Goal: Task Accomplishment & Management: Manage account settings

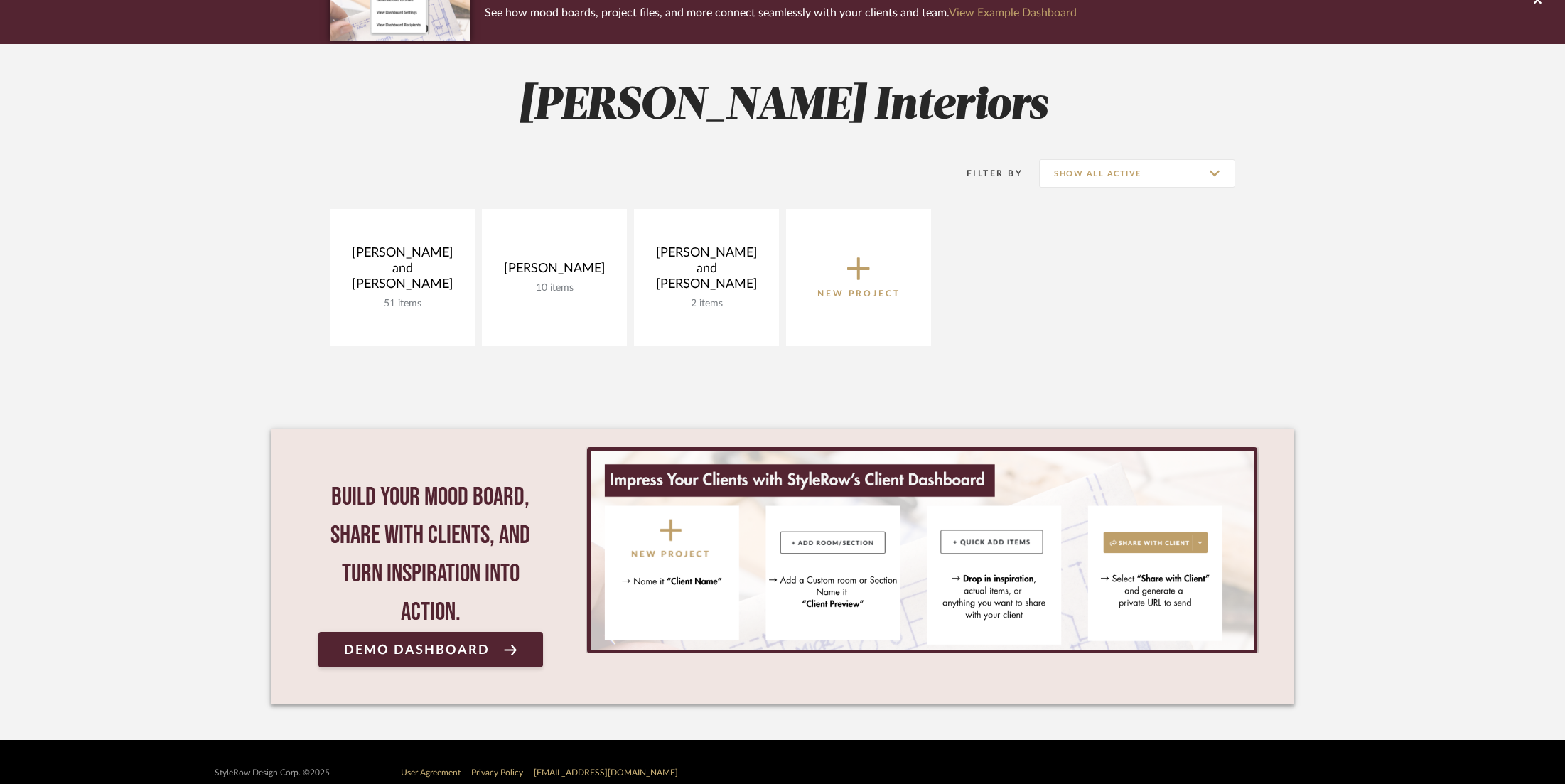
scroll to position [164, 0]
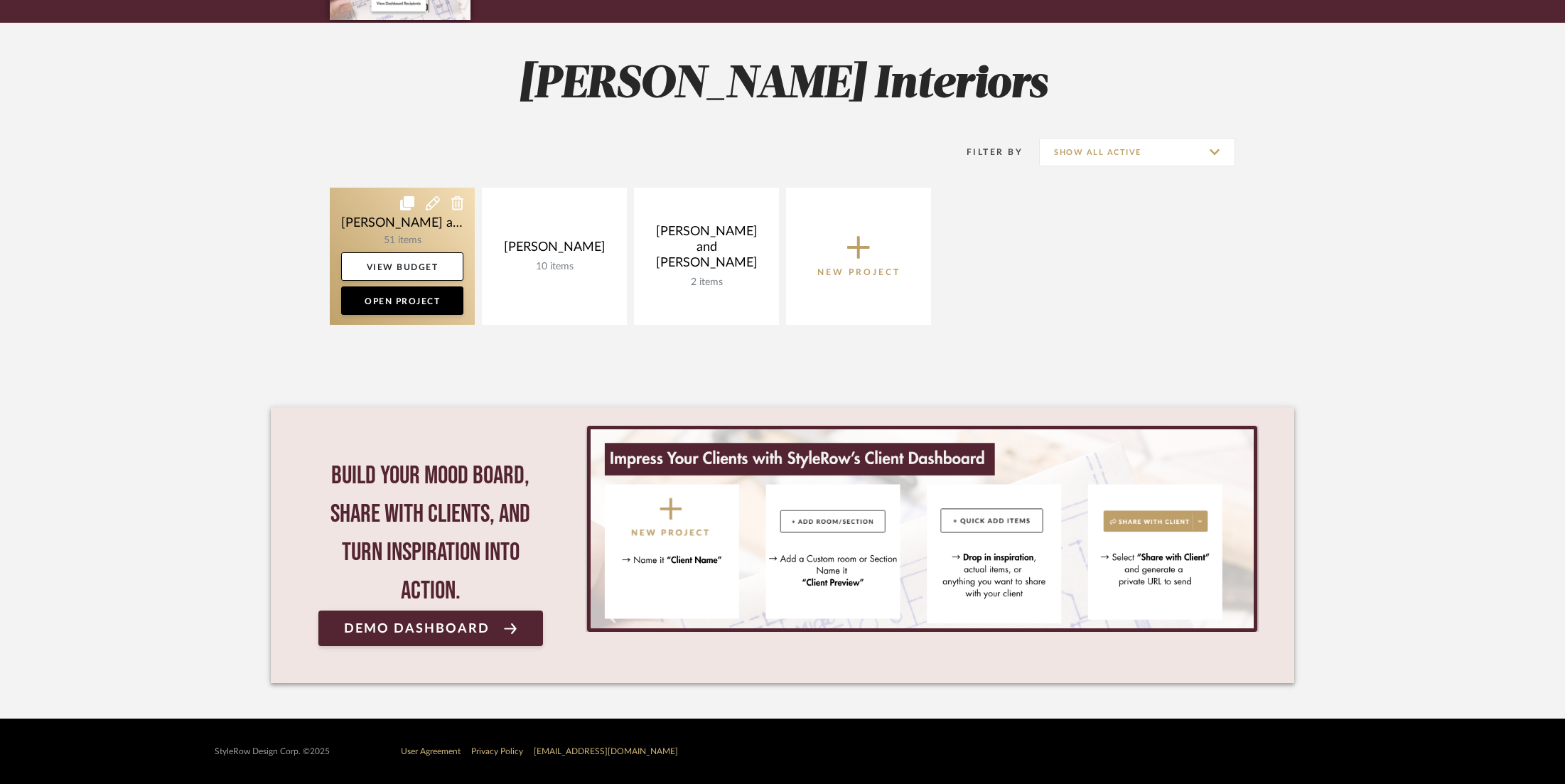
click at [379, 205] on link at bounding box center [402, 256] width 145 height 137
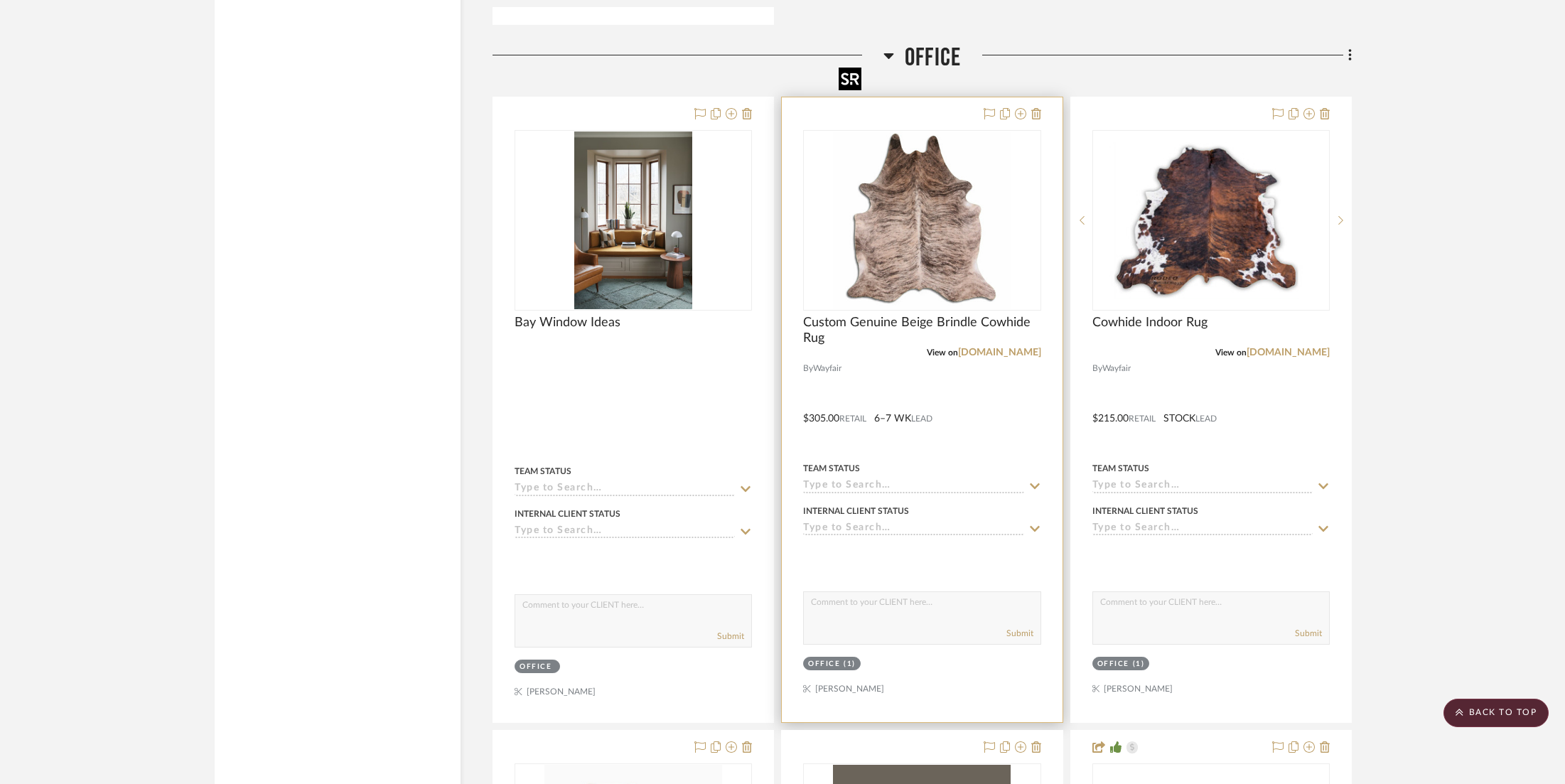
scroll to position [7249, 0]
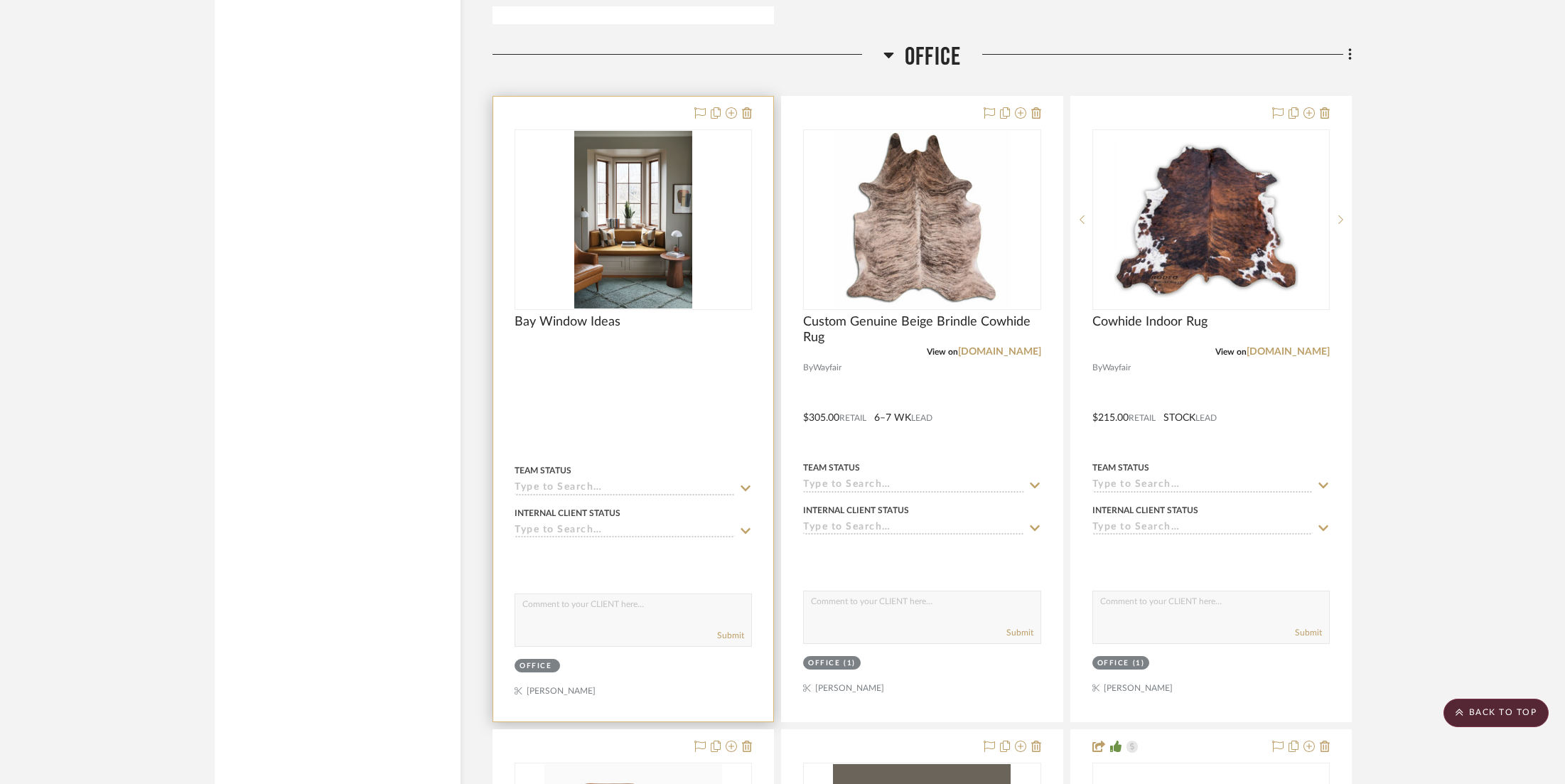
click at [534, 661] on div "Office" at bounding box center [536, 666] width 32 height 11
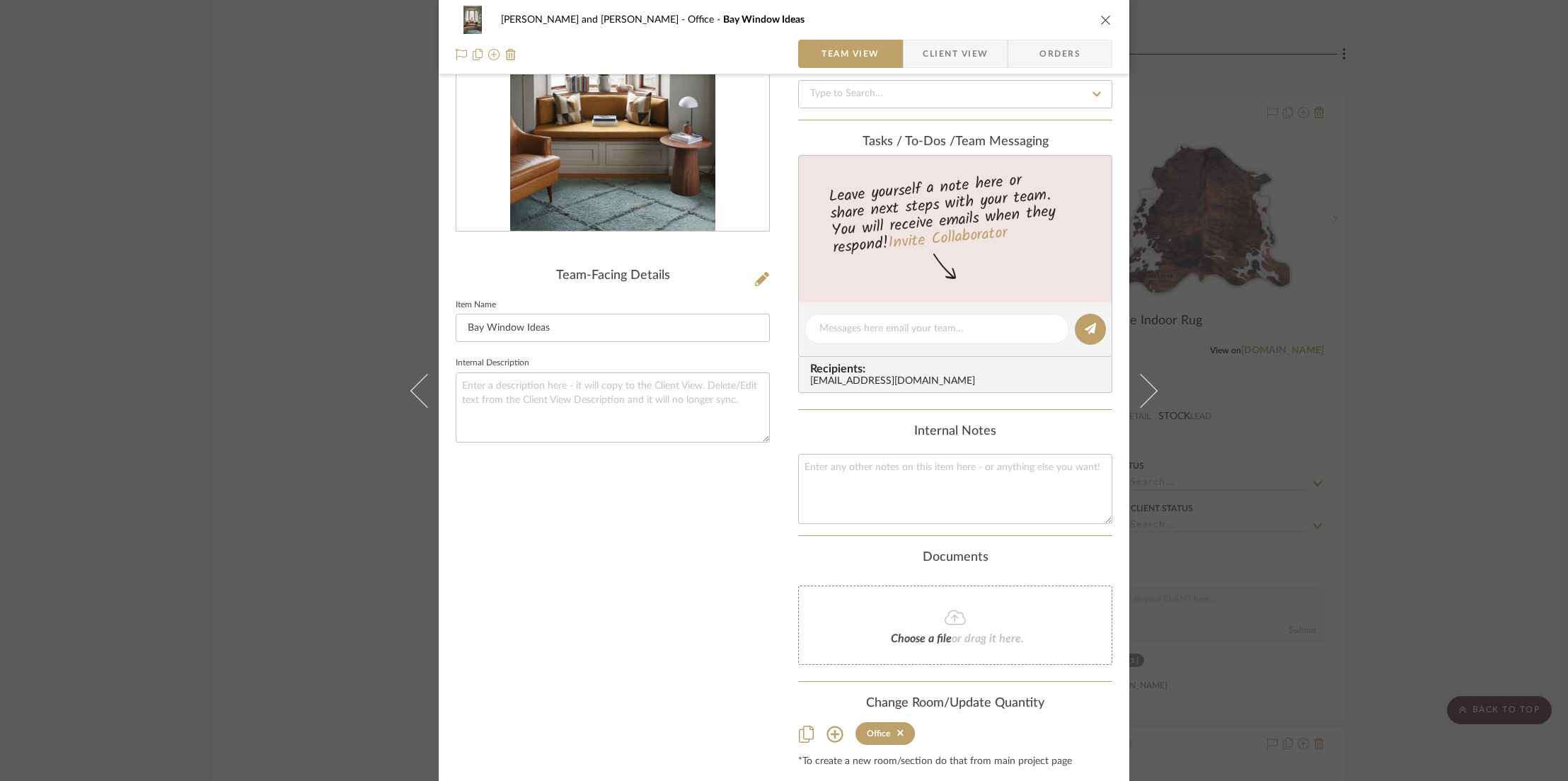
scroll to position [216, 0]
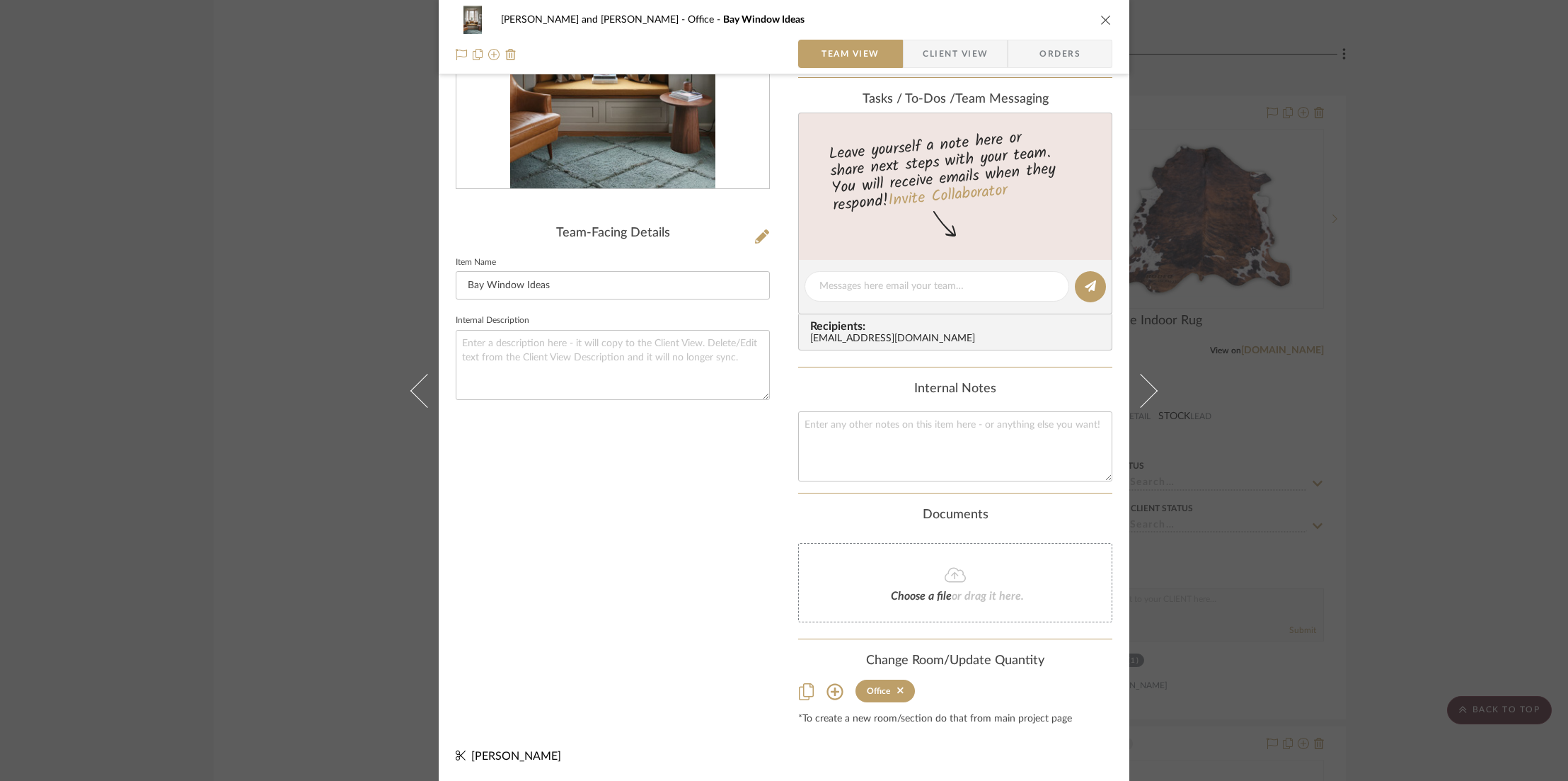
click at [826, 692] on icon at bounding box center [835, 692] width 17 height 17
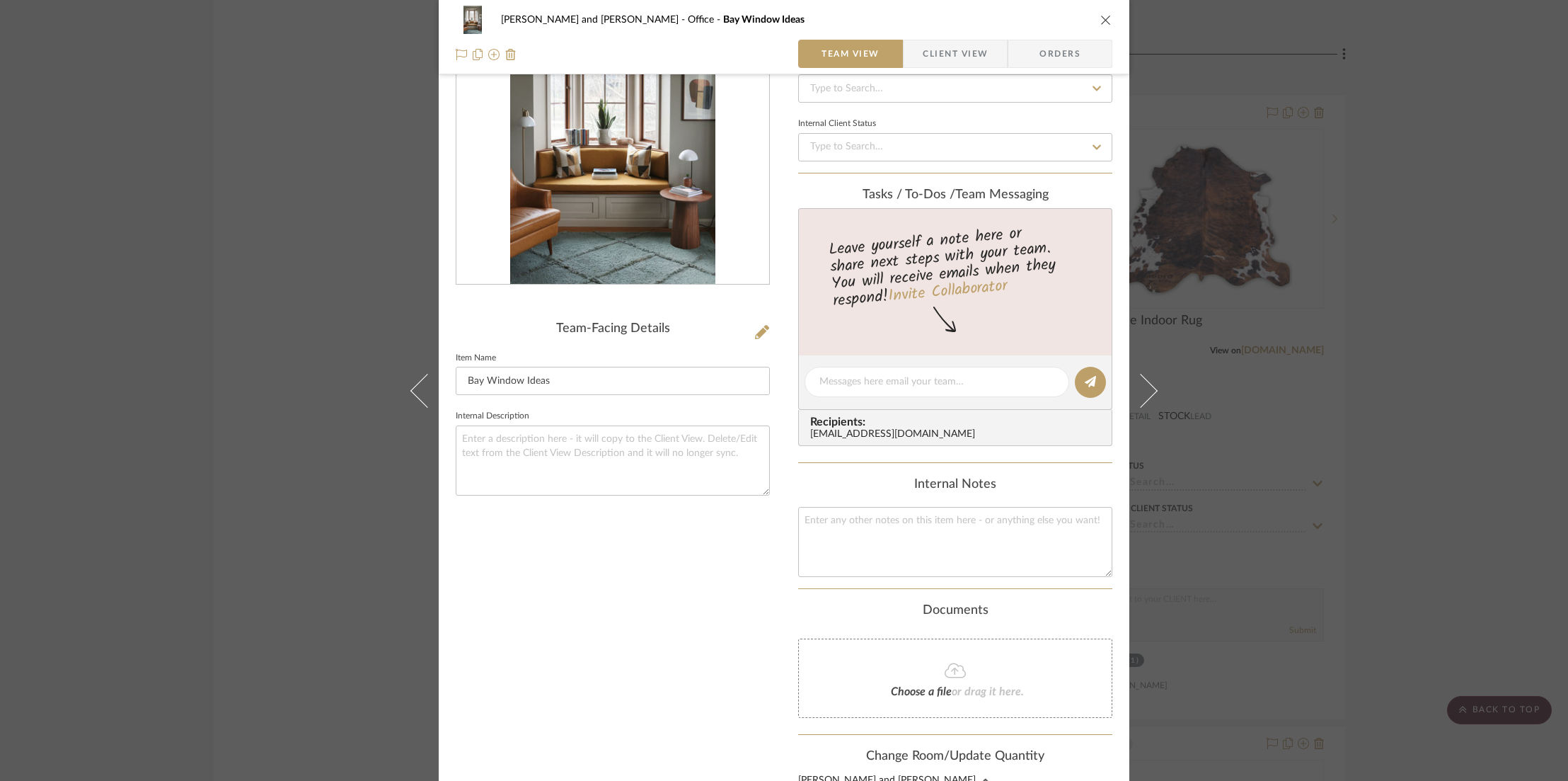
scroll to position [0, 0]
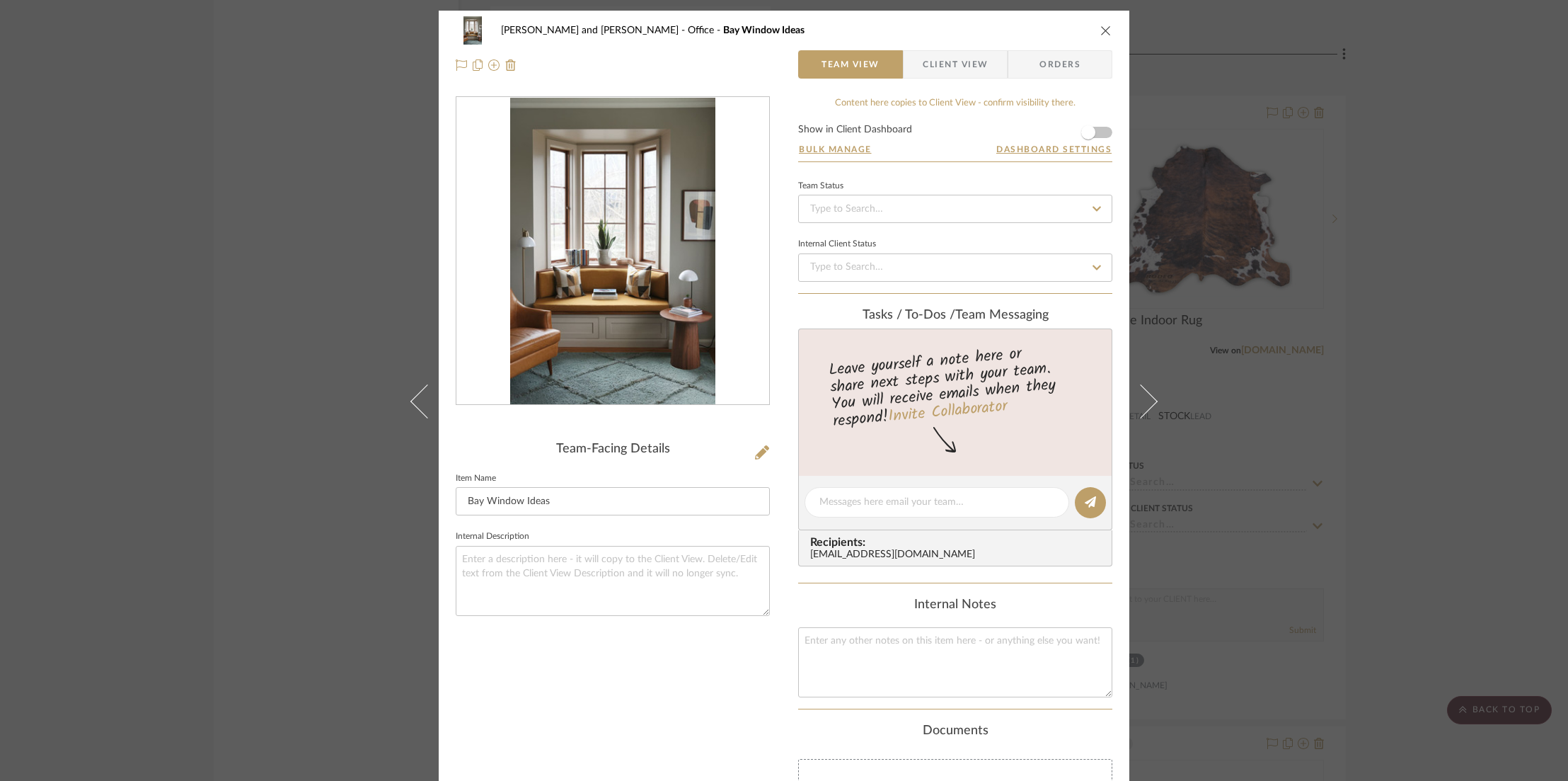
click at [1104, 28] on icon "close" at bounding box center [1106, 30] width 11 height 11
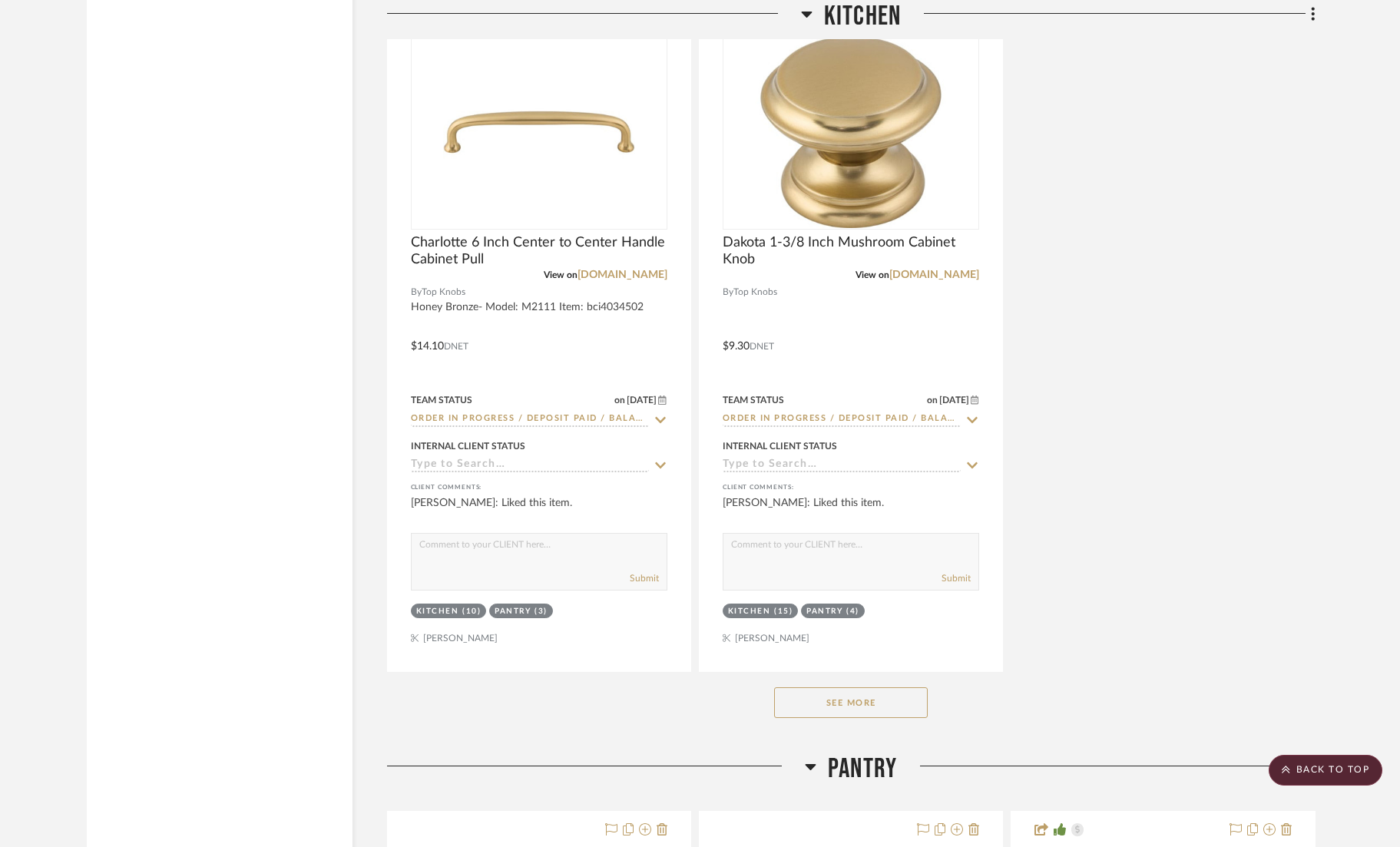
click at [854, 687] on button "See More" at bounding box center [851, 702] width 154 height 30
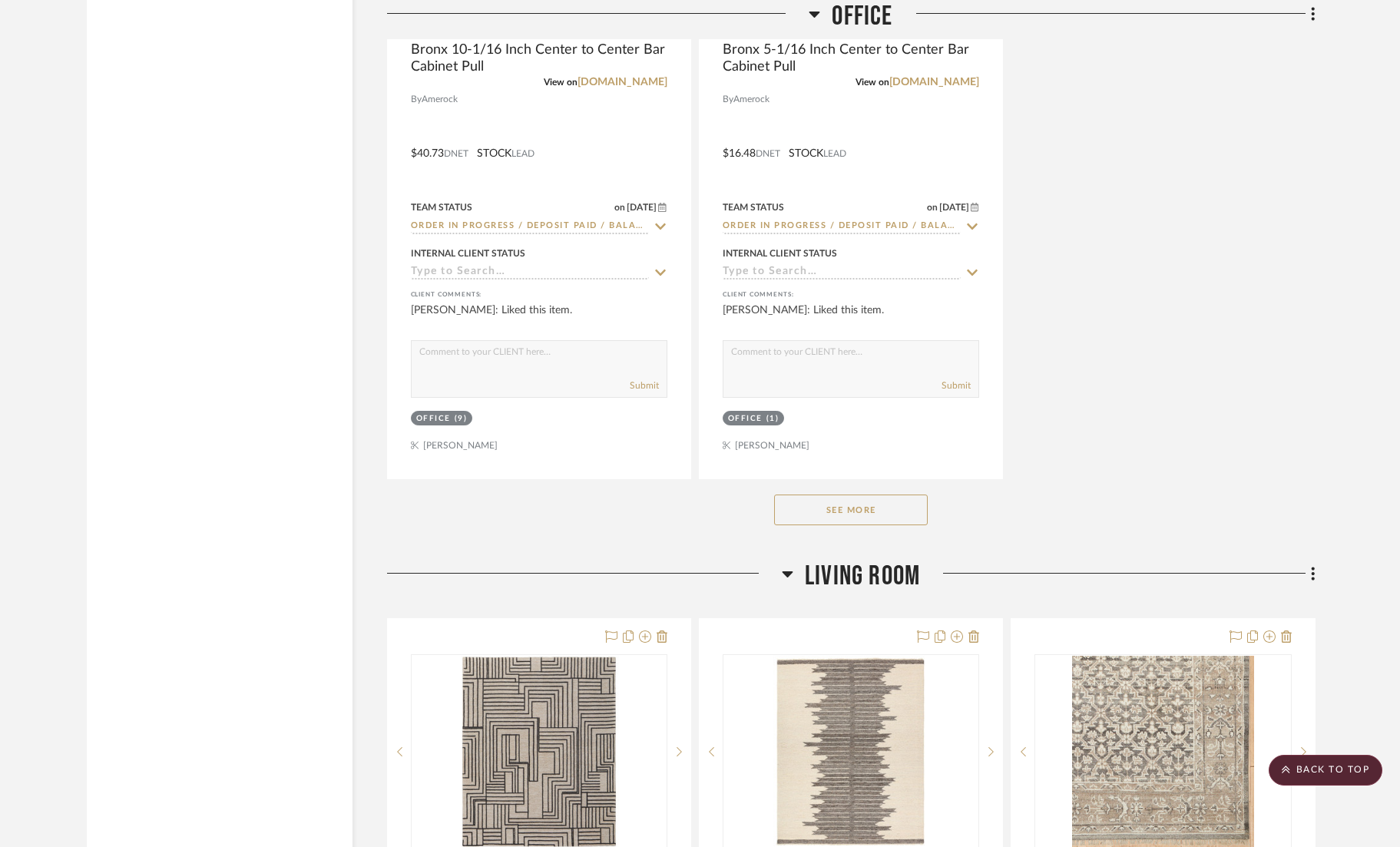
scroll to position [9554, 0]
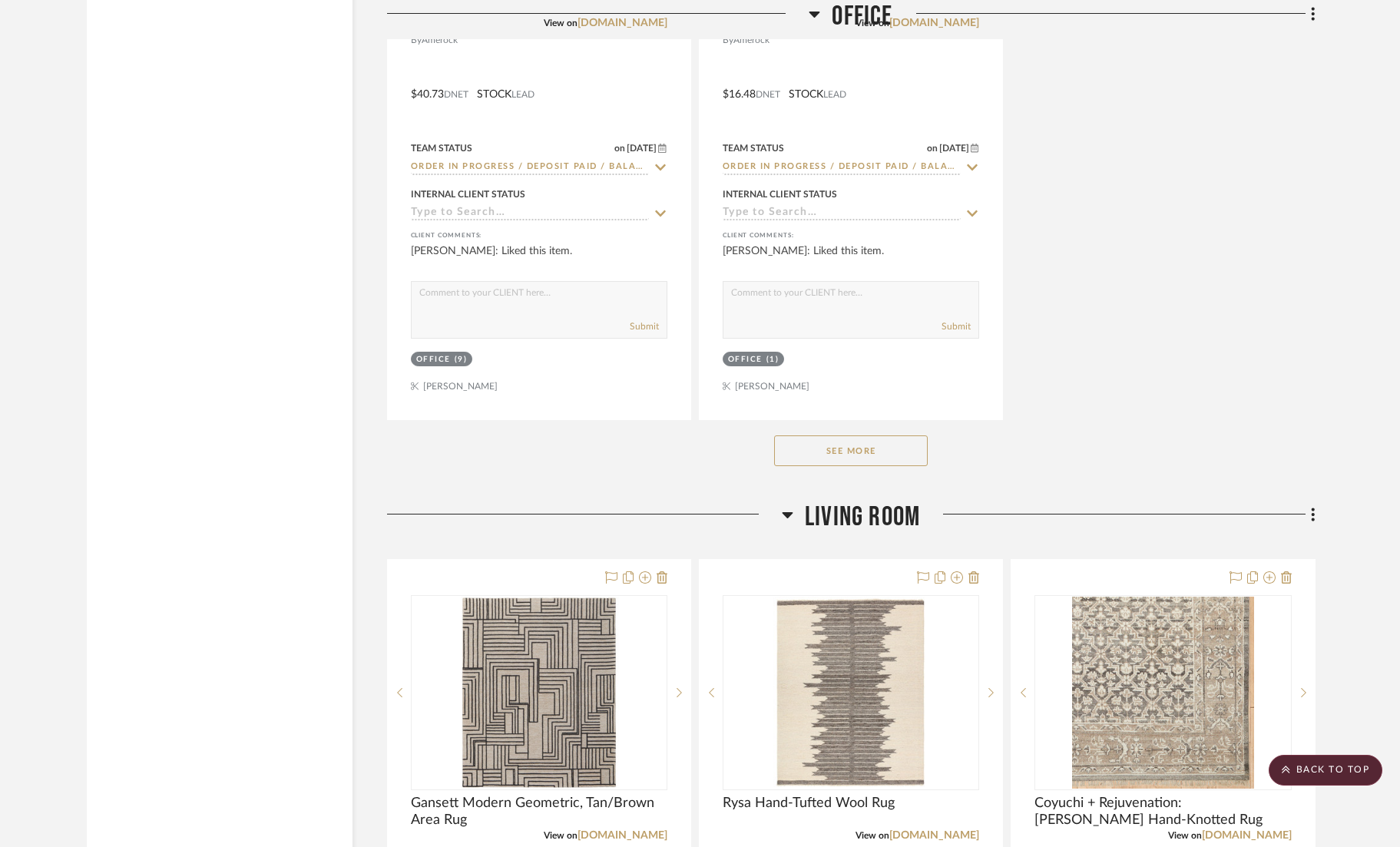
click at [841, 435] on button "See More" at bounding box center [851, 450] width 154 height 30
click at [843, 435] on button "See Less" at bounding box center [851, 450] width 154 height 30
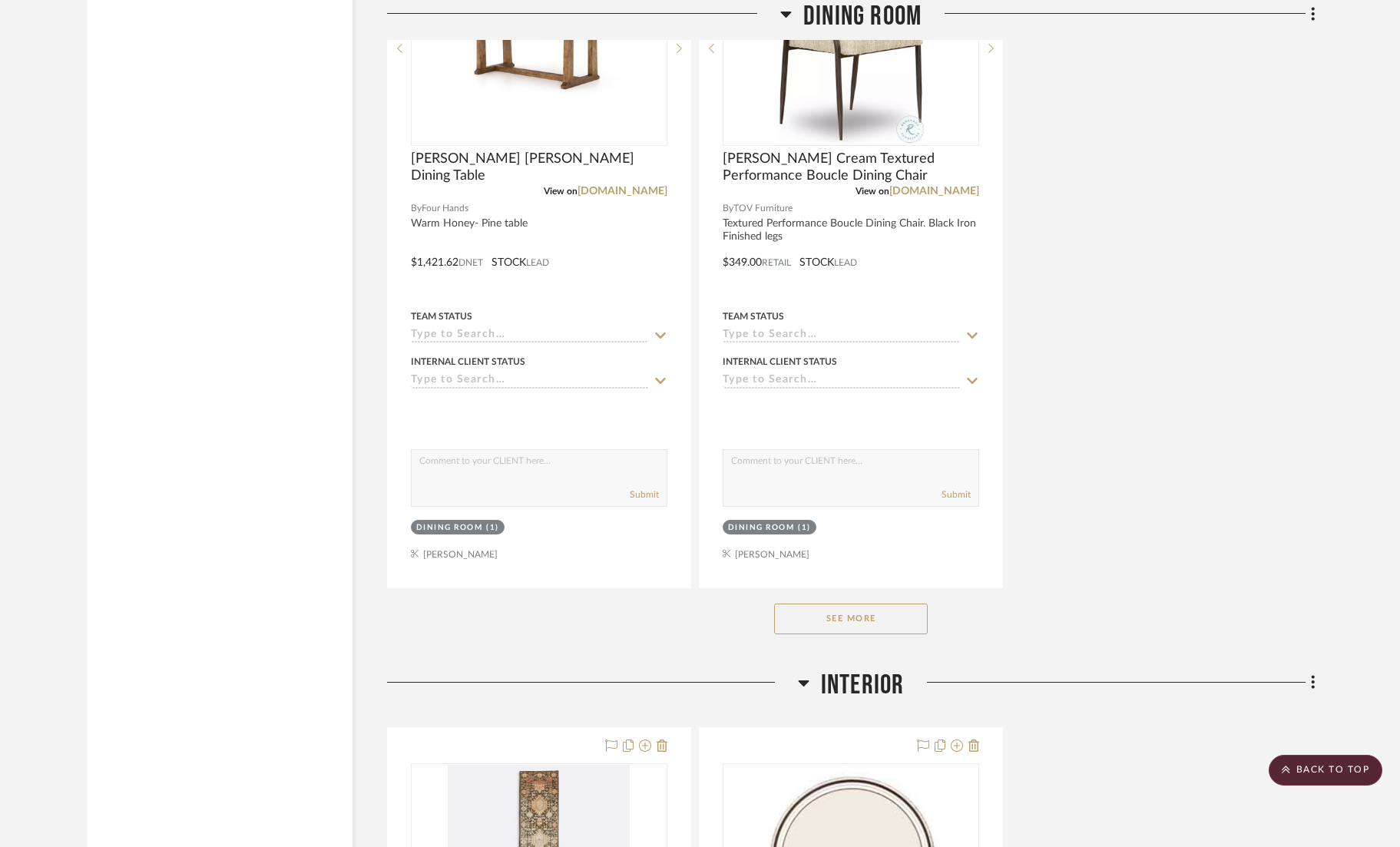
scroll to position [15190, 0]
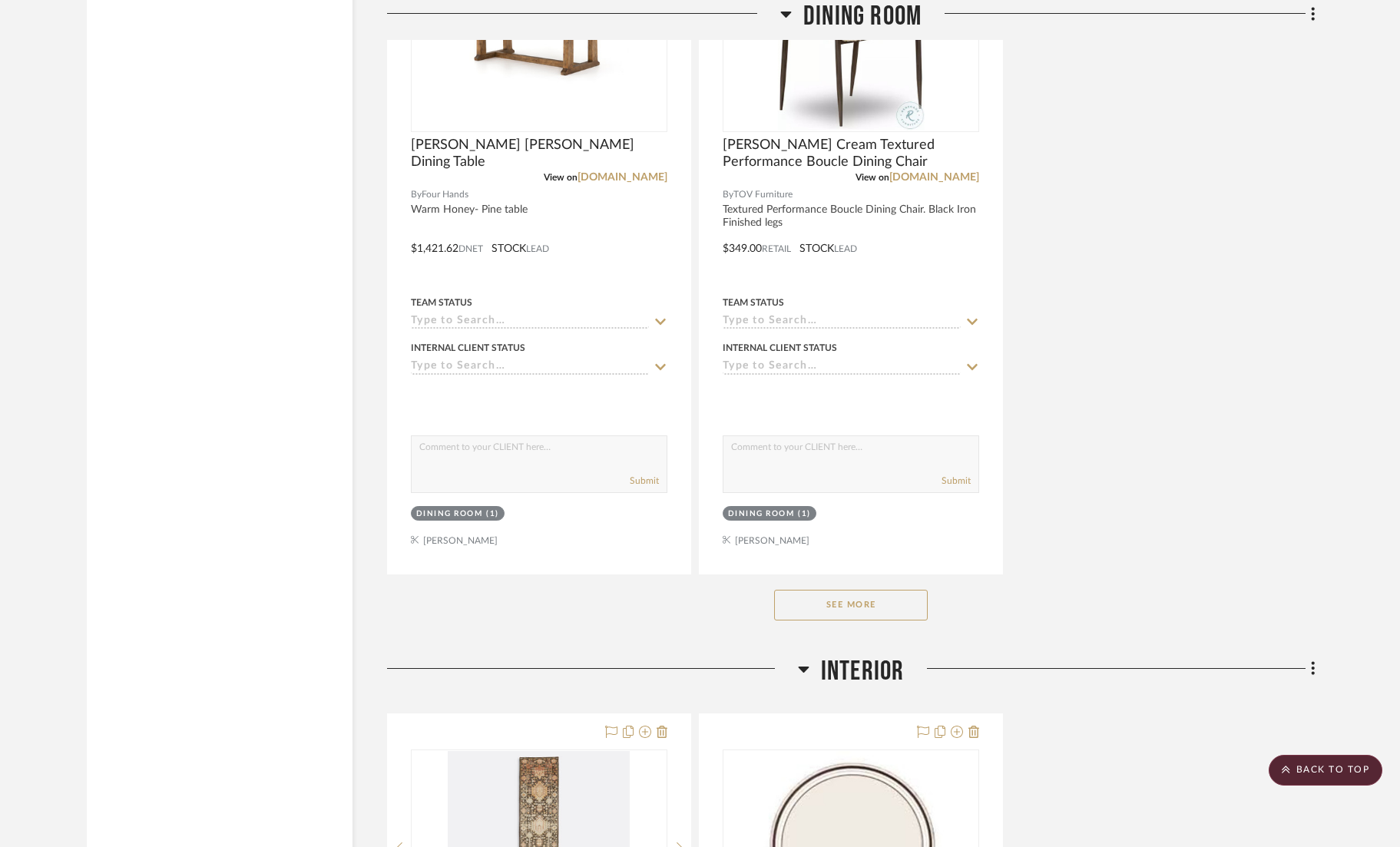
click at [862, 590] on button "See More" at bounding box center [851, 605] width 154 height 30
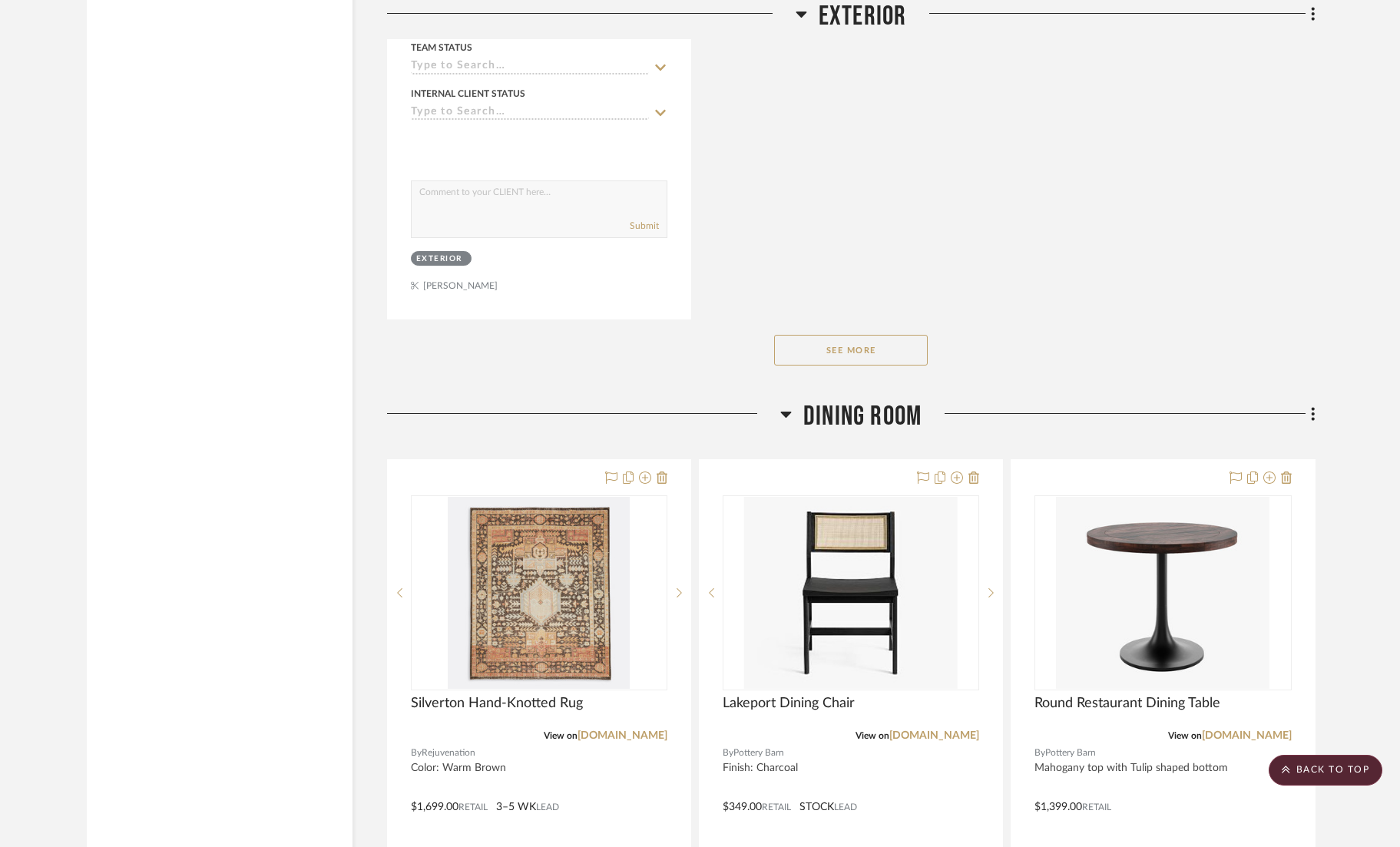
scroll to position [13468, 0]
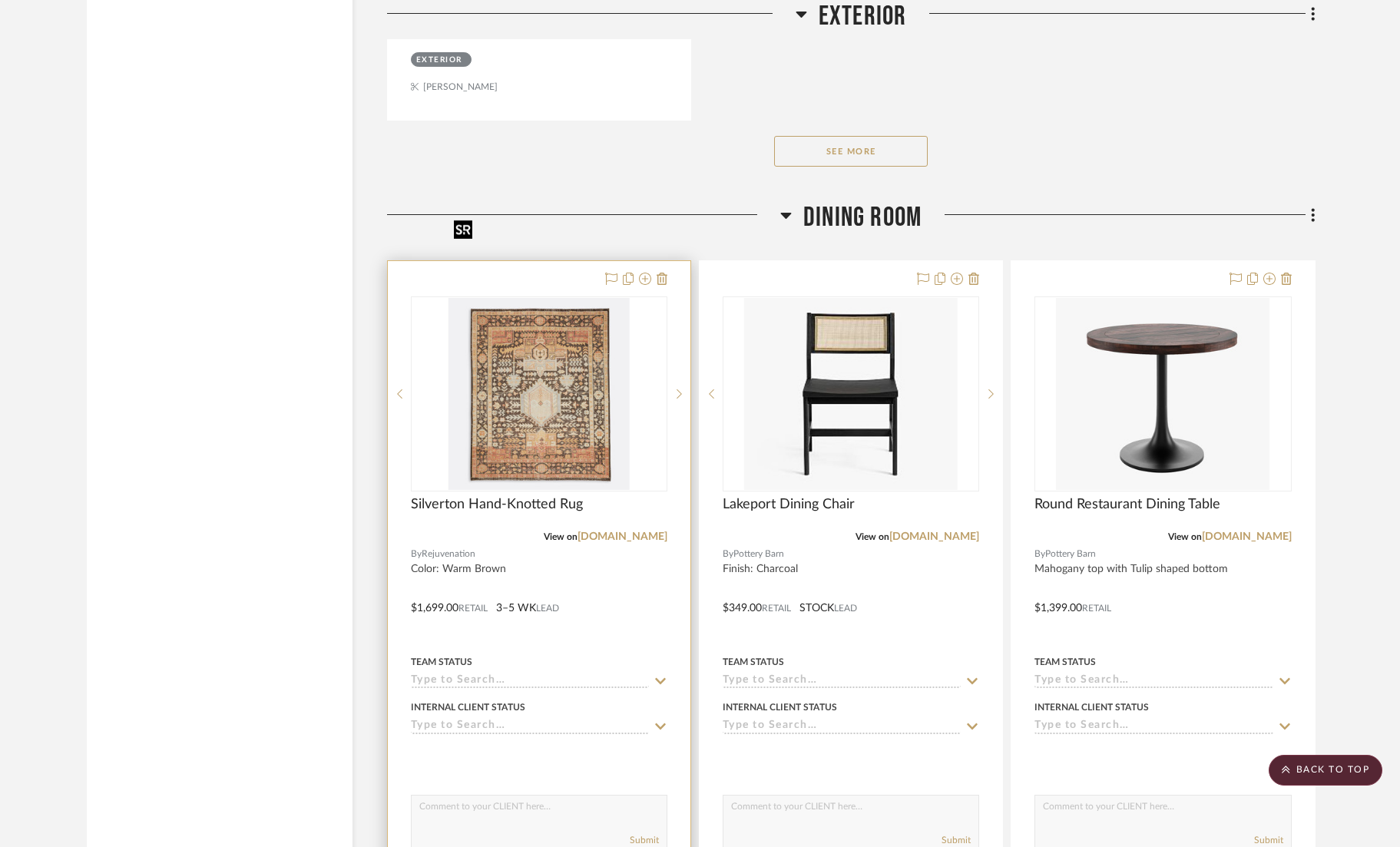
click at [0, 0] on img at bounding box center [0, 0] width 0 height 0
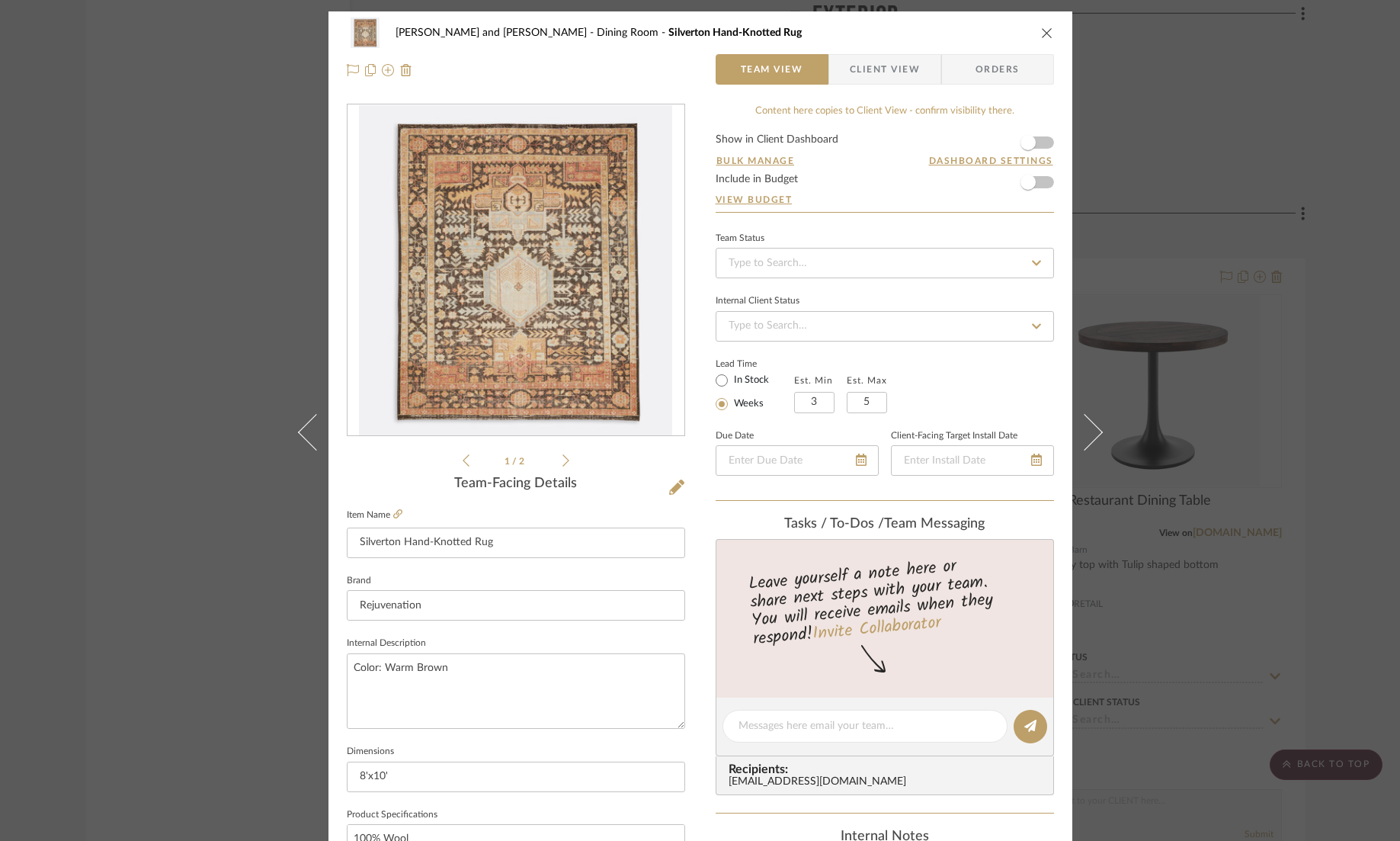
click at [562, 459] on icon at bounding box center [566, 460] width 7 height 14
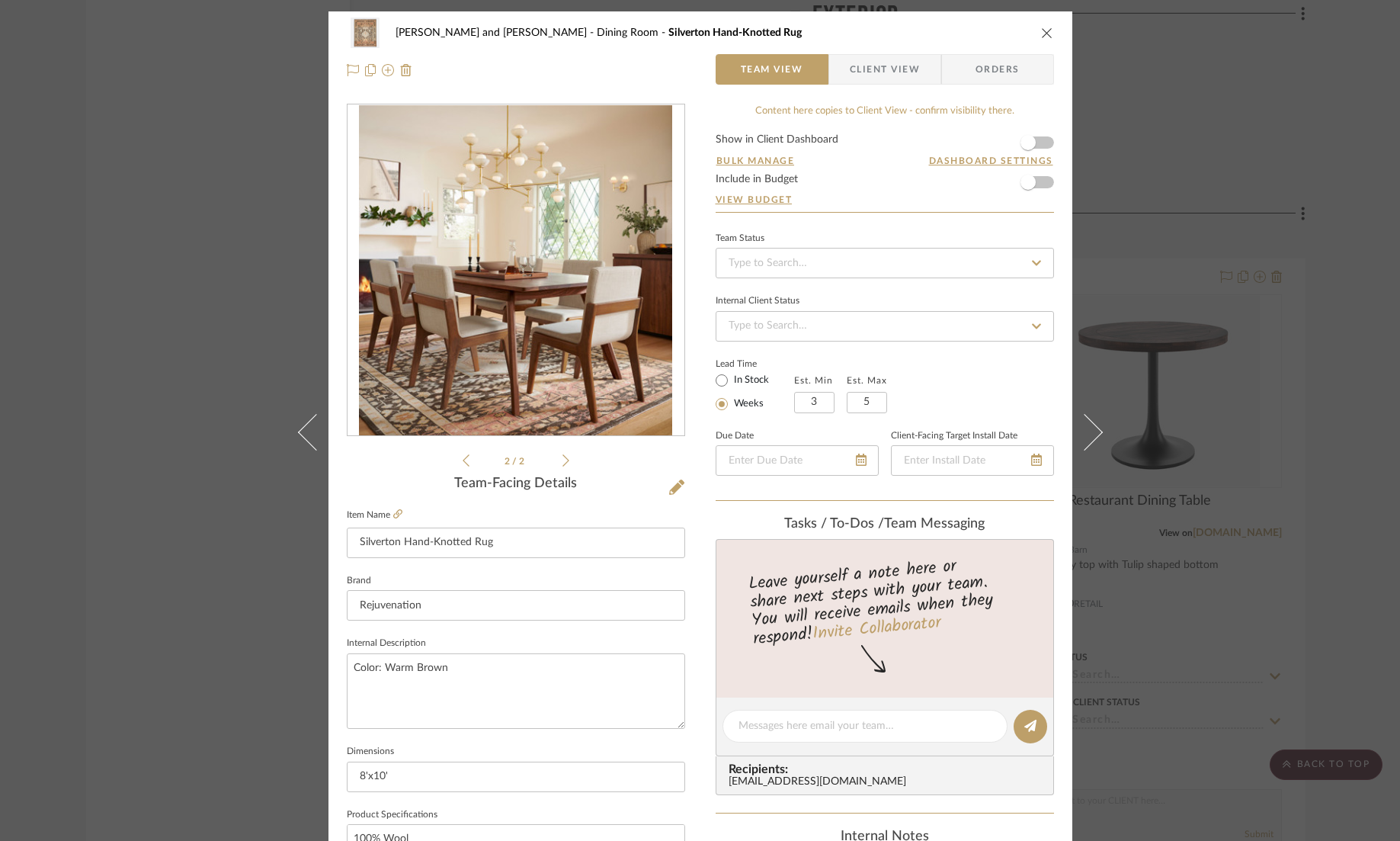
click at [1043, 33] on icon "close" at bounding box center [1046, 32] width 12 height 12
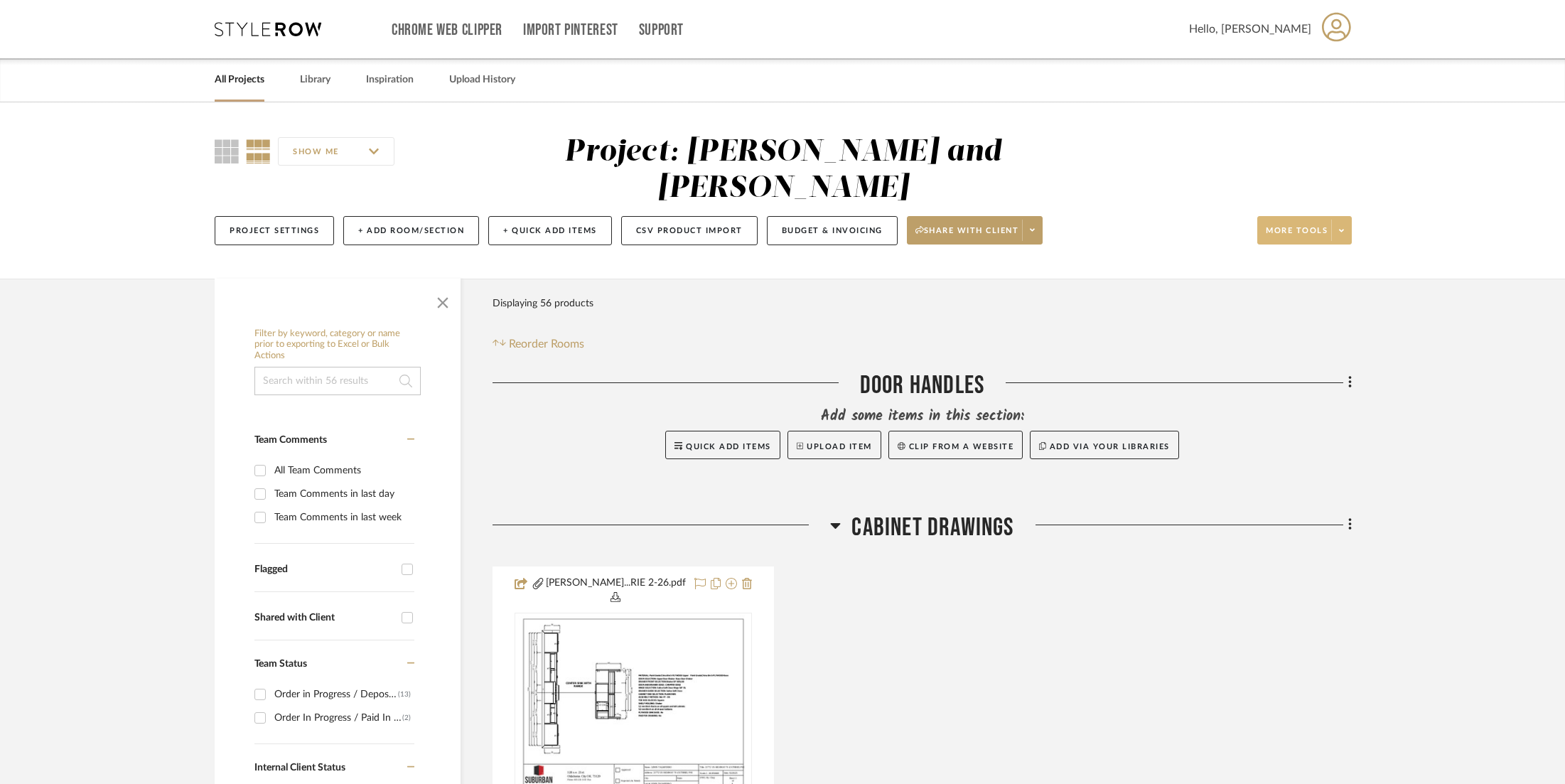
click at [1340, 227] on icon at bounding box center [1342, 230] width 5 height 8
click at [1295, 369] on span "Export Presentation" at bounding box center [1319, 372] width 92 height 12
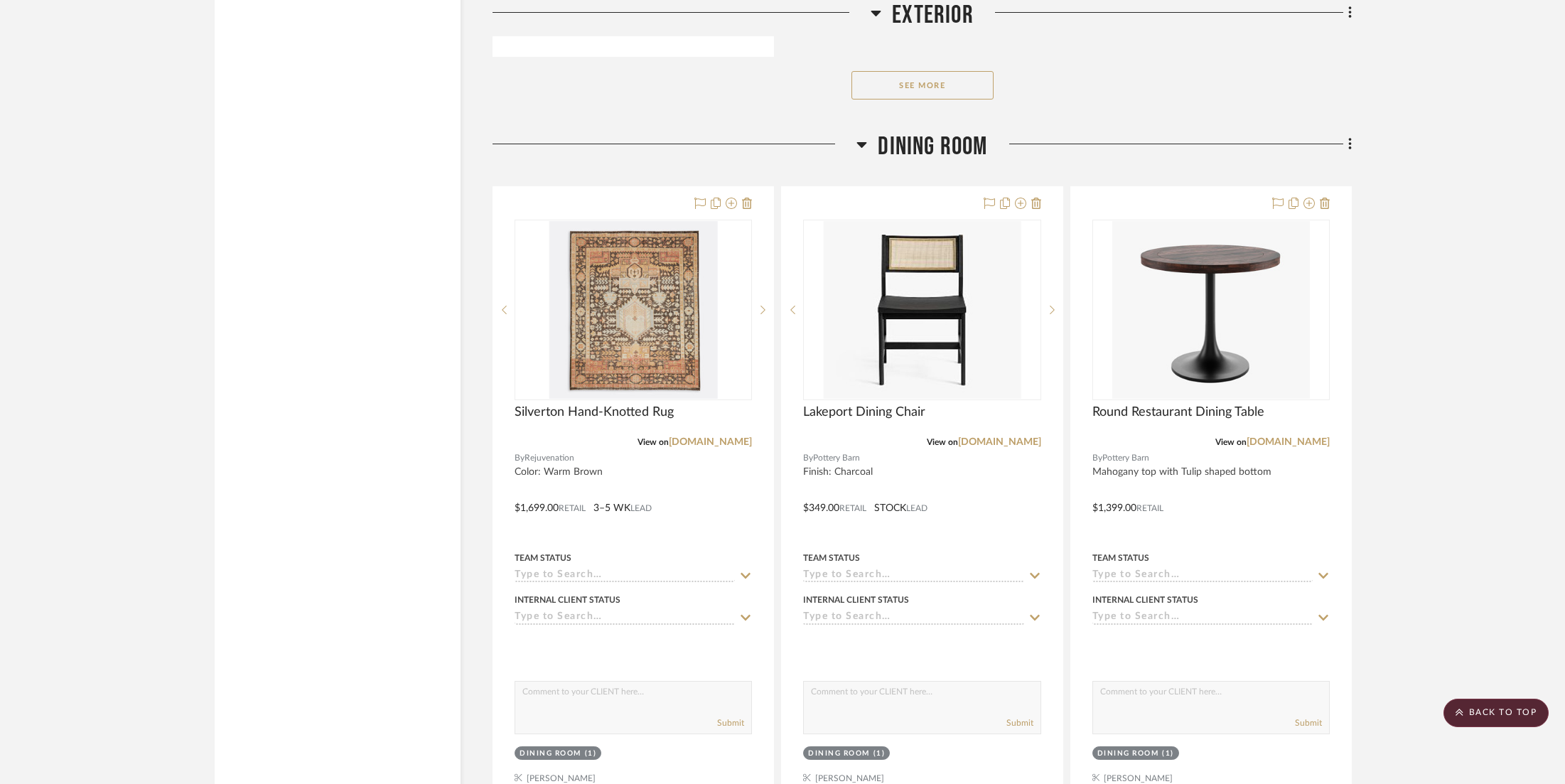
scroll to position [12504, 0]
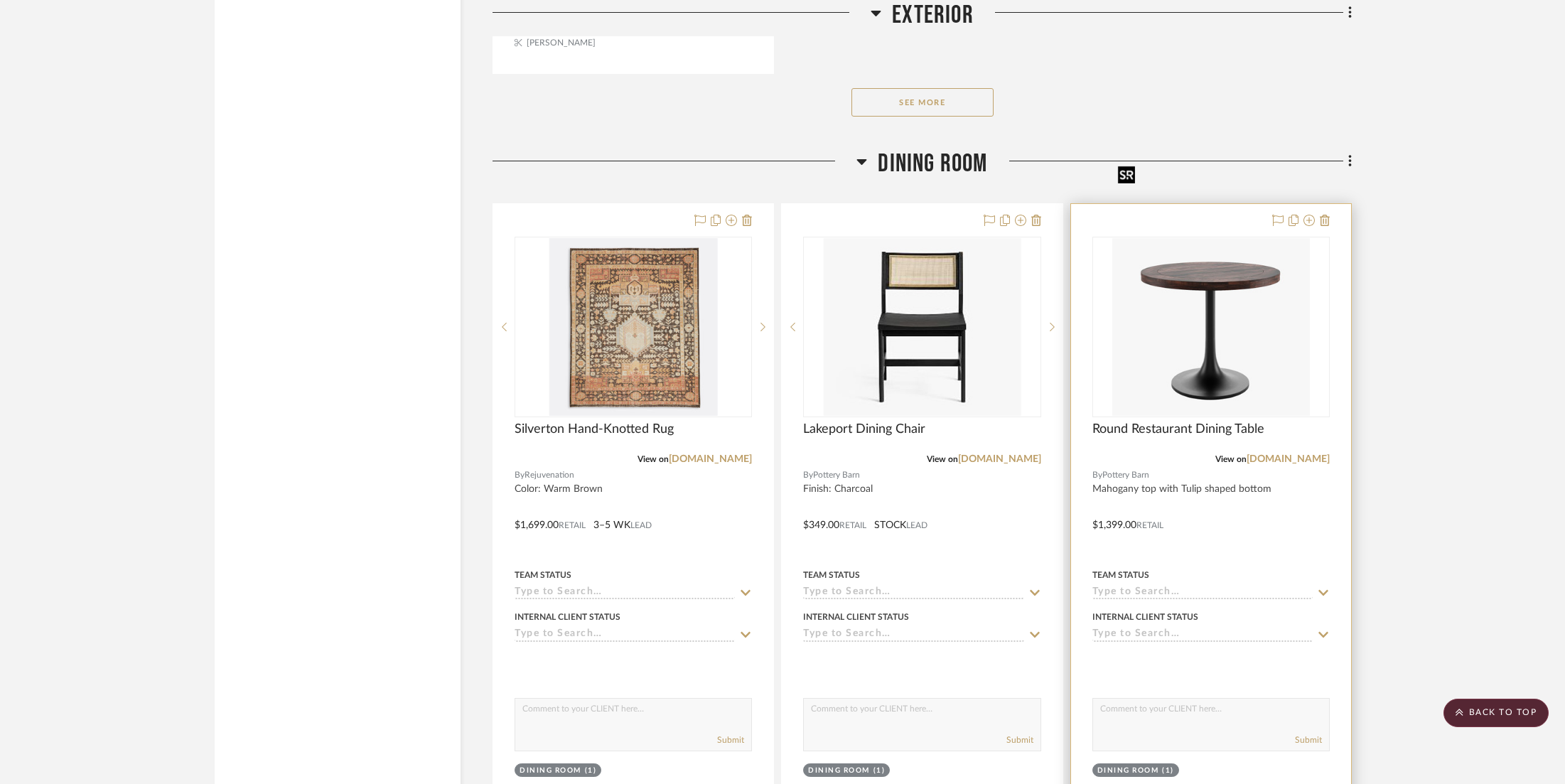
click at [1194, 238] on img "0" at bounding box center [1211, 326] width 198 height 178
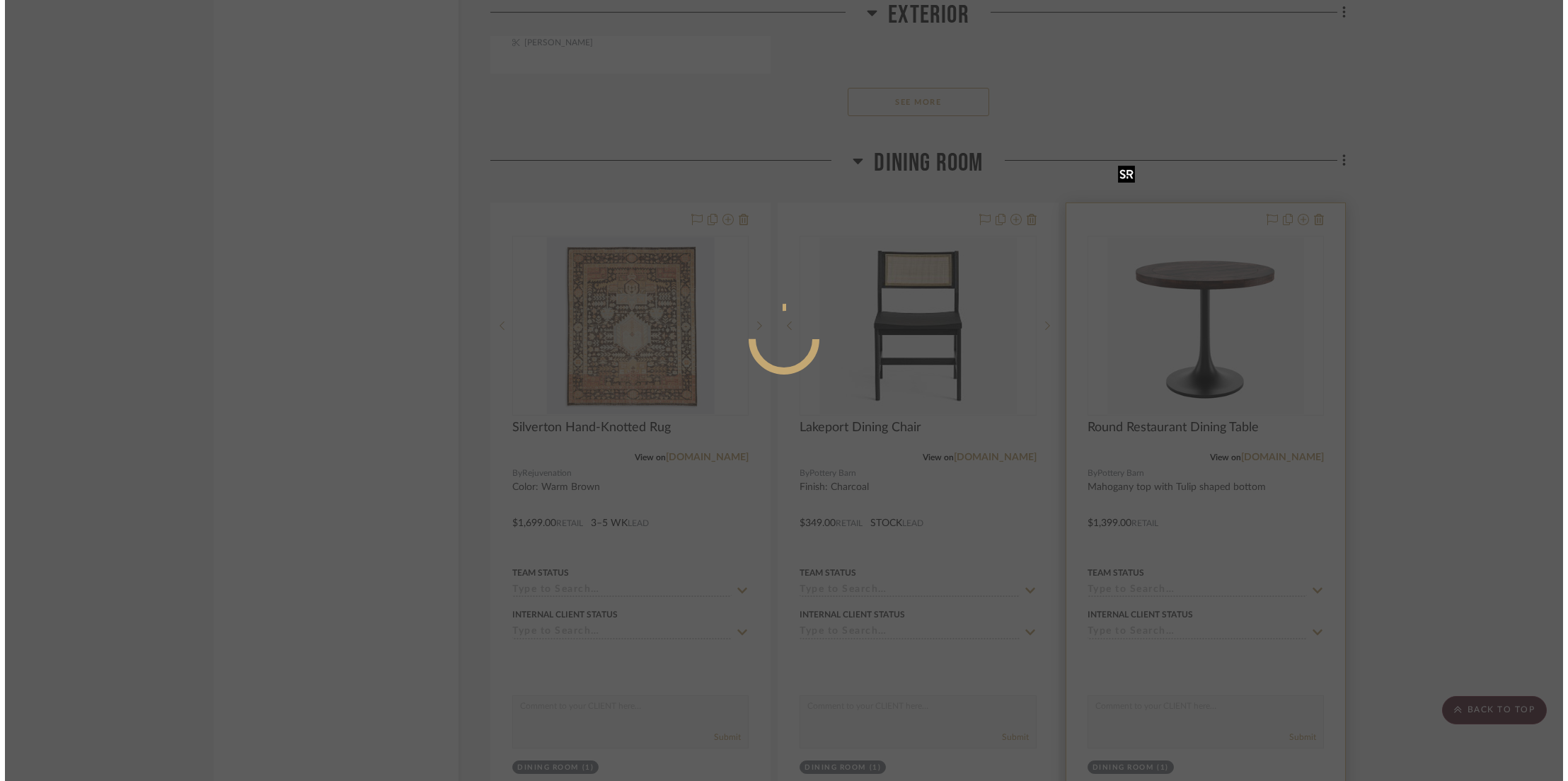
scroll to position [0, 0]
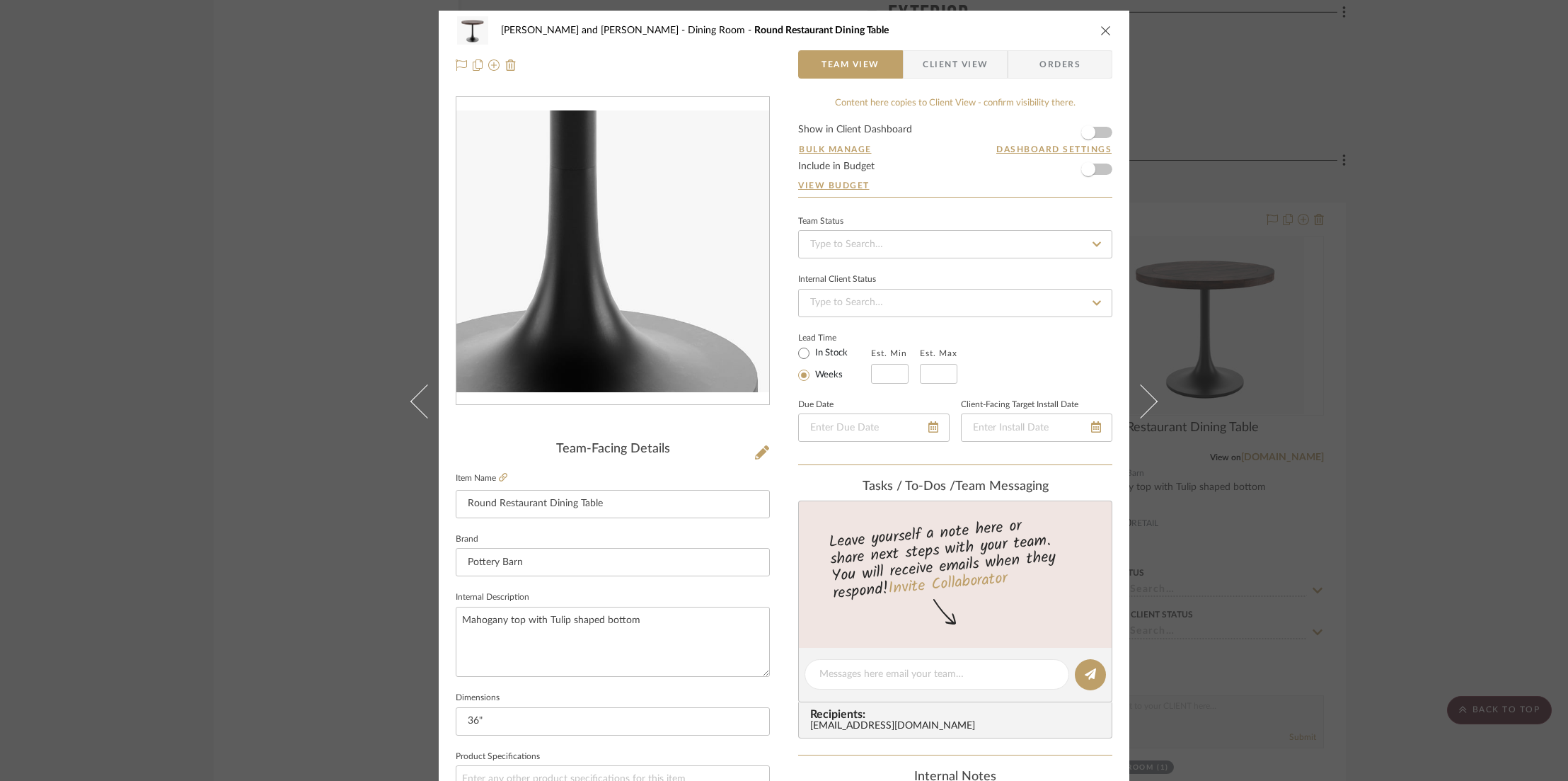
click at [620, 296] on img "0" at bounding box center [613, 251] width 313 height 282
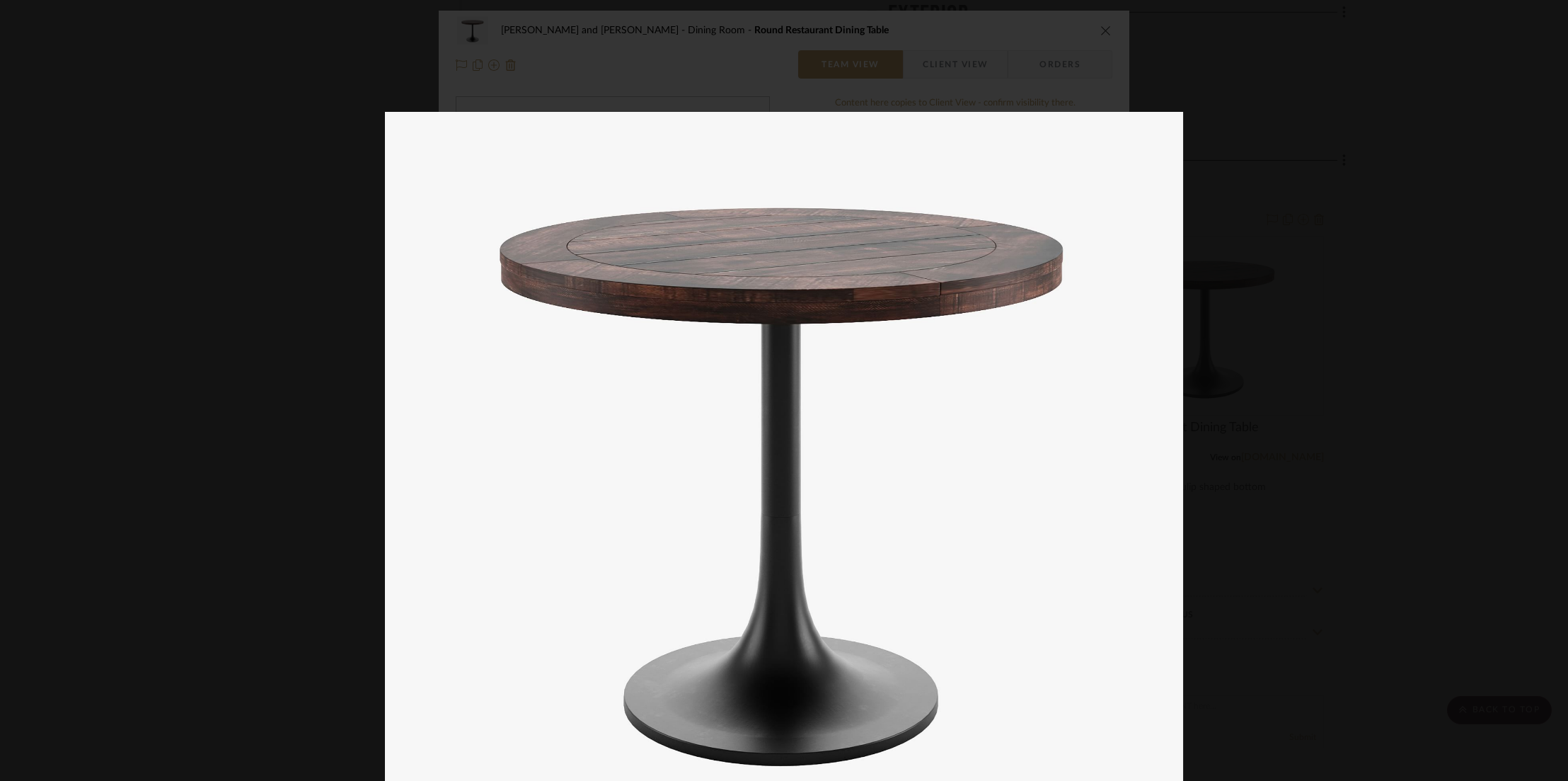
click at [361, 96] on div at bounding box center [784, 390] width 1568 height 781
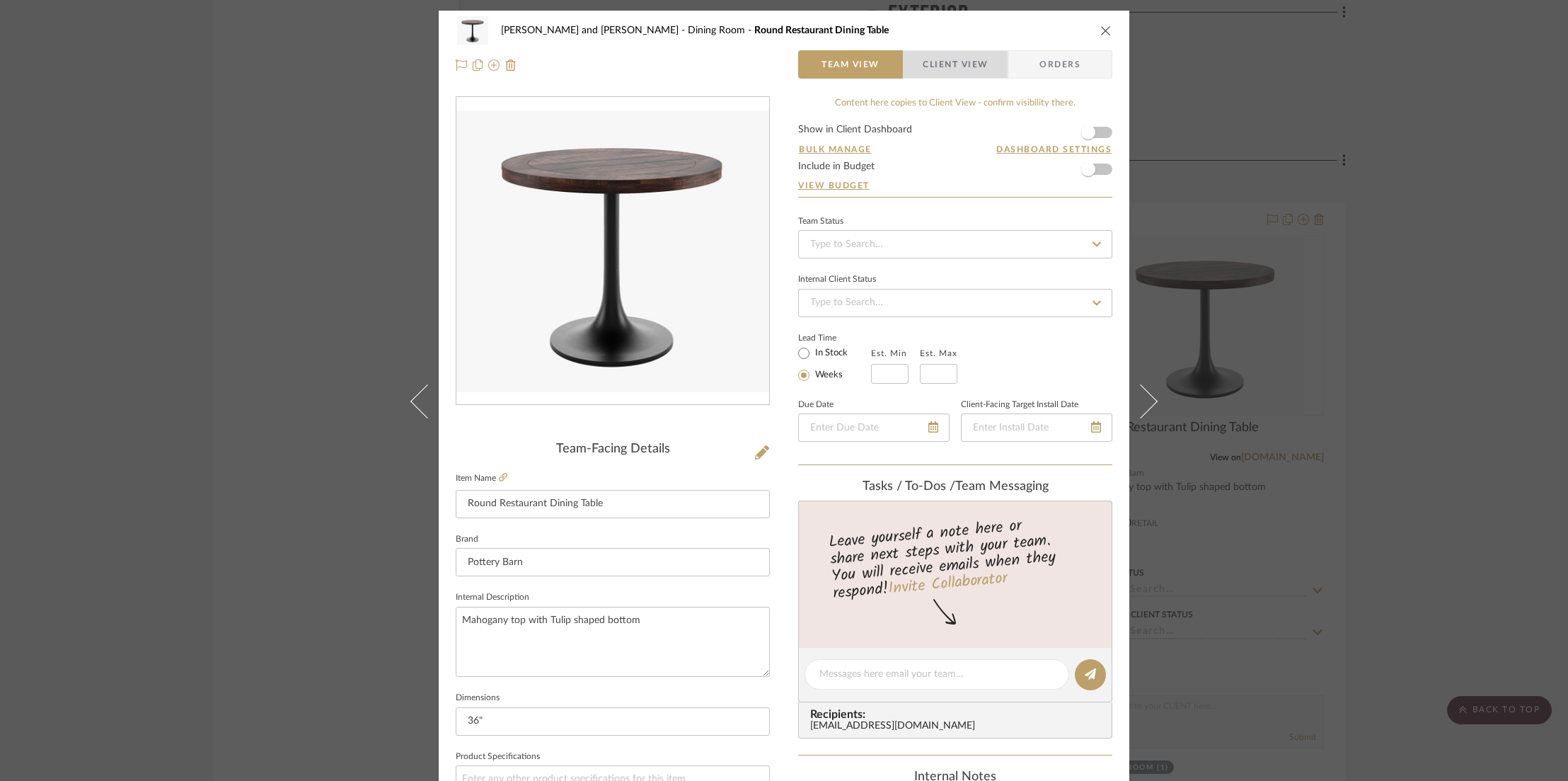
click at [972, 63] on span "Client View" at bounding box center [955, 64] width 65 height 28
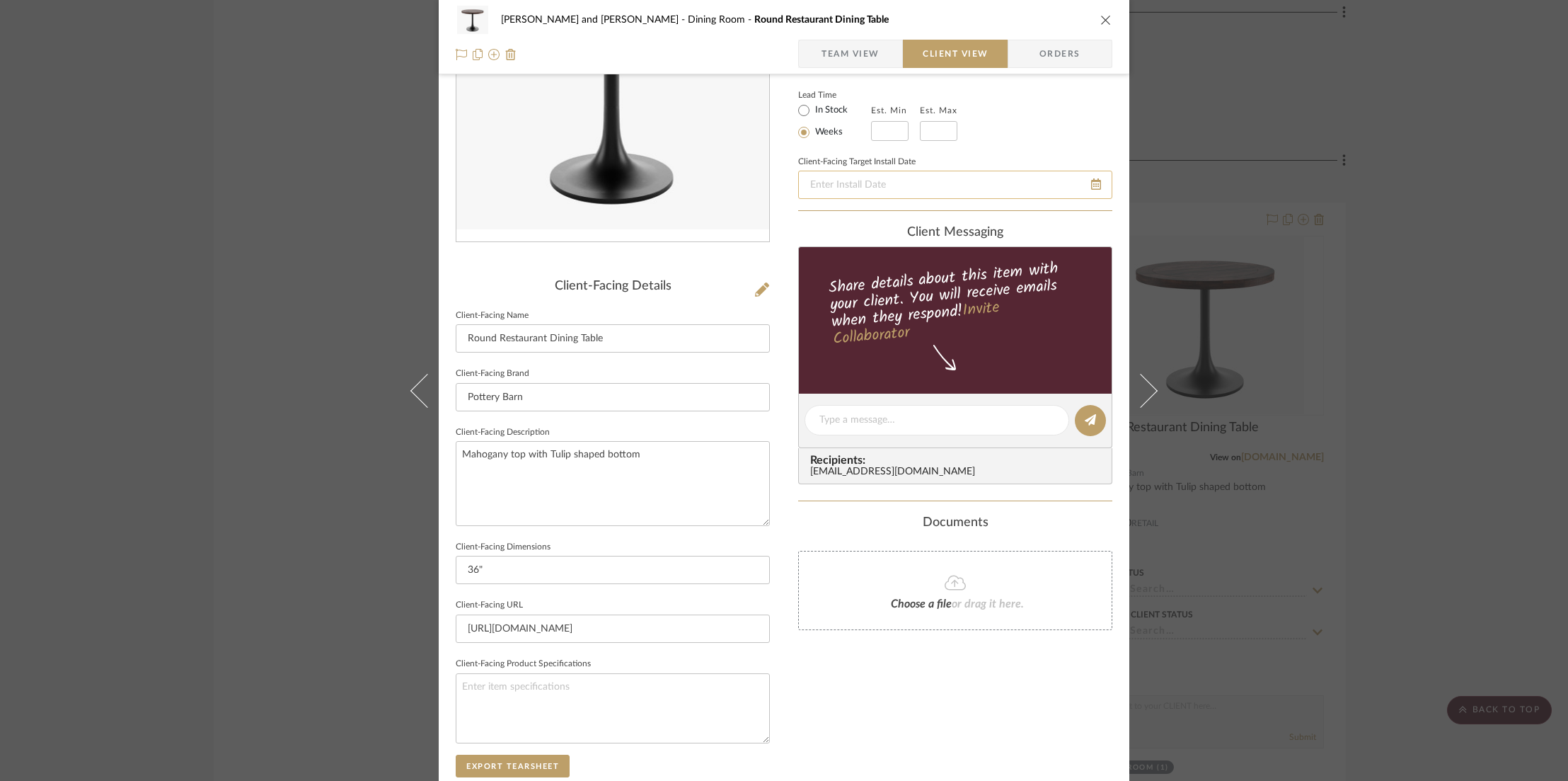
scroll to position [30, 0]
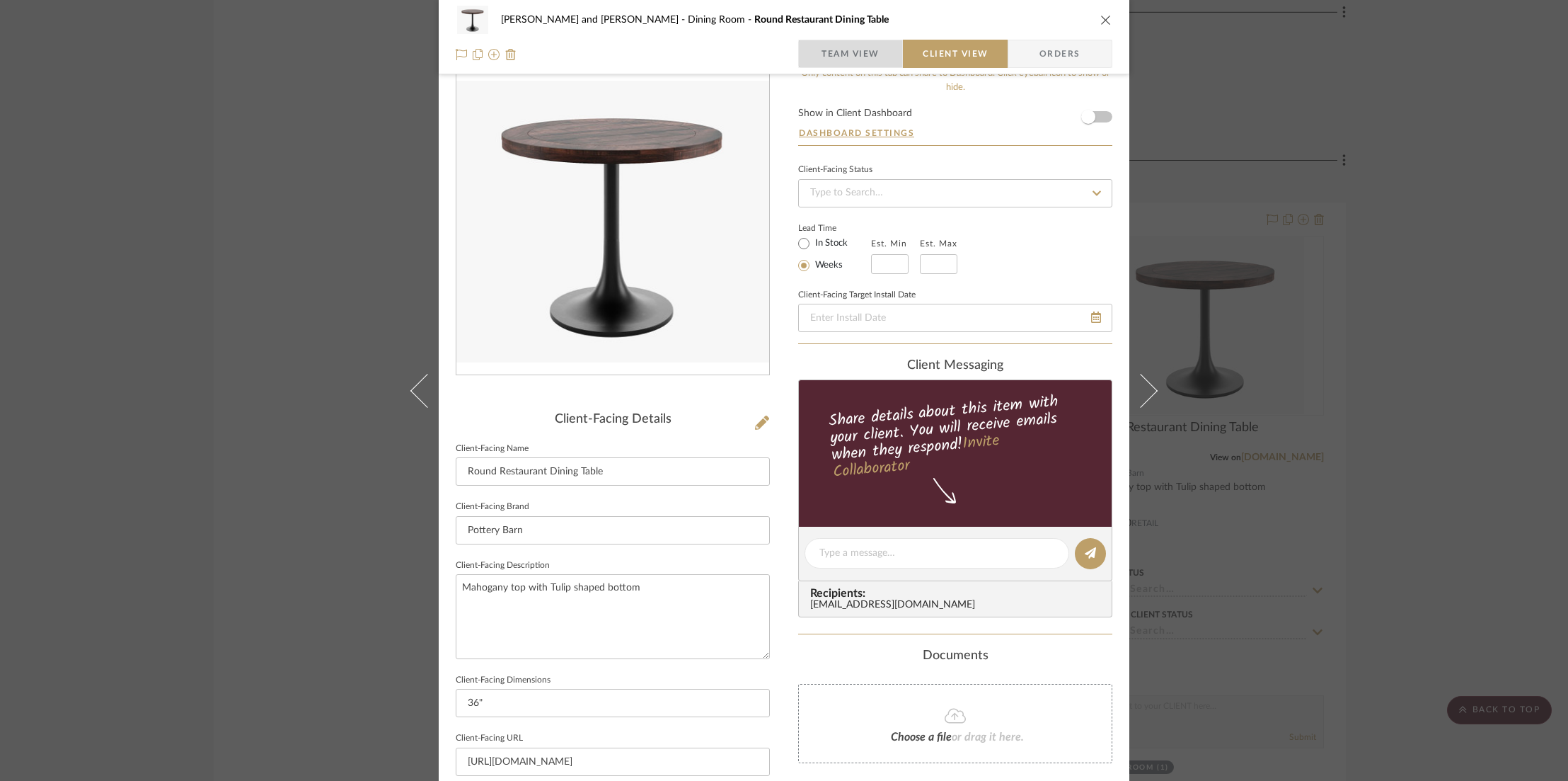
click at [842, 57] on span "Team View" at bounding box center [850, 53] width 58 height 28
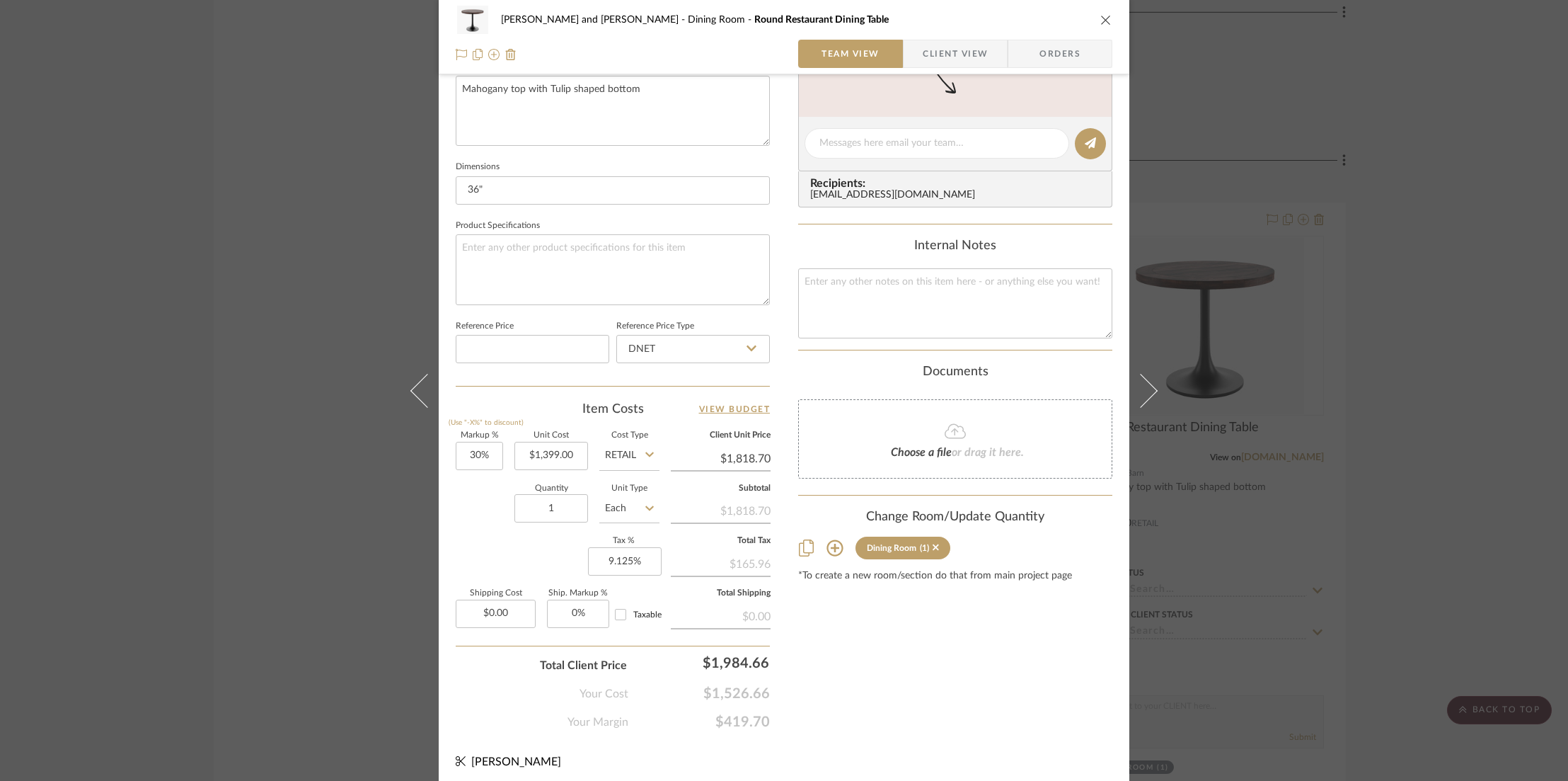
scroll to position [535, 0]
type input "30"
click at [893, 718] on div "Content here copies to Client View - confirm visibility there. Show in Client D…" at bounding box center [955, 144] width 314 height 1166
type input "0%"
type input "$1,399.00"
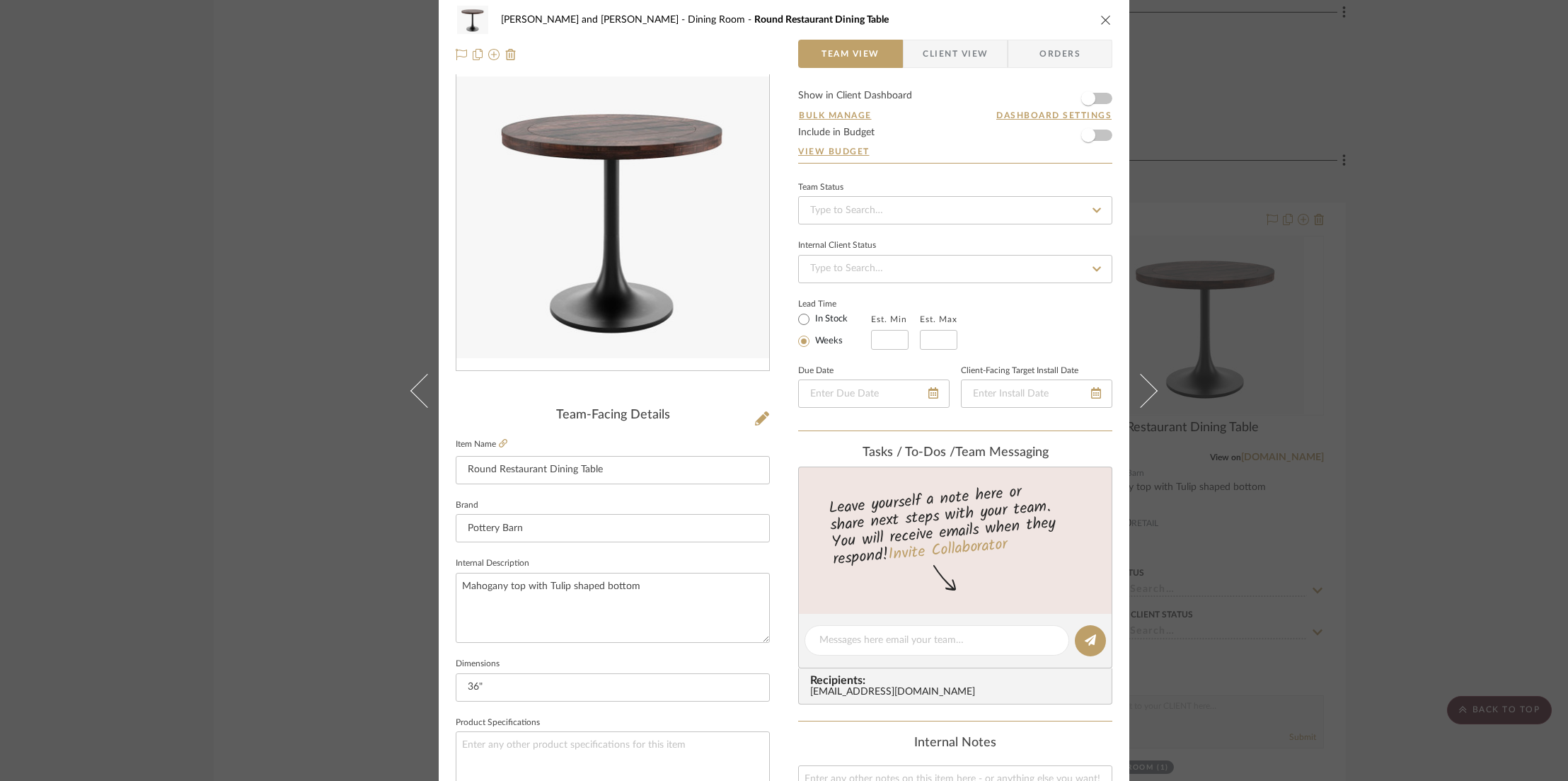
scroll to position [0, 0]
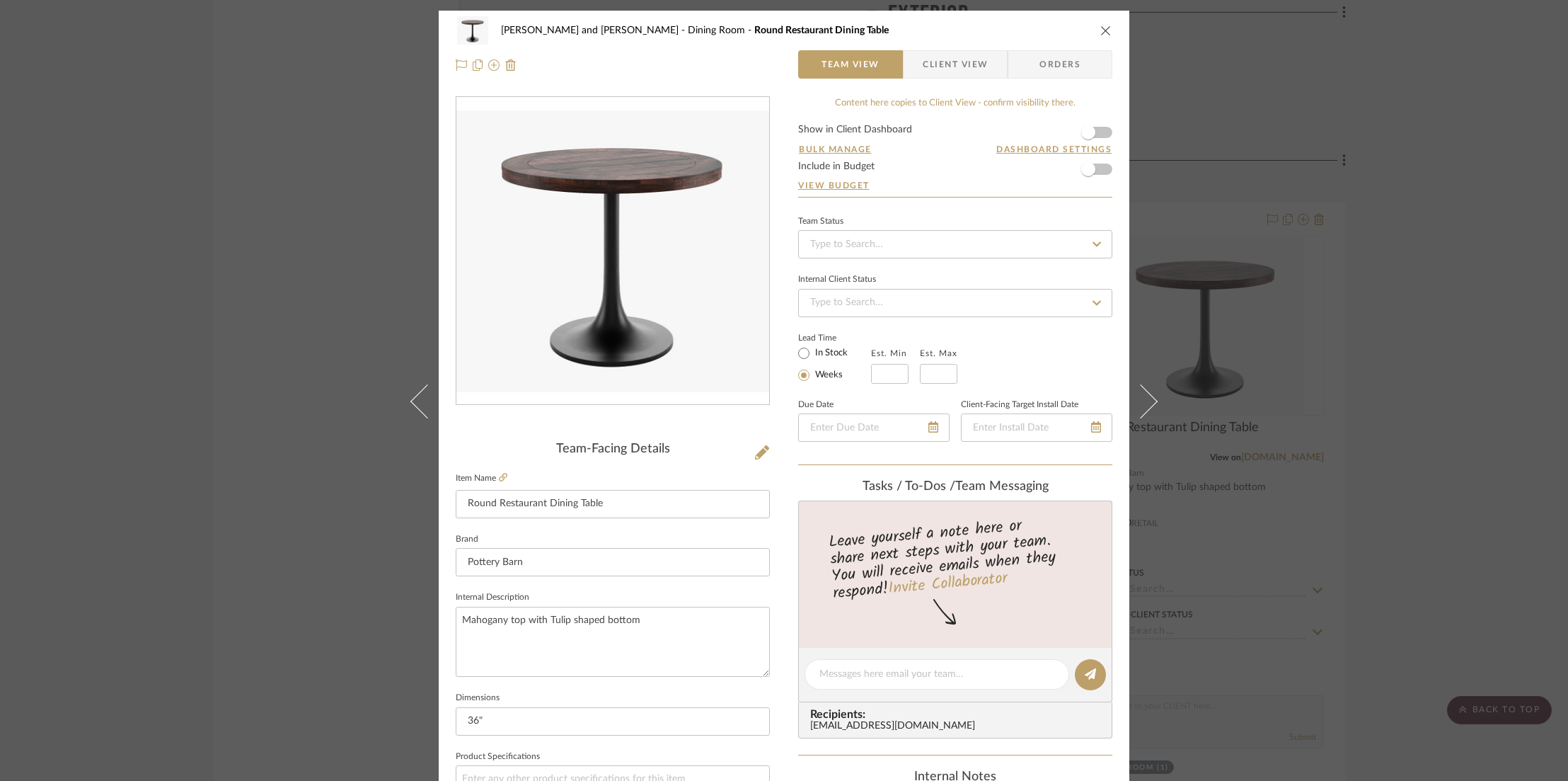
click at [1105, 28] on icon "close" at bounding box center [1106, 30] width 11 height 11
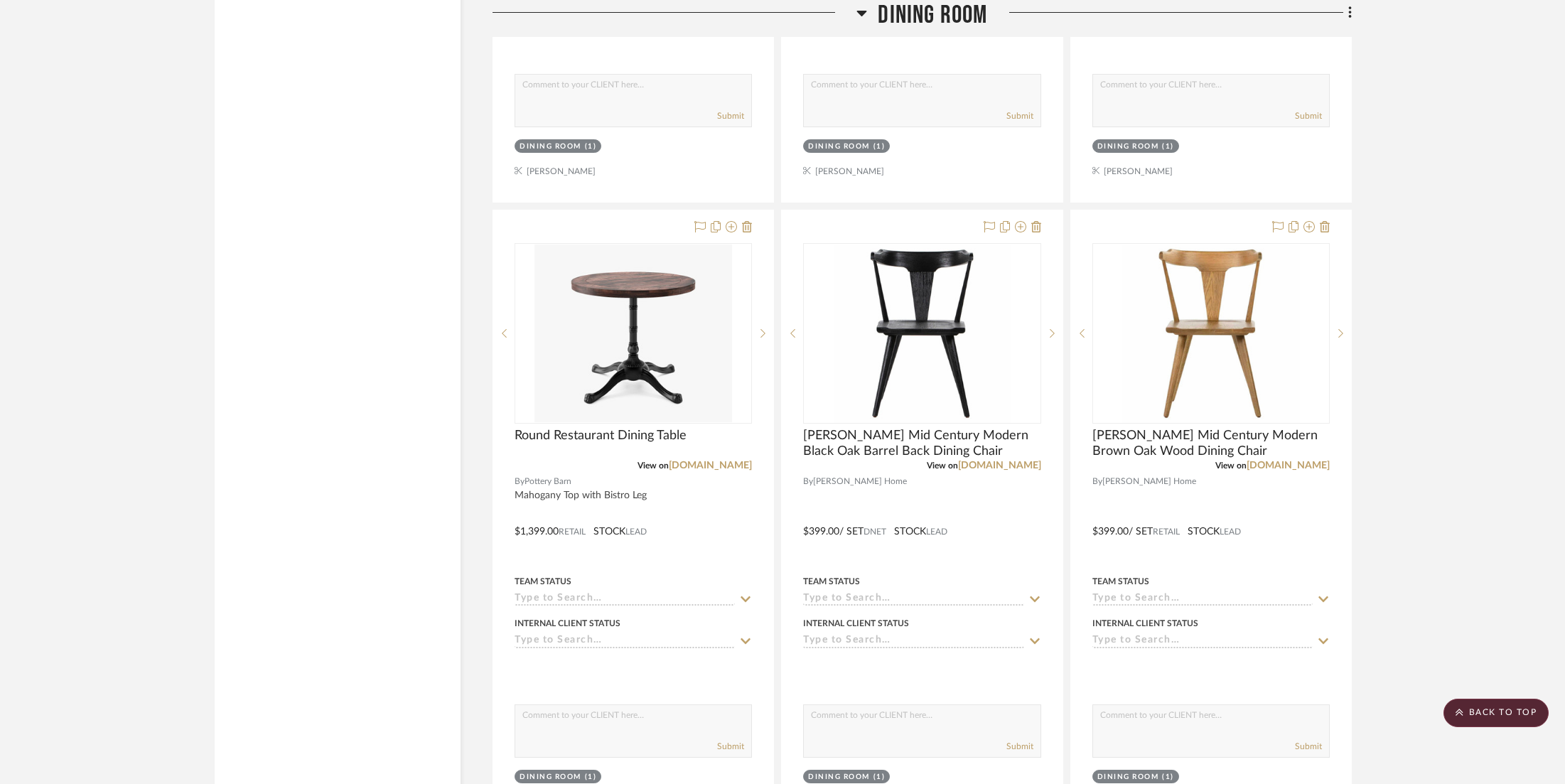
scroll to position [13127, 0]
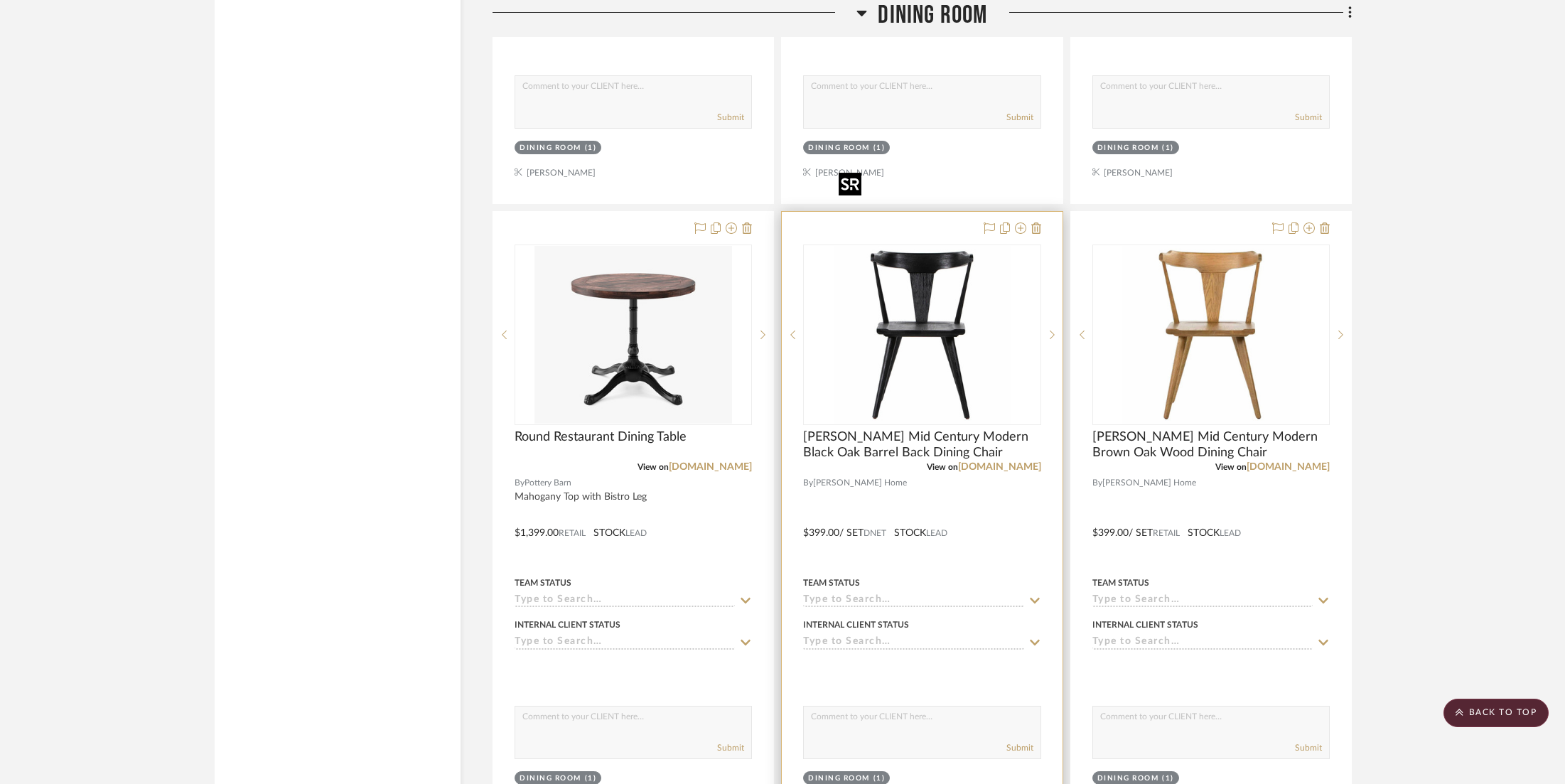
click at [927, 246] on img "0" at bounding box center [921, 335] width 178 height 178
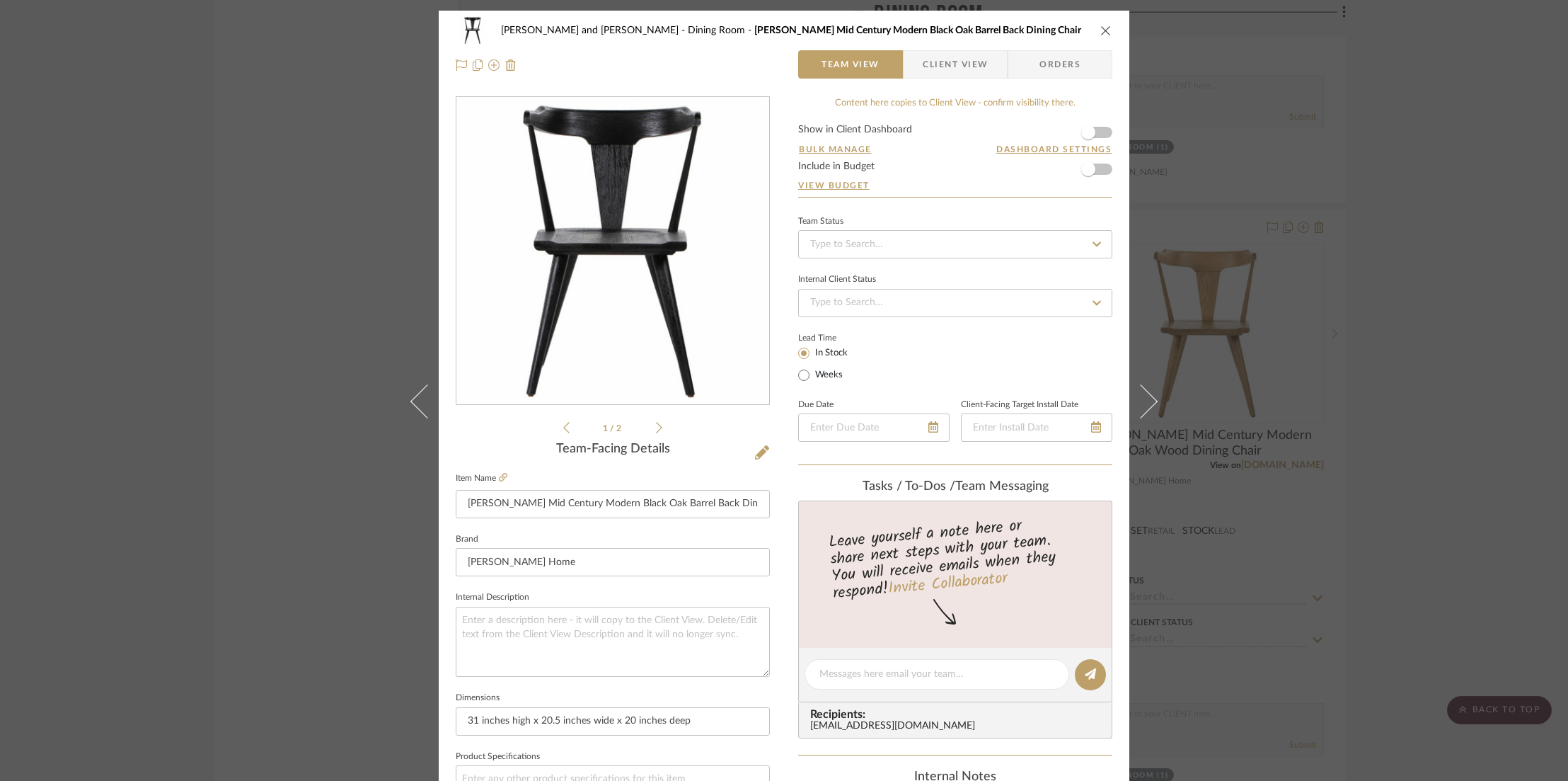
click at [656, 432] on icon at bounding box center [659, 427] width 7 height 13
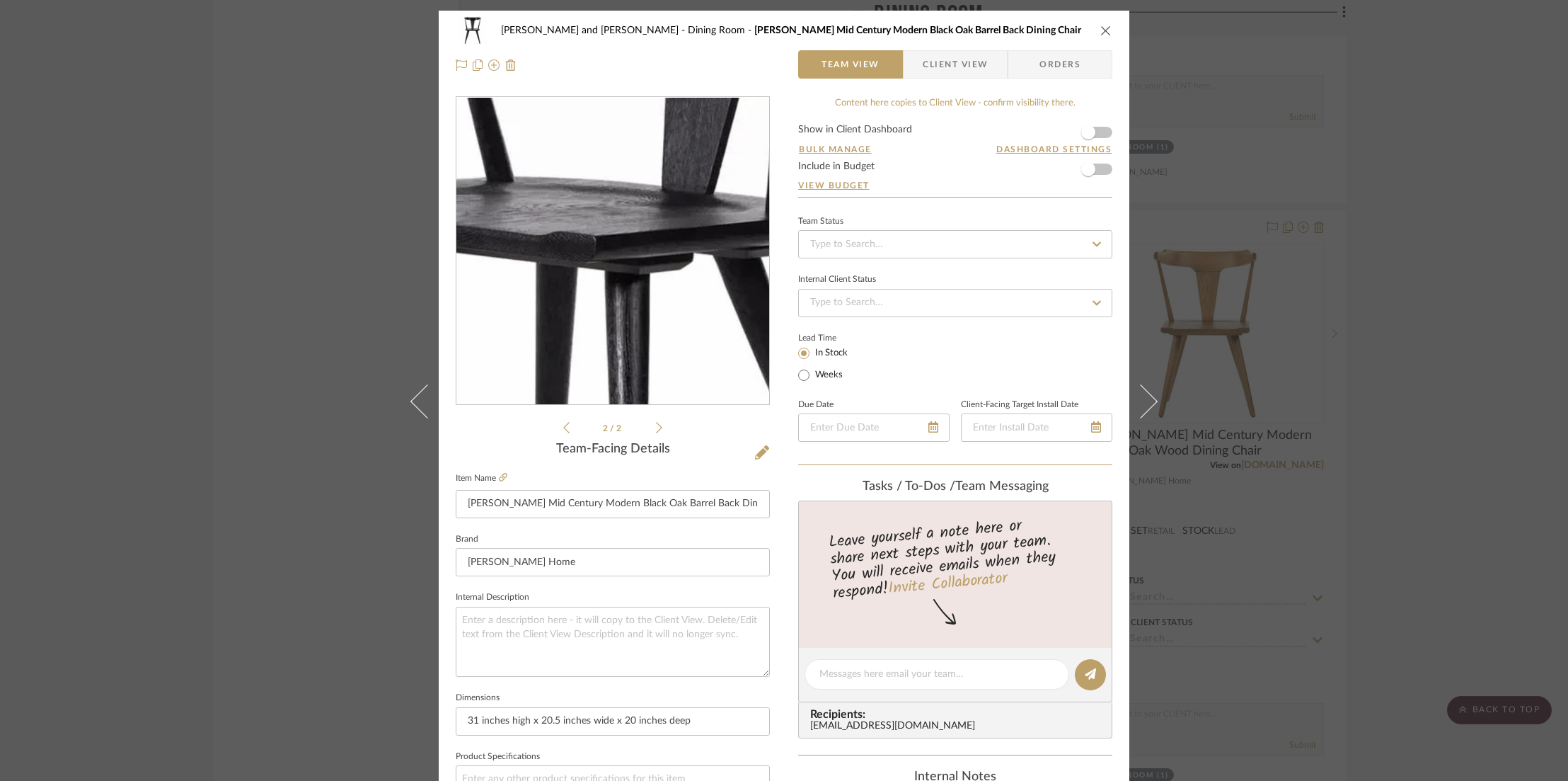
click at [620, 249] on img "1" at bounding box center [613, 251] width 307 height 307
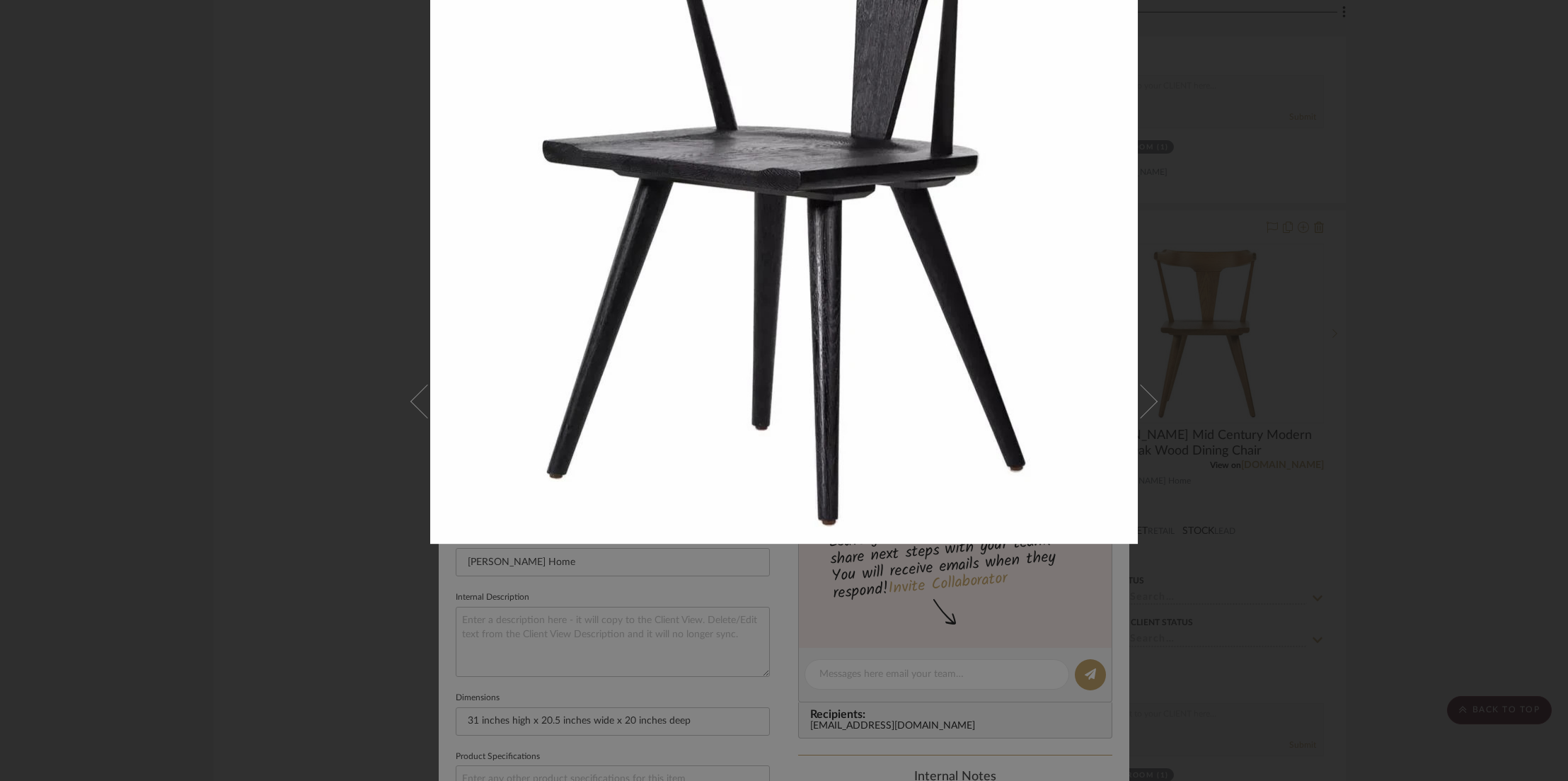
click at [1273, 179] on div at bounding box center [1202, 221] width 1545 height 770
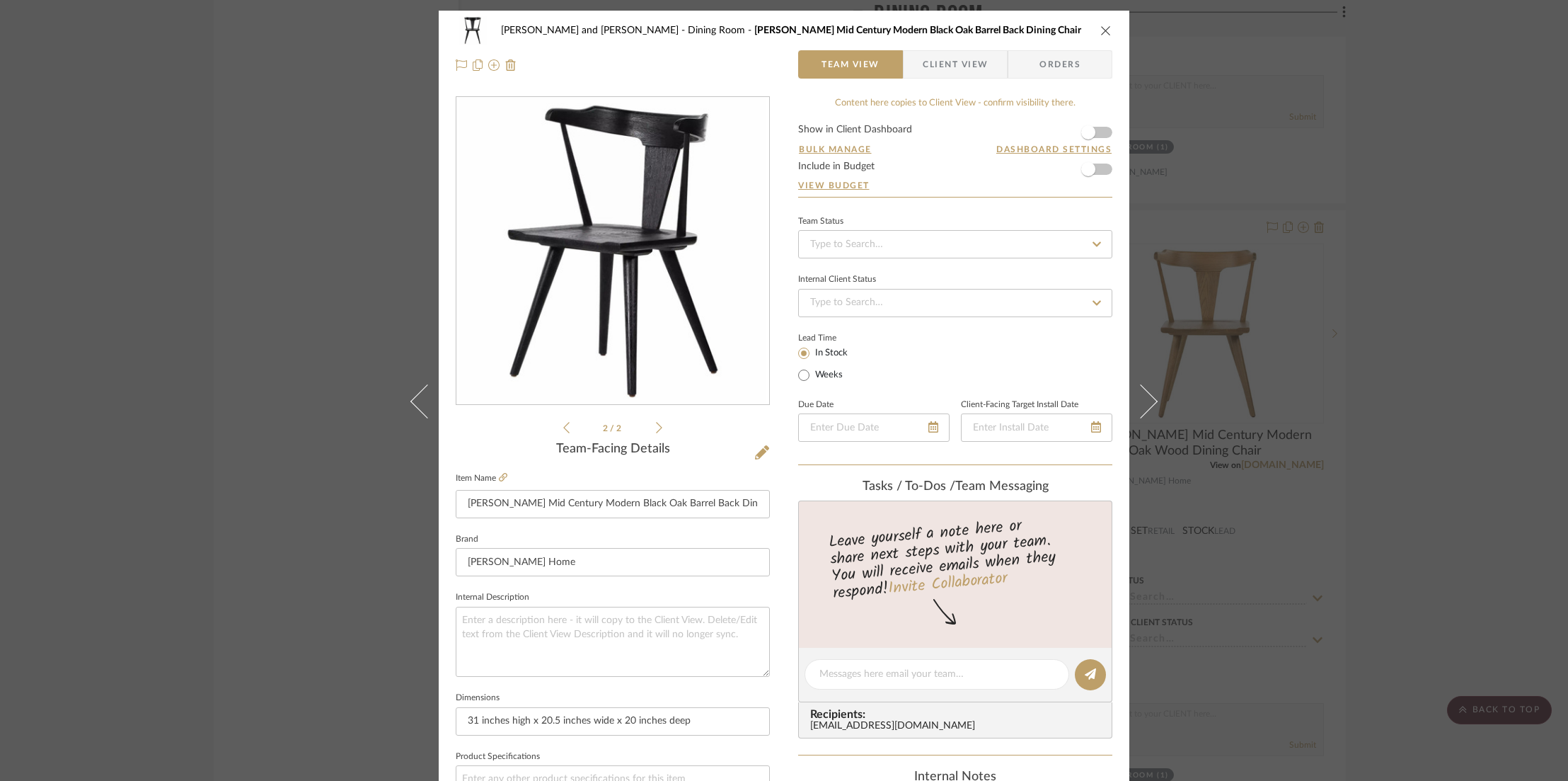
click at [1102, 29] on icon "close" at bounding box center [1106, 30] width 11 height 11
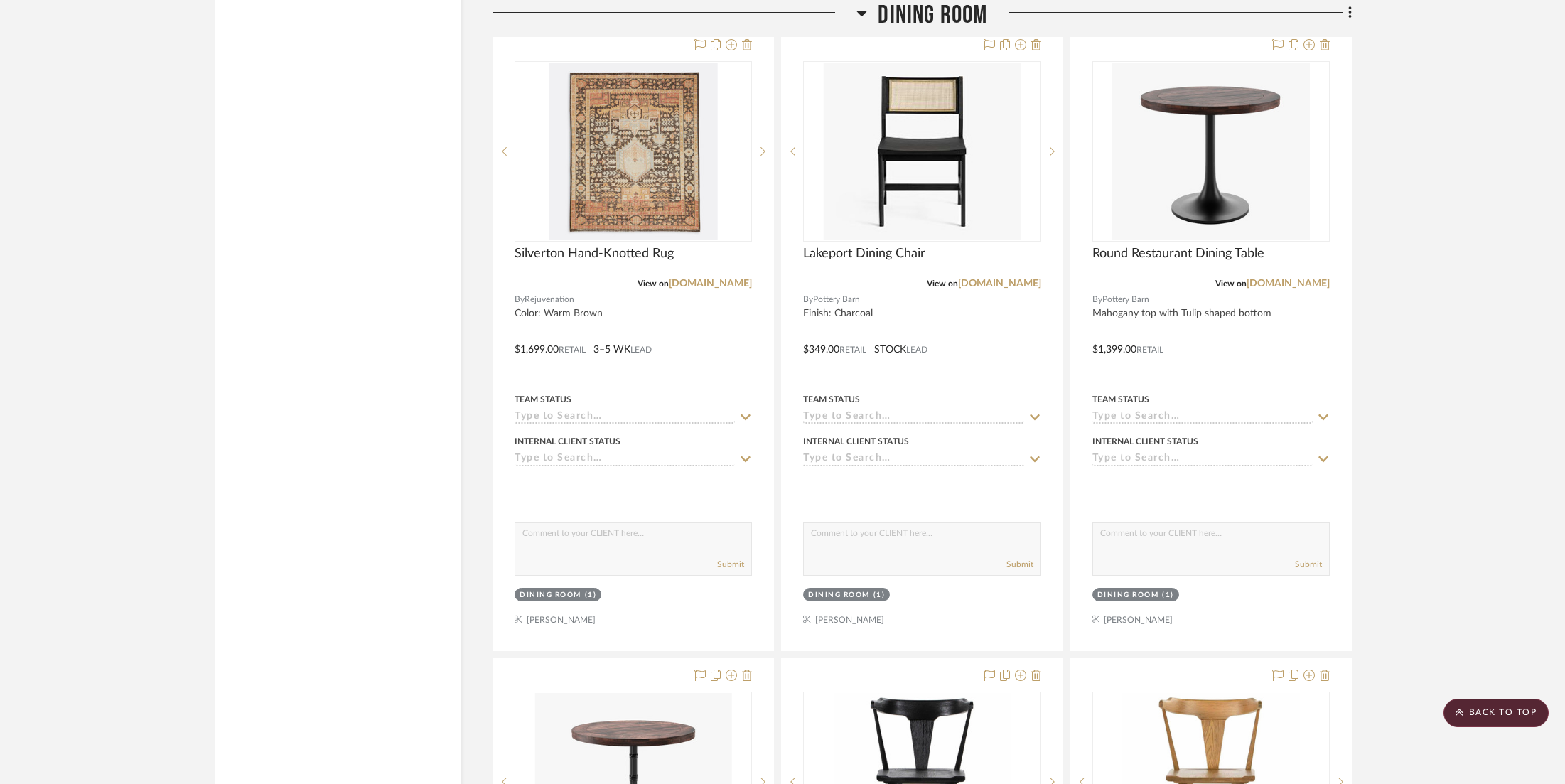
scroll to position [12645, 0]
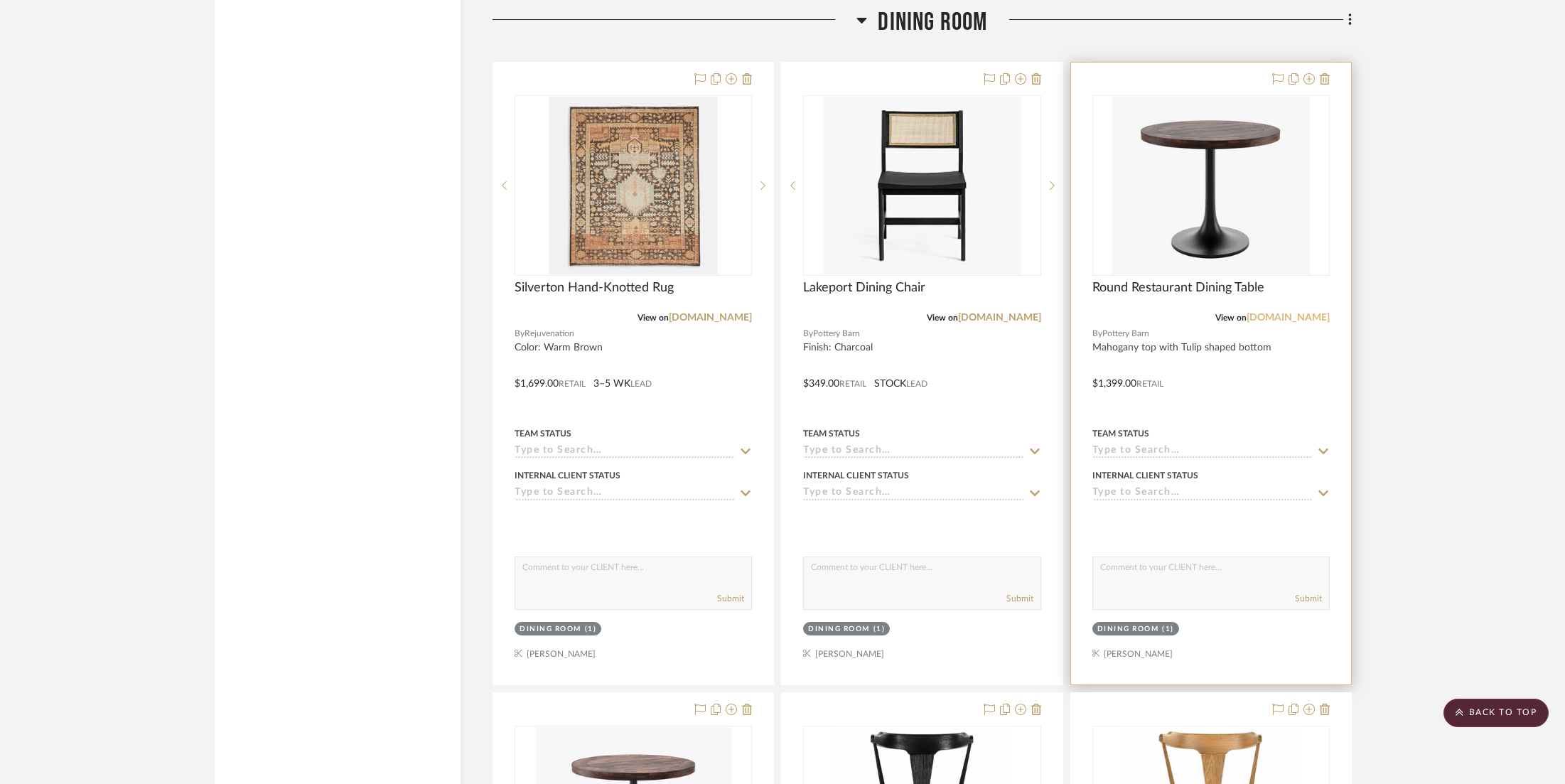
click at [1281, 313] on link "[DOMAIN_NAME]" at bounding box center [1289, 318] width 84 height 10
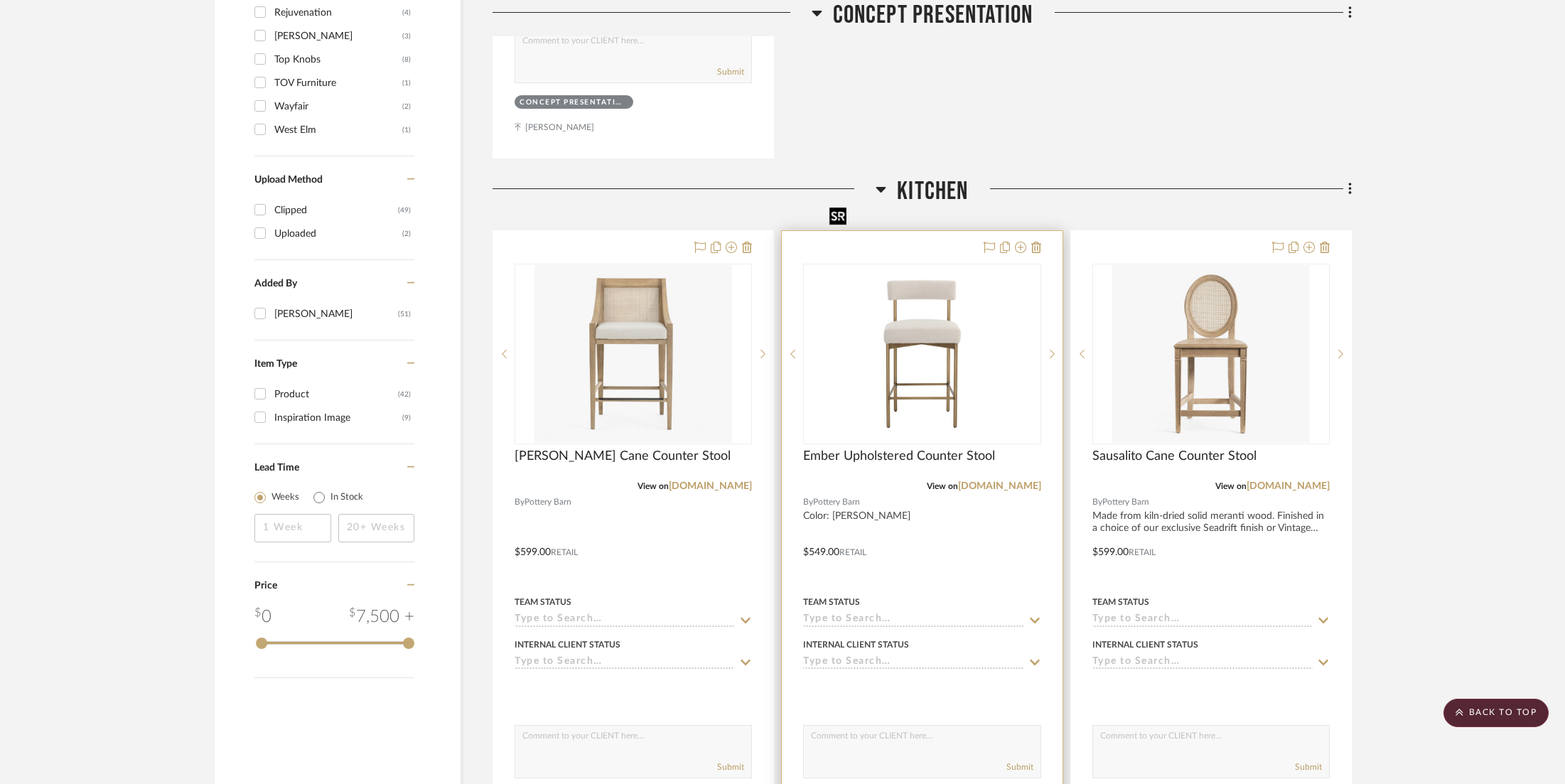
scroll to position [1740, 0]
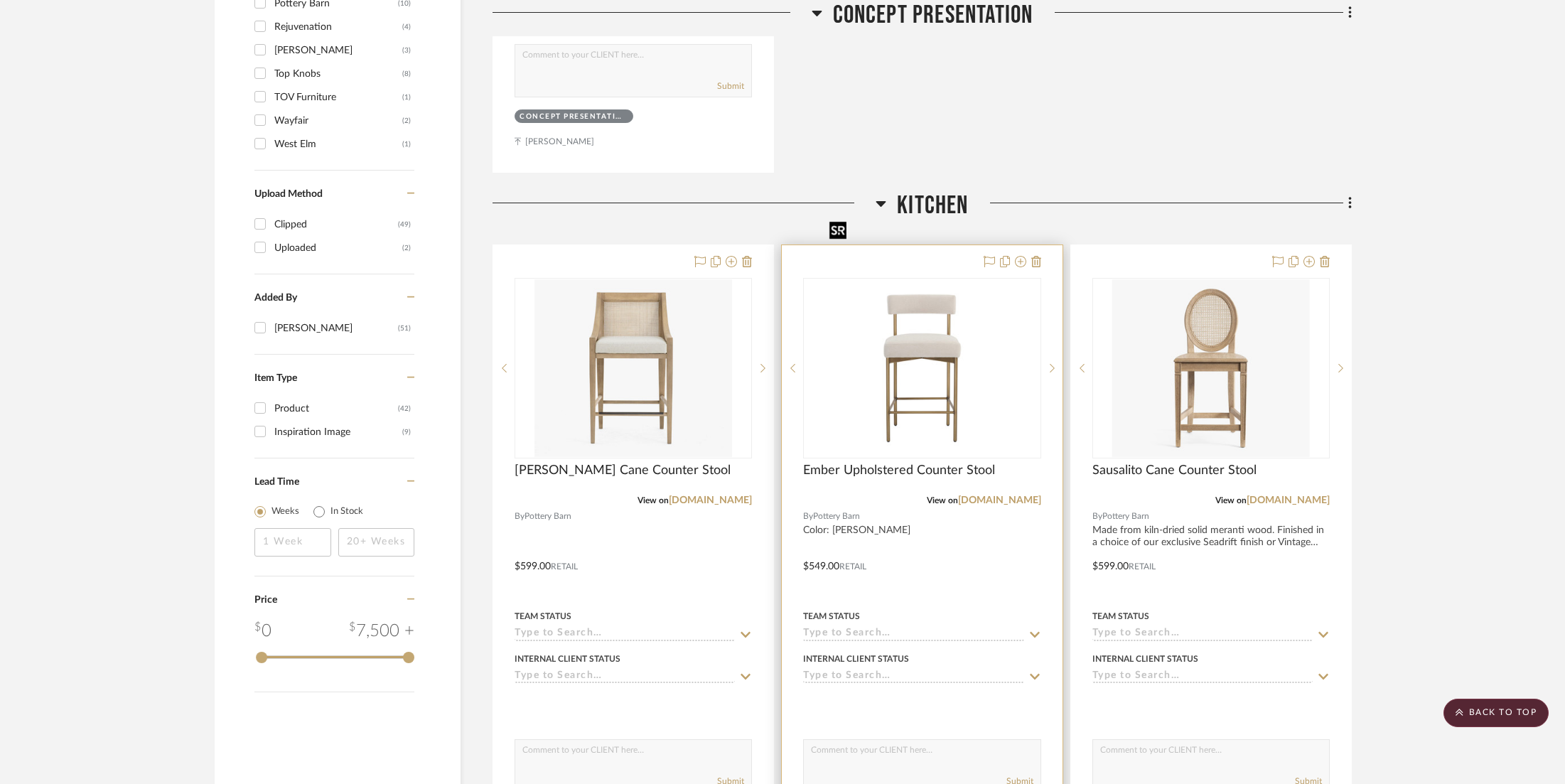
click at [900, 281] on img "0" at bounding box center [923, 368] width 198 height 178
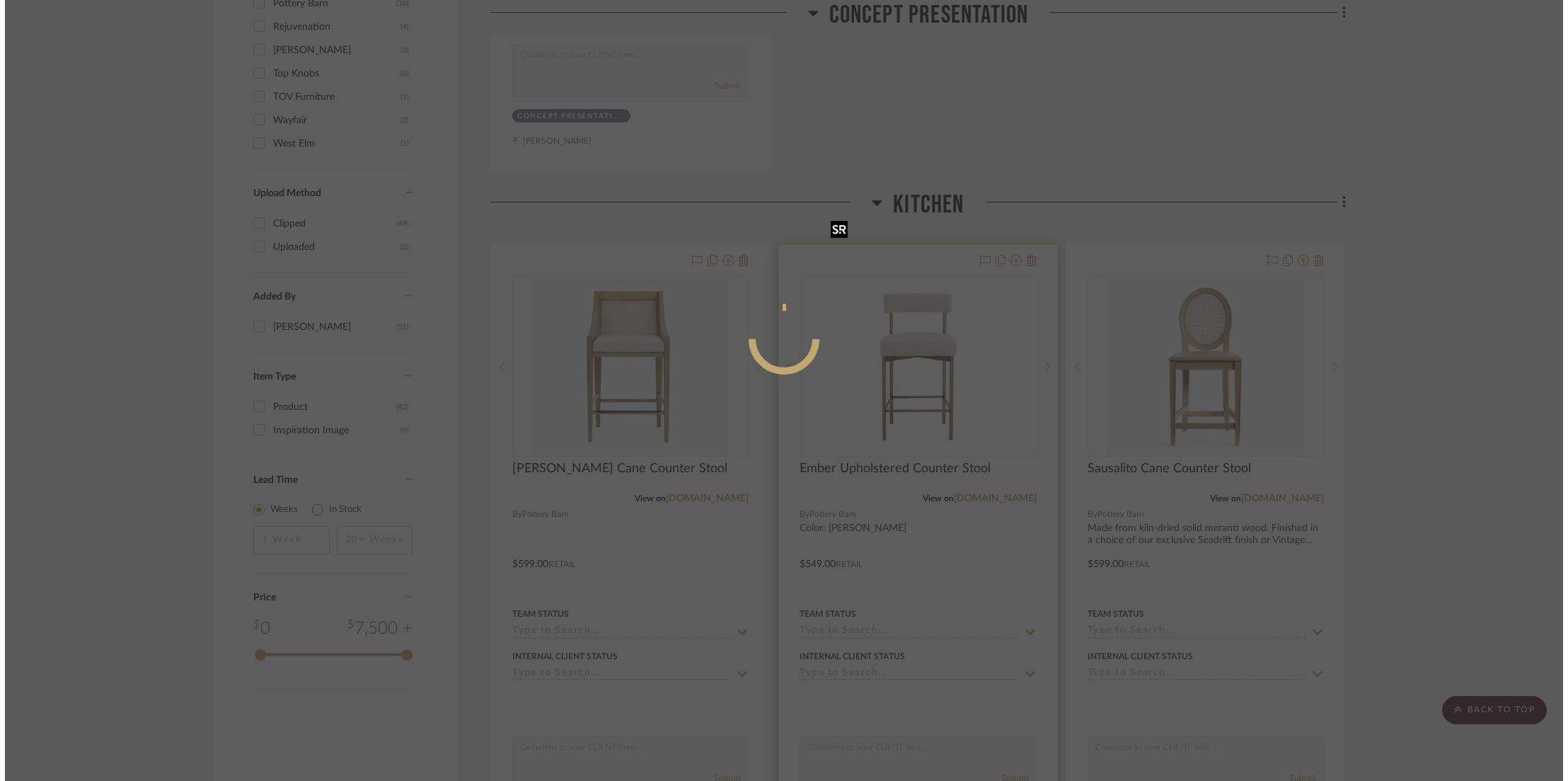
scroll to position [0, 0]
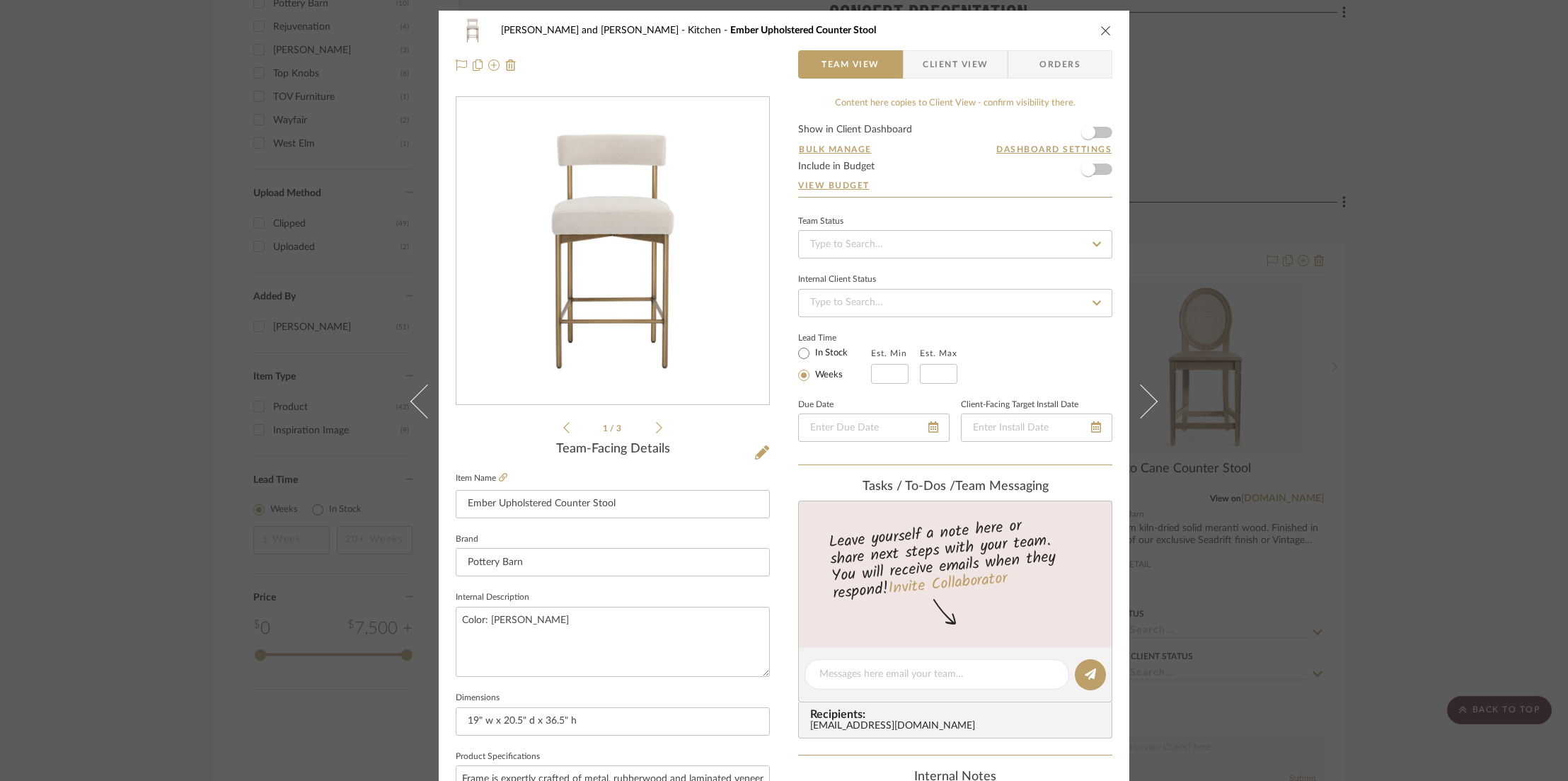
click at [658, 430] on div "1 / 3" at bounding box center [613, 266] width 314 height 340
drag, startPoint x: 658, startPoint y: 428, endPoint x: 649, endPoint y: 428, distance: 9.0
click at [656, 428] on div "1 / 3" at bounding box center [613, 266] width 314 height 340
click at [649, 428] on li "1 / 3" at bounding box center [613, 428] width 87 height 17
drag, startPoint x: 652, startPoint y: 428, endPoint x: 620, endPoint y: 424, distance: 32.2
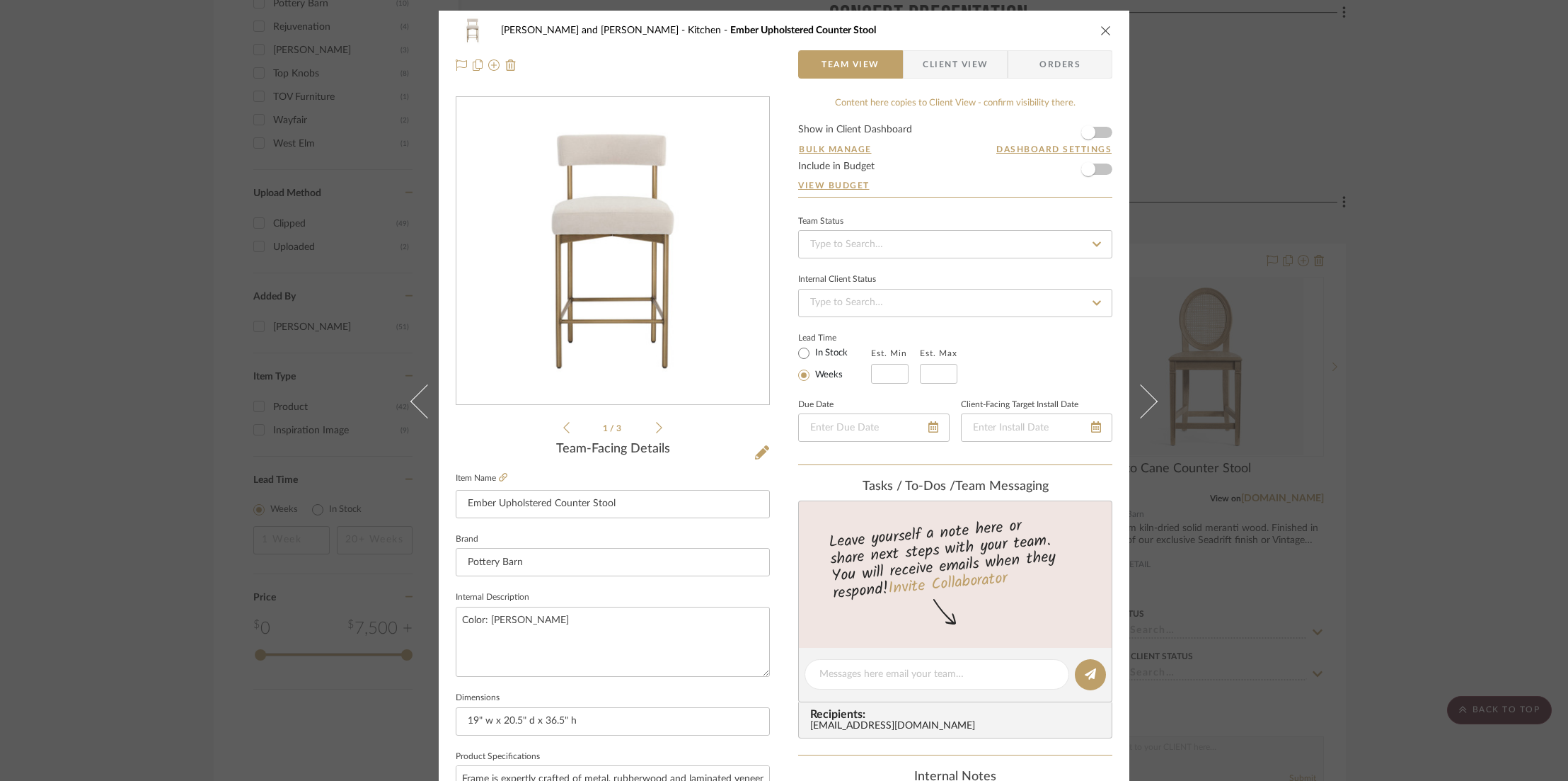
click at [656, 428] on icon at bounding box center [659, 427] width 7 height 13
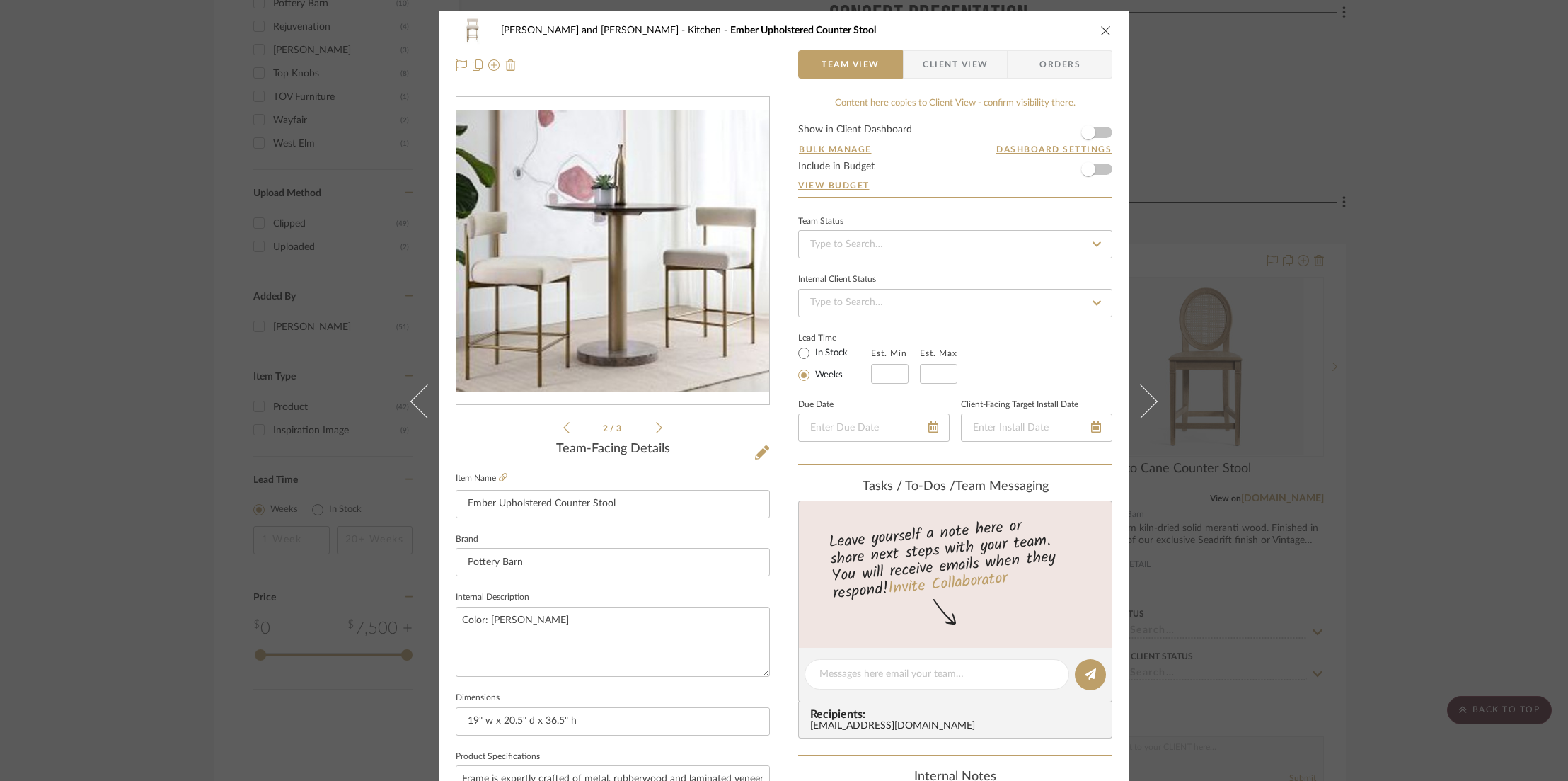
click at [656, 430] on icon at bounding box center [659, 427] width 7 height 13
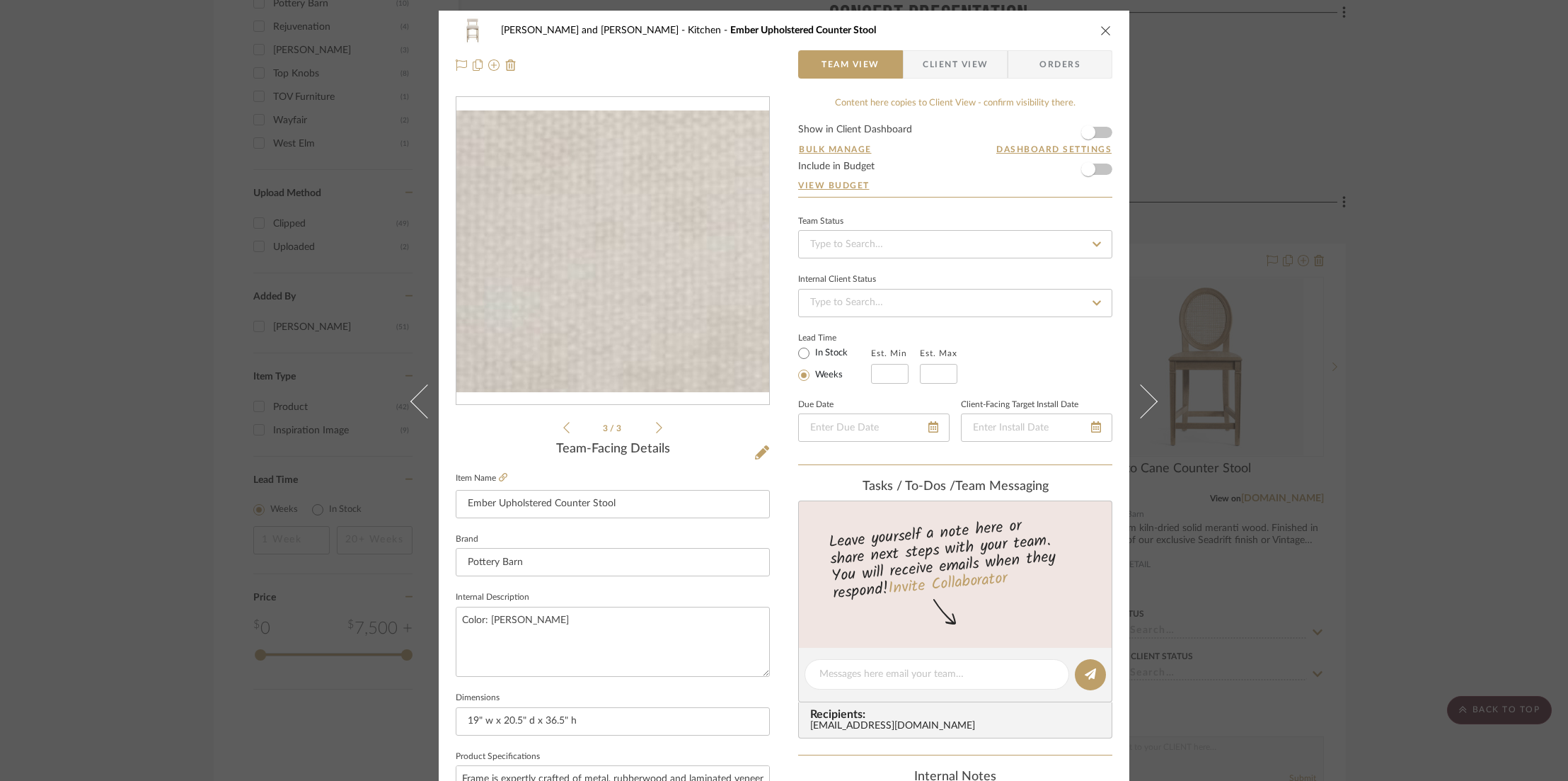
click at [563, 426] on icon at bounding box center [567, 427] width 7 height 11
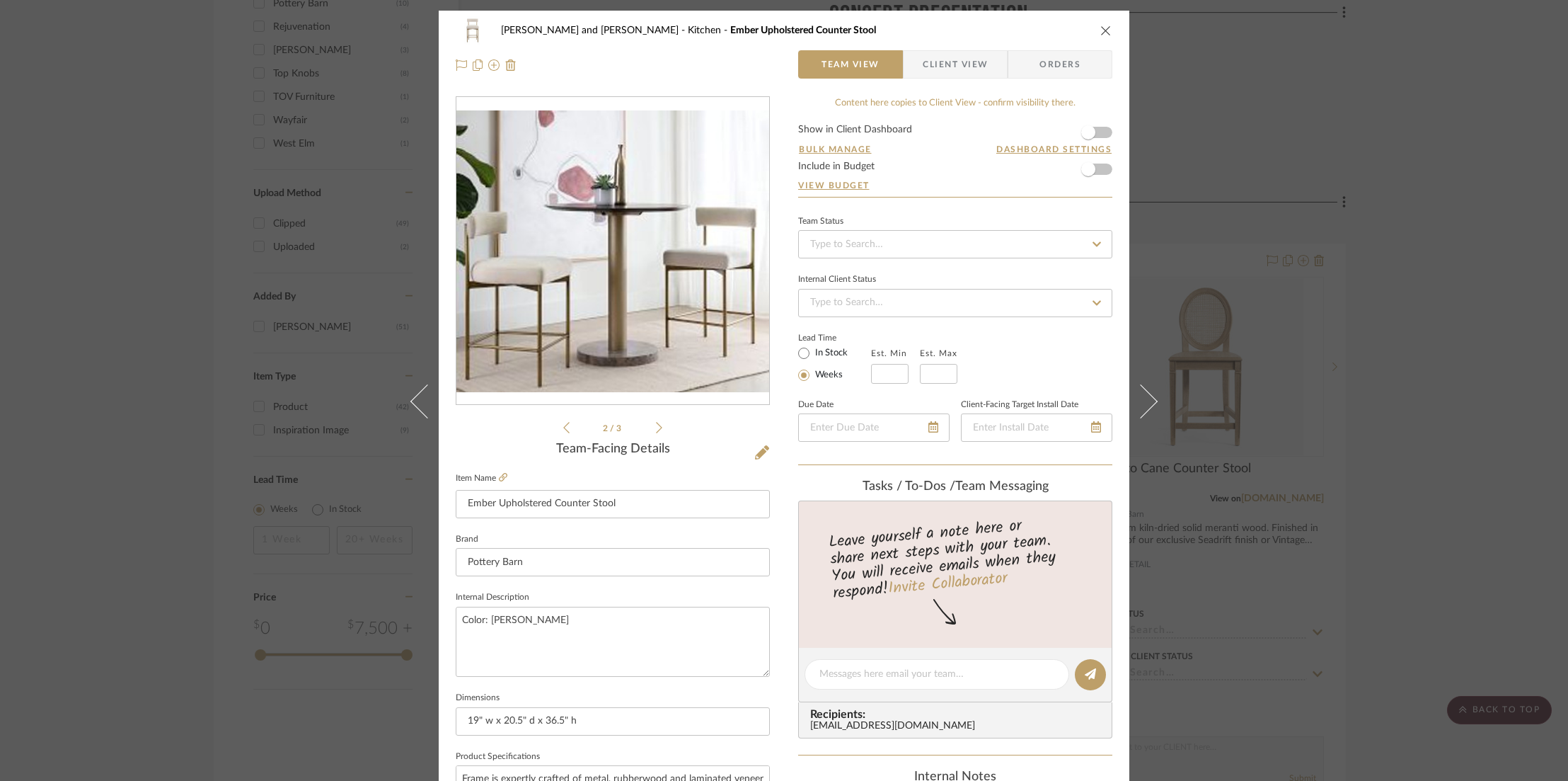
click at [563, 426] on icon at bounding box center [567, 427] width 7 height 11
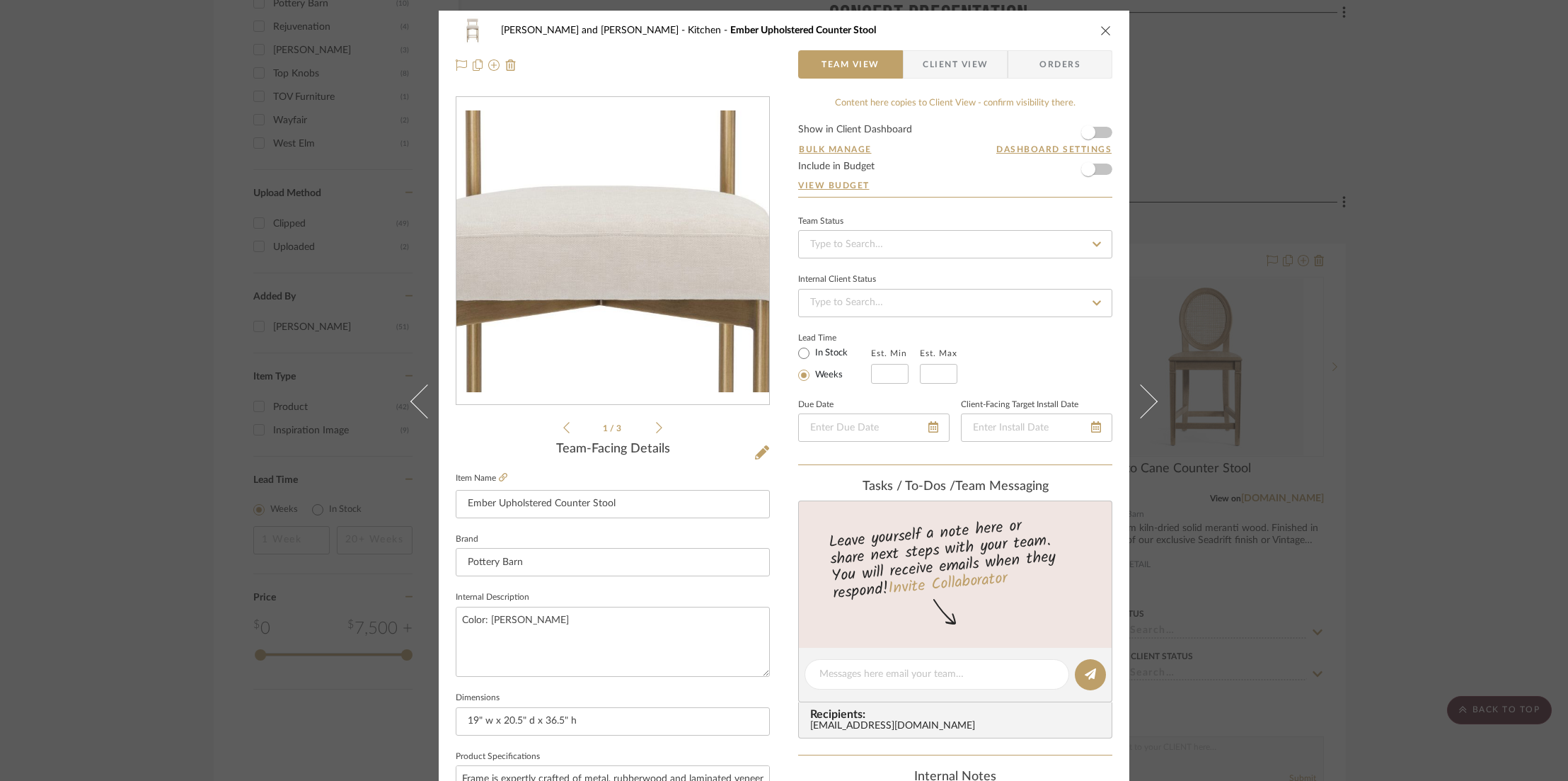
click at [612, 218] on img "0" at bounding box center [613, 251] width 313 height 282
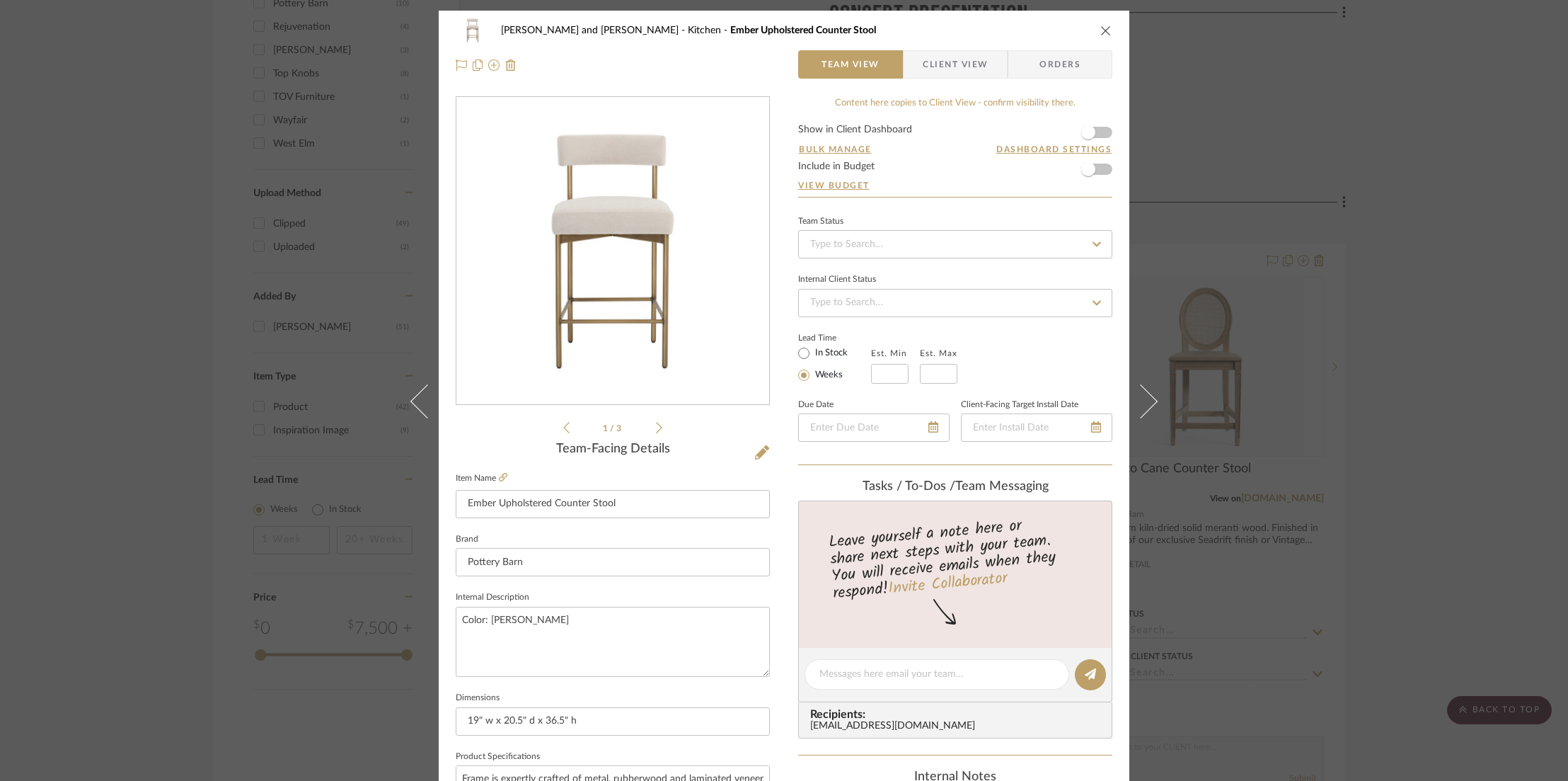
click at [1100, 29] on icon "close" at bounding box center [1106, 30] width 11 height 11
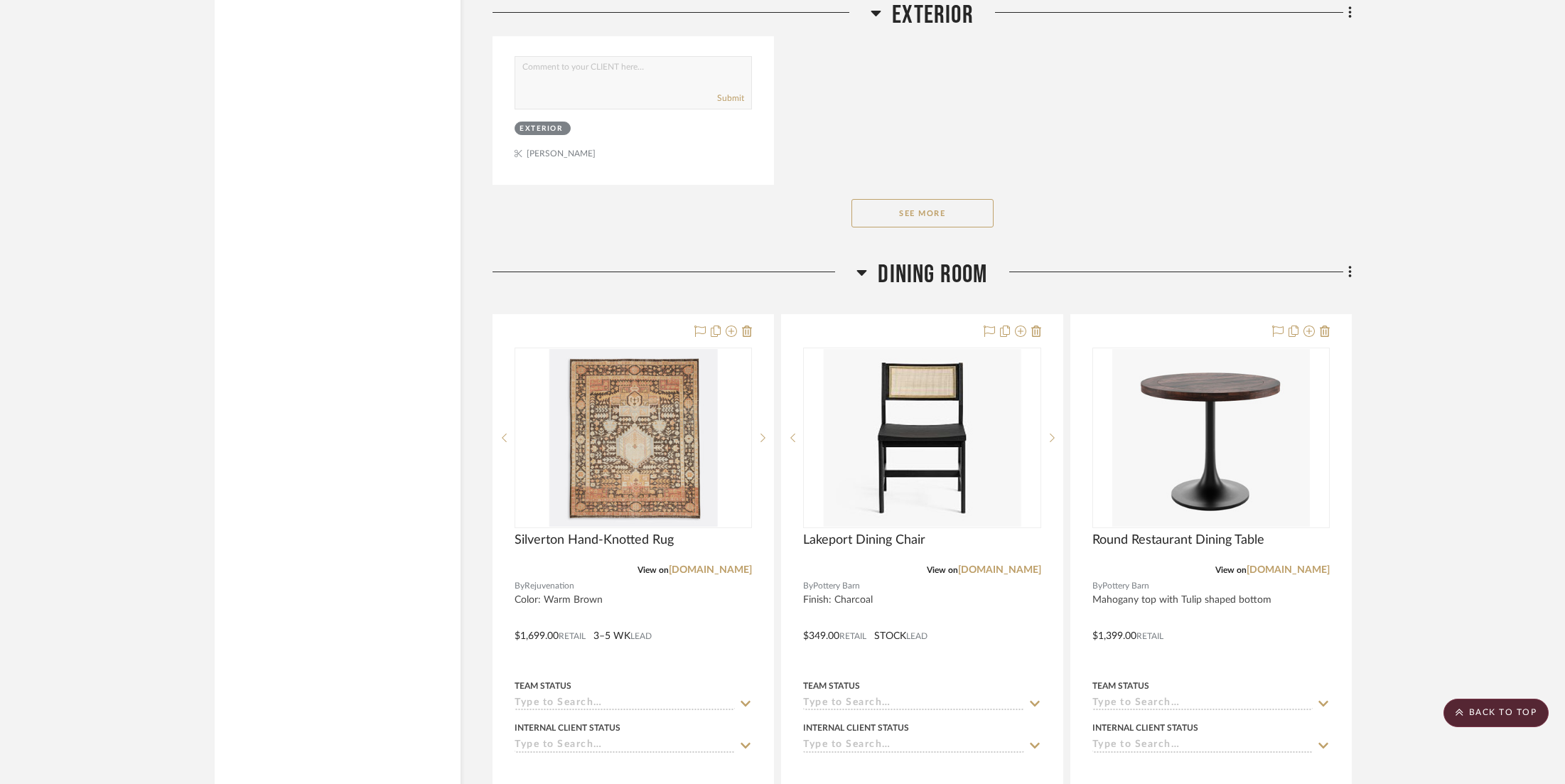
scroll to position [12399, 0]
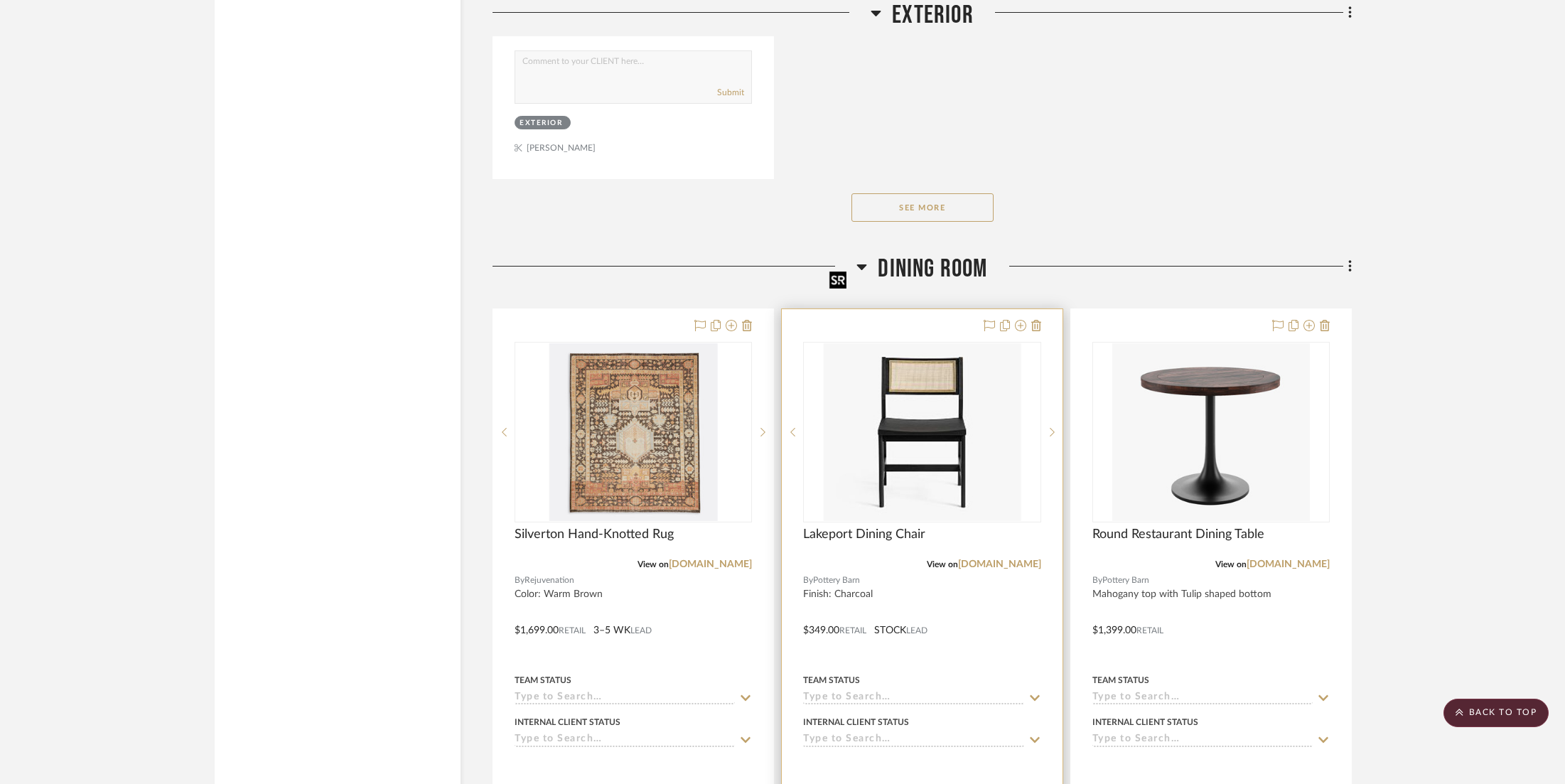
click at [934, 343] on img "0" at bounding box center [923, 432] width 198 height 178
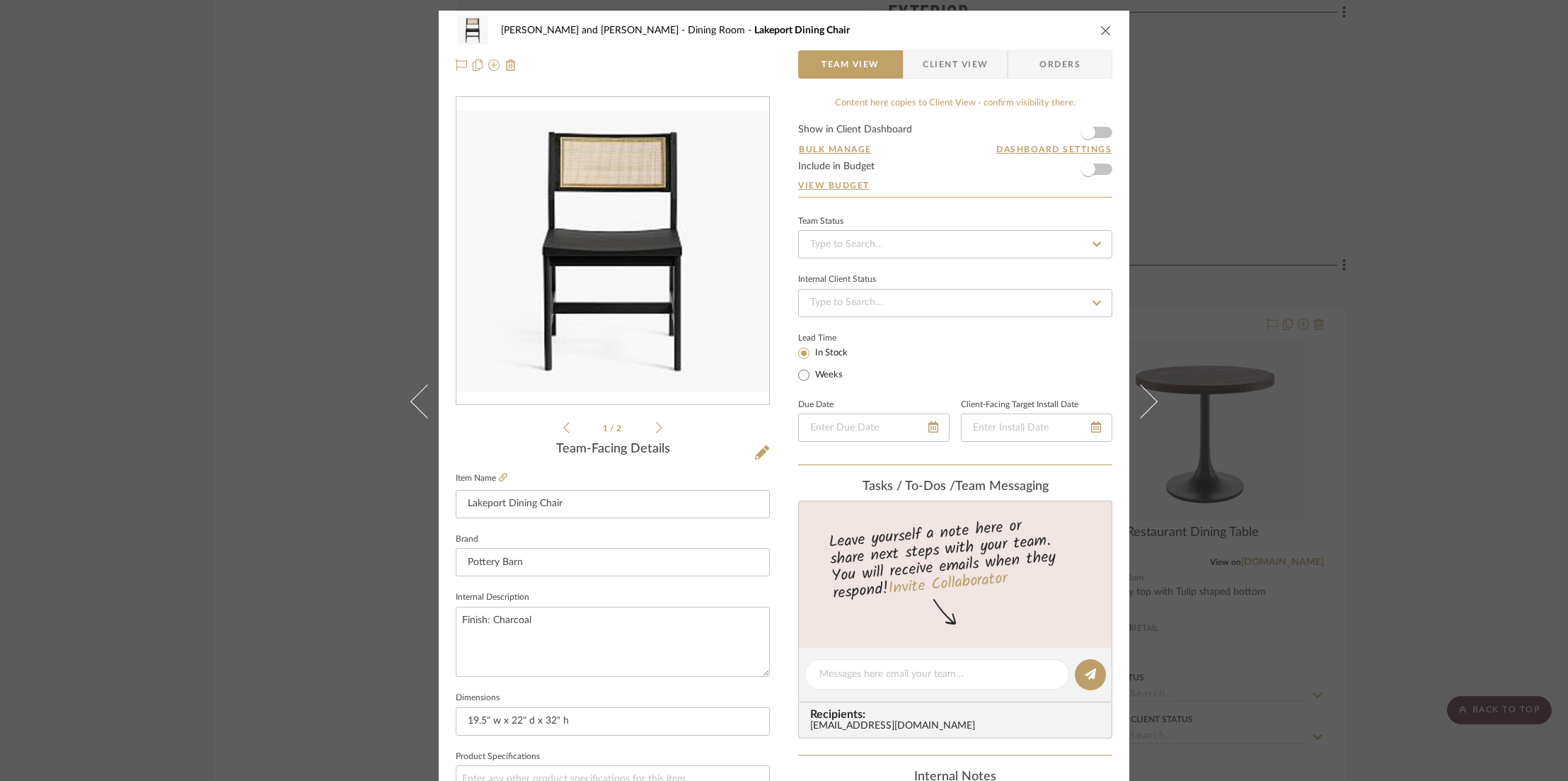
click at [650, 424] on li "1 / 2" at bounding box center [613, 428] width 87 height 17
click at [656, 430] on icon at bounding box center [659, 427] width 7 height 11
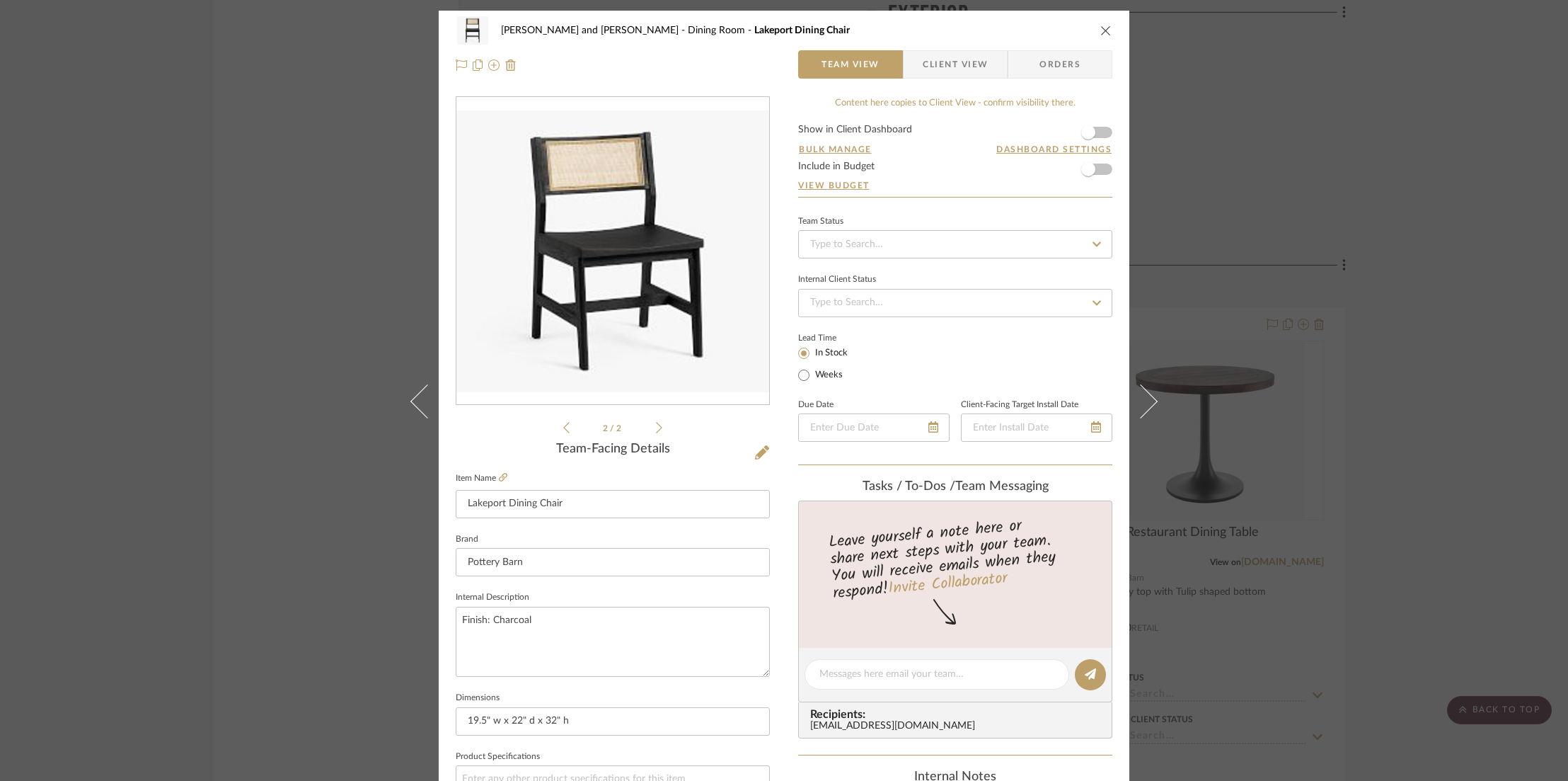
click at [563, 426] on icon at bounding box center [567, 427] width 7 height 13
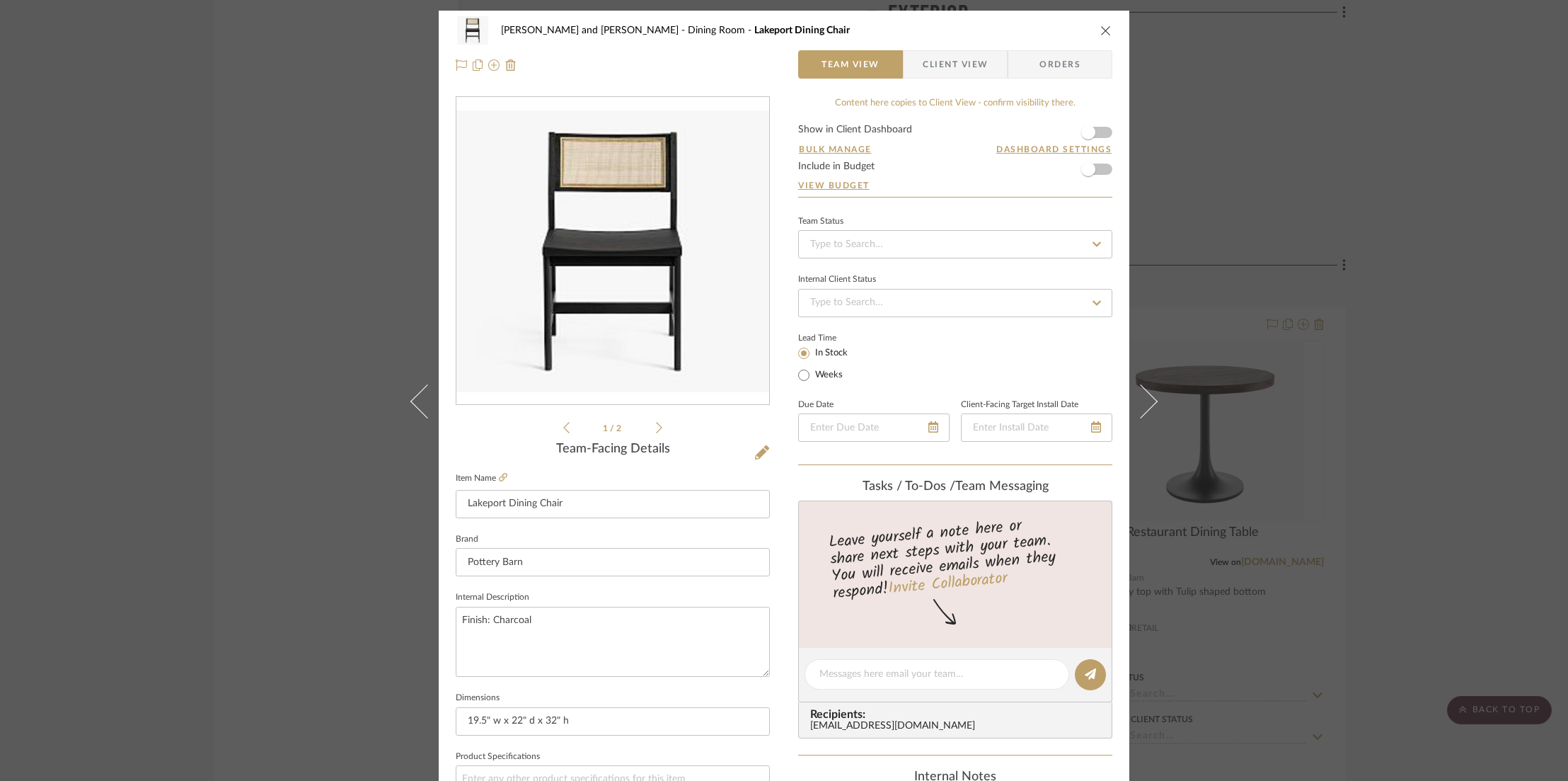
click at [656, 430] on icon at bounding box center [659, 427] width 7 height 13
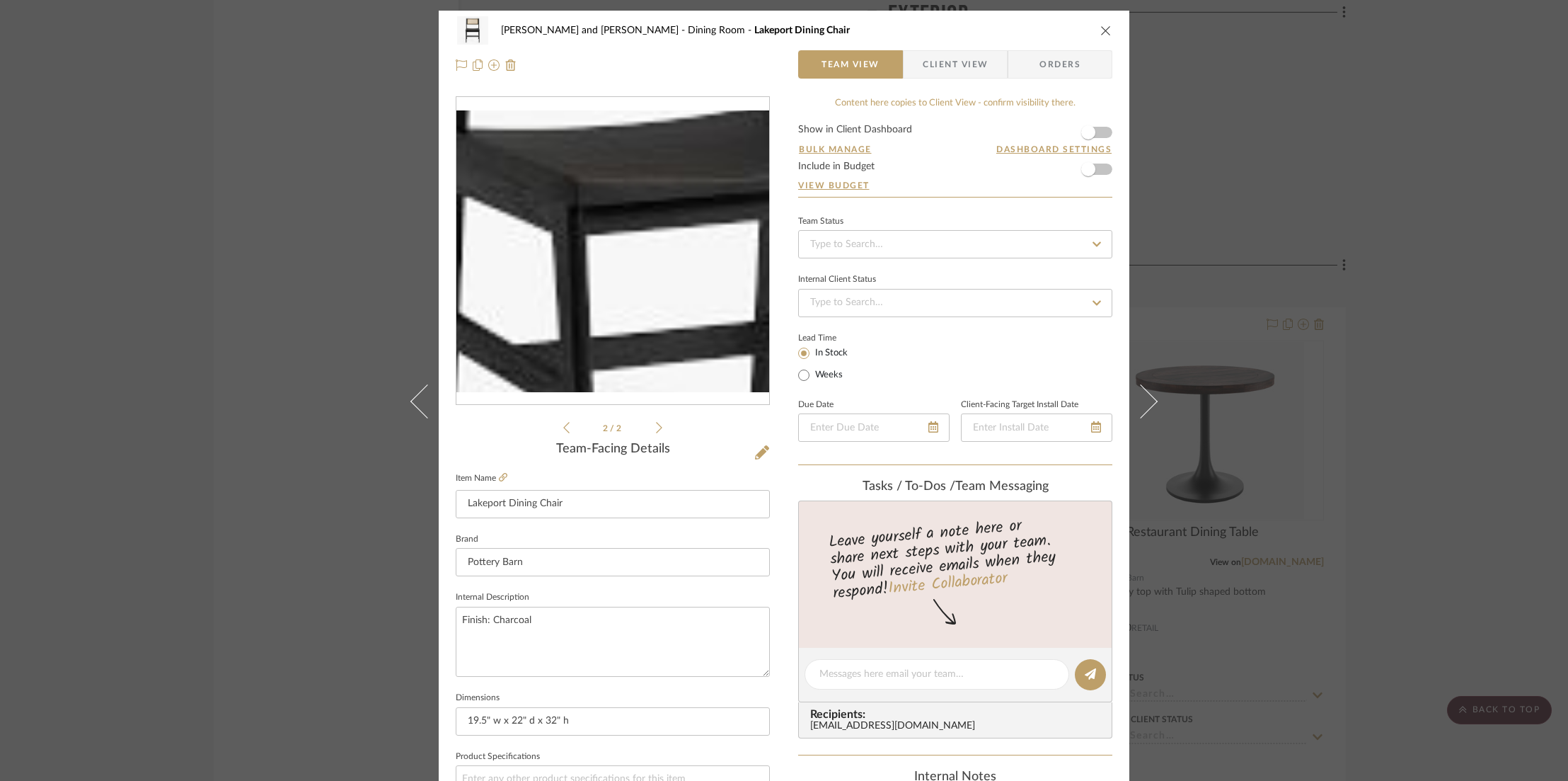
click at [588, 273] on img "1" at bounding box center [613, 251] width 313 height 282
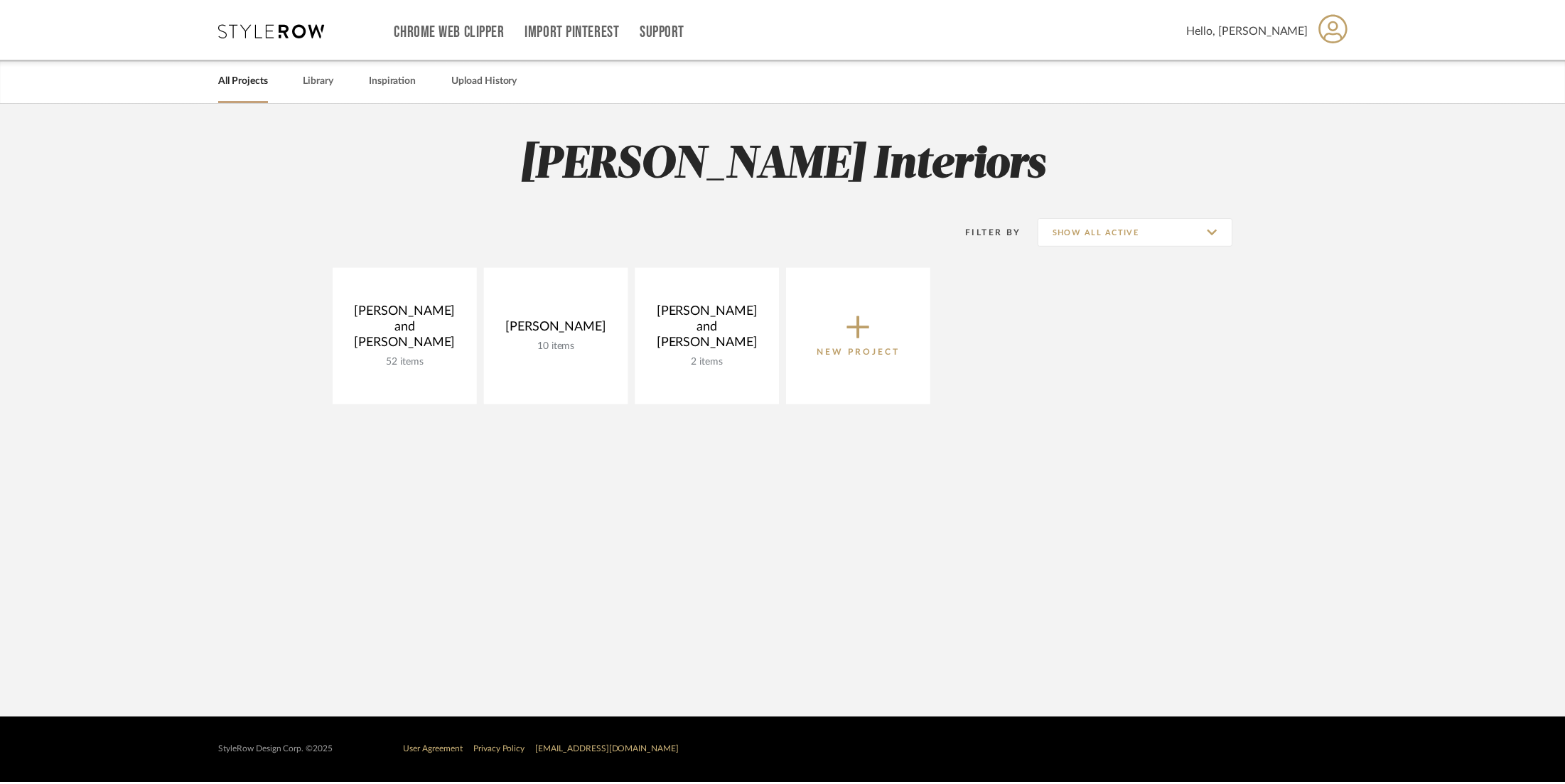
scroll to position [164, 0]
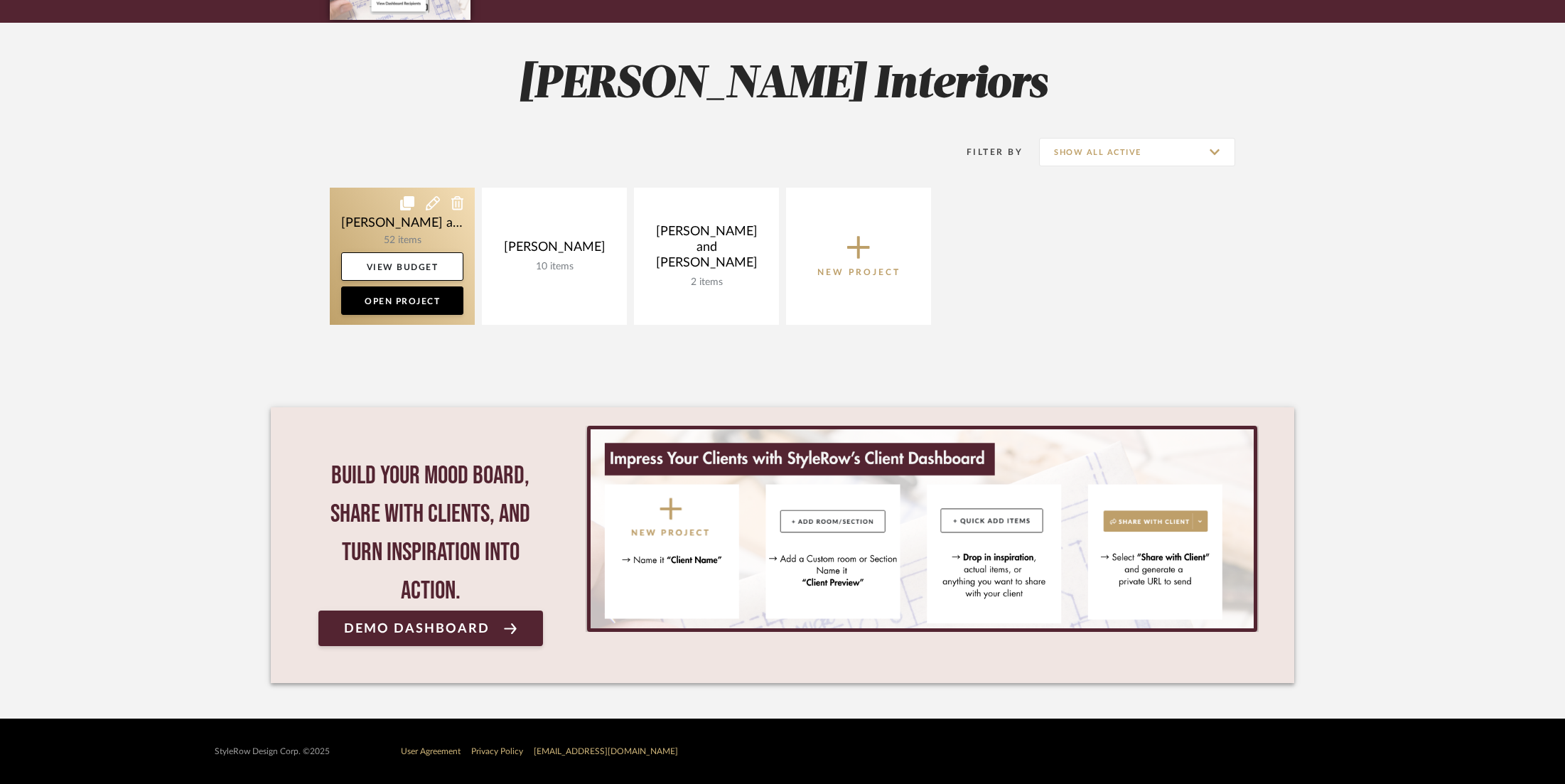
click at [375, 211] on link at bounding box center [402, 256] width 145 height 137
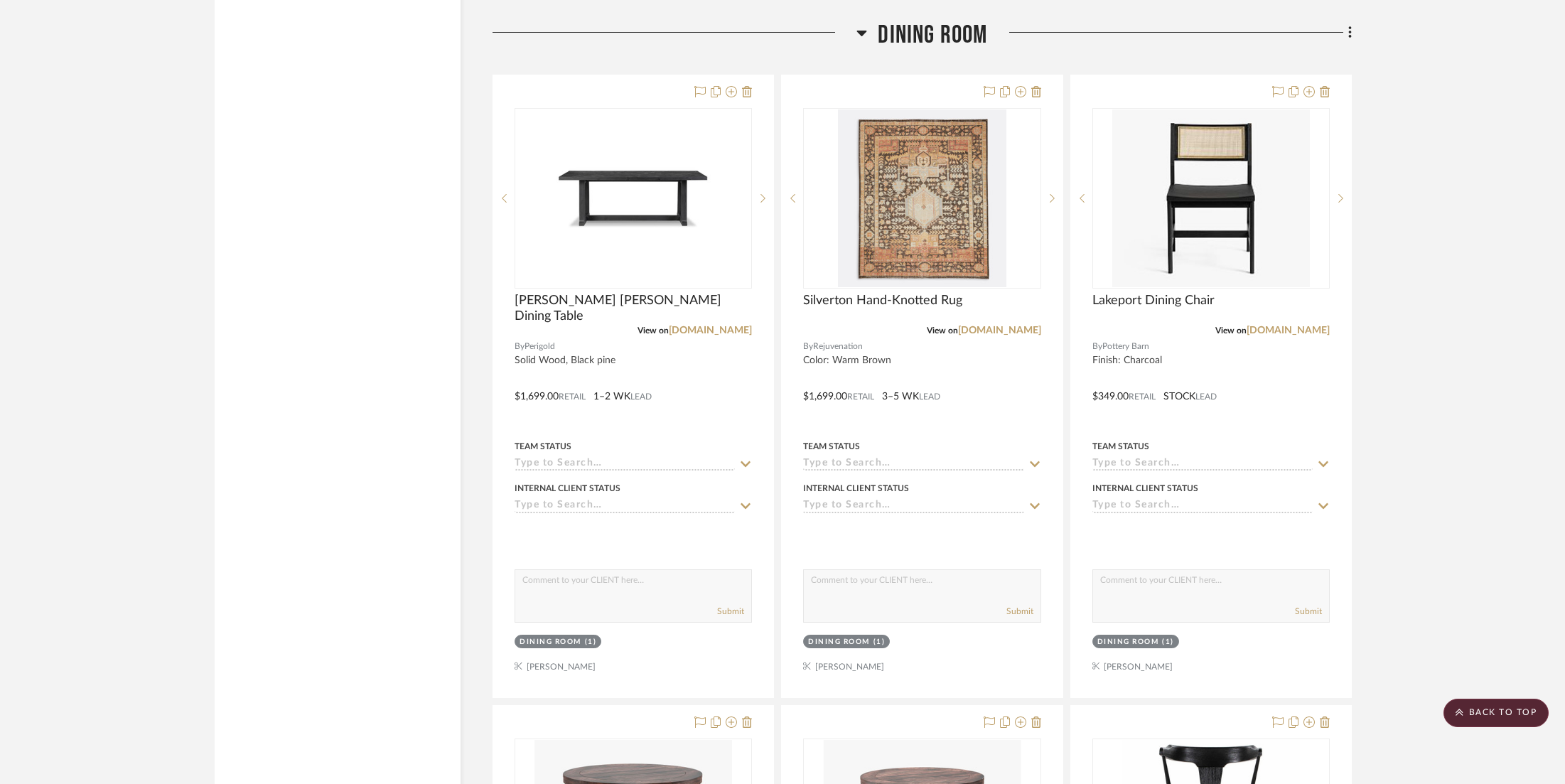
scroll to position [12556, 0]
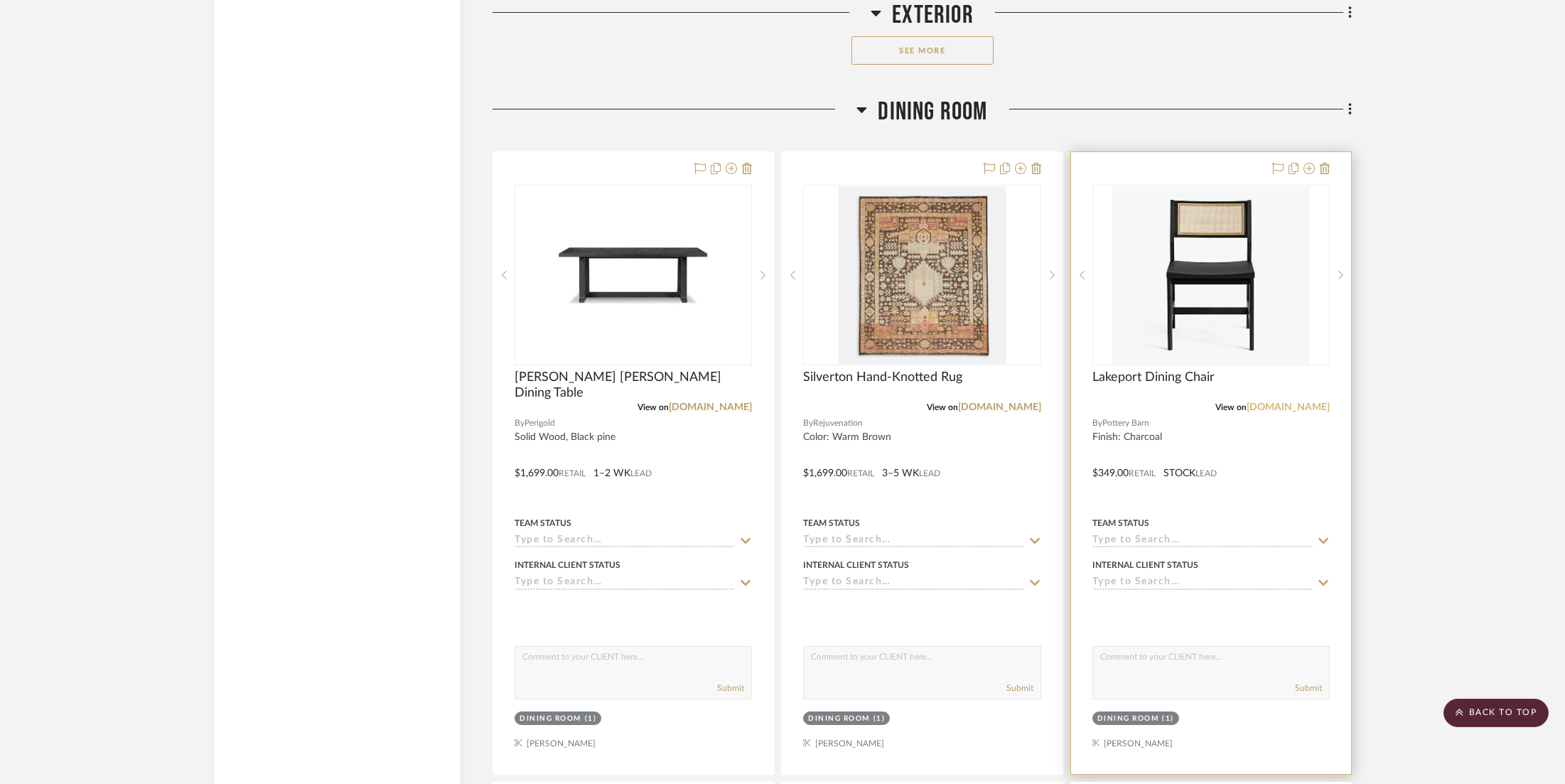
click at [1273, 402] on link "[DOMAIN_NAME]" at bounding box center [1289, 407] width 84 height 10
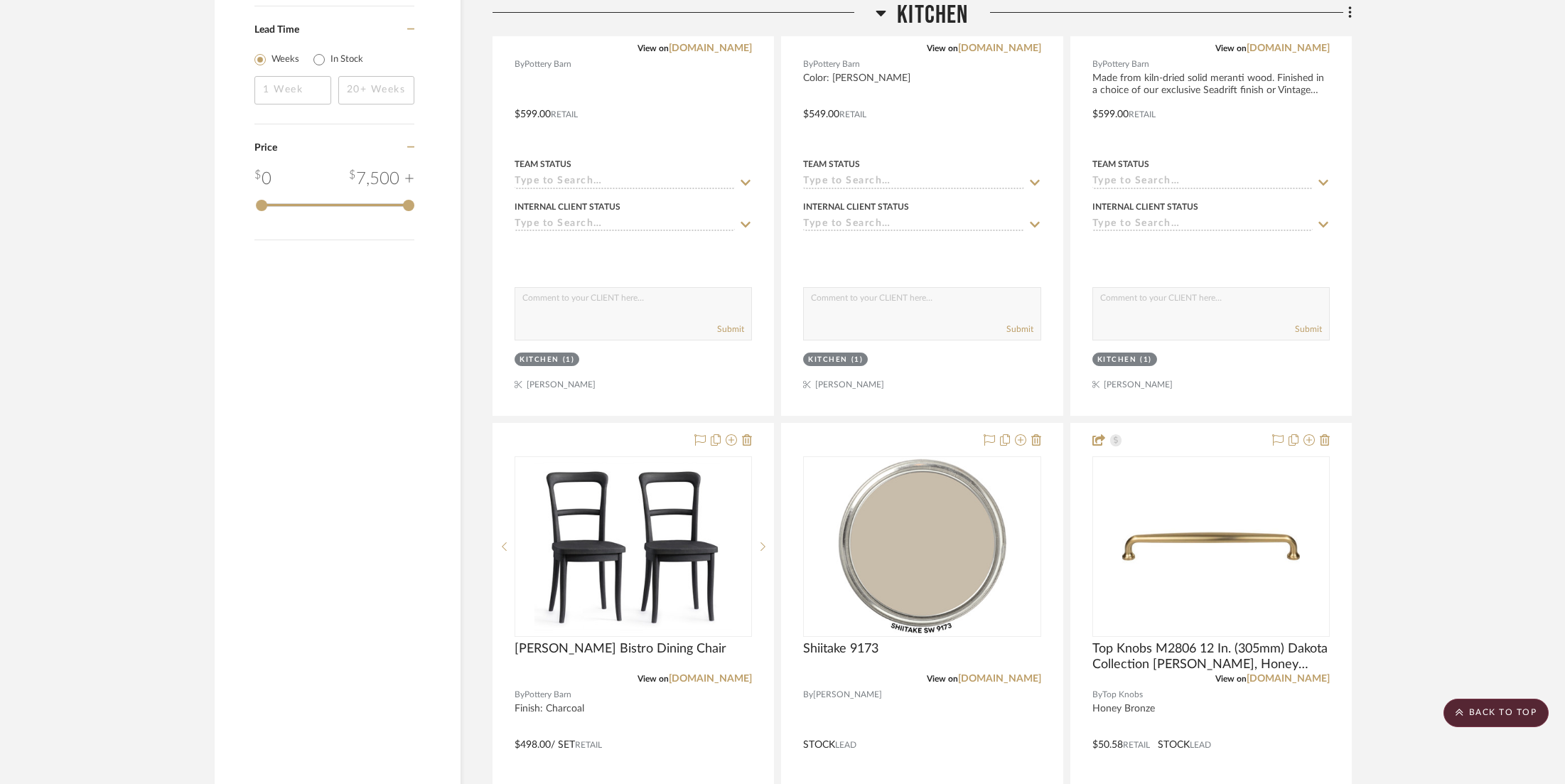
scroll to position [2276, 0]
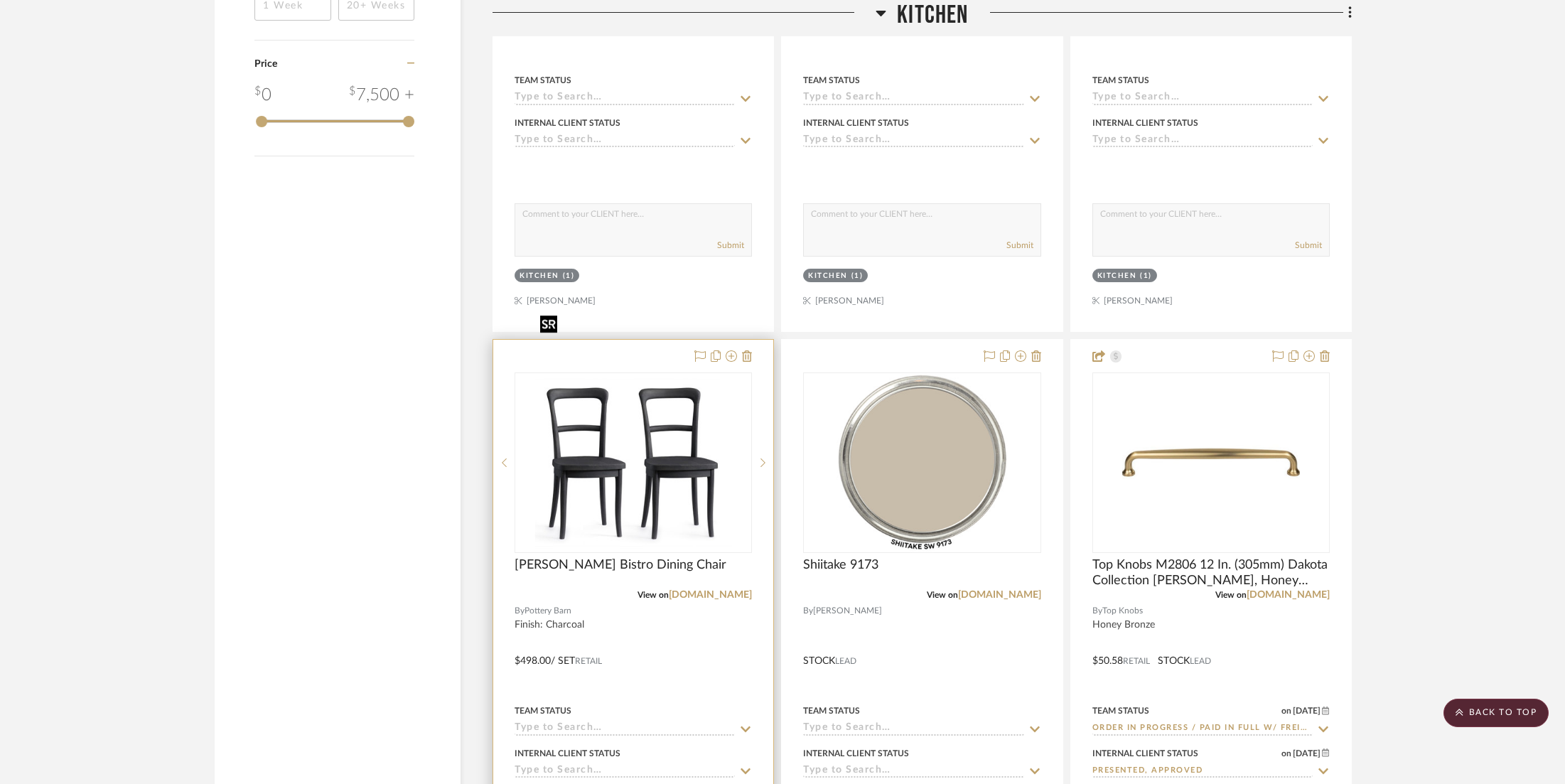
click at [0, 0] on img at bounding box center [0, 0] width 0 height 0
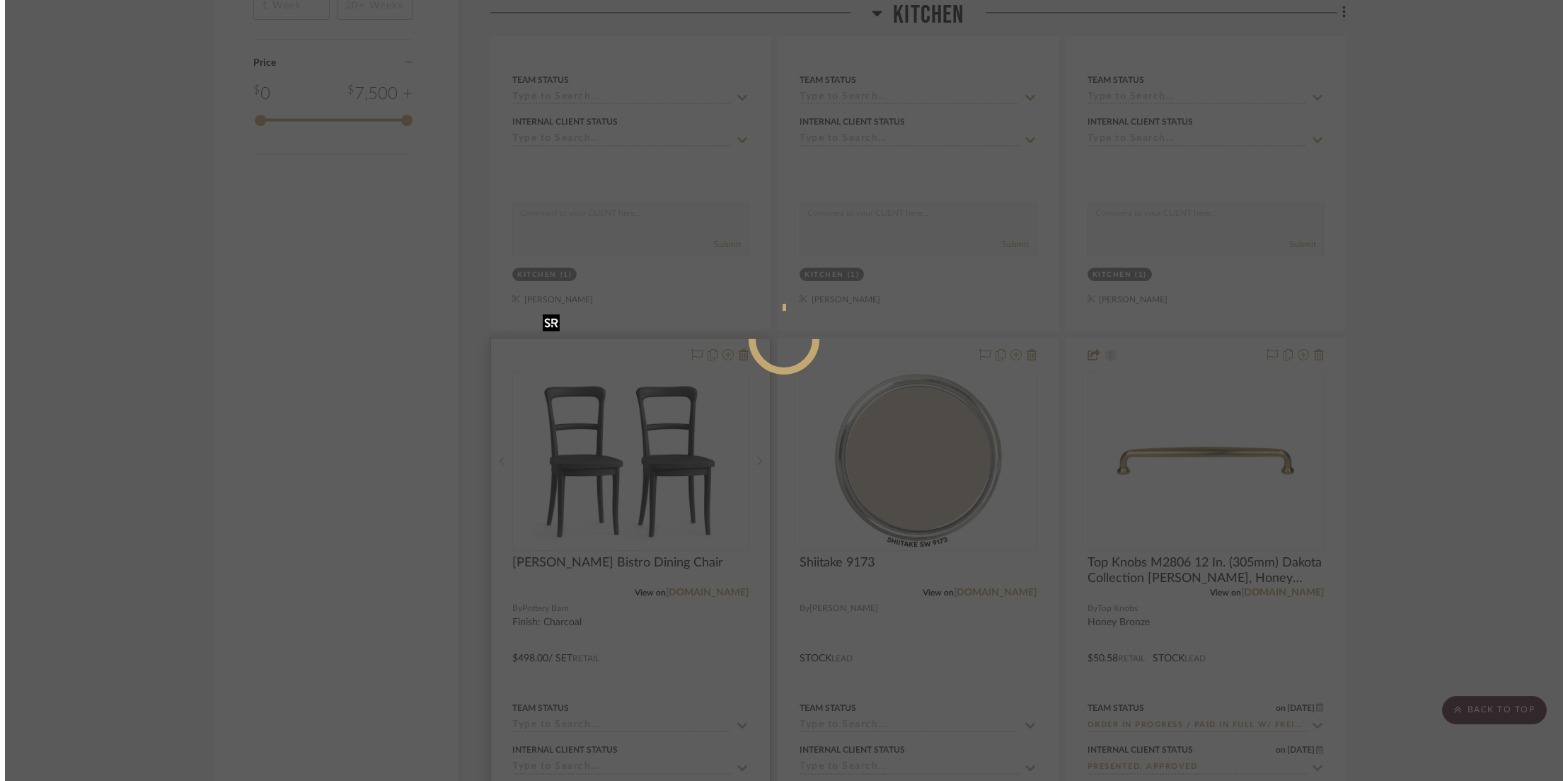
scroll to position [0, 0]
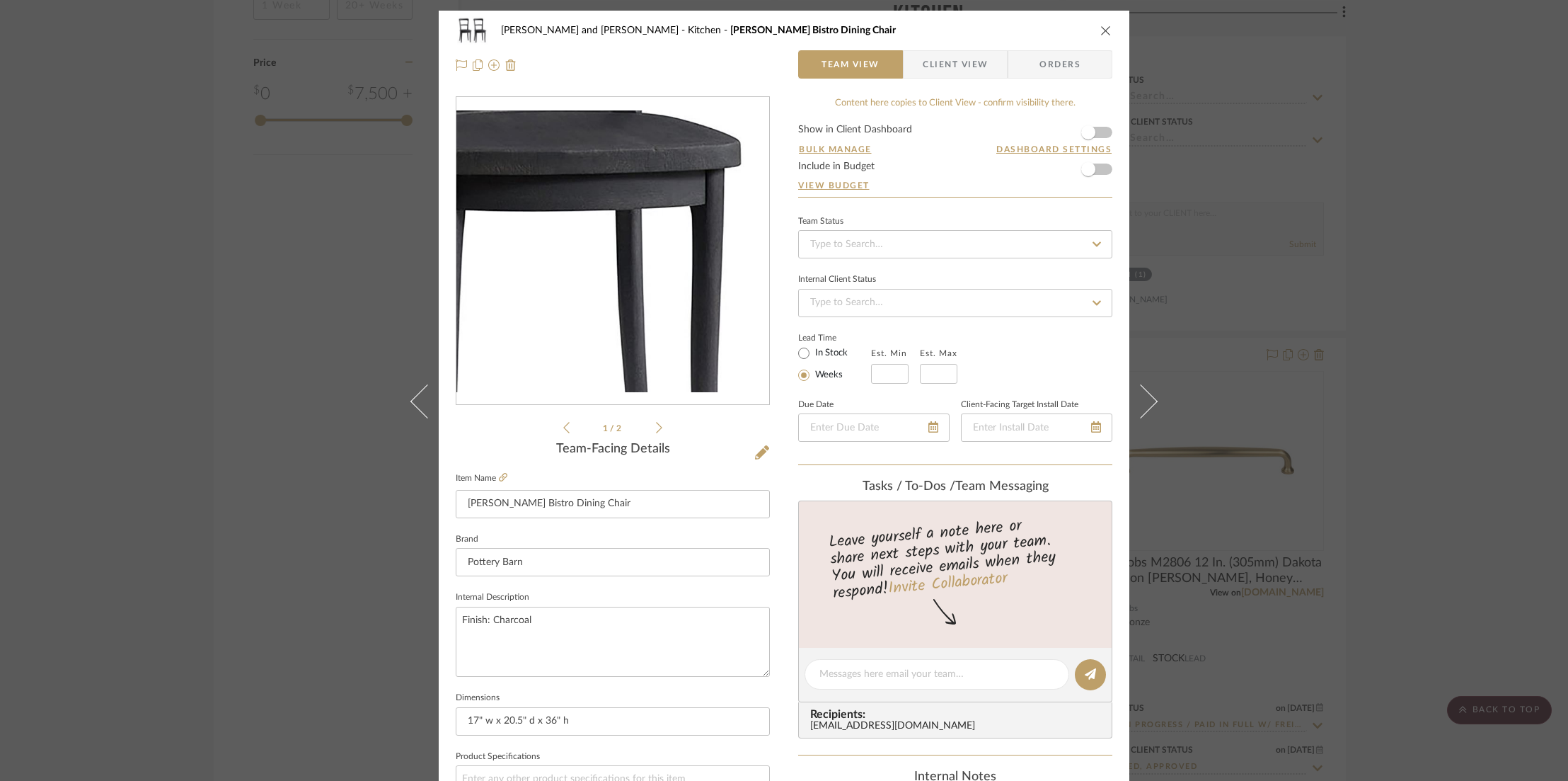
click at [699, 289] on img "0" at bounding box center [613, 251] width 313 height 282
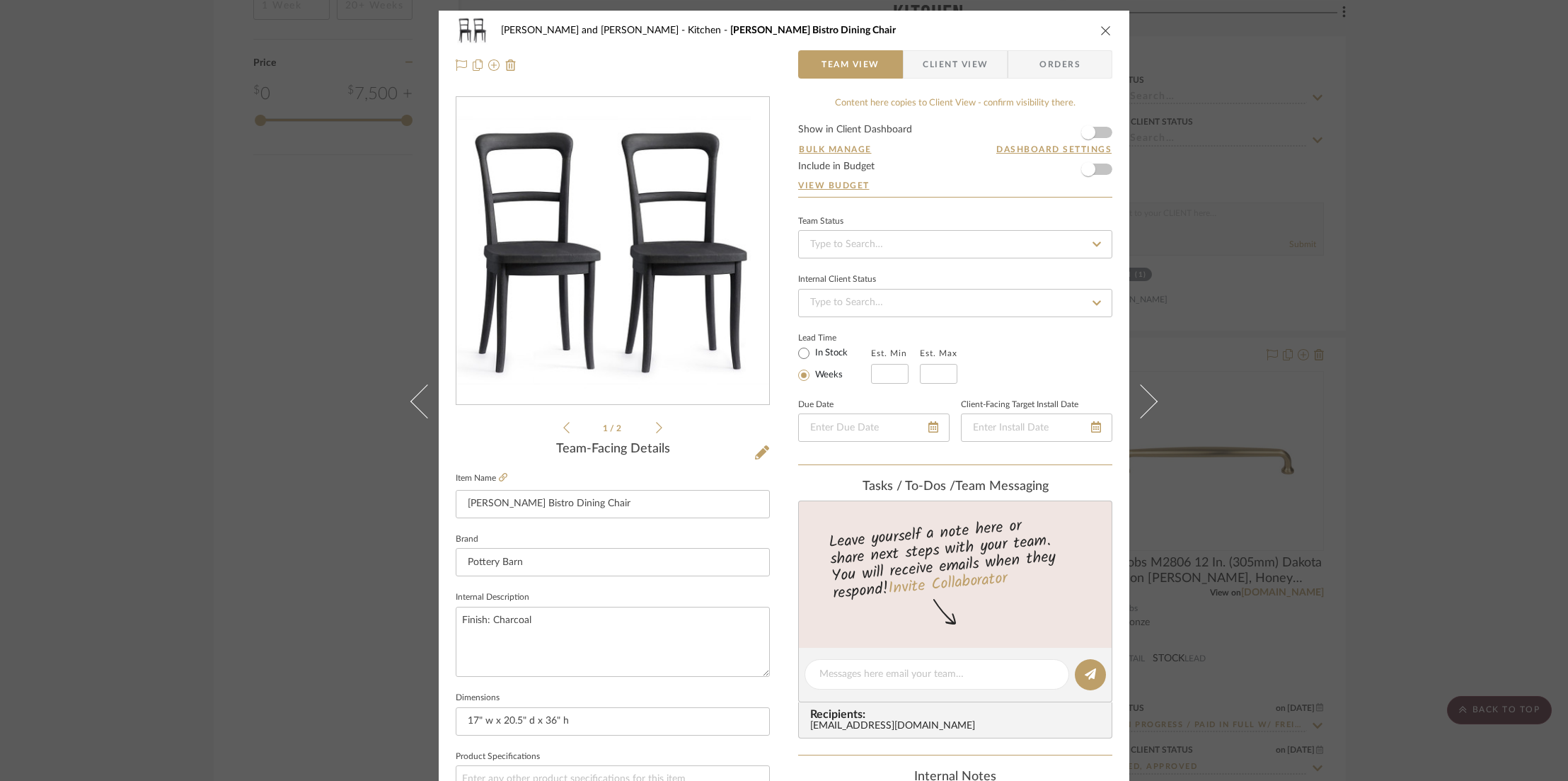
click at [1100, 31] on icon "close" at bounding box center [1106, 30] width 11 height 11
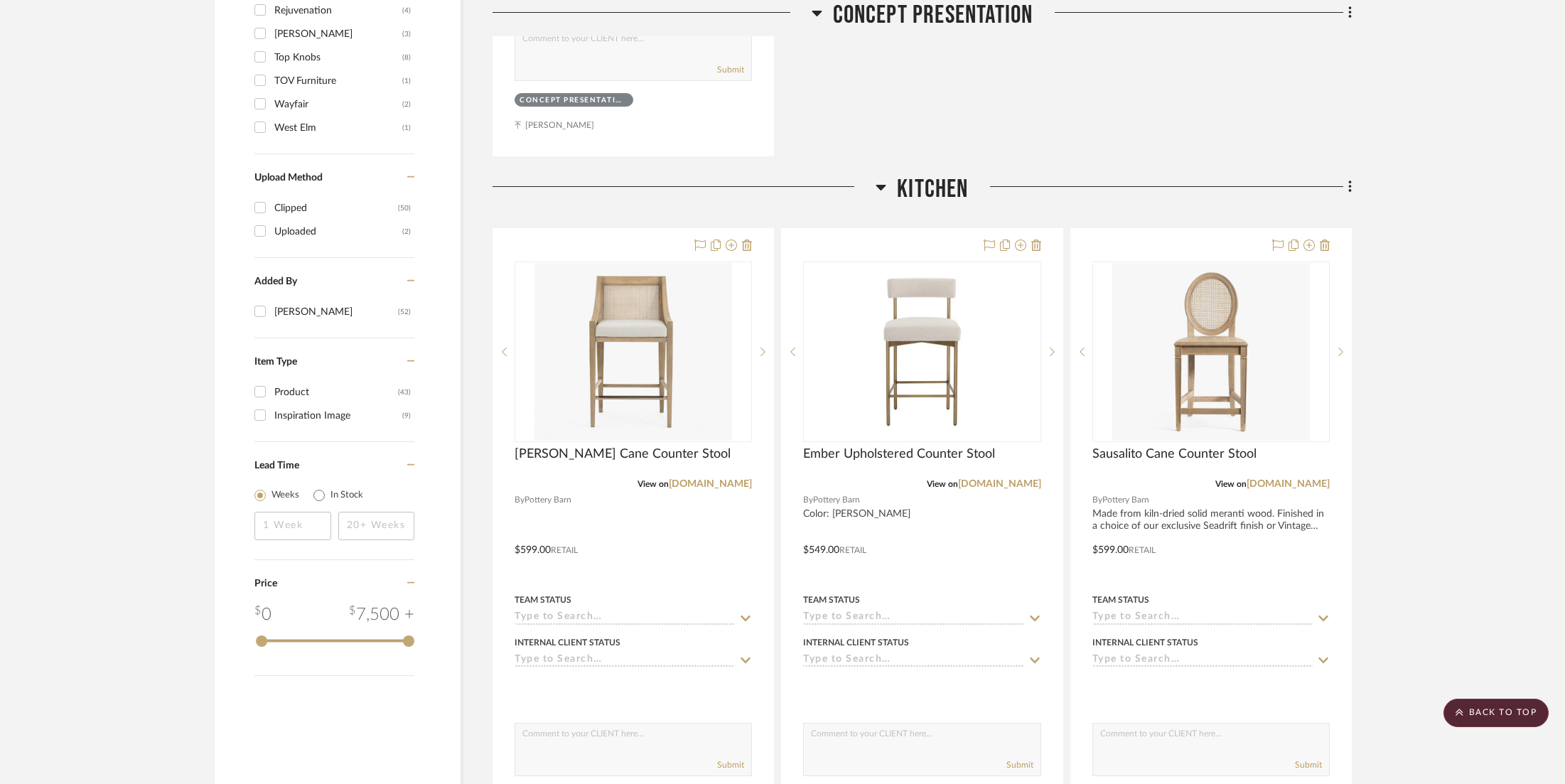
scroll to position [1767, 0]
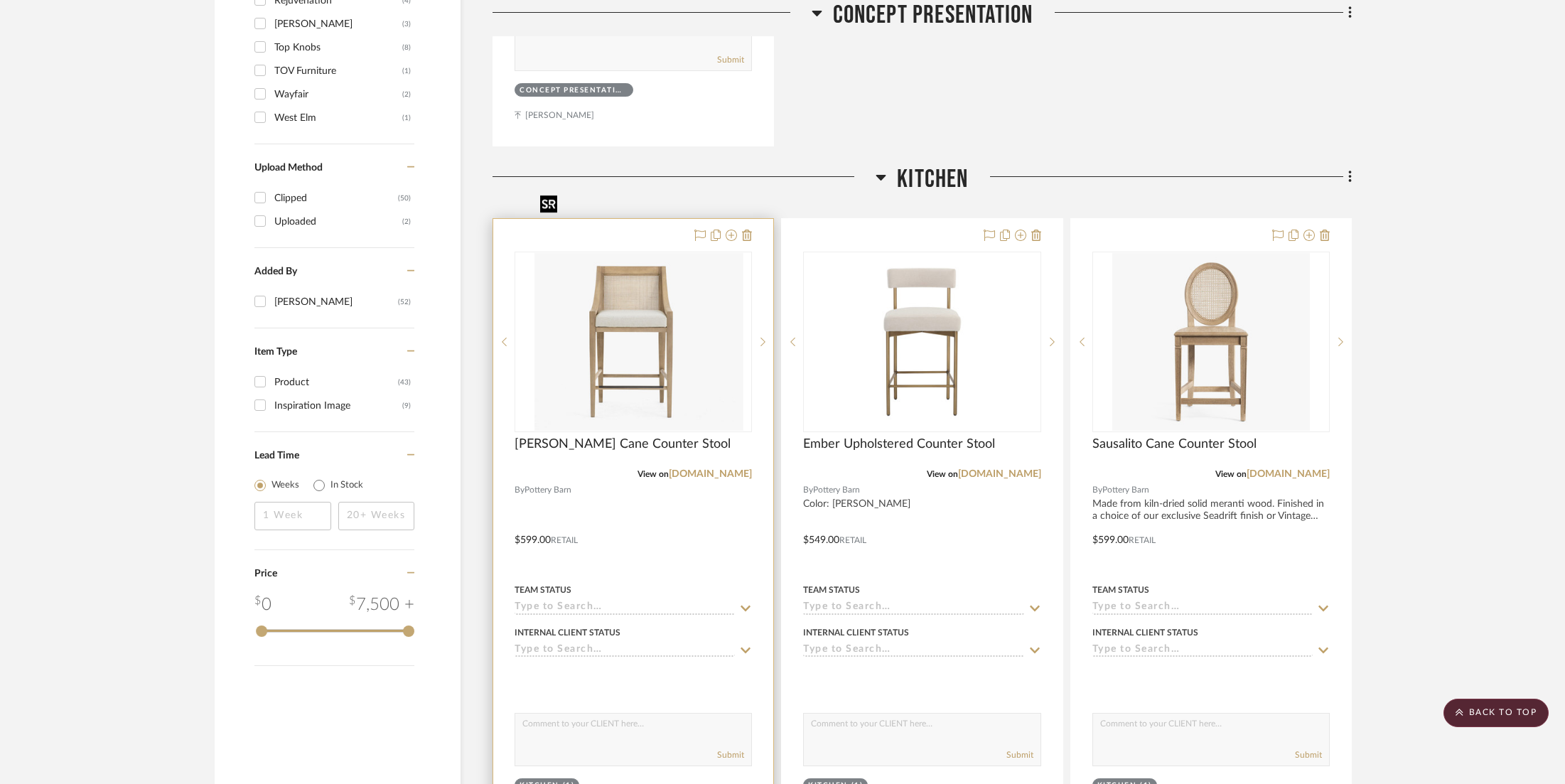
click at [647, 280] on img "0" at bounding box center [645, 342] width 198 height 178
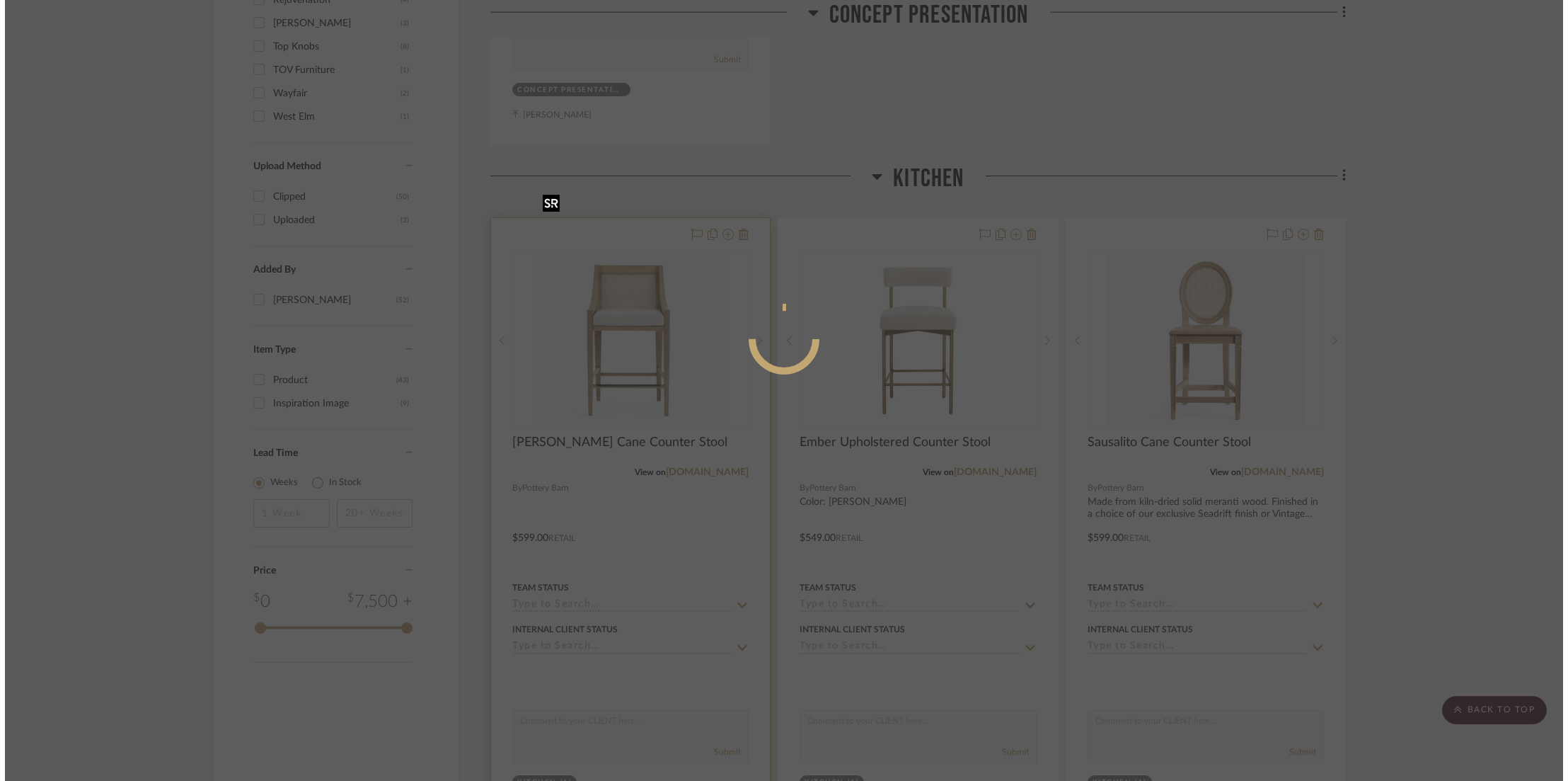
scroll to position [0, 0]
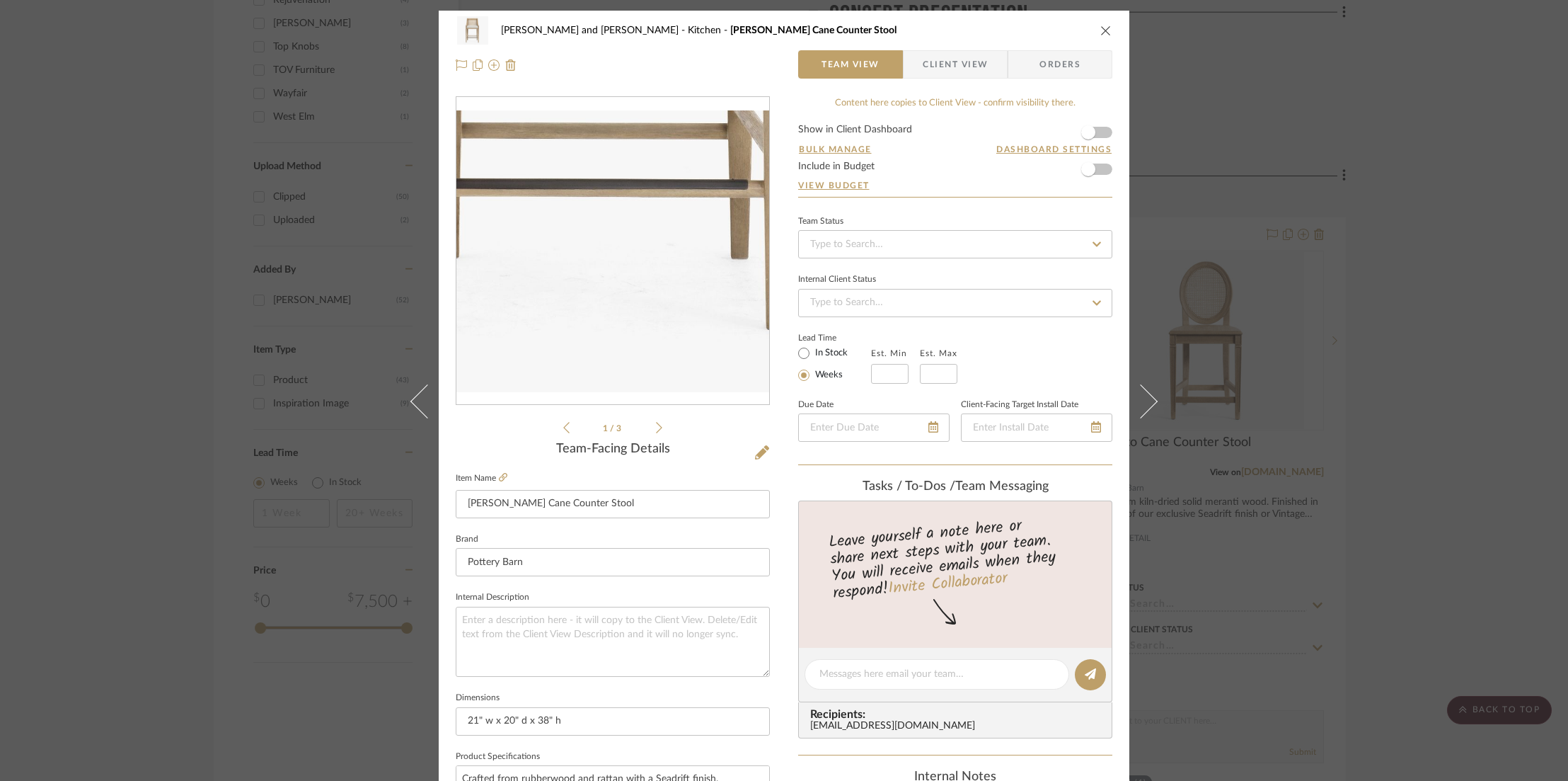
click at [611, 346] on img "0" at bounding box center [613, 251] width 313 height 282
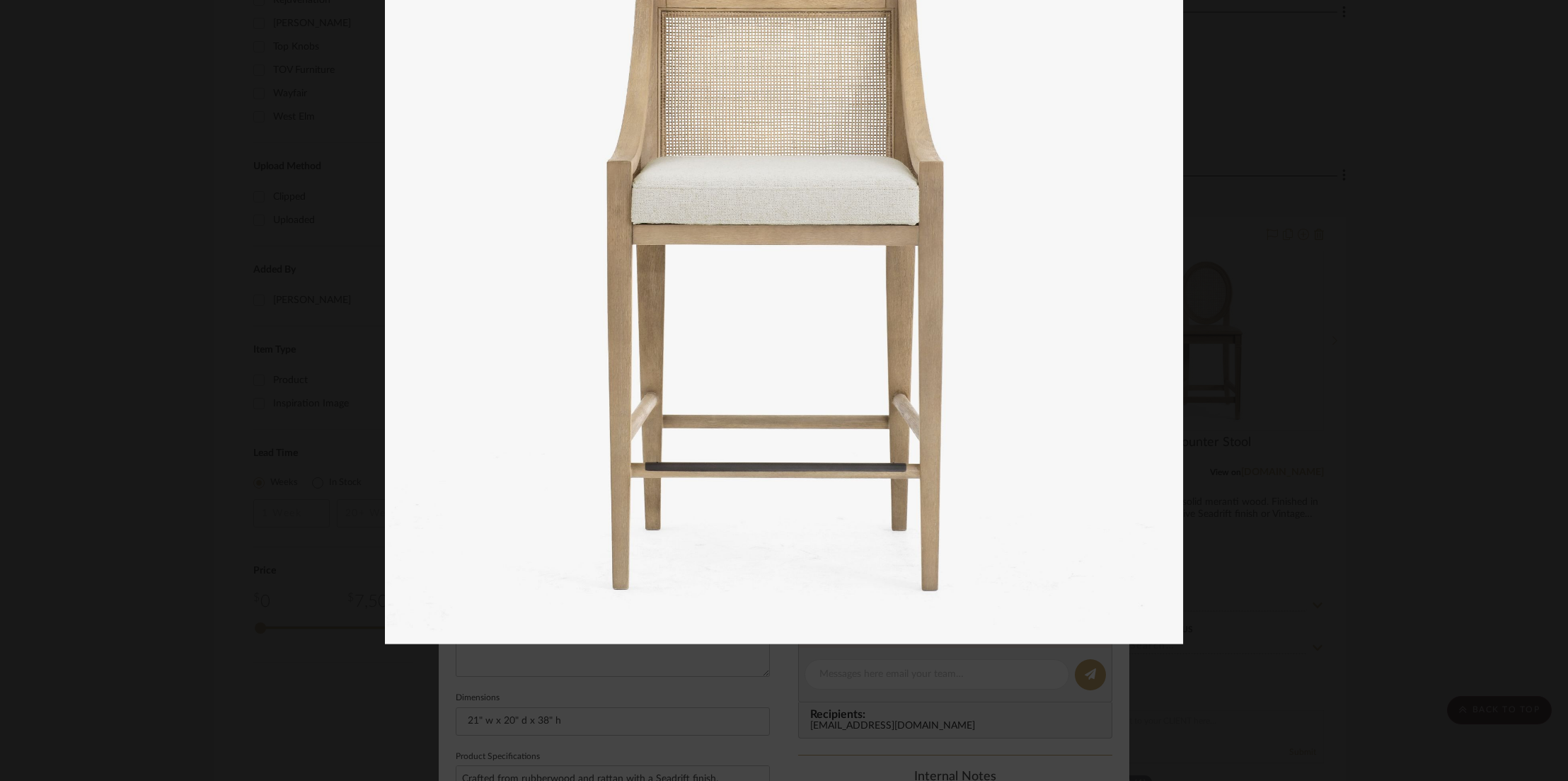
click at [169, 212] on div at bounding box center [784, 390] width 1568 height 781
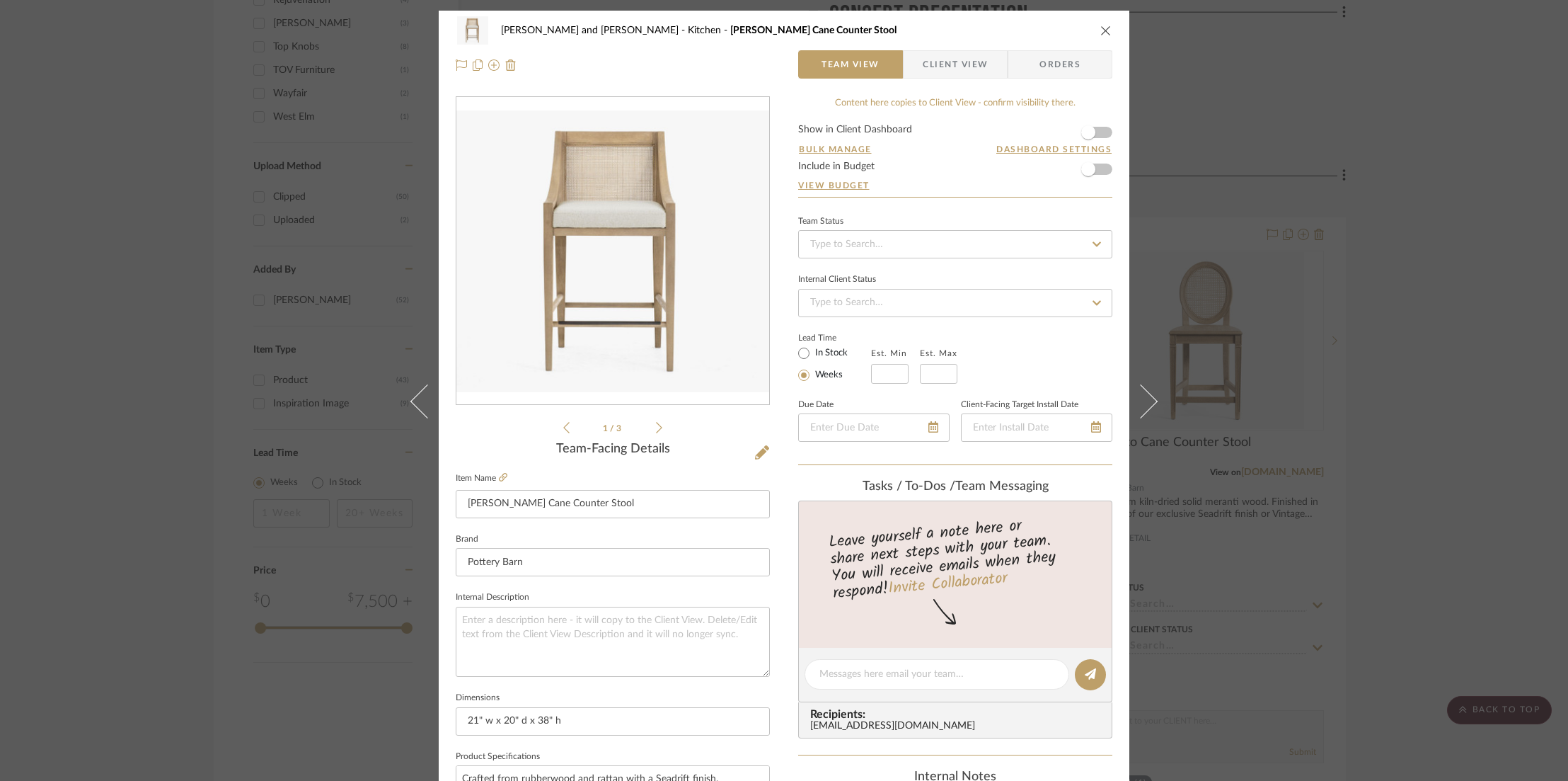
click at [656, 427] on icon at bounding box center [659, 427] width 7 height 13
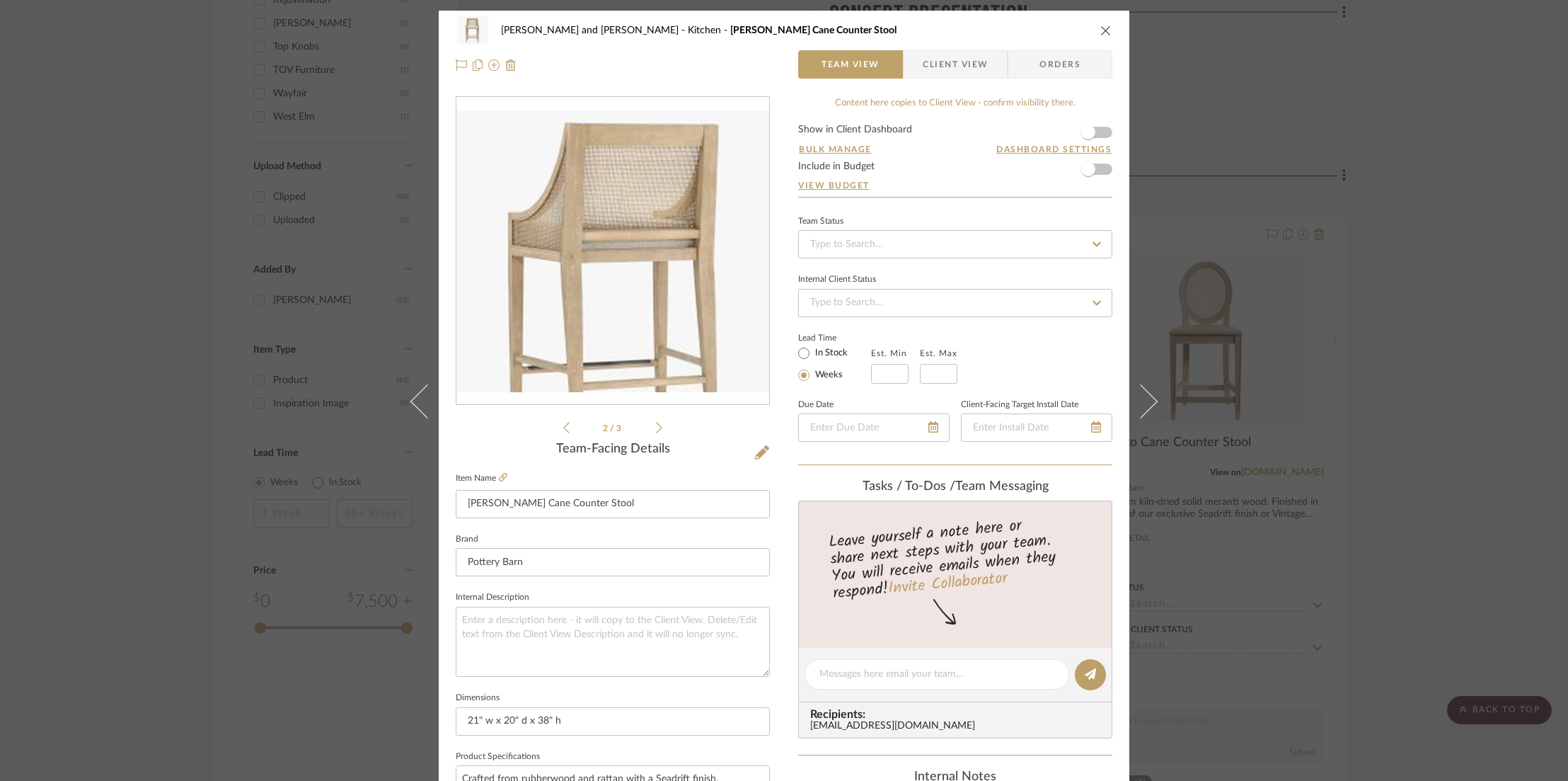
click at [656, 427] on icon at bounding box center [659, 427] width 7 height 13
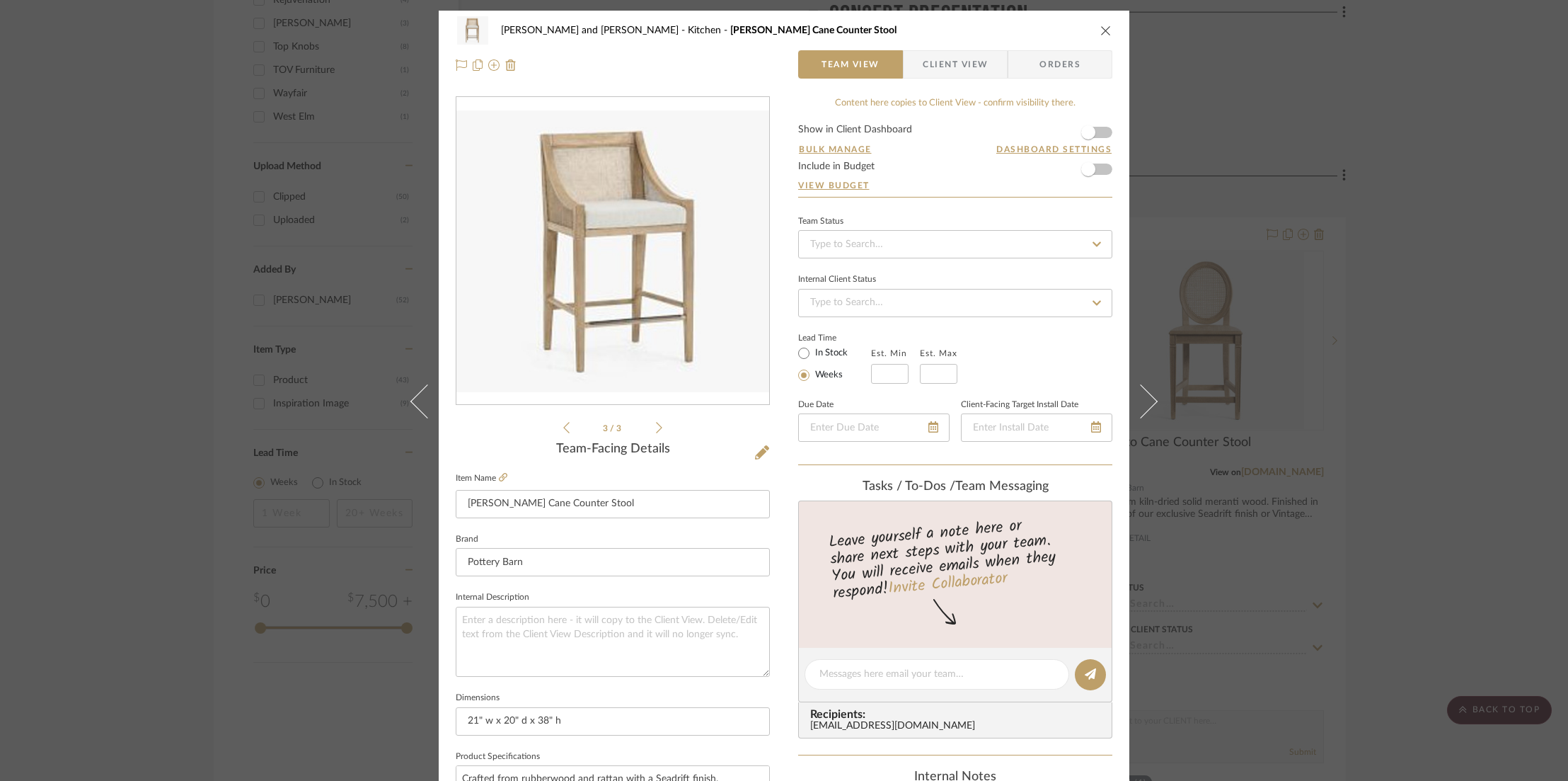
click at [1100, 32] on icon "close" at bounding box center [1106, 30] width 11 height 11
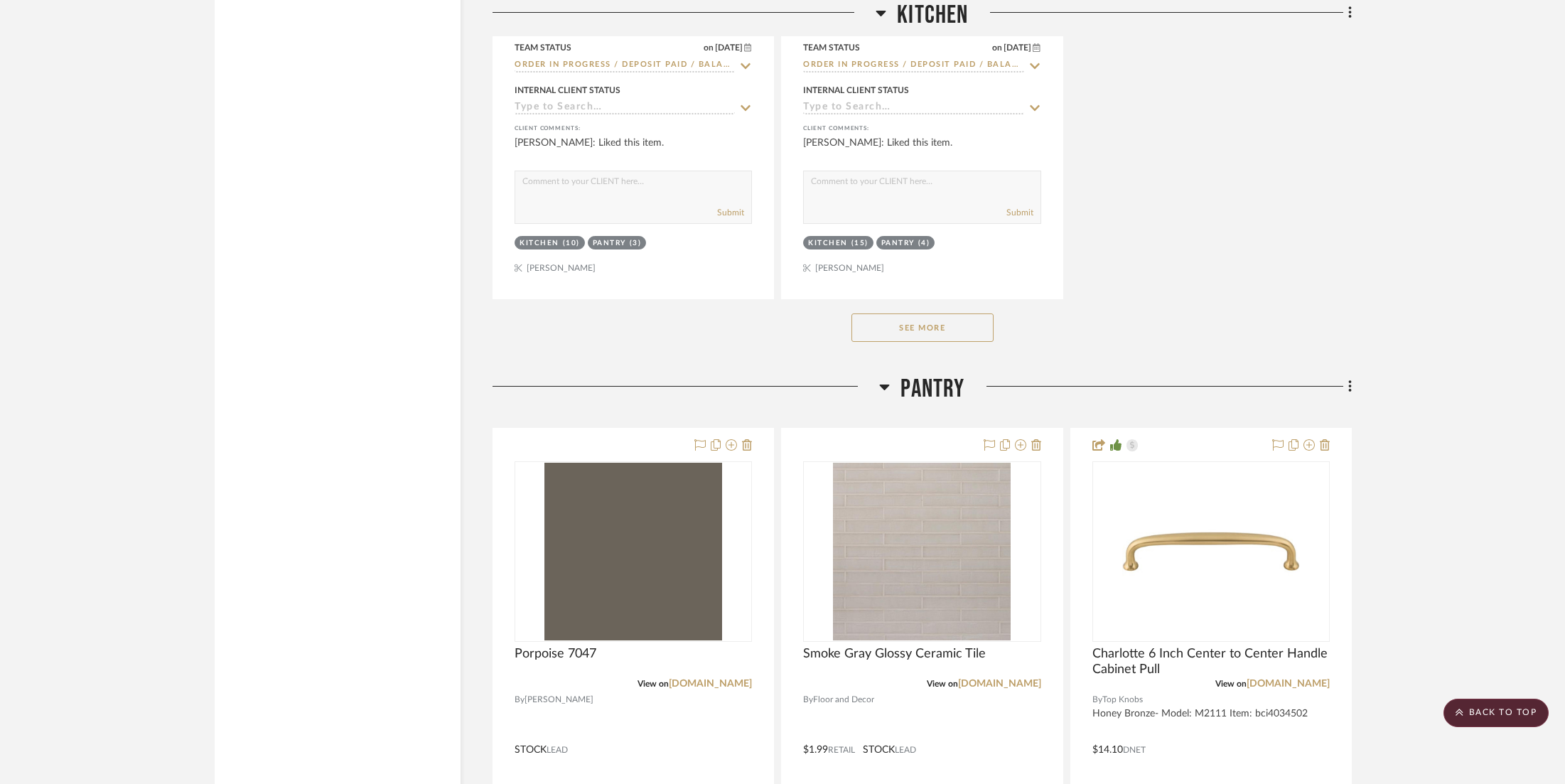
scroll to position [3583, 0]
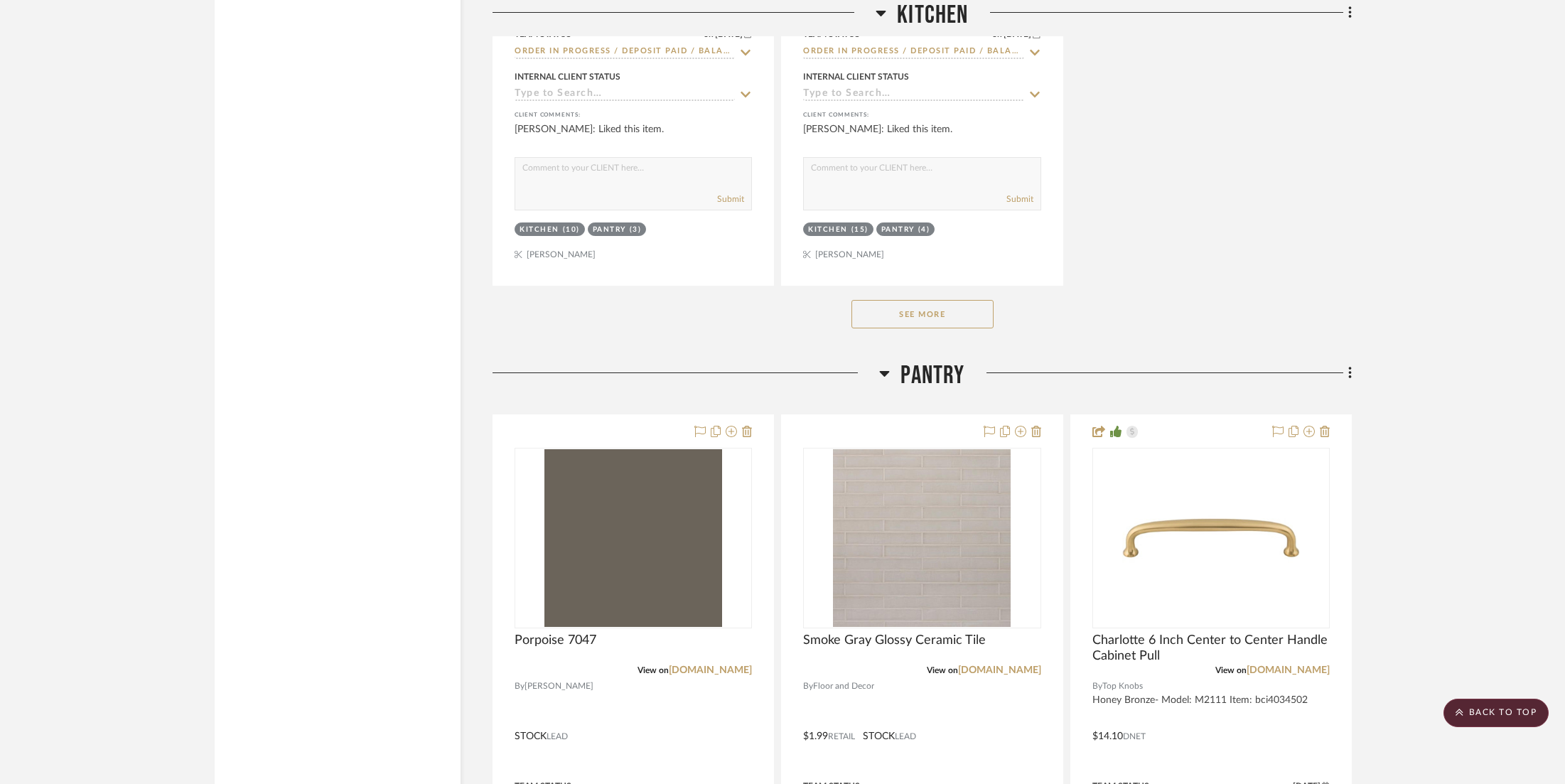
click at [893, 300] on button "See More" at bounding box center [922, 314] width 142 height 28
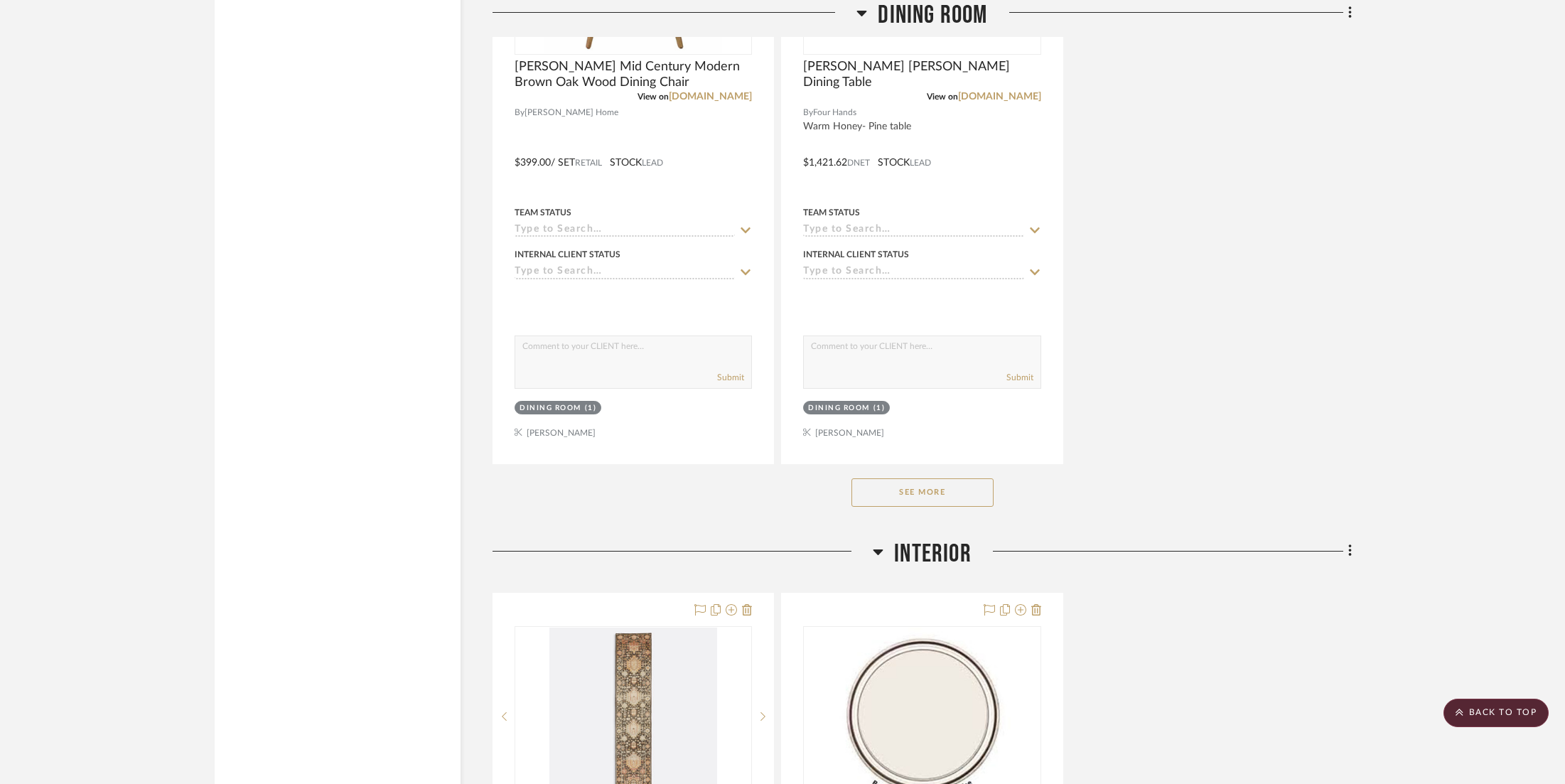
scroll to position [14136, 0]
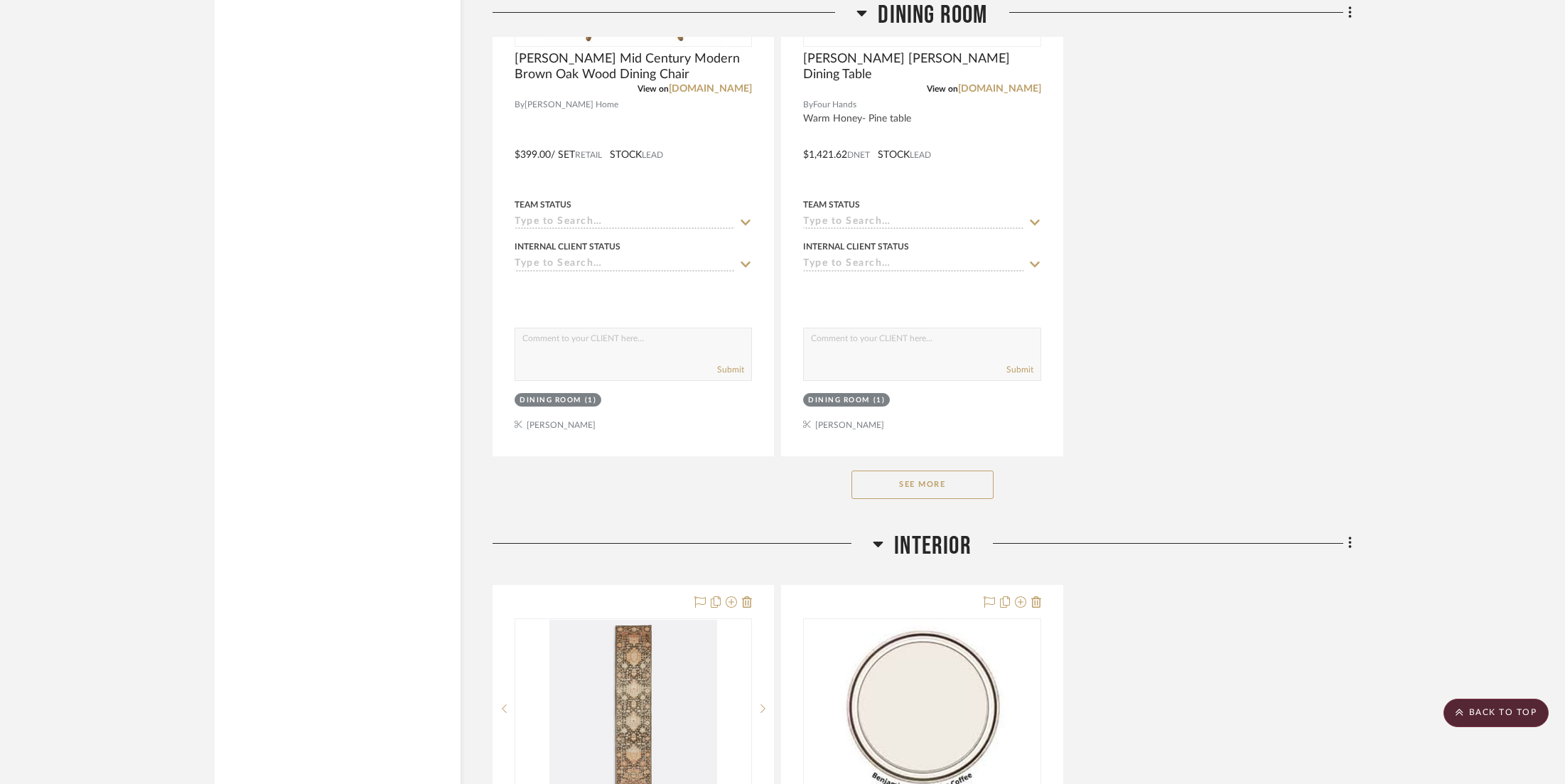
click at [938, 470] on button "See More" at bounding box center [922, 484] width 142 height 28
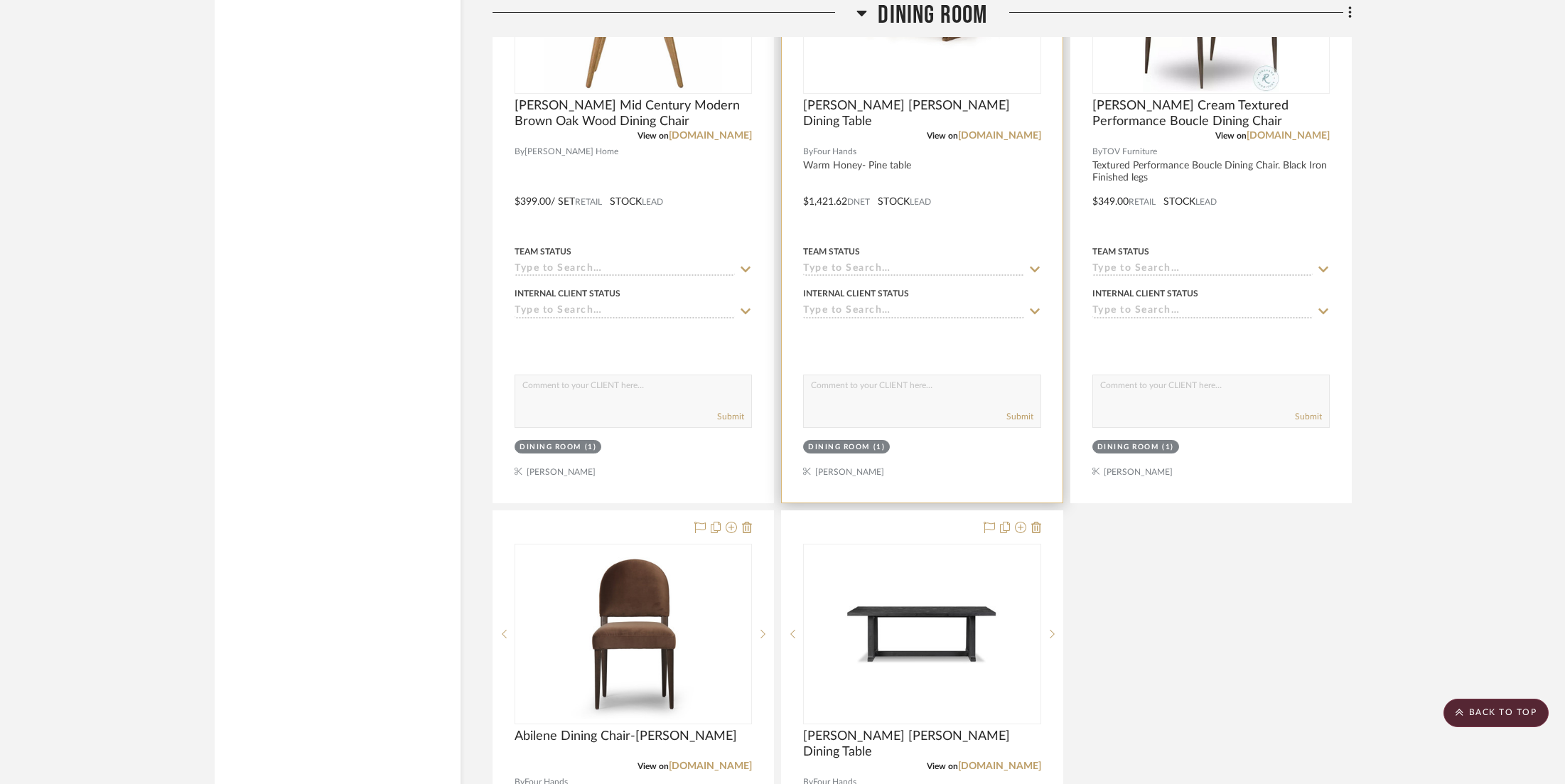
scroll to position [14098, 0]
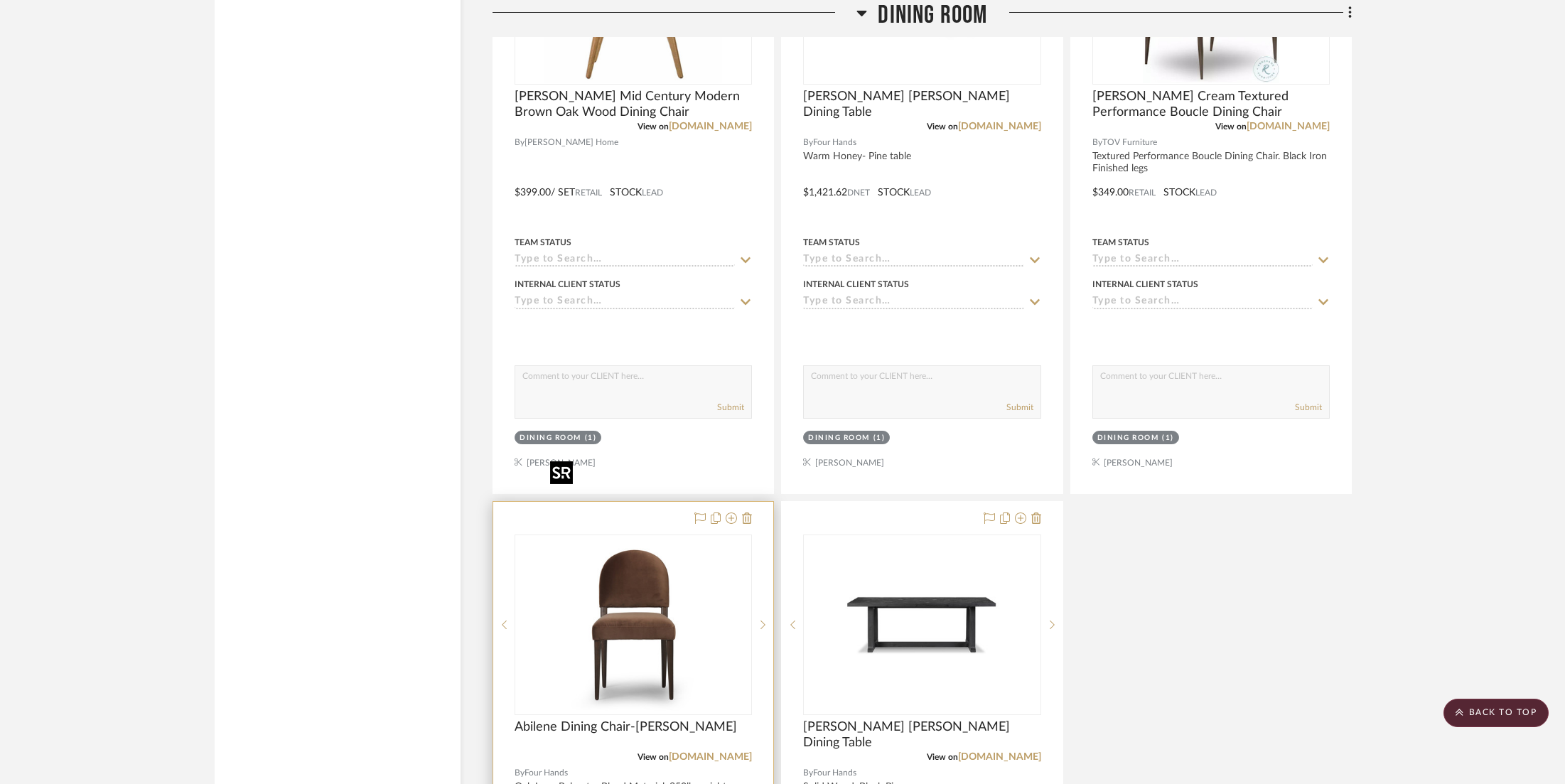
click at [632, 546] on img "0" at bounding box center [633, 625] width 178 height 178
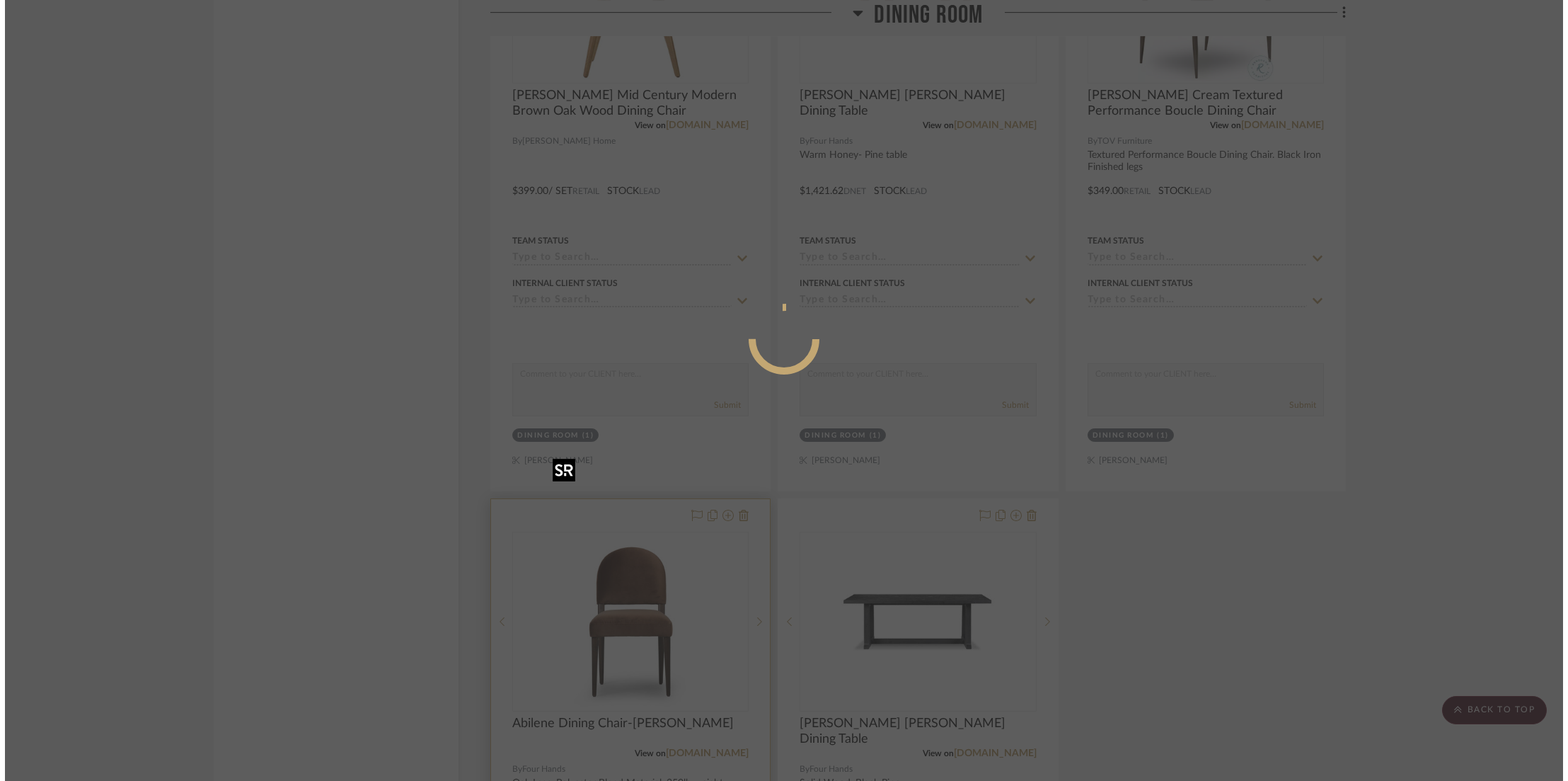
scroll to position [0, 0]
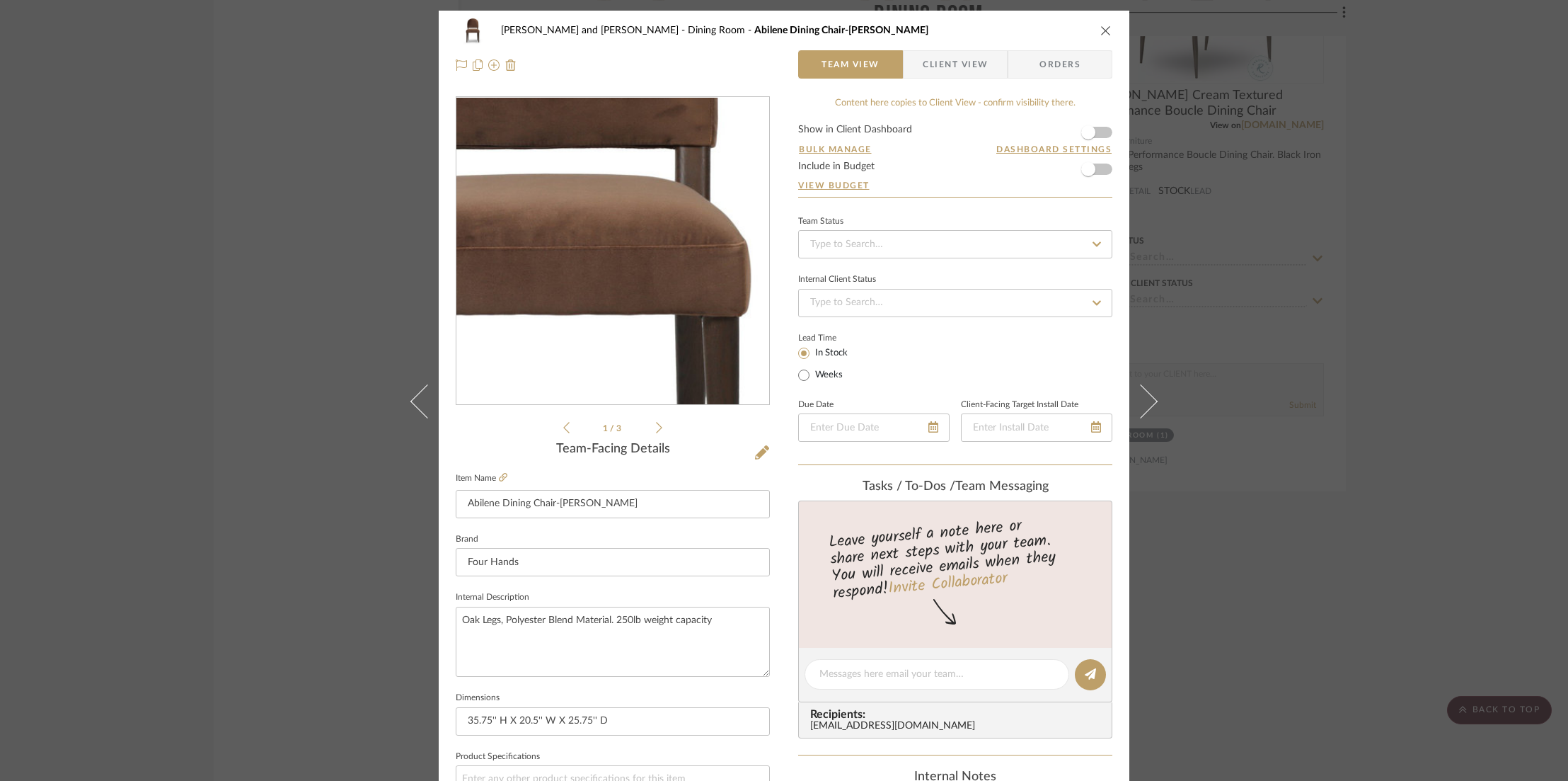
click at [636, 256] on img "0" at bounding box center [613, 251] width 307 height 307
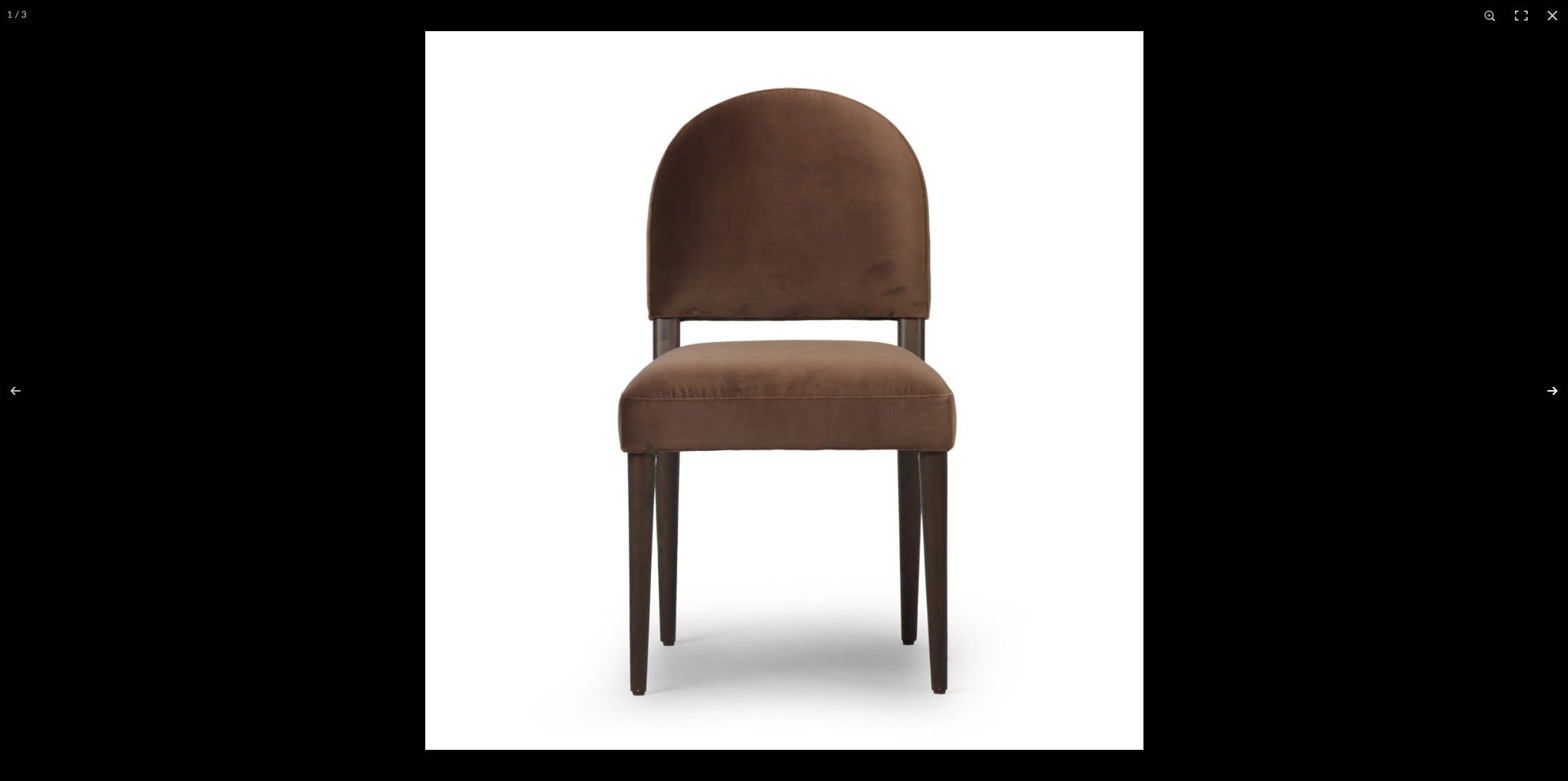
click at [1557, 390] on button at bounding box center [1543, 390] width 49 height 70
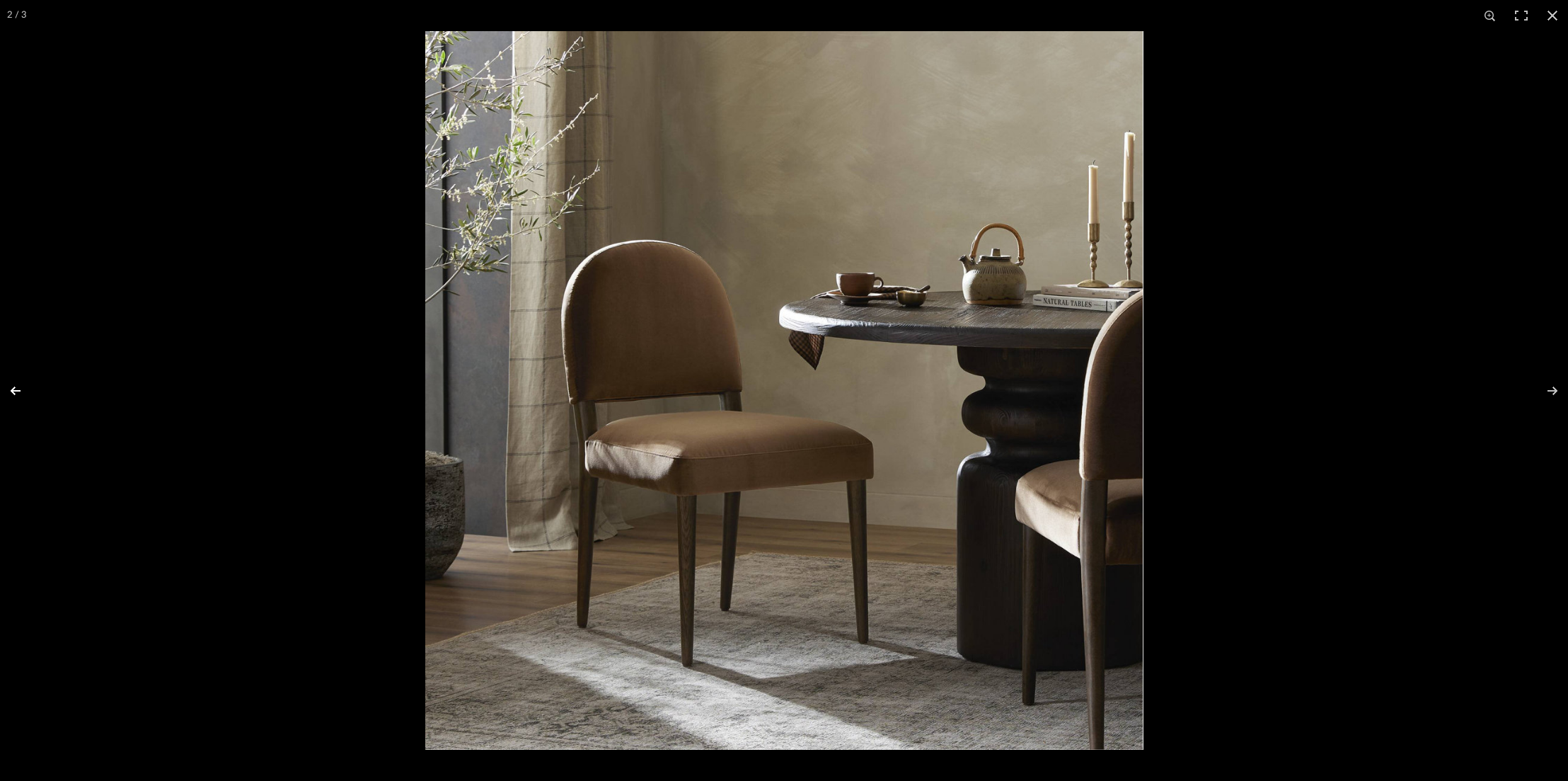
click at [13, 390] on button at bounding box center [25, 390] width 49 height 70
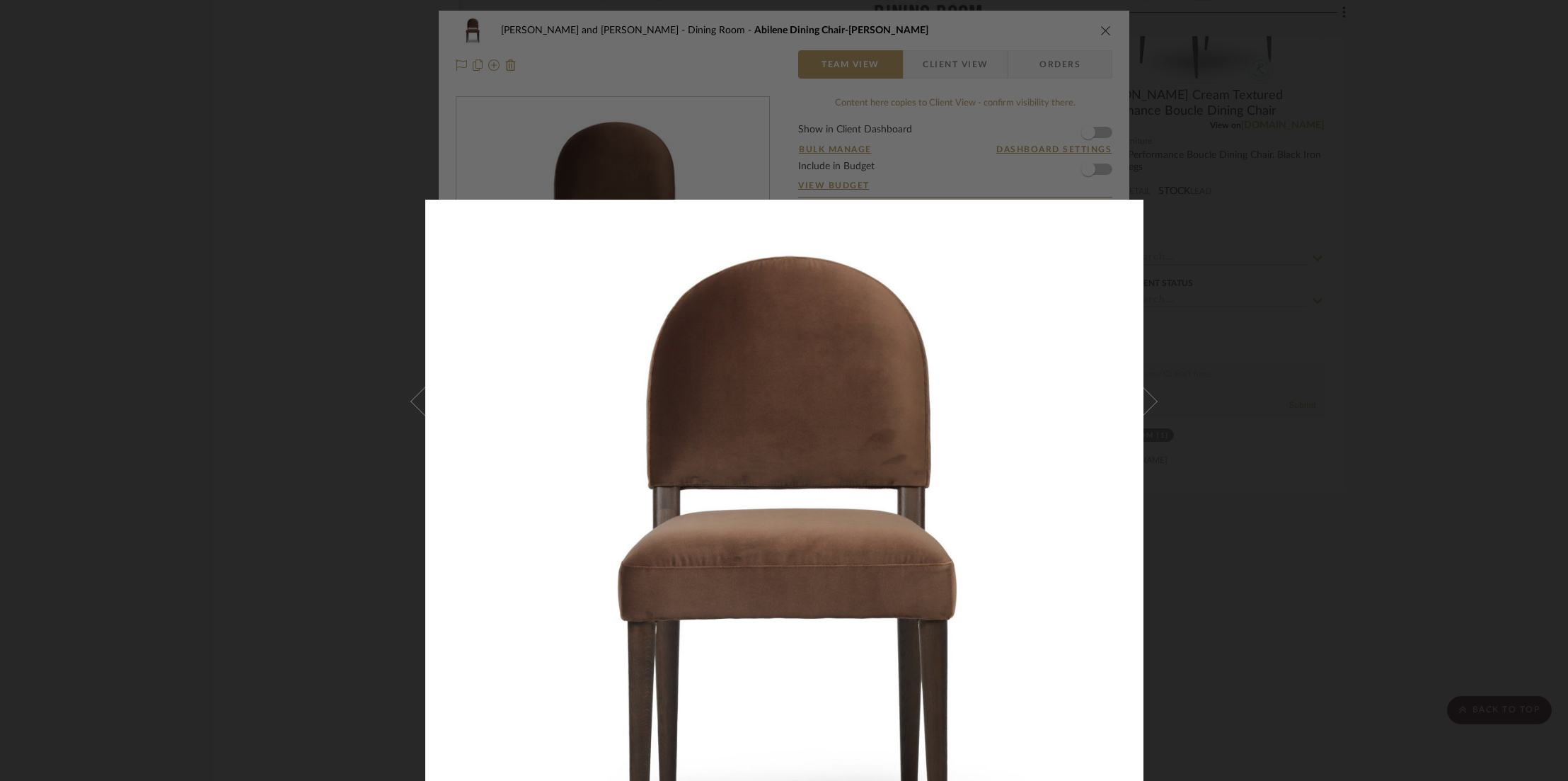
click at [173, 192] on div at bounding box center [784, 390] width 1568 height 781
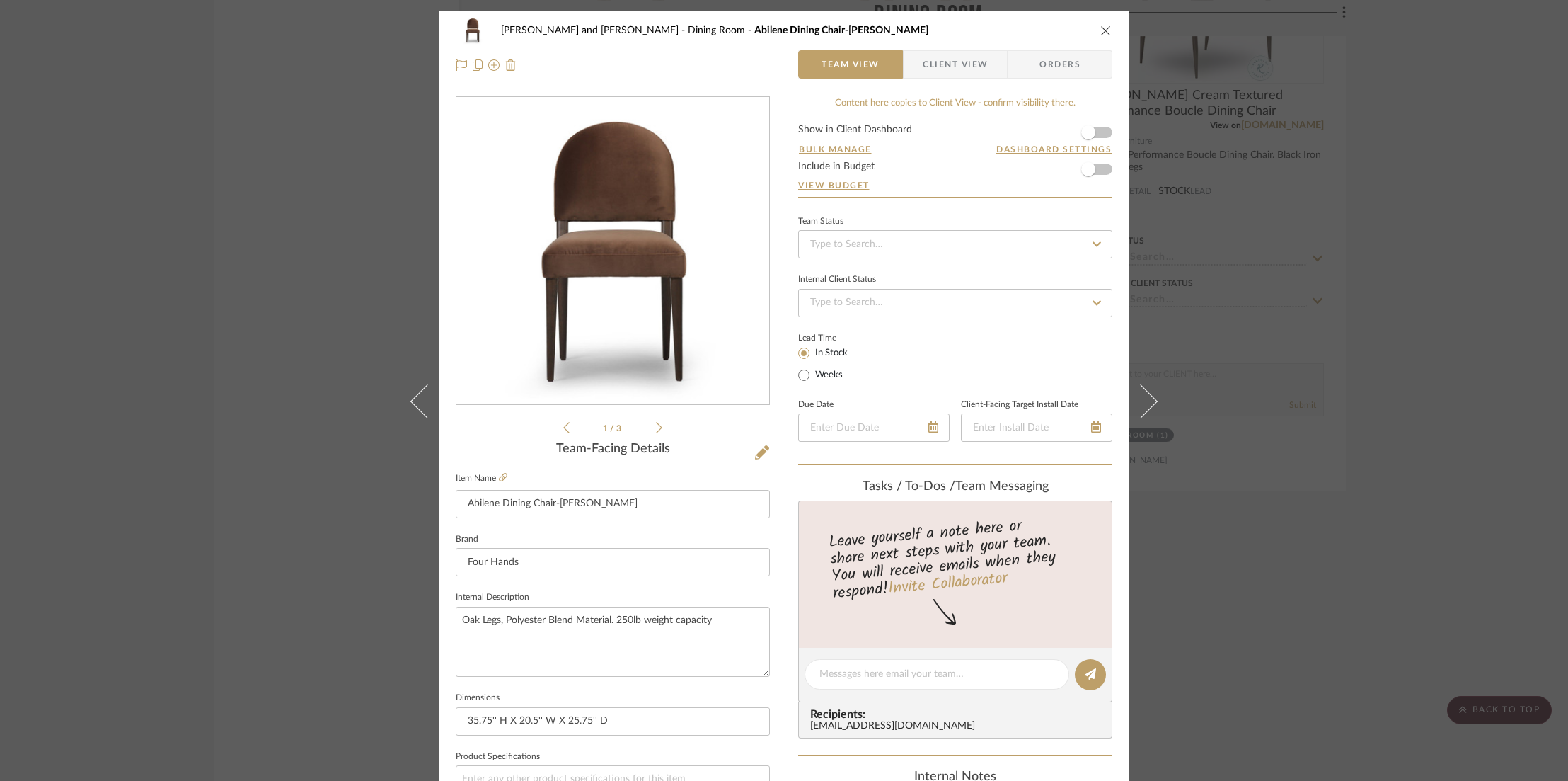
click at [656, 428] on icon at bounding box center [659, 427] width 7 height 13
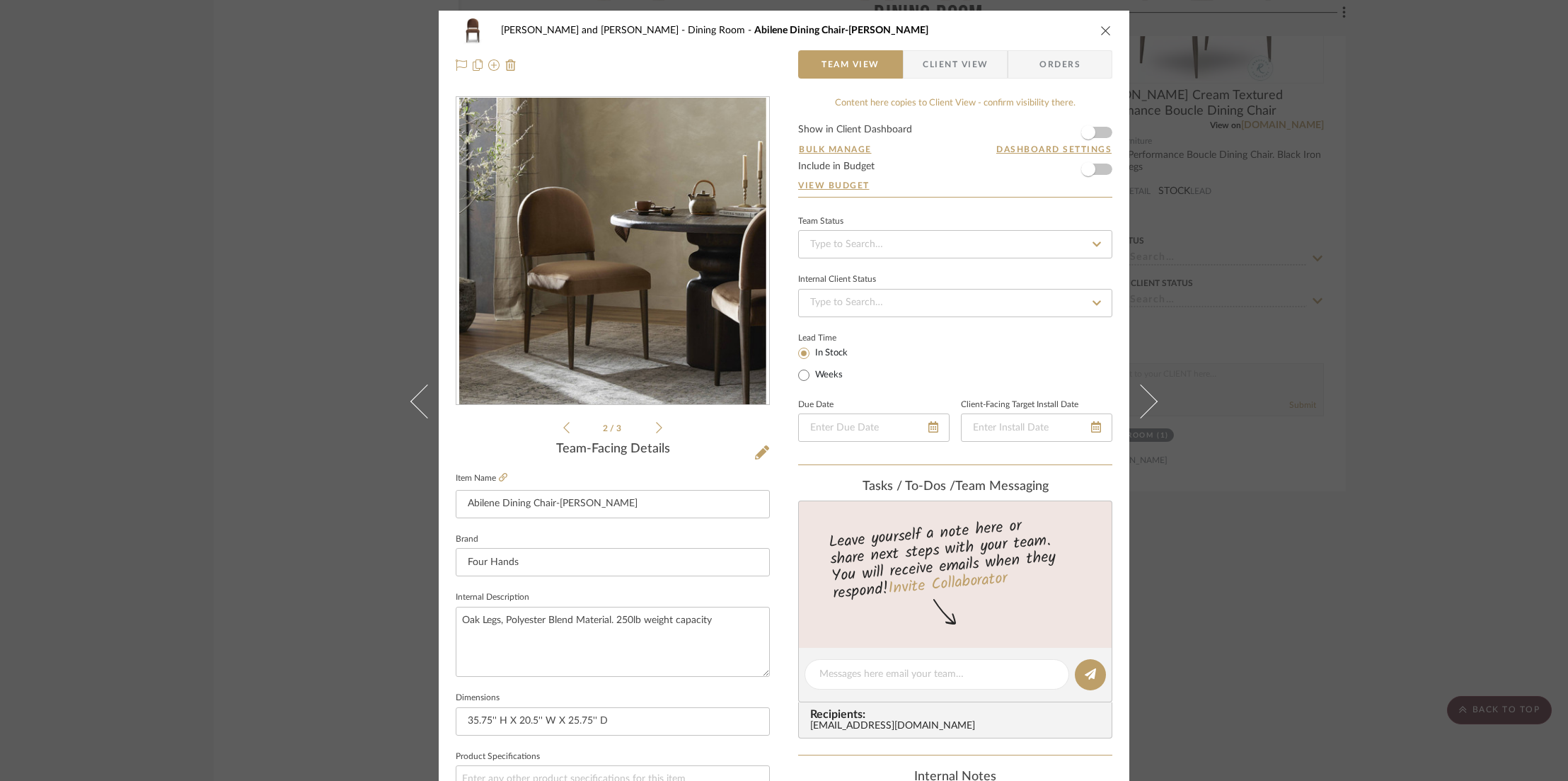
click at [656, 430] on icon at bounding box center [659, 427] width 7 height 13
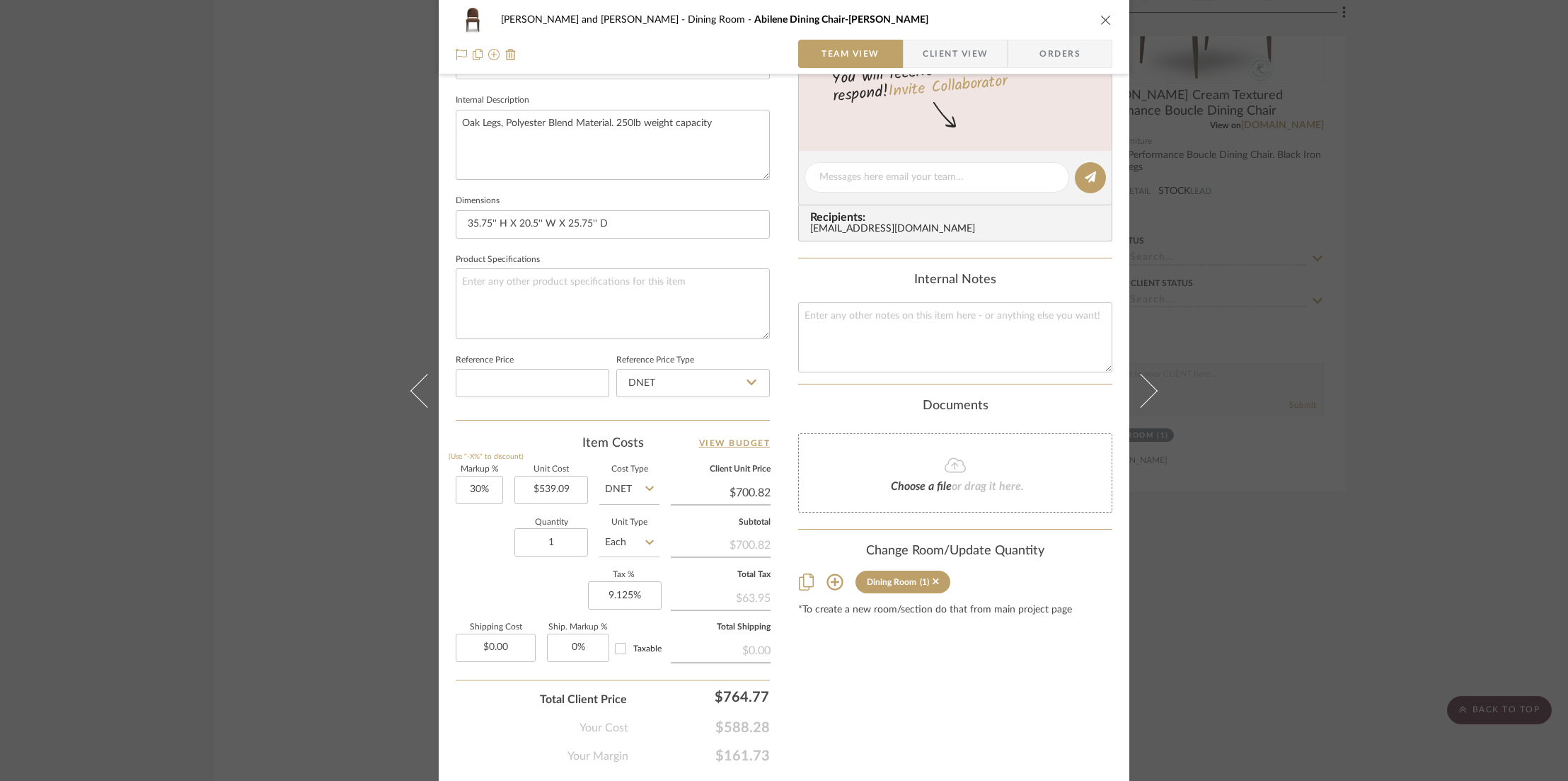
scroll to position [535, 0]
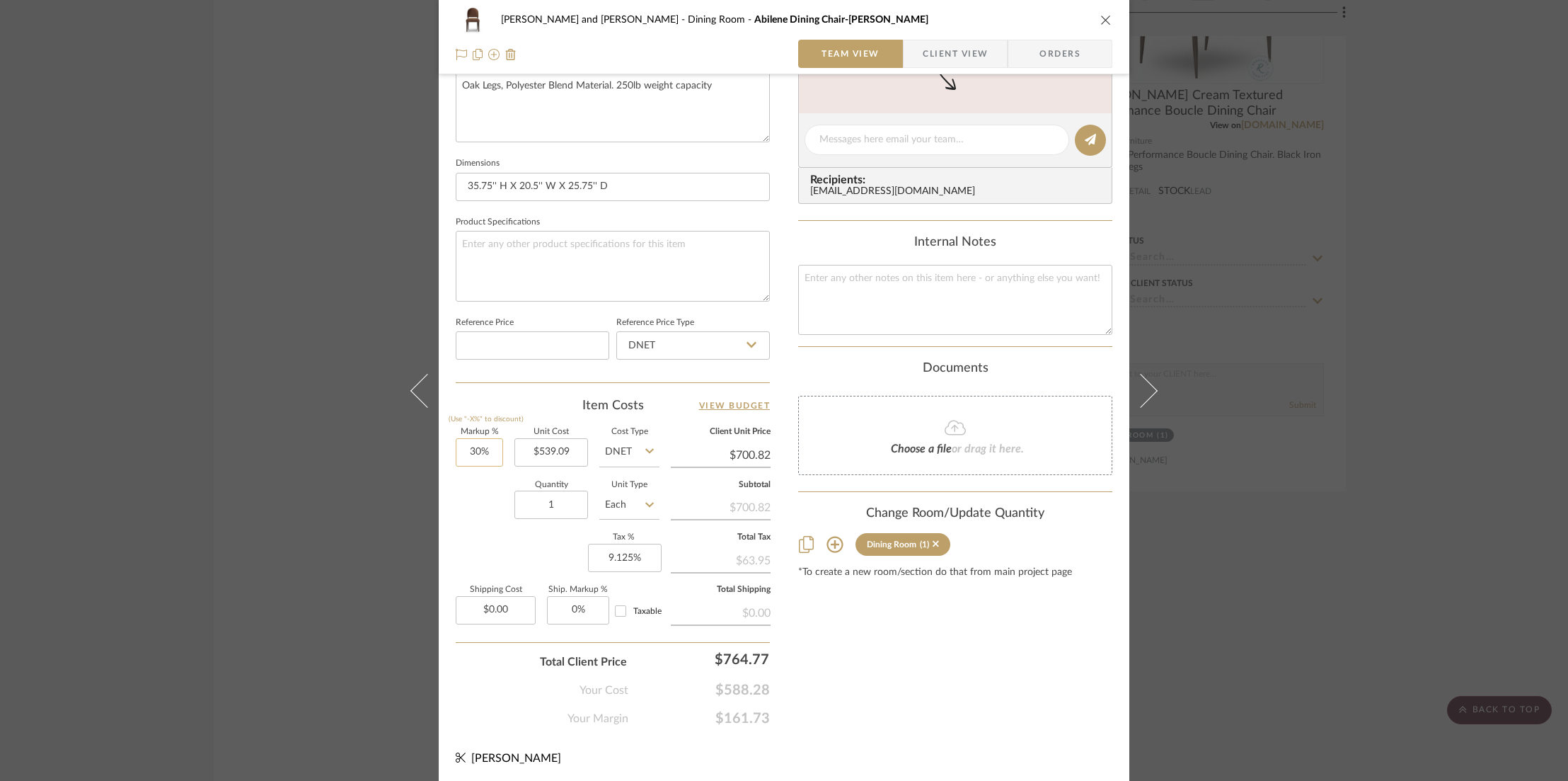
type input "30"
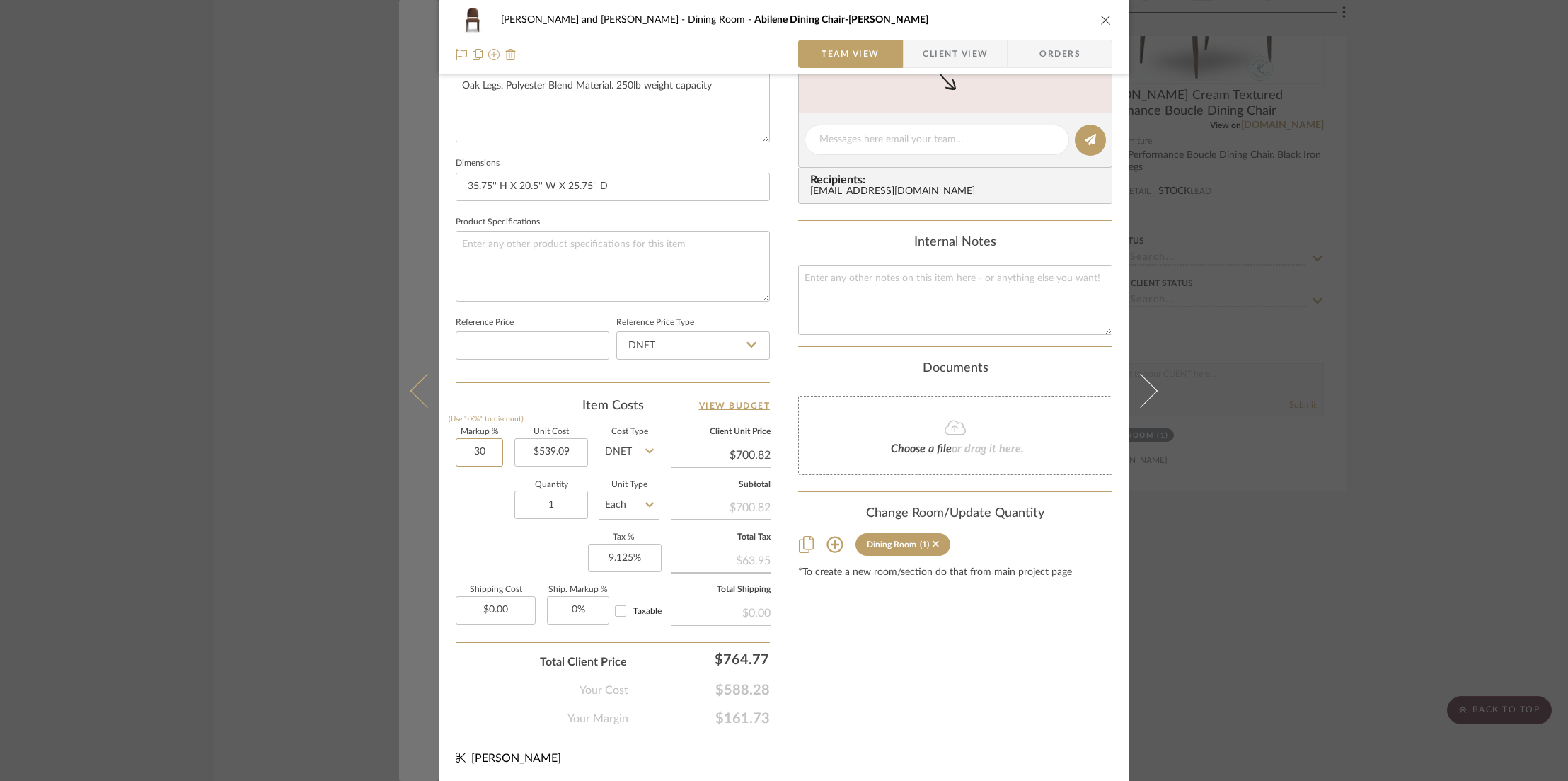
drag, startPoint x: 490, startPoint y: 447, endPoint x: 413, endPoint y: 447, distance: 77.0
click at [413, 447] on mat-dialog-content "[PERSON_NAME] and [PERSON_NAME] Dining Room Abilene Dining Chair-Somerton Ash T…" at bounding box center [783, 130] width 770 height 1307
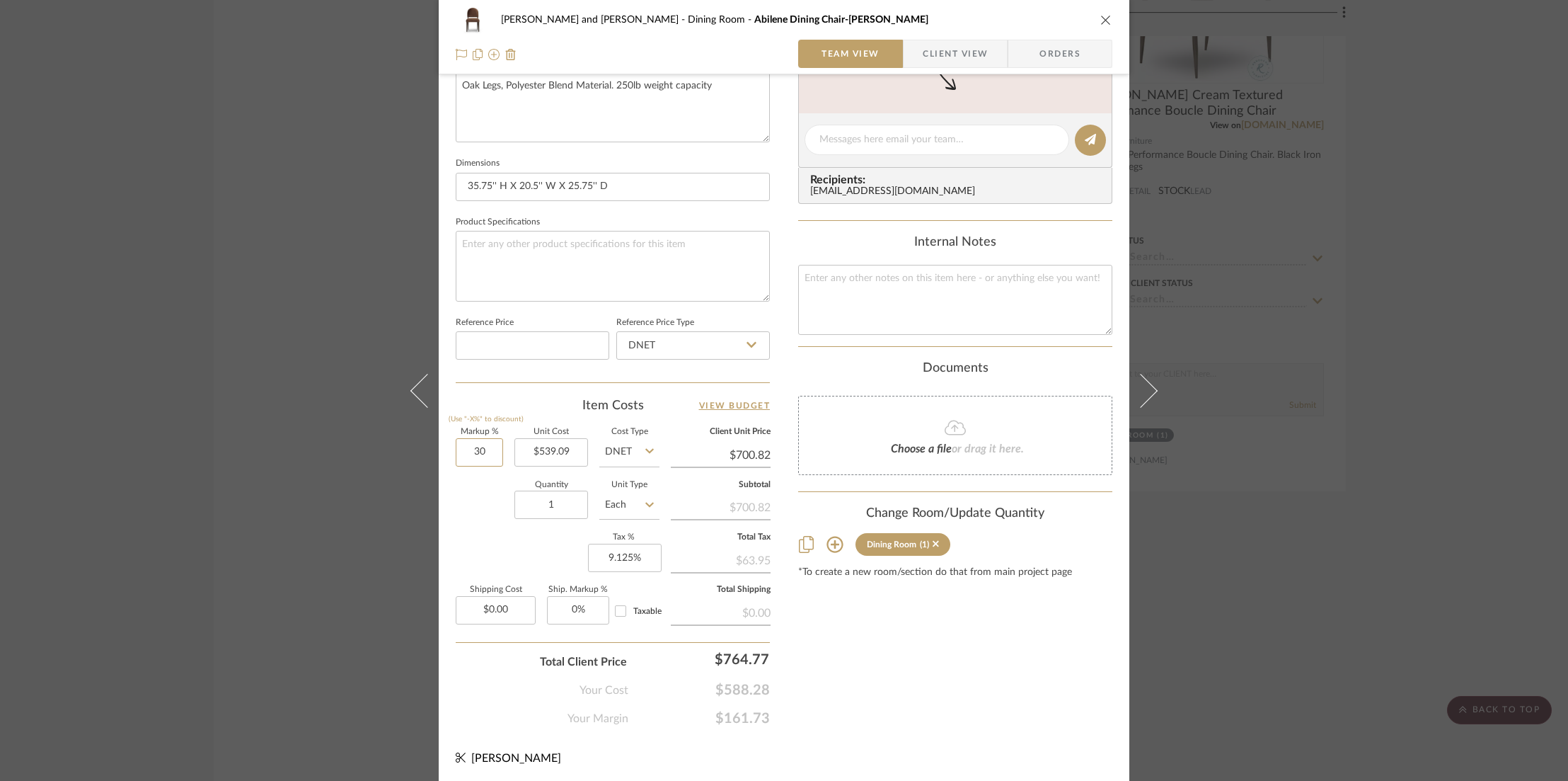
drag, startPoint x: 492, startPoint y: 452, endPoint x: 440, endPoint y: 451, distance: 52.0
click at [440, 451] on div "[PERSON_NAME] and [PERSON_NAME] Dining Room Abilene Dining Chair-Somerton Ash T…" at bounding box center [784, 130] width 691 height 1307
click at [484, 508] on div "Quantity 1 Unit Type Each" at bounding box center [557, 506] width 204 height 50
type input "0%"
type input "$539.09"
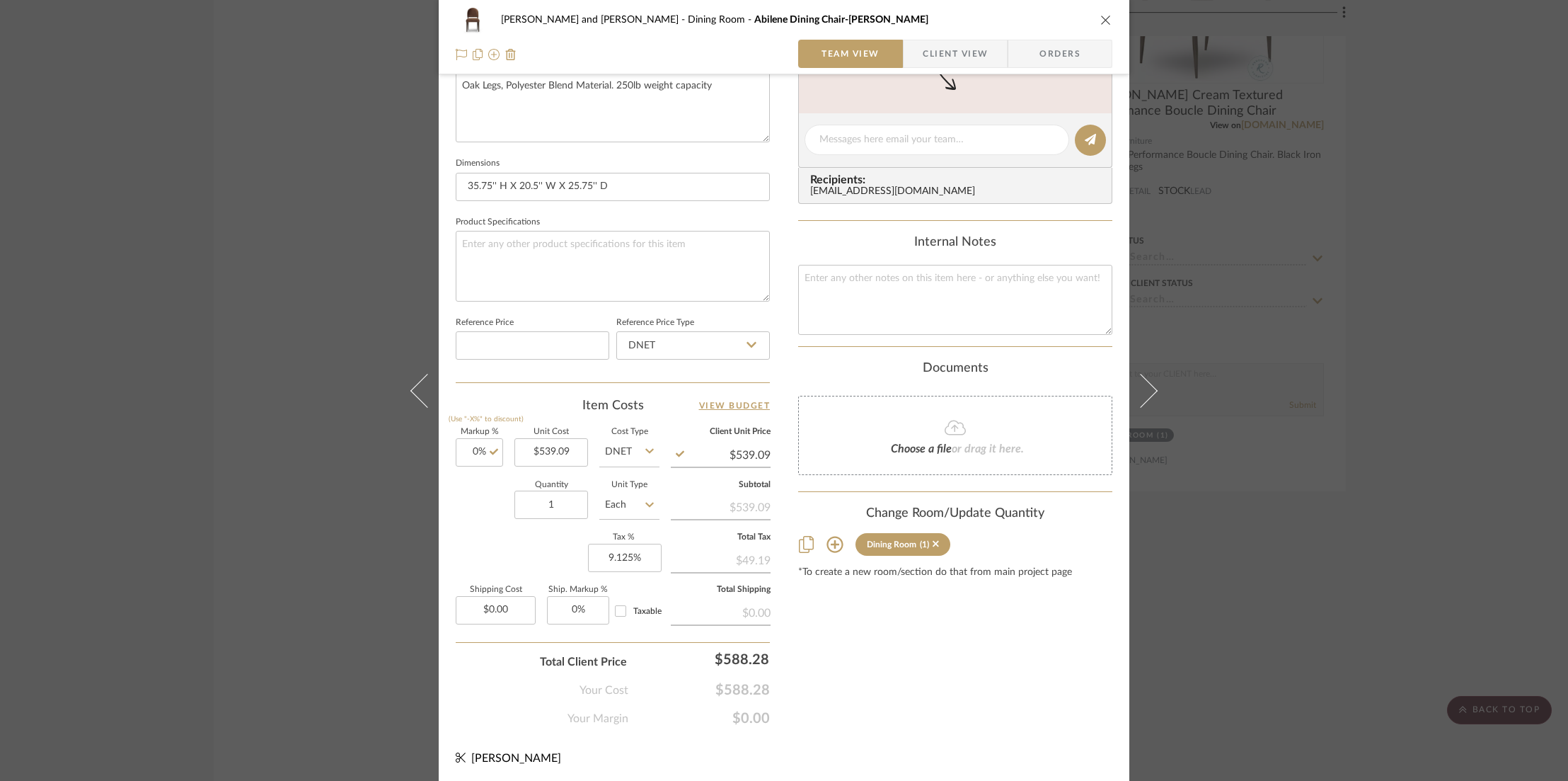
click at [1102, 15] on icon "close" at bounding box center [1106, 20] width 11 height 11
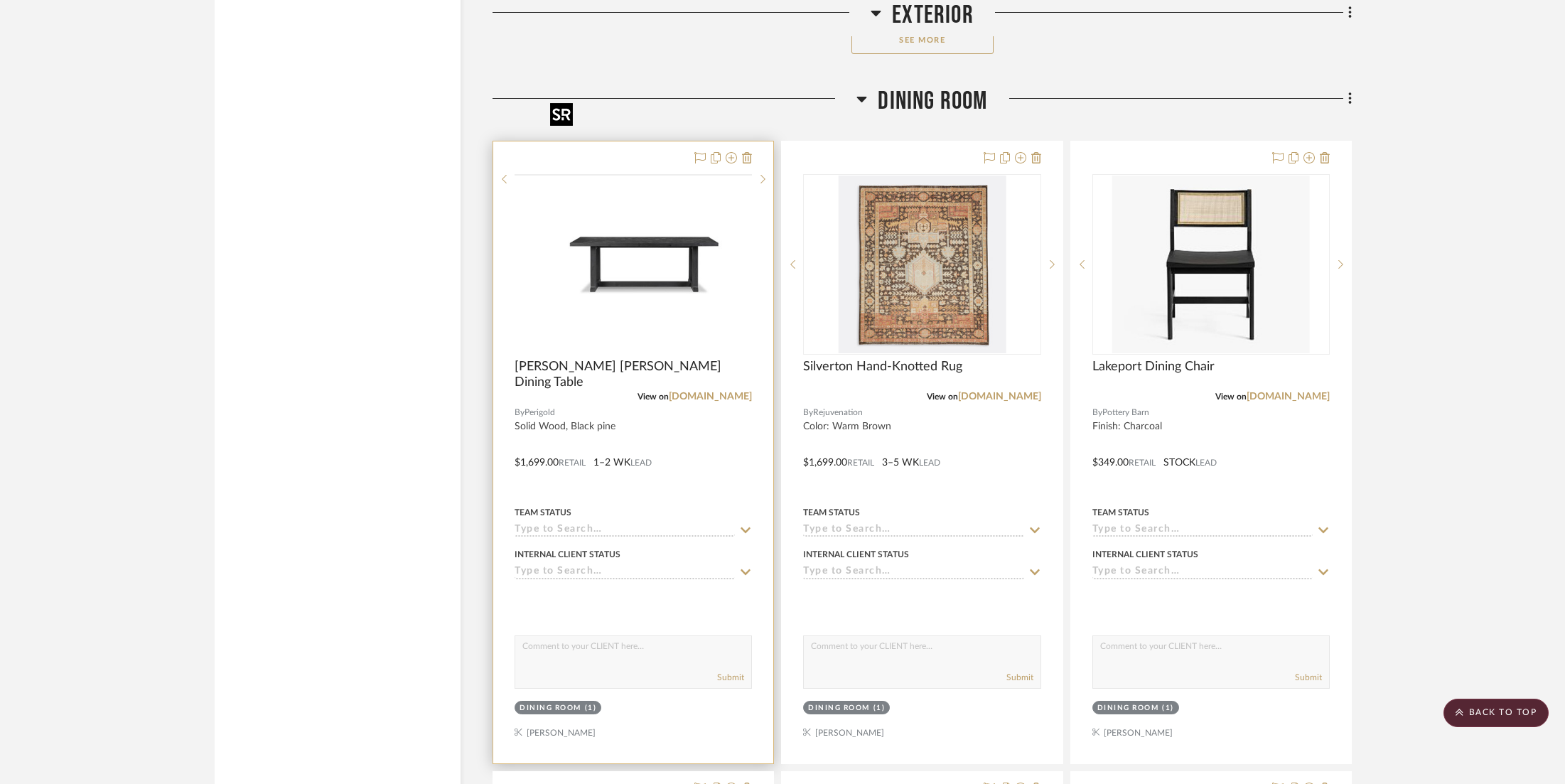
scroll to position [12563, 0]
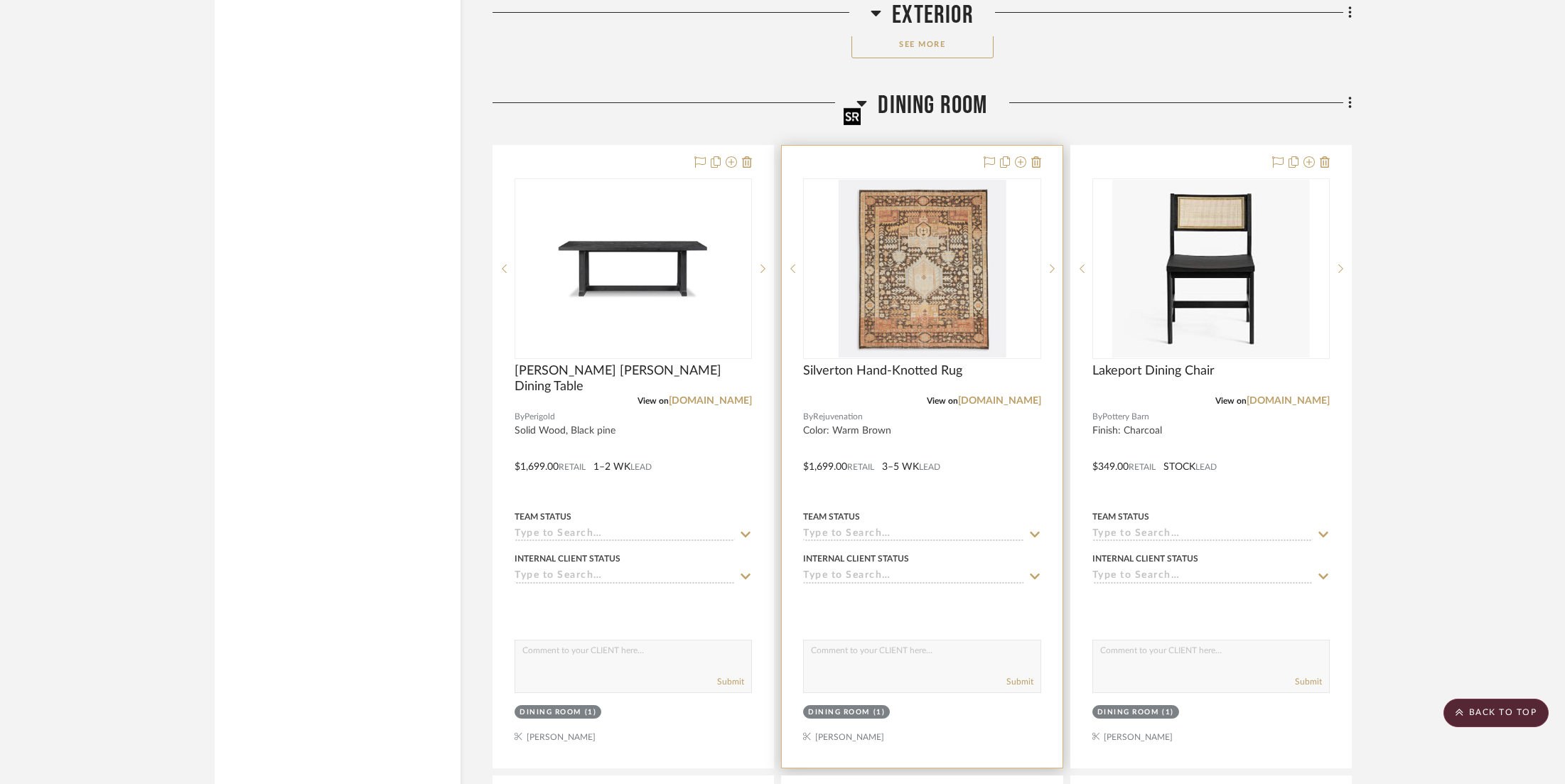
click at [950, 210] on img "0" at bounding box center [921, 268] width 168 height 178
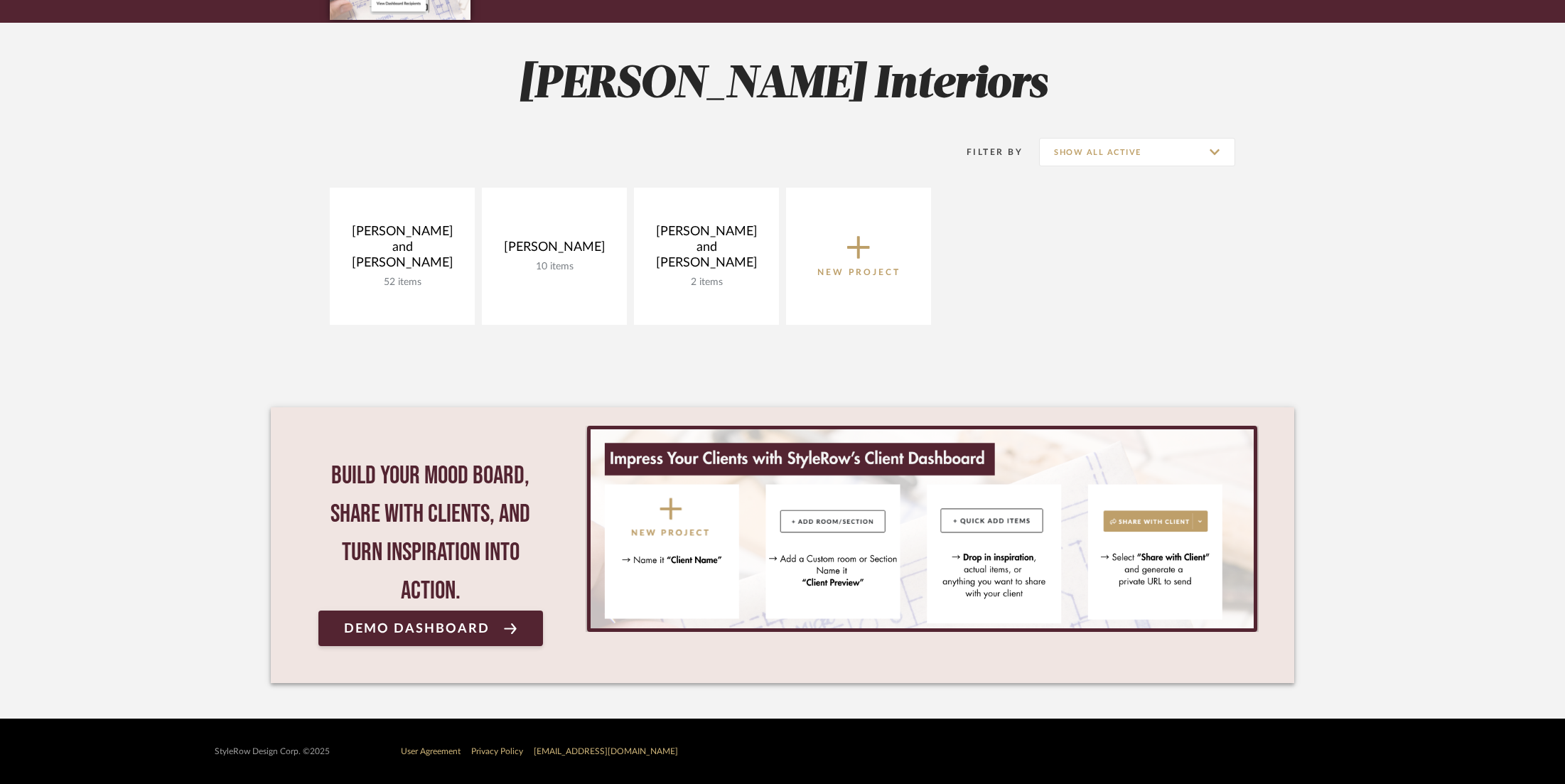
scroll to position [164, 0]
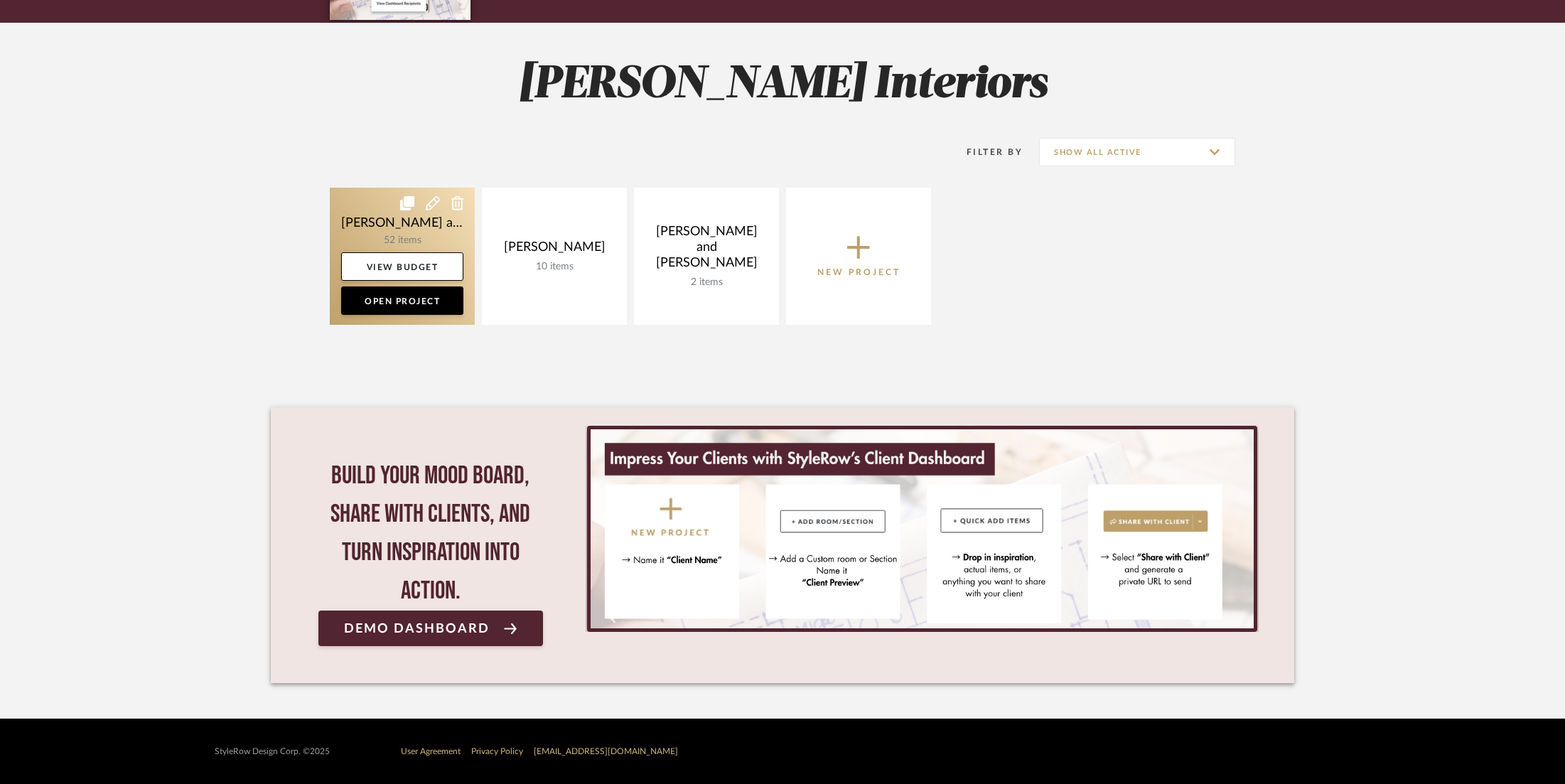
click at [344, 201] on link at bounding box center [402, 256] width 145 height 137
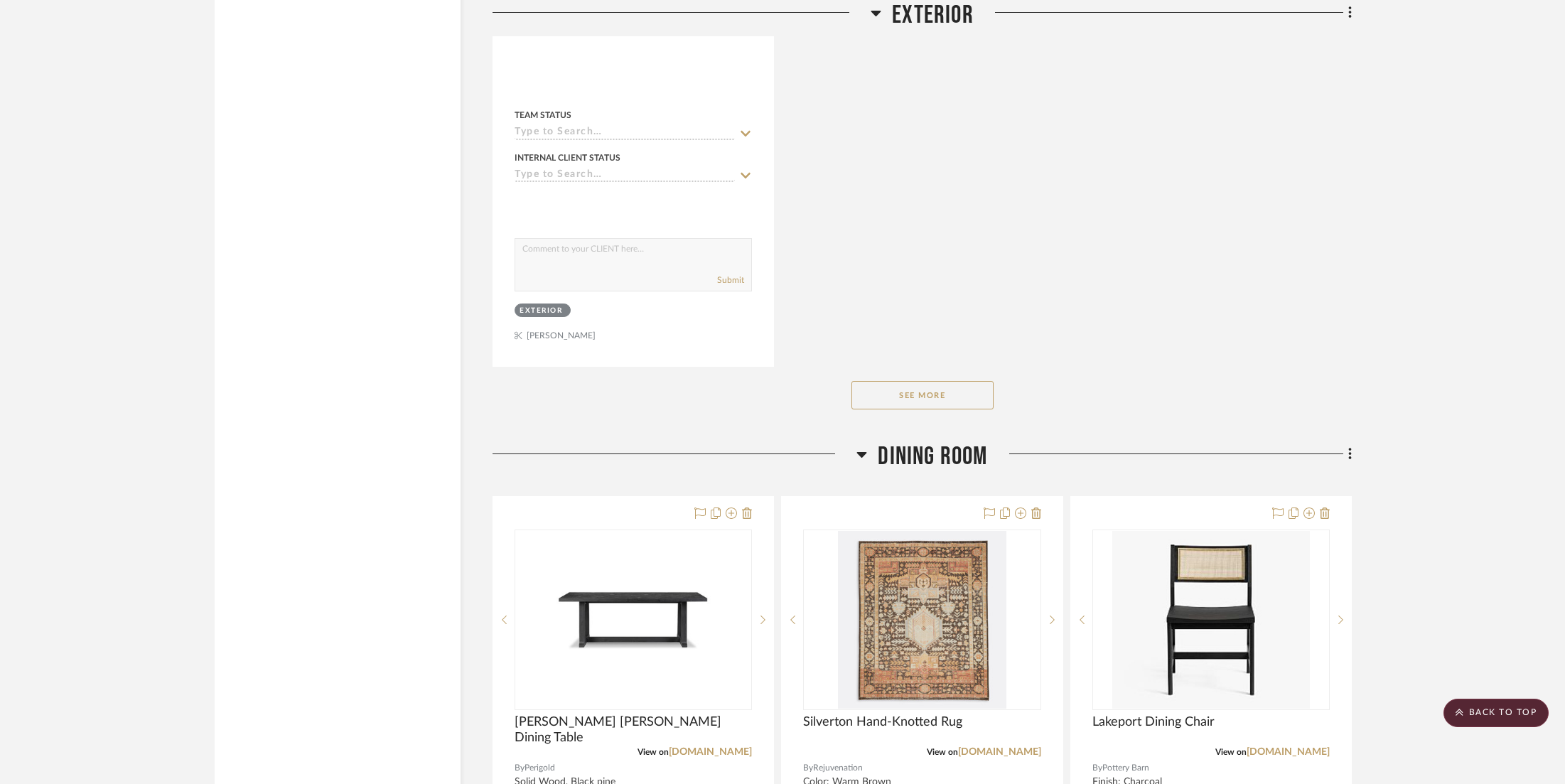
scroll to position [12440, 0]
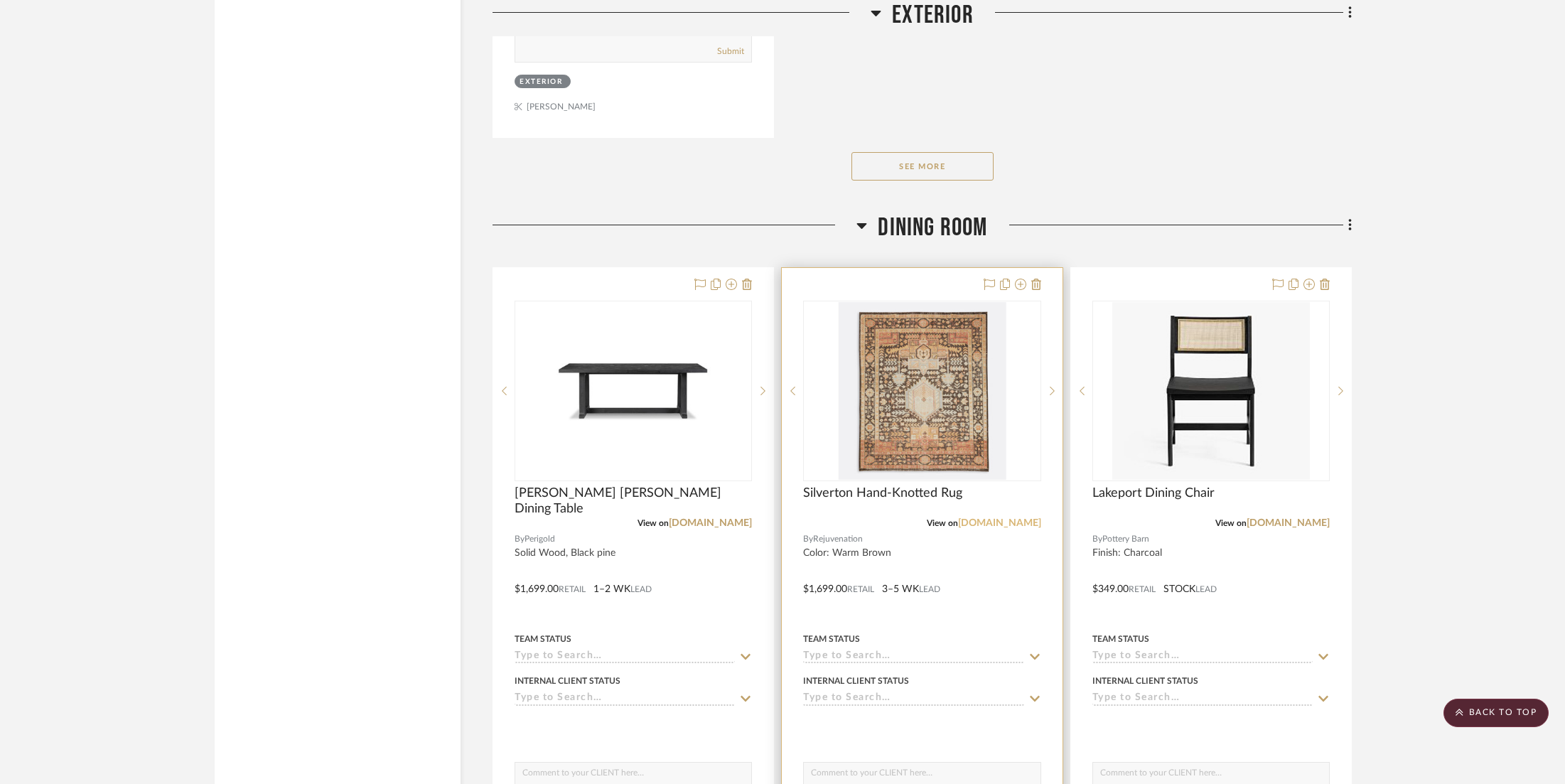
click at [993, 518] on link "[DOMAIN_NAME]" at bounding box center [1000, 523] width 84 height 10
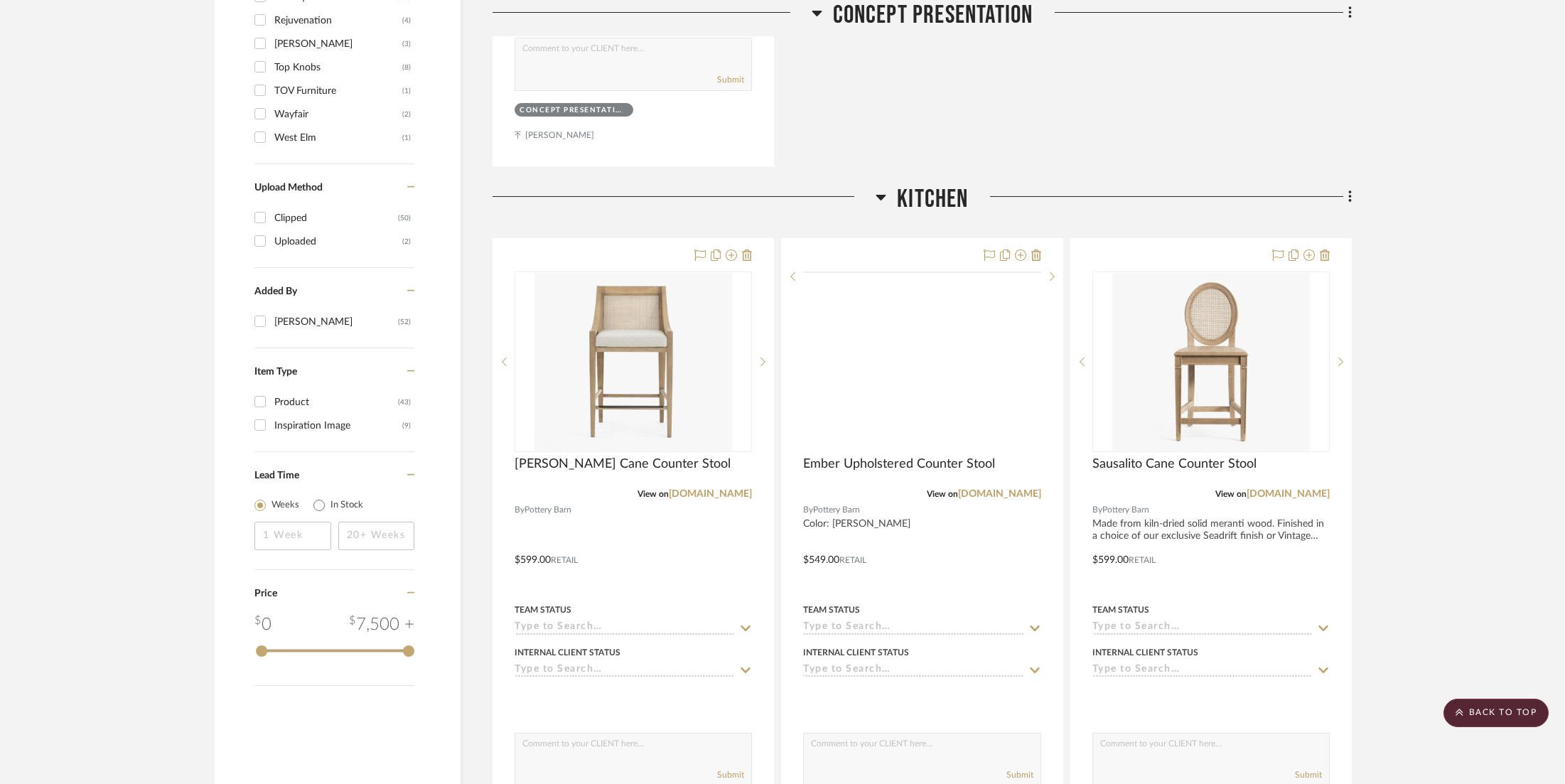
scroll to position [1790, 0]
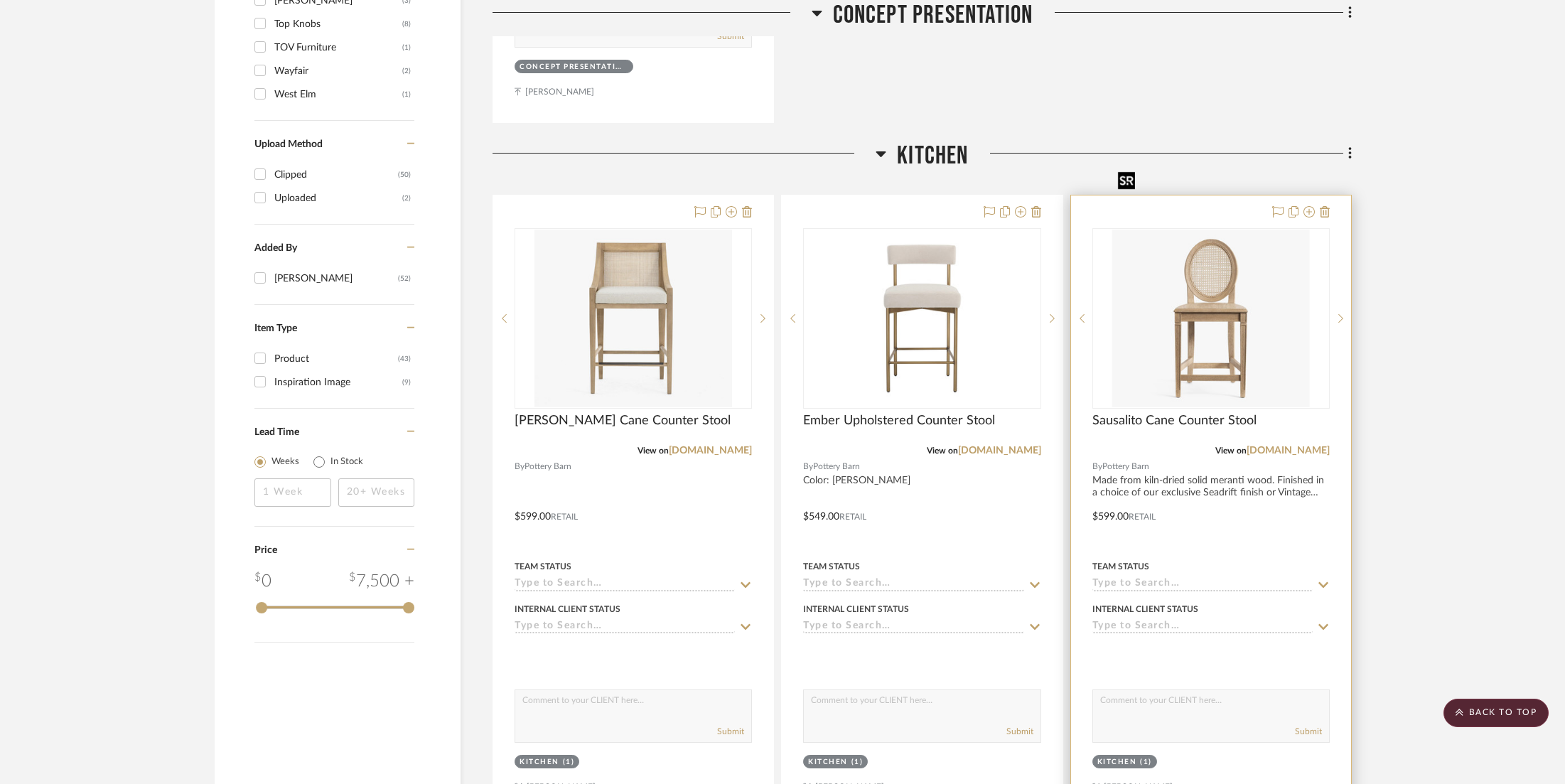
click at [1210, 246] on img "0" at bounding box center [1211, 318] width 198 height 178
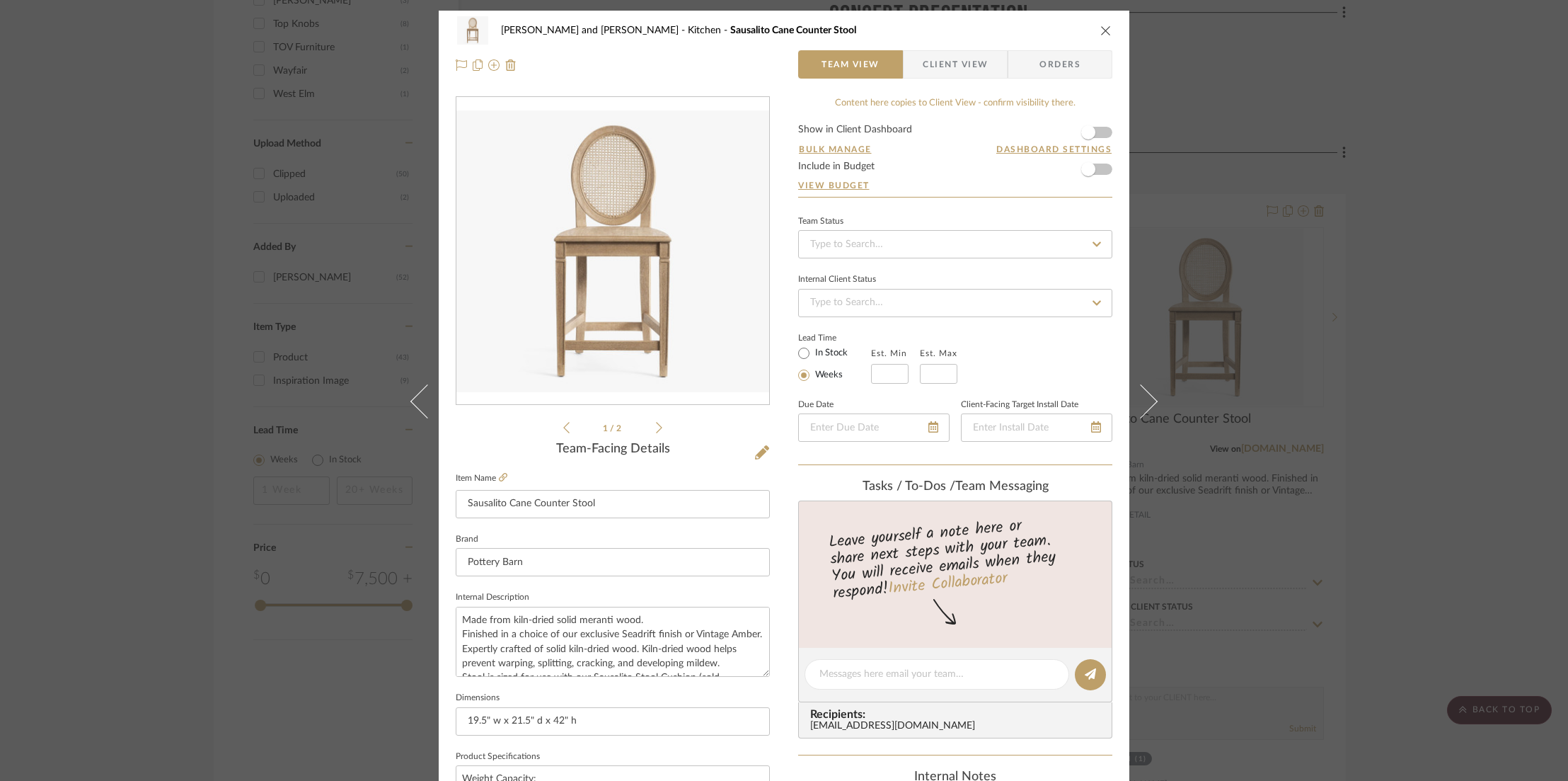
click at [1106, 28] on button "close" at bounding box center [1106, 30] width 13 height 13
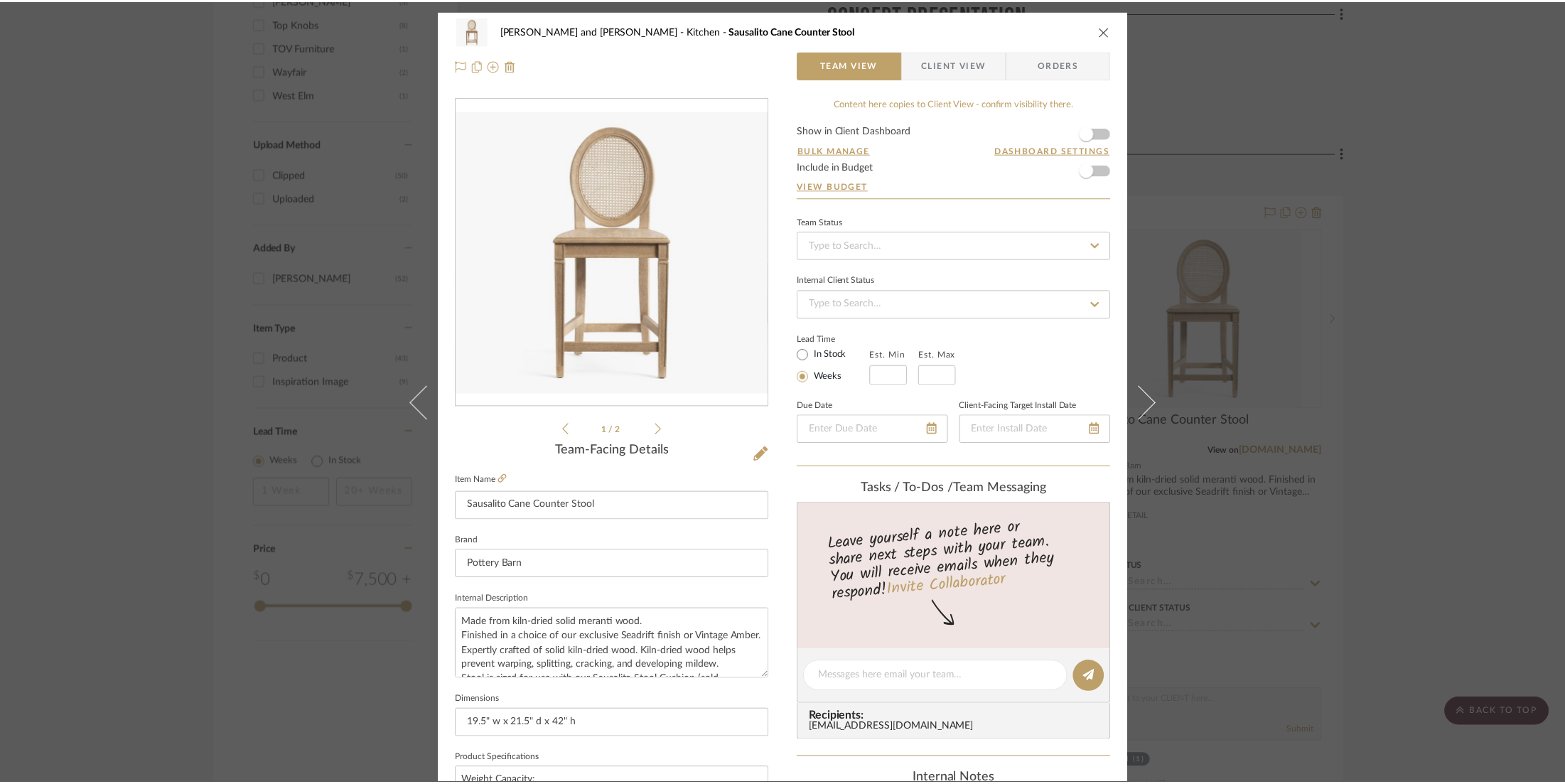
scroll to position [1790, 0]
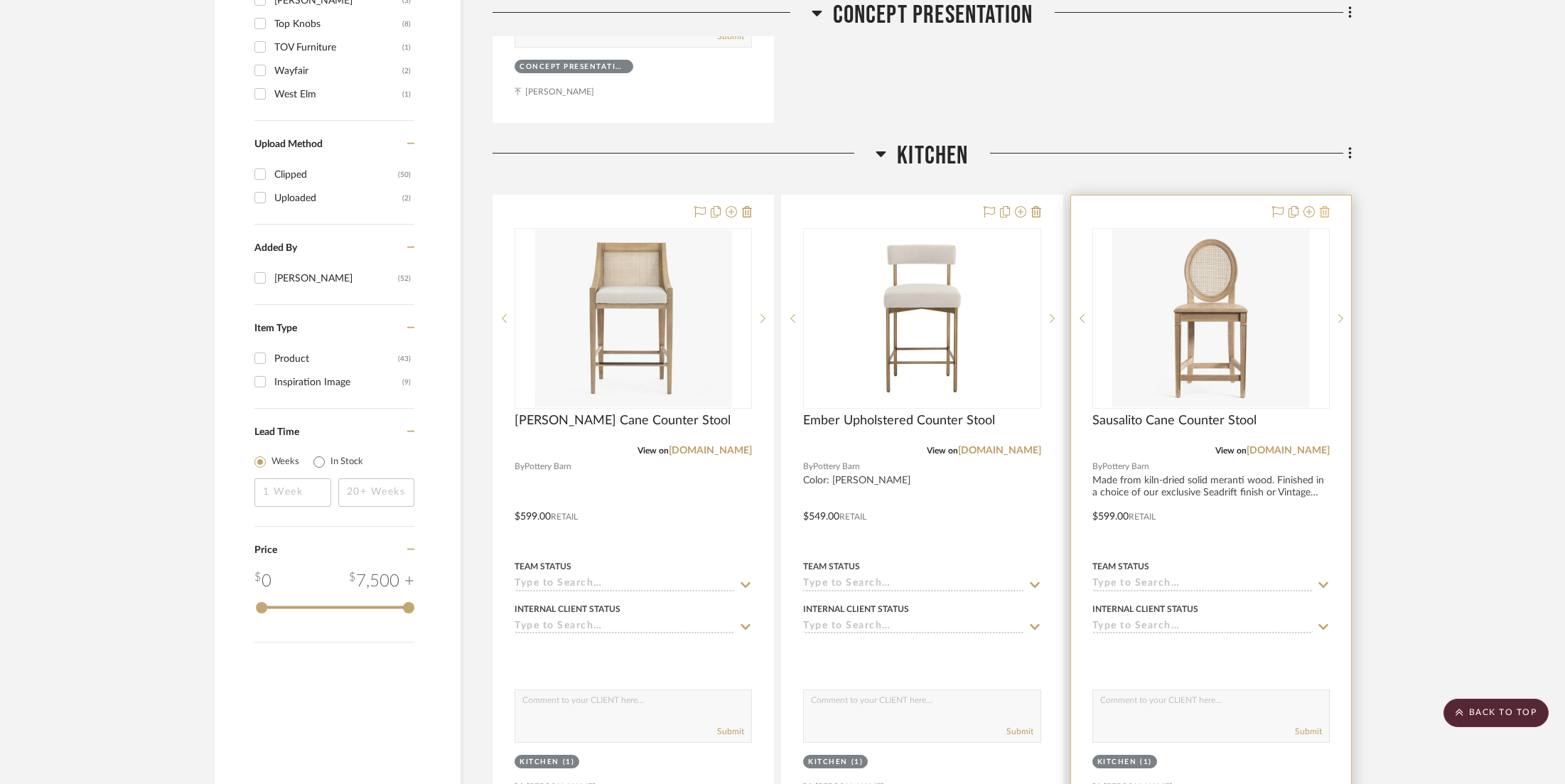
click at [1325, 206] on icon at bounding box center [1325, 211] width 10 height 11
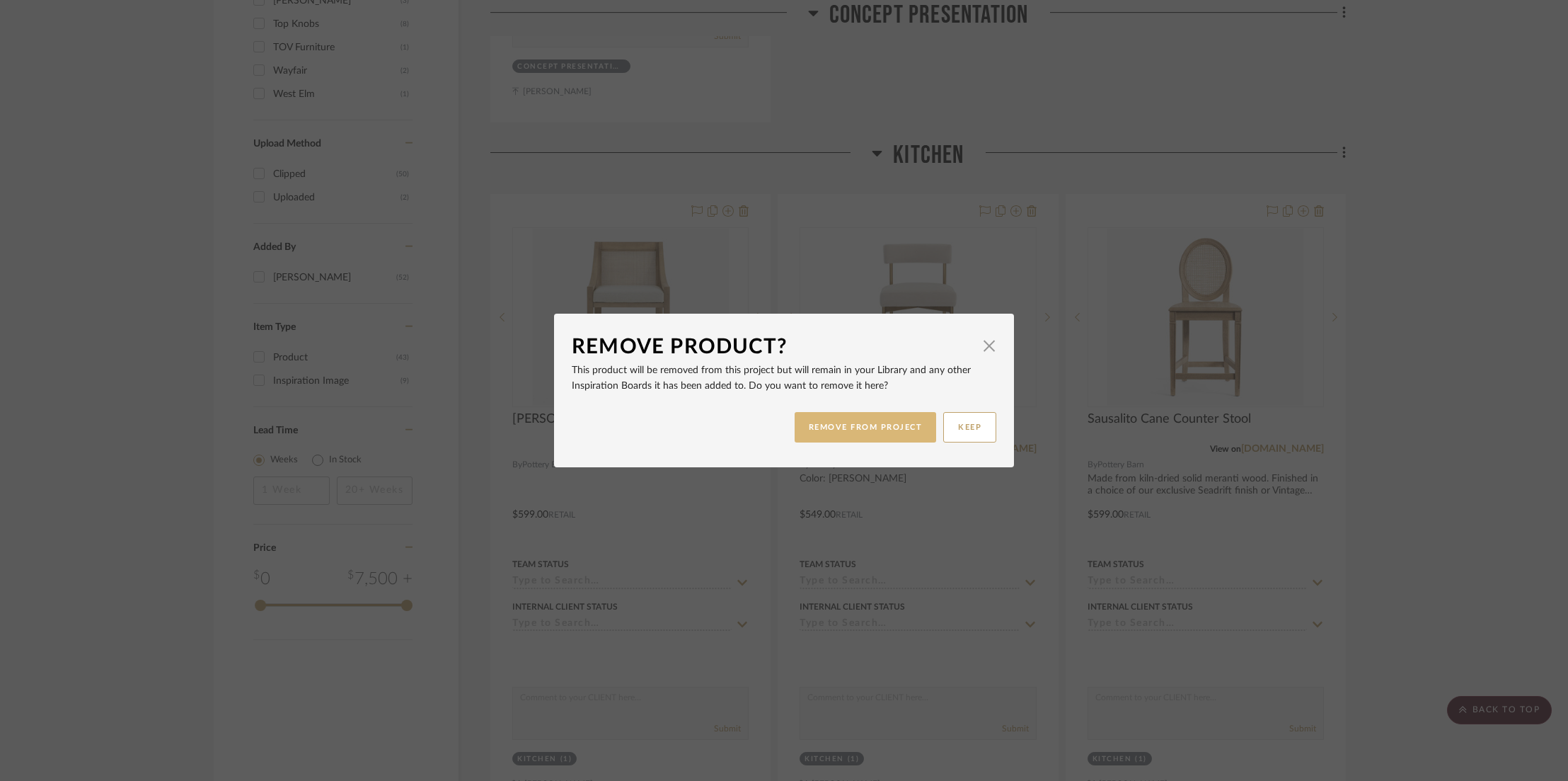
click at [843, 417] on button "REMOVE FROM PROJECT" at bounding box center [866, 427] width 143 height 31
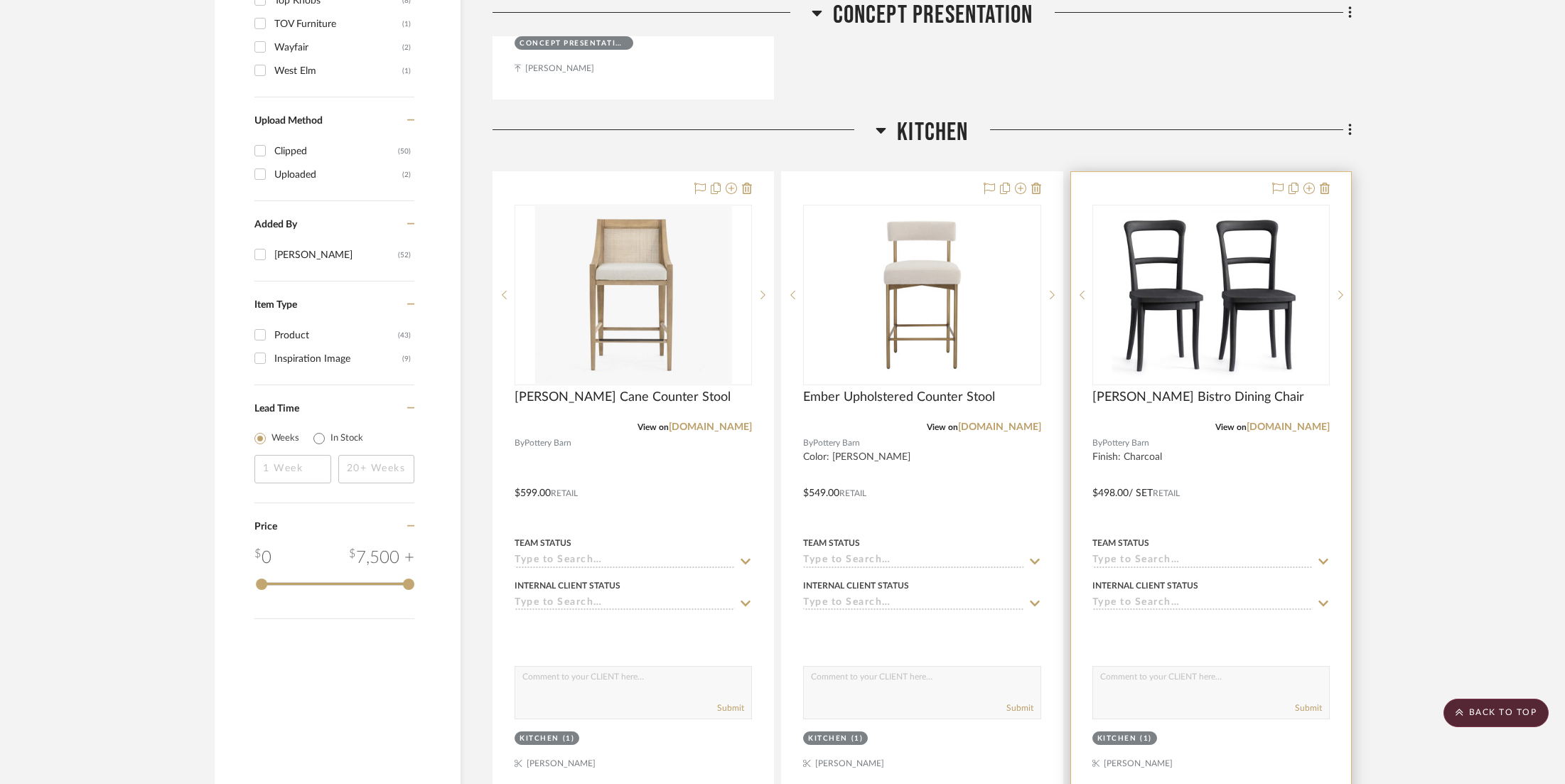
scroll to position [1814, 0]
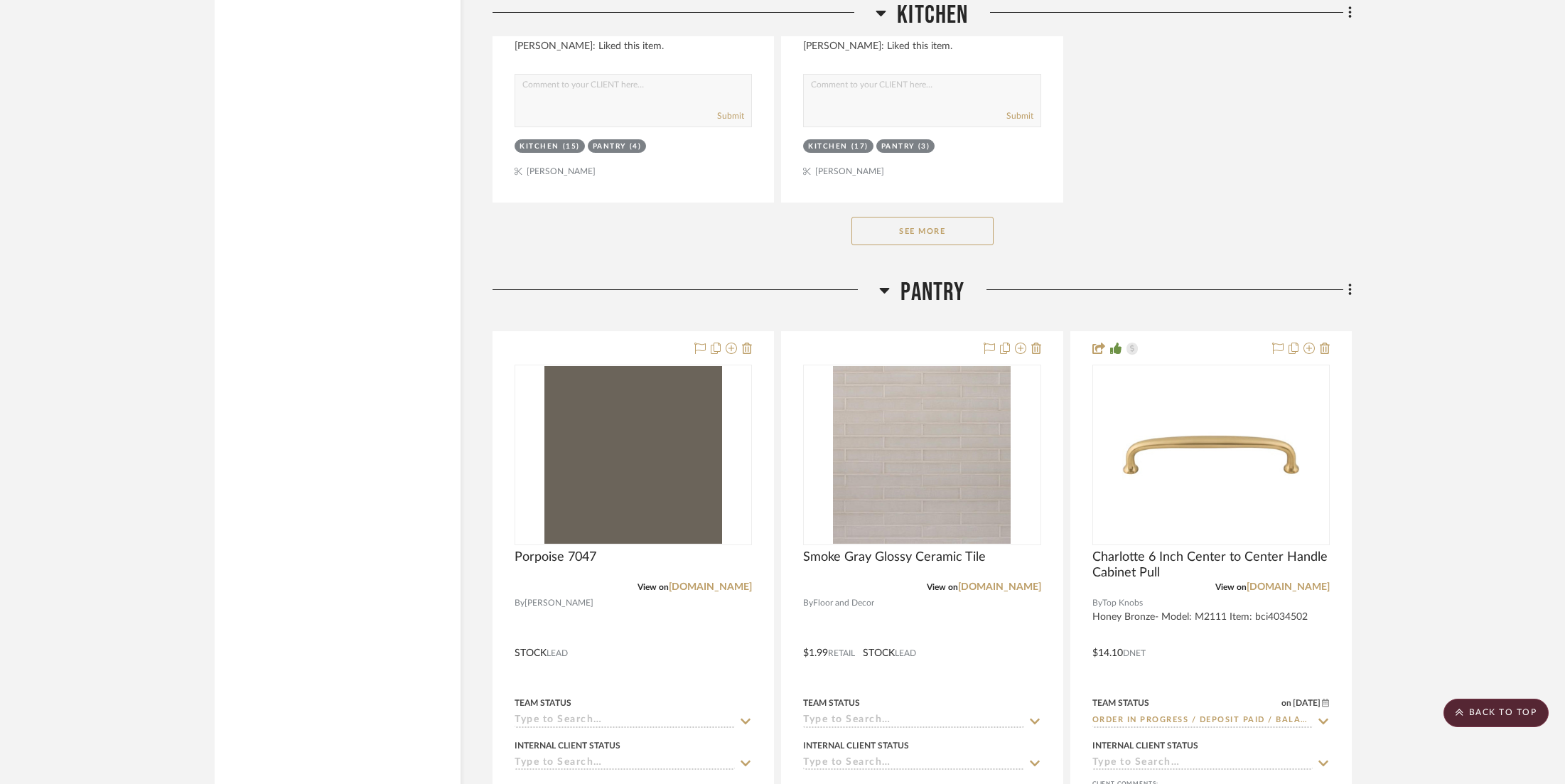
scroll to position [3680, 0]
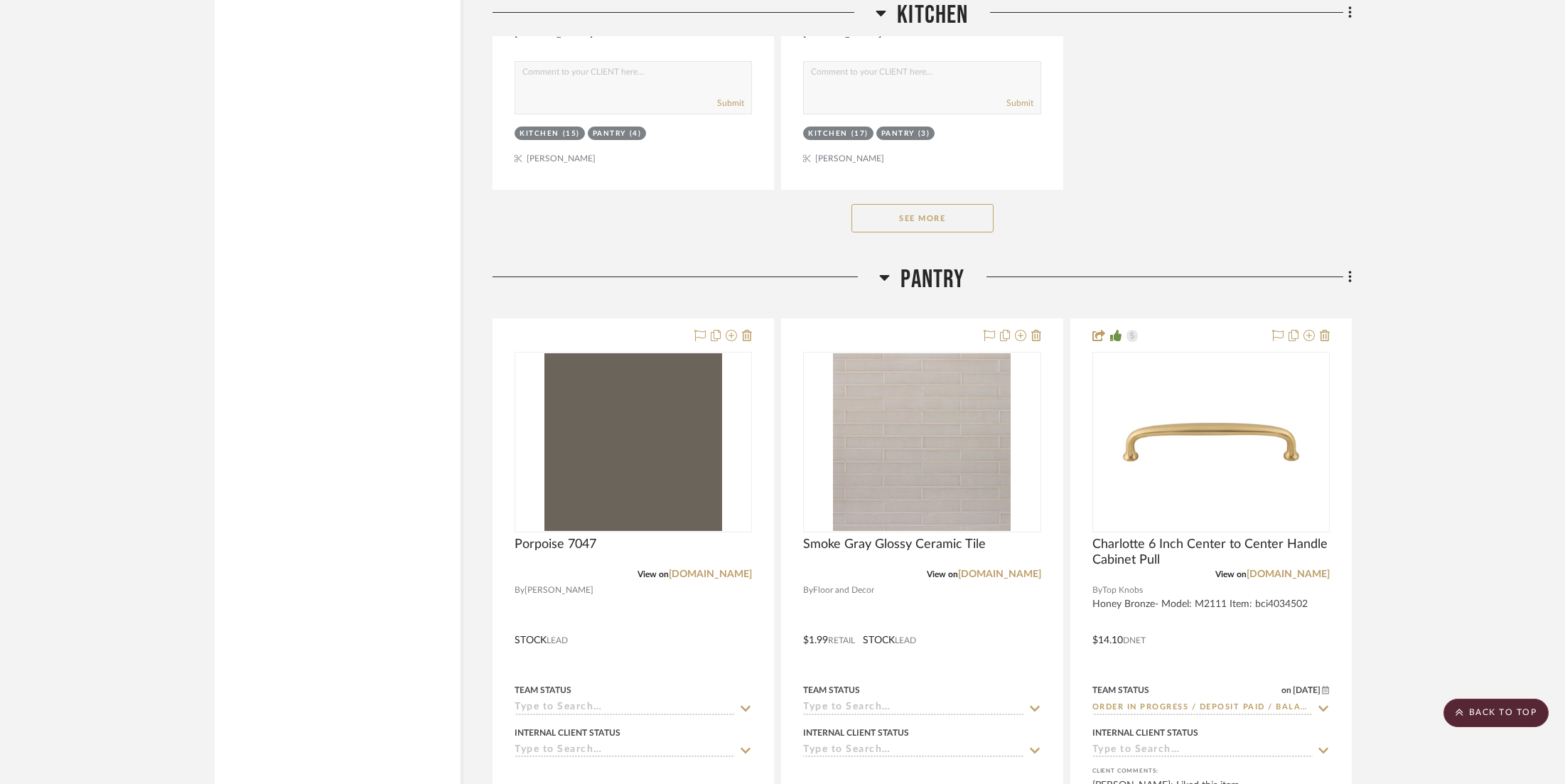
click at [938, 204] on button "See More" at bounding box center [922, 217] width 142 height 28
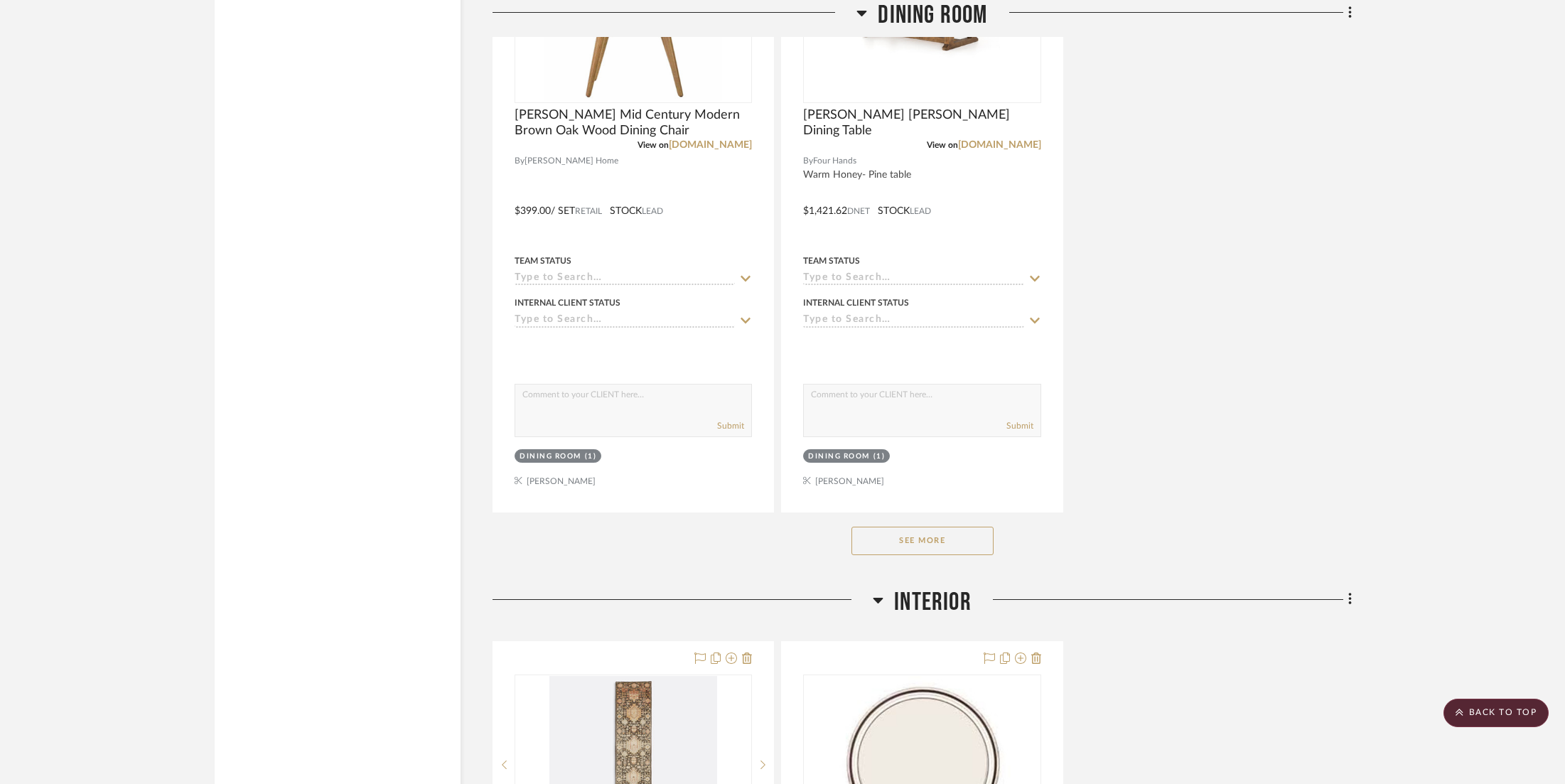
scroll to position [14152, 0]
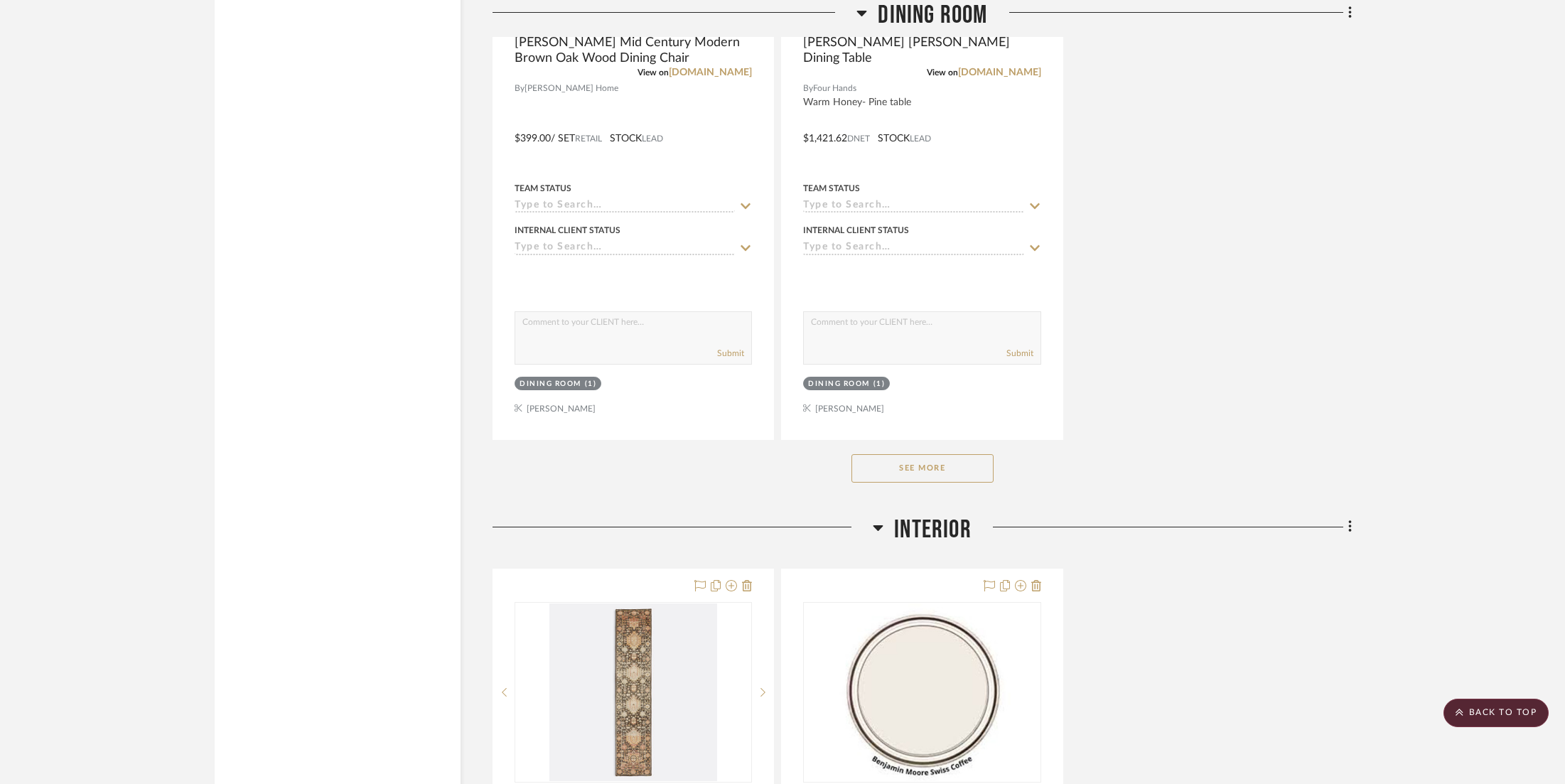
click at [904, 454] on button "See More" at bounding box center [922, 468] width 142 height 28
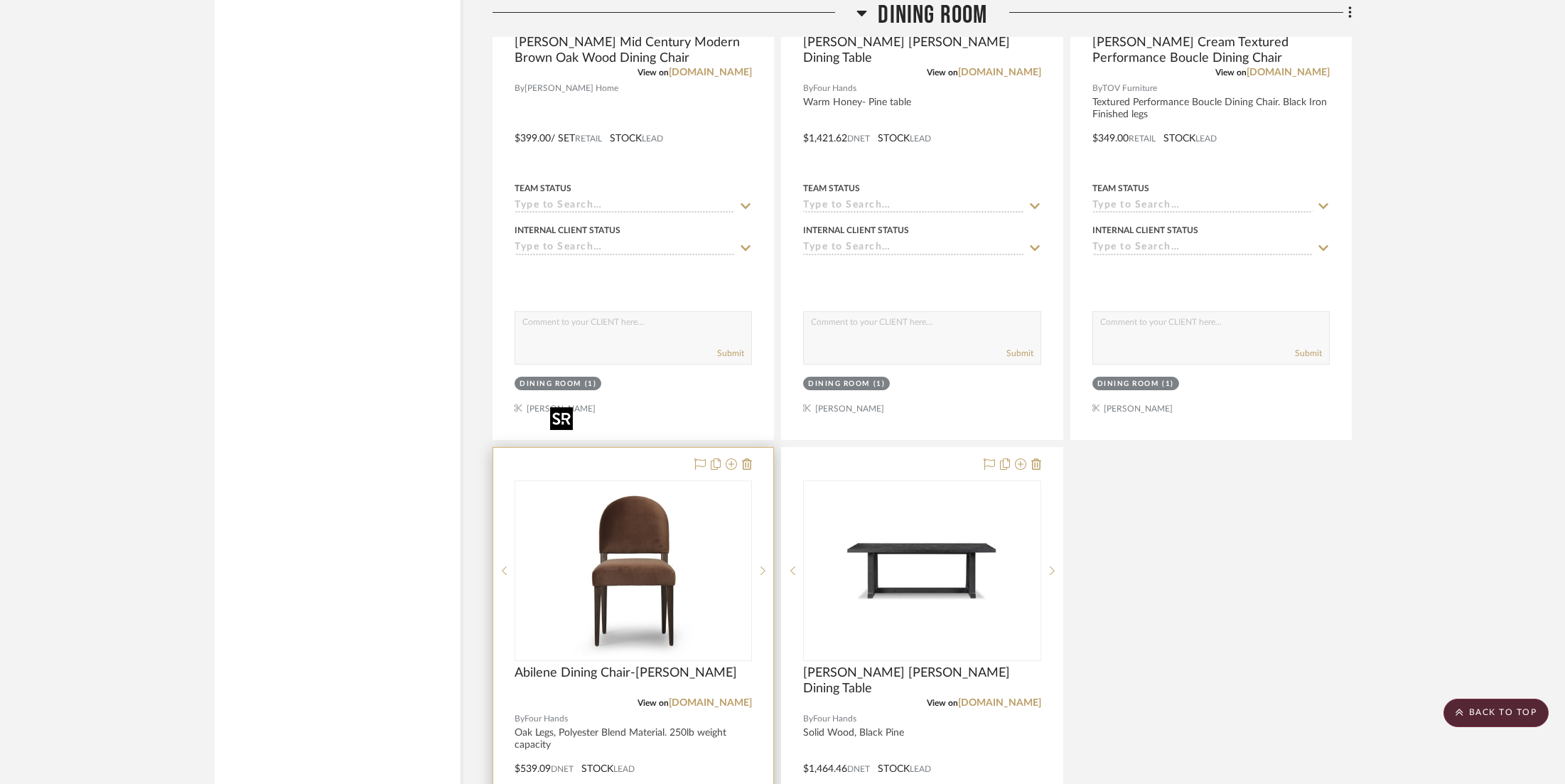
scroll to position [14155, 0]
click at [709, 695] on link "[DOMAIN_NAME]" at bounding box center [711, 700] width 84 height 10
click at [598, 513] on img "0" at bounding box center [633, 568] width 178 height 178
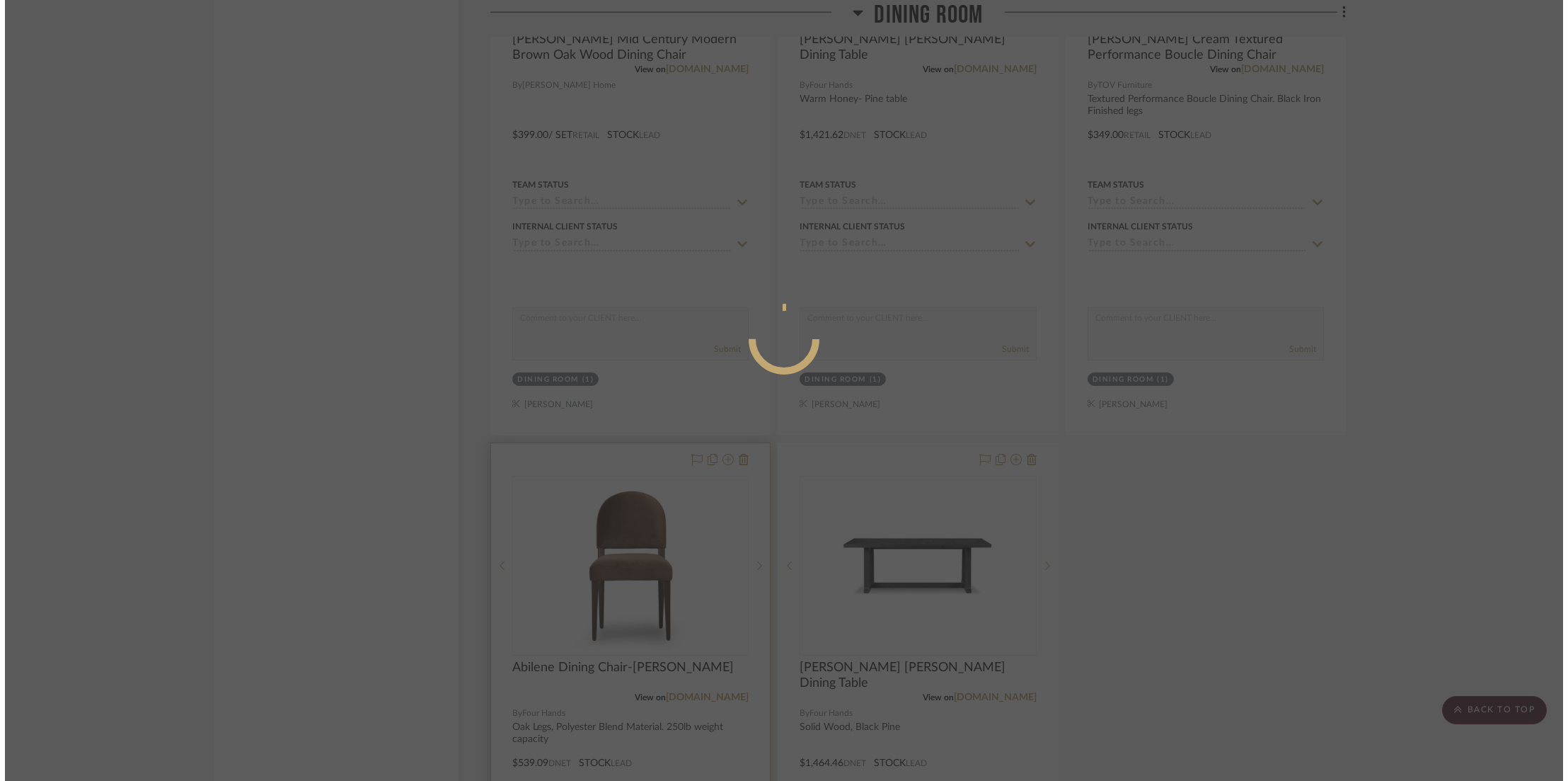
scroll to position [0, 0]
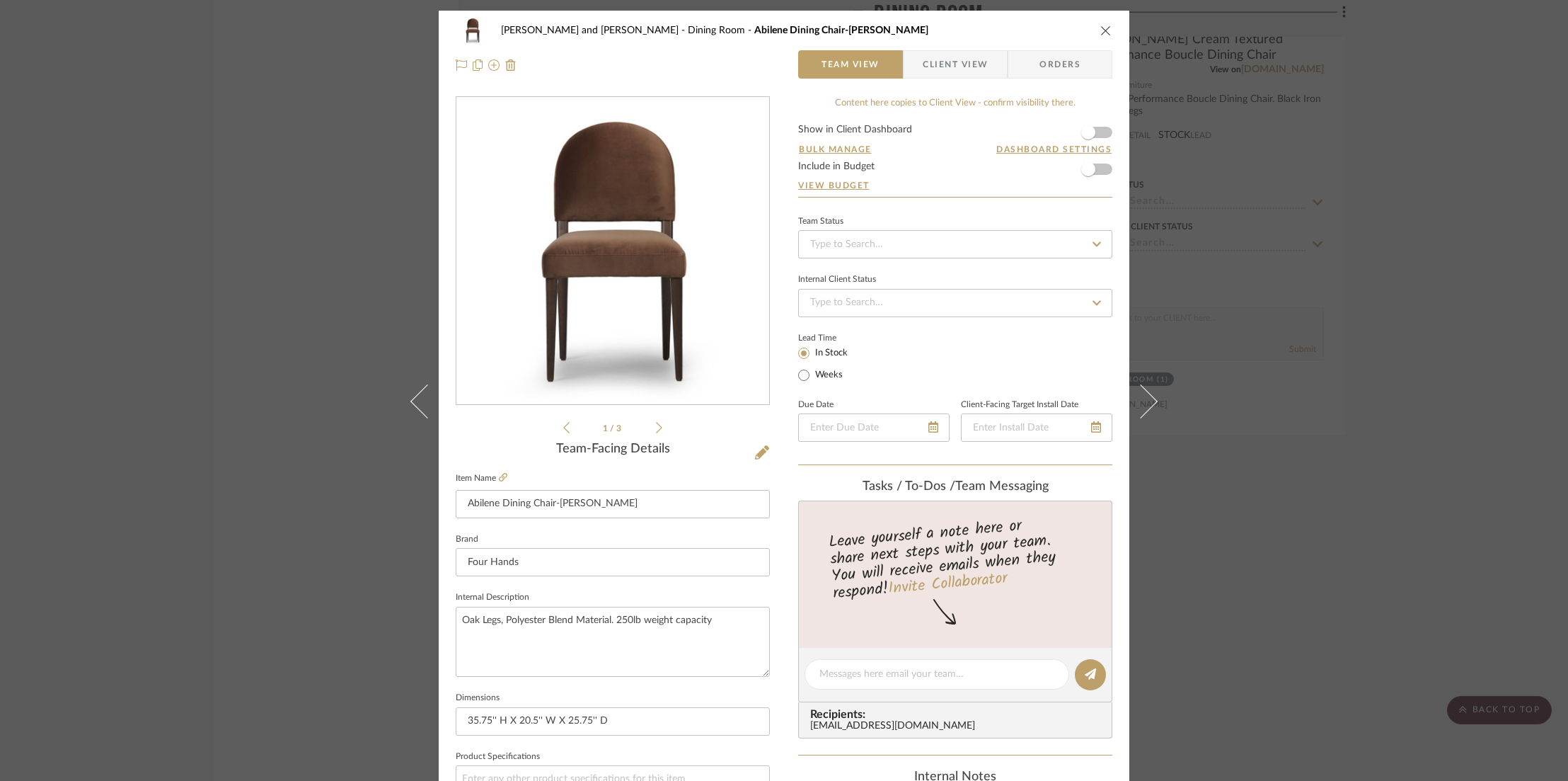
click at [1103, 32] on icon "close" at bounding box center [1106, 30] width 11 height 11
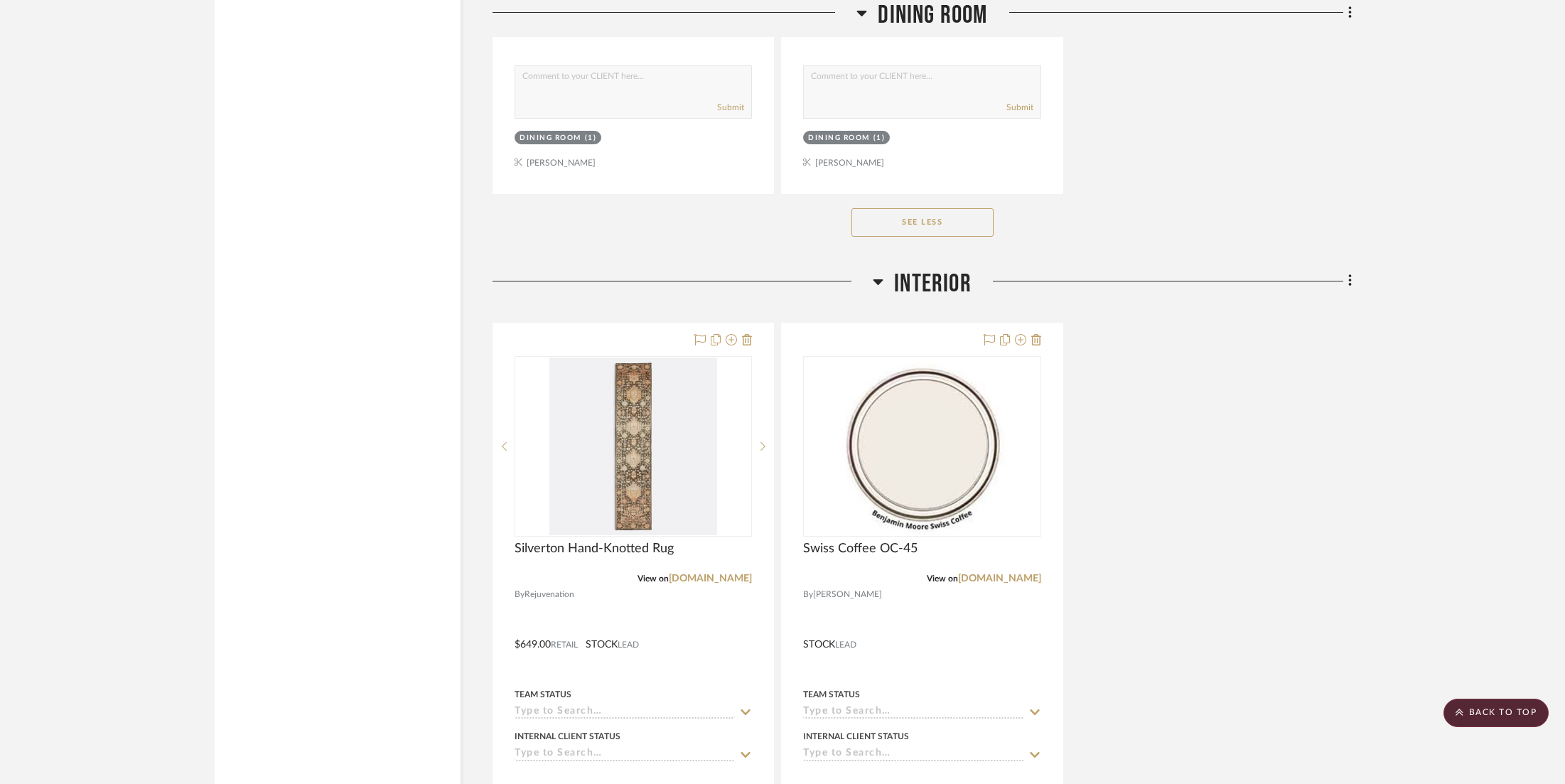
scroll to position [15006, 0]
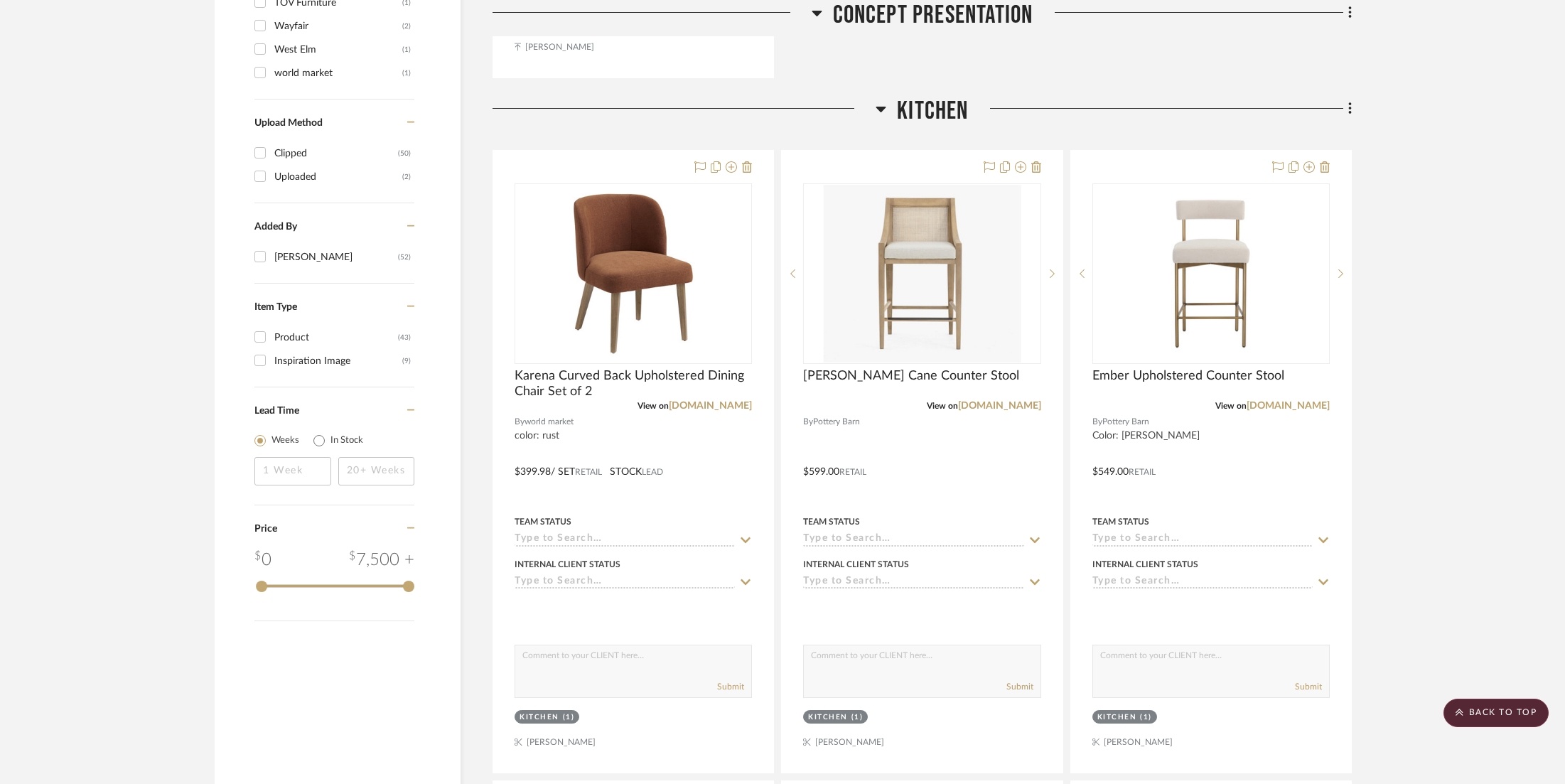
scroll to position [1733, 0]
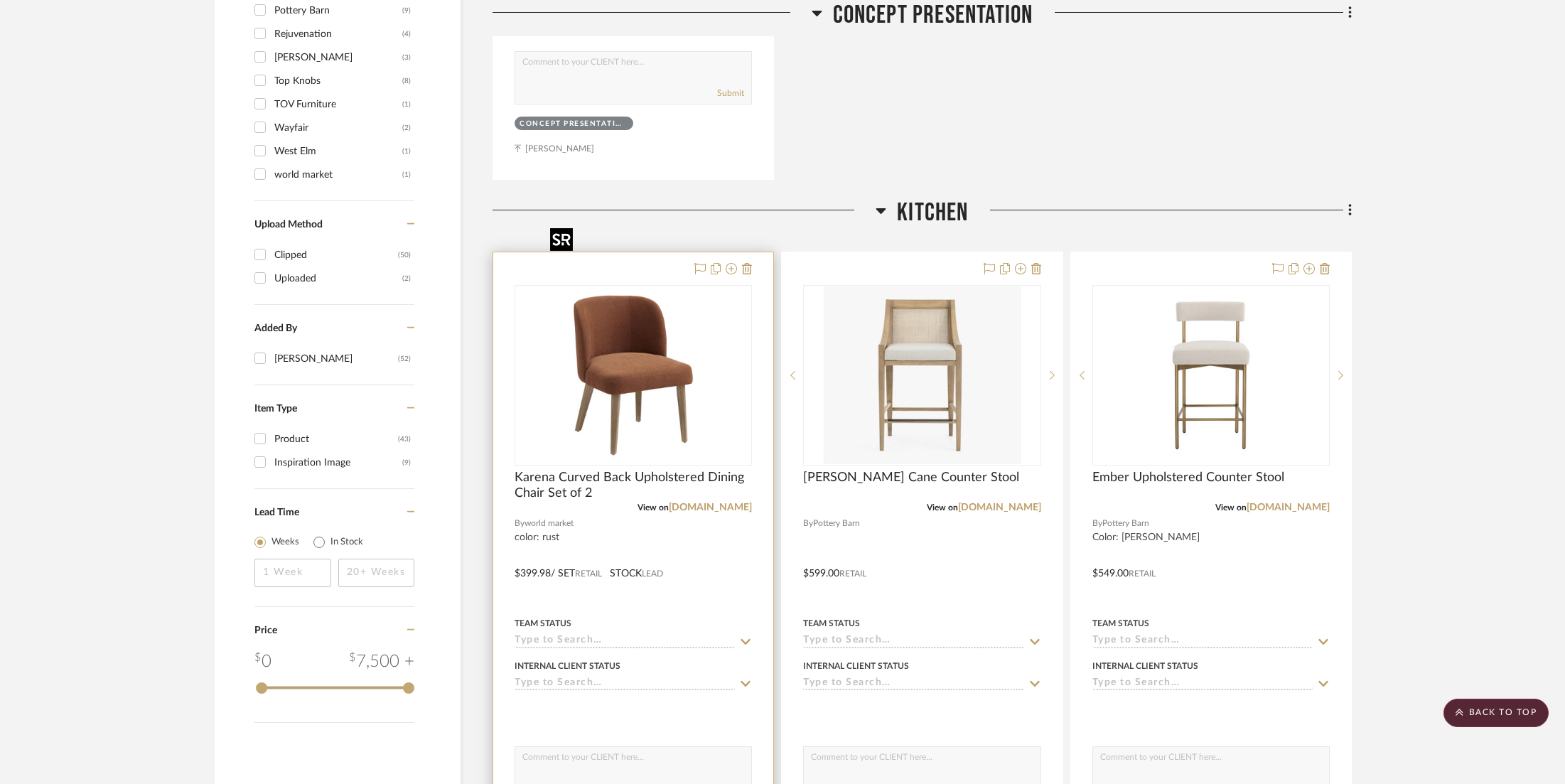
click at [636, 309] on img "0" at bounding box center [604, 375] width 178 height 178
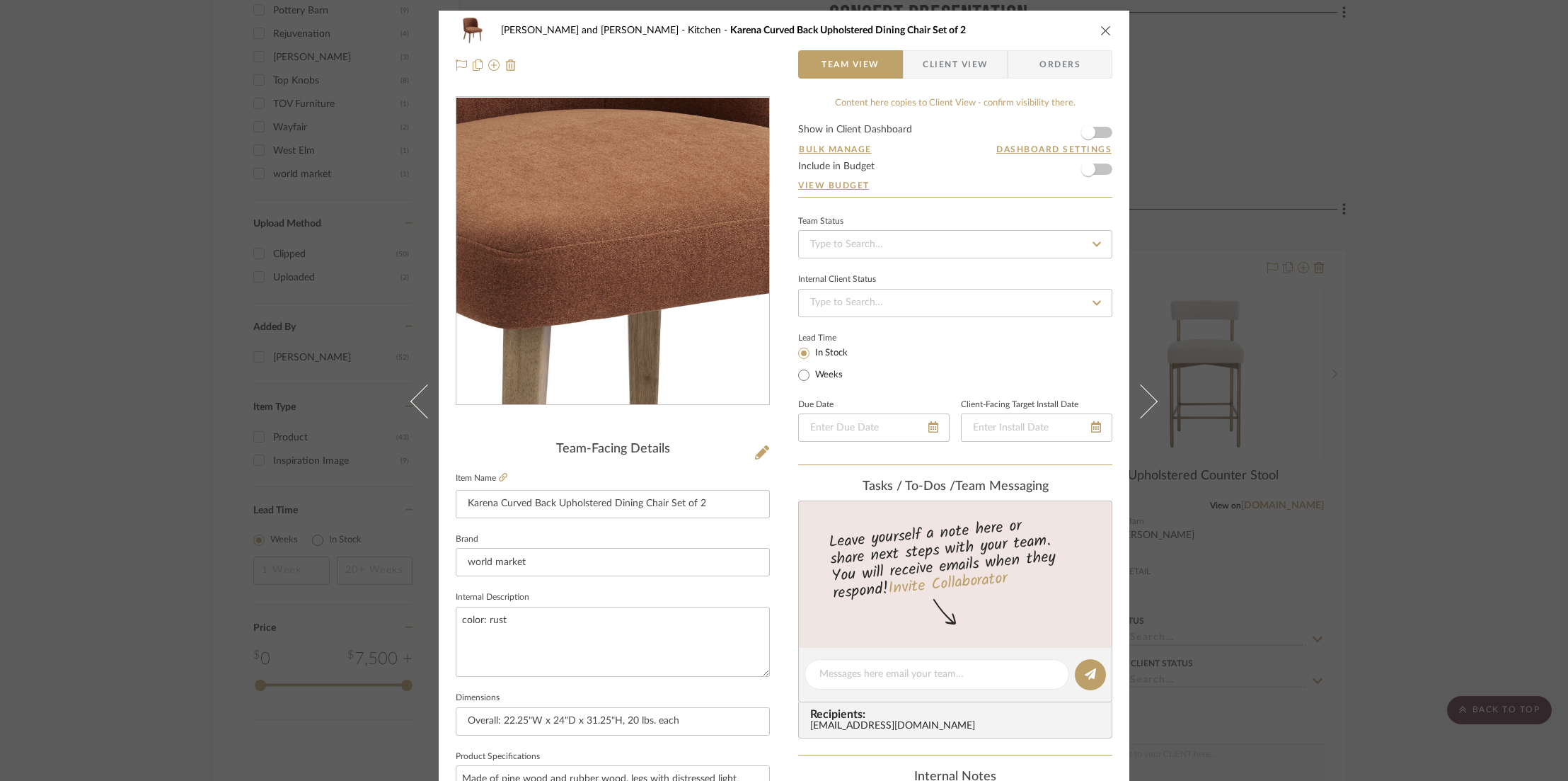
click at [607, 259] on img "0" at bounding box center [613, 251] width 307 height 307
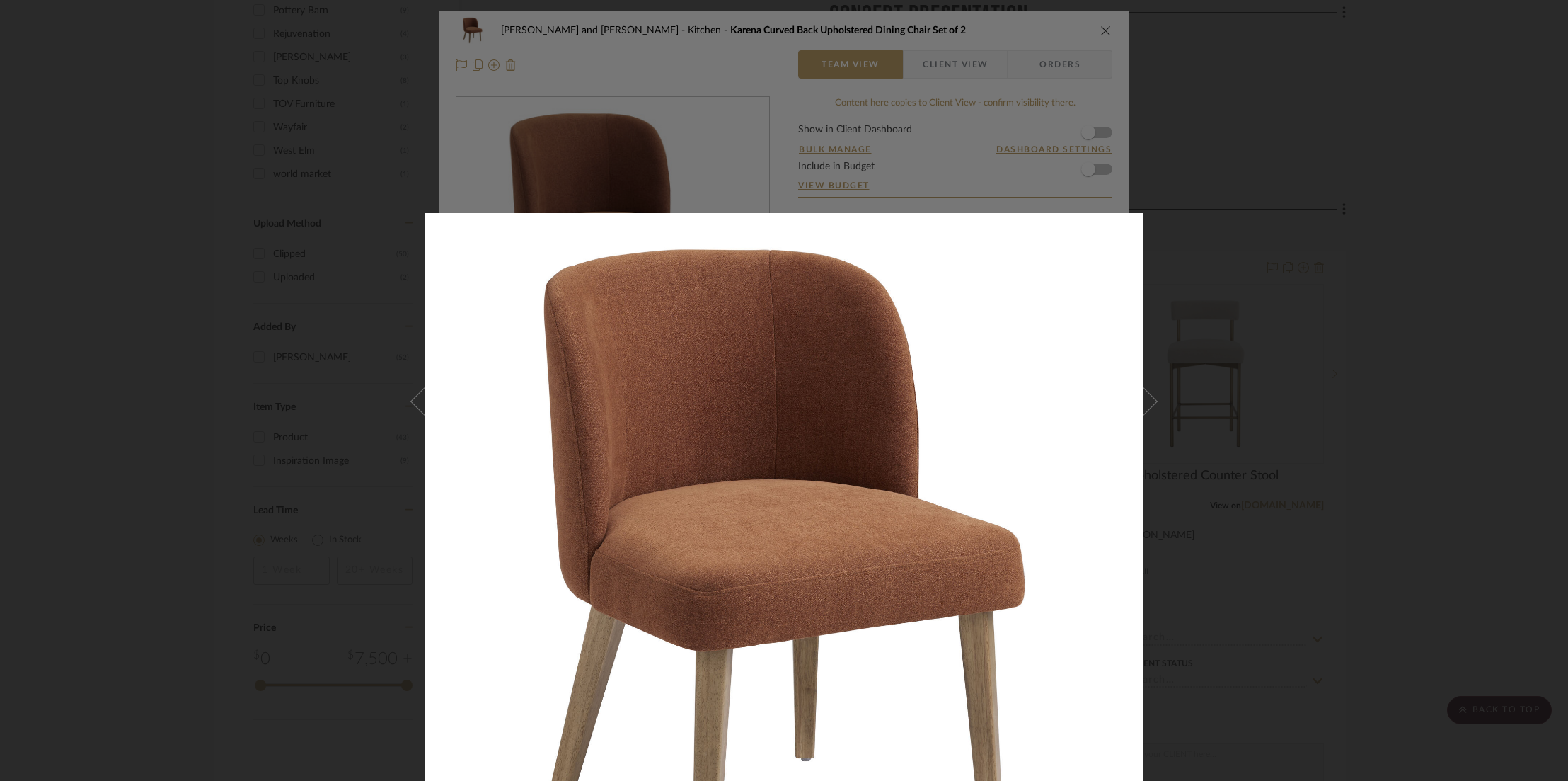
click at [1200, 191] on div at bounding box center [784, 390] width 1568 height 781
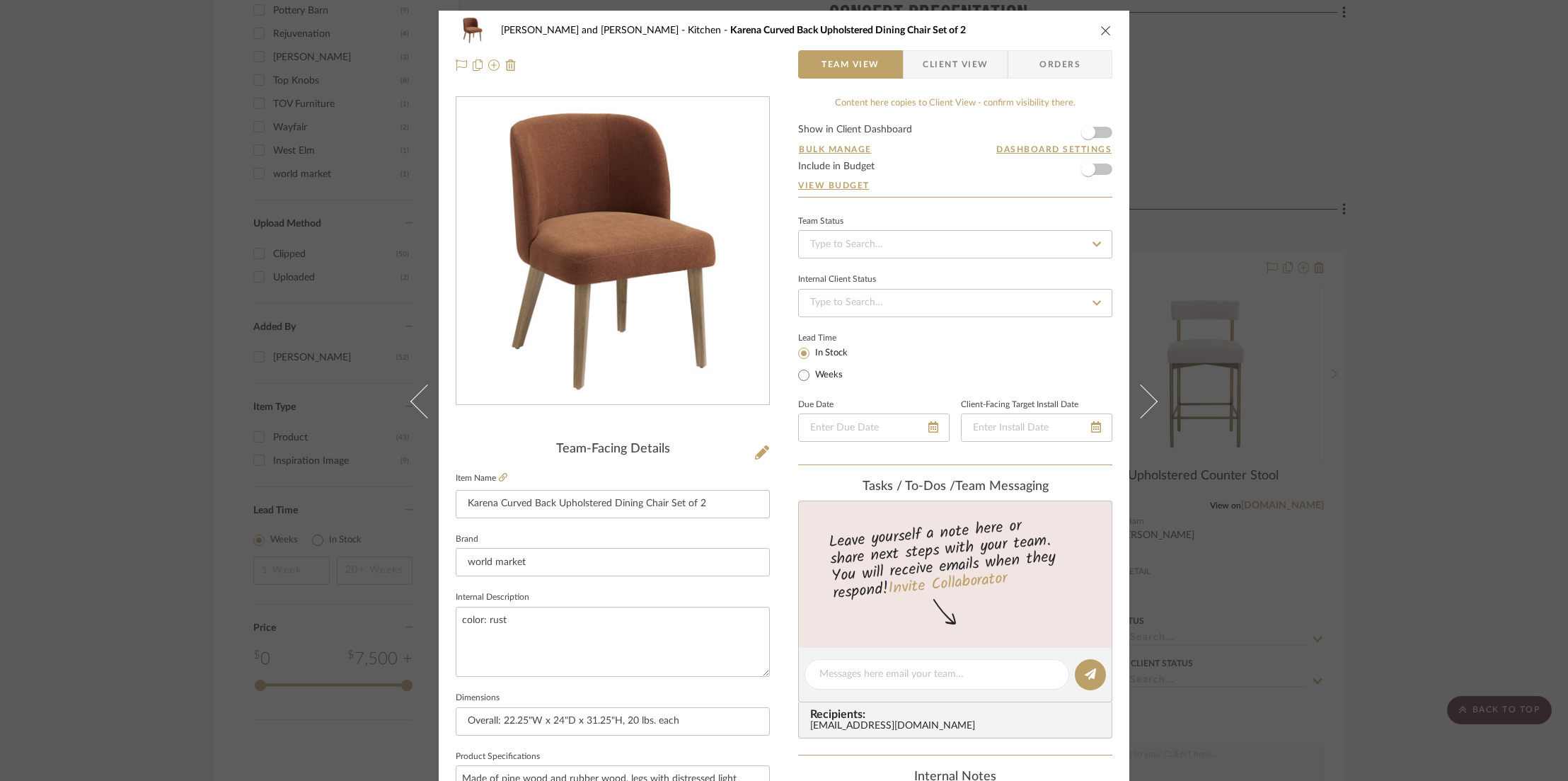
click at [1094, 27] on div "Jamie and Gary Guthrie Kitchen Karena Curved Back Upholstered Dining Chair Set …" at bounding box center [784, 30] width 657 height 28
click at [1100, 29] on icon "close" at bounding box center [1106, 30] width 11 height 11
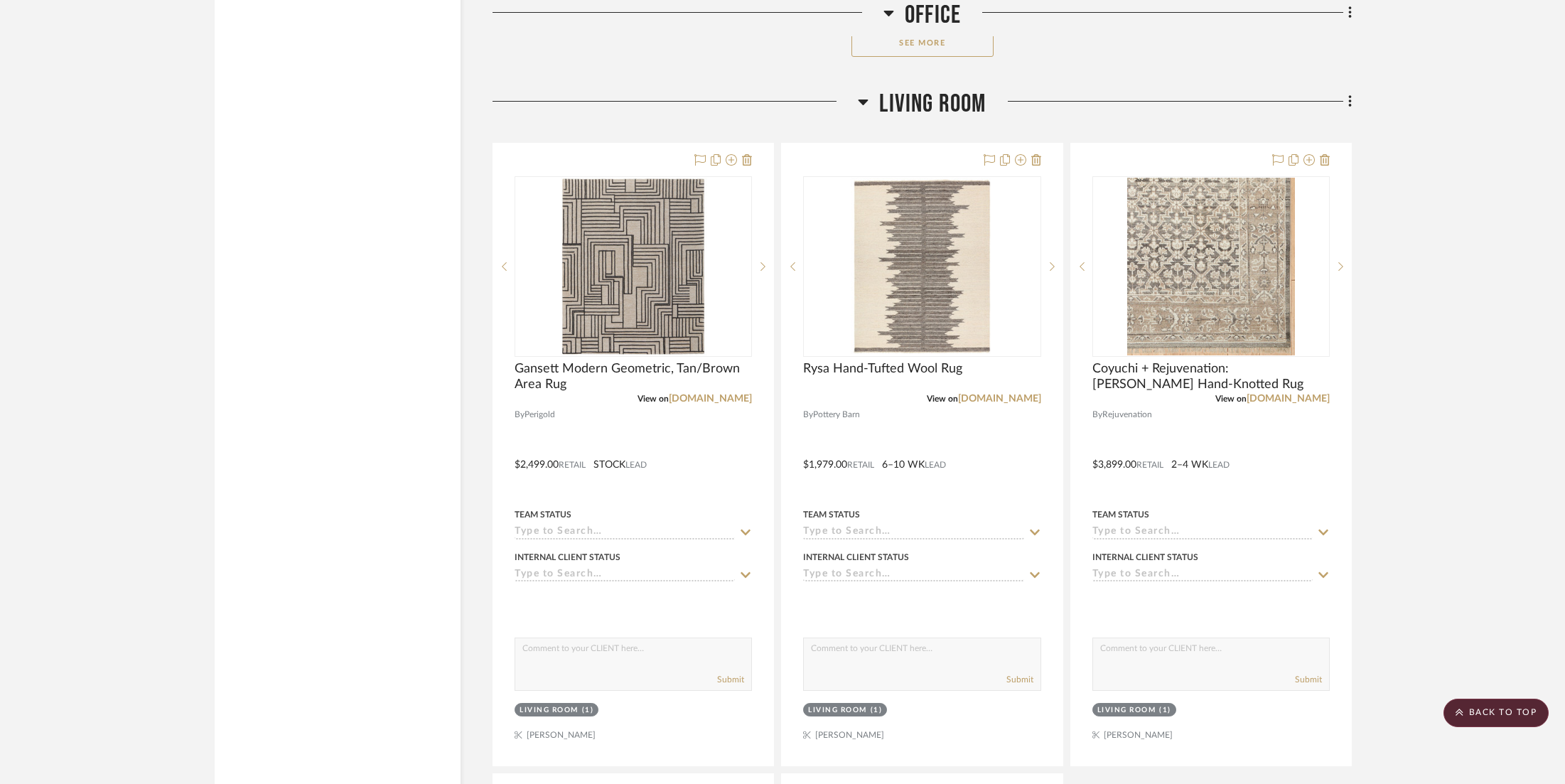
scroll to position [9213, 0]
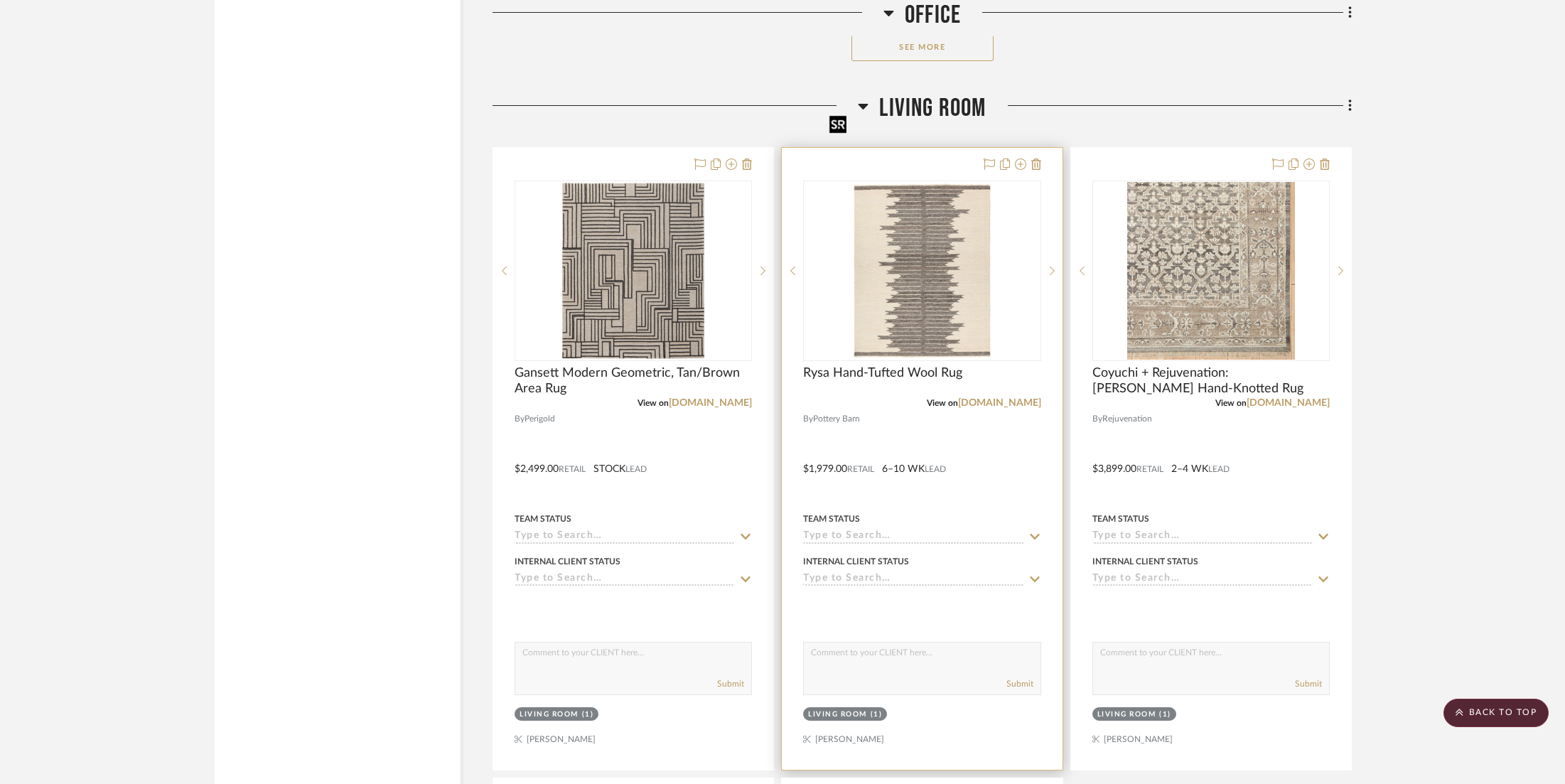
click at [932, 182] on img "0" at bounding box center [923, 271] width 198 height 178
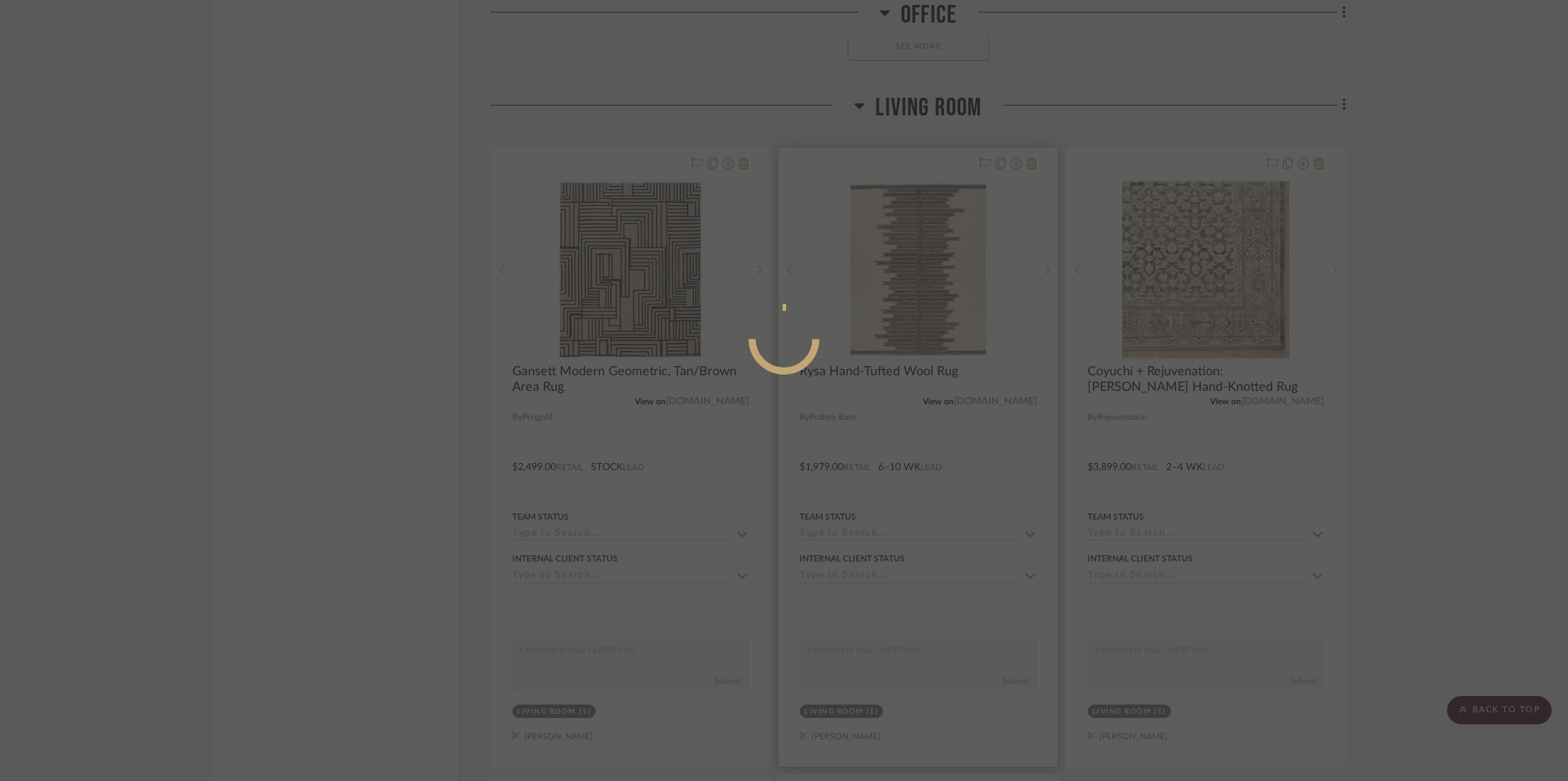
click at [927, 160] on div at bounding box center [784, 390] width 1568 height 781
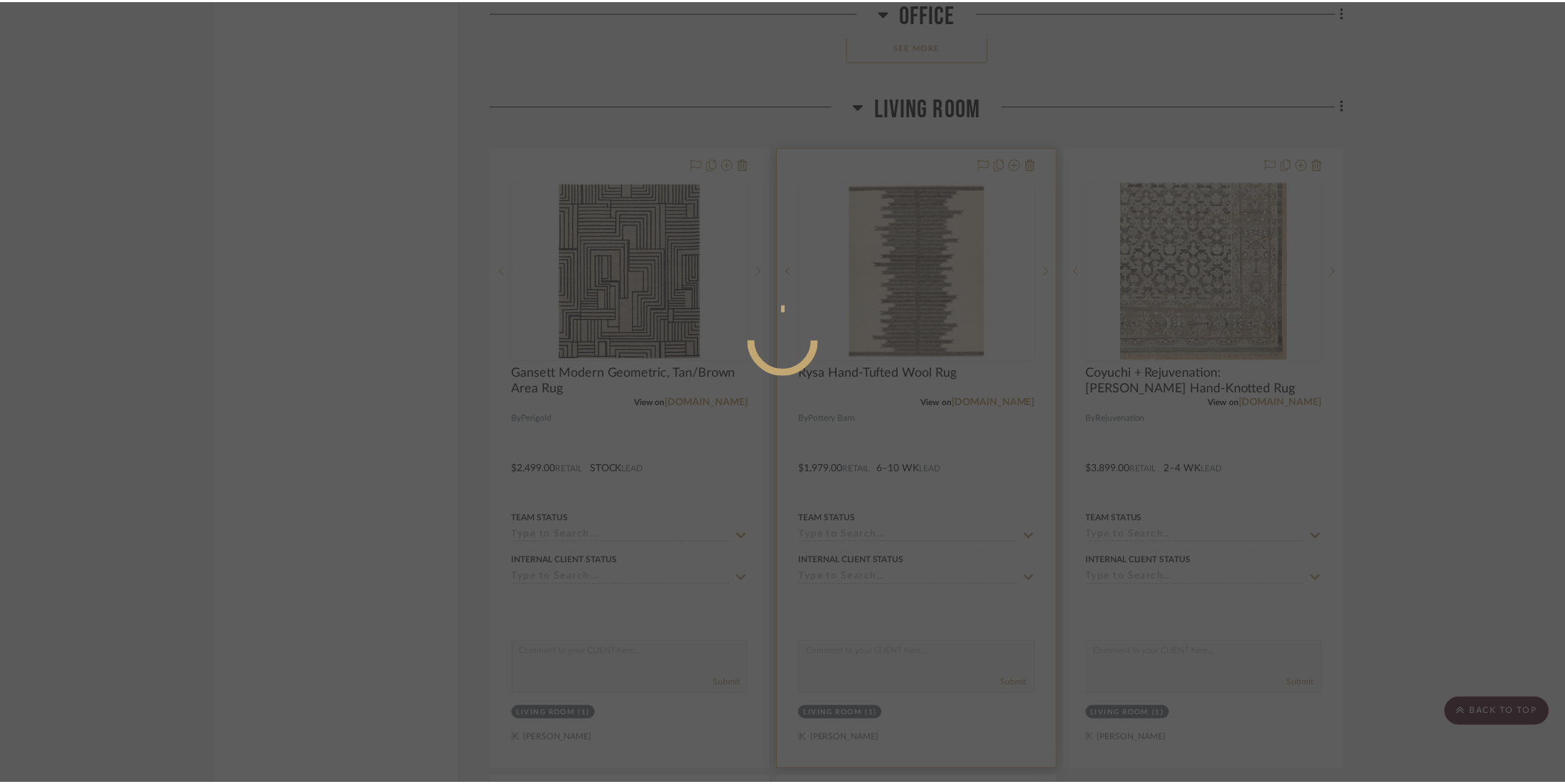
scroll to position [9213, 0]
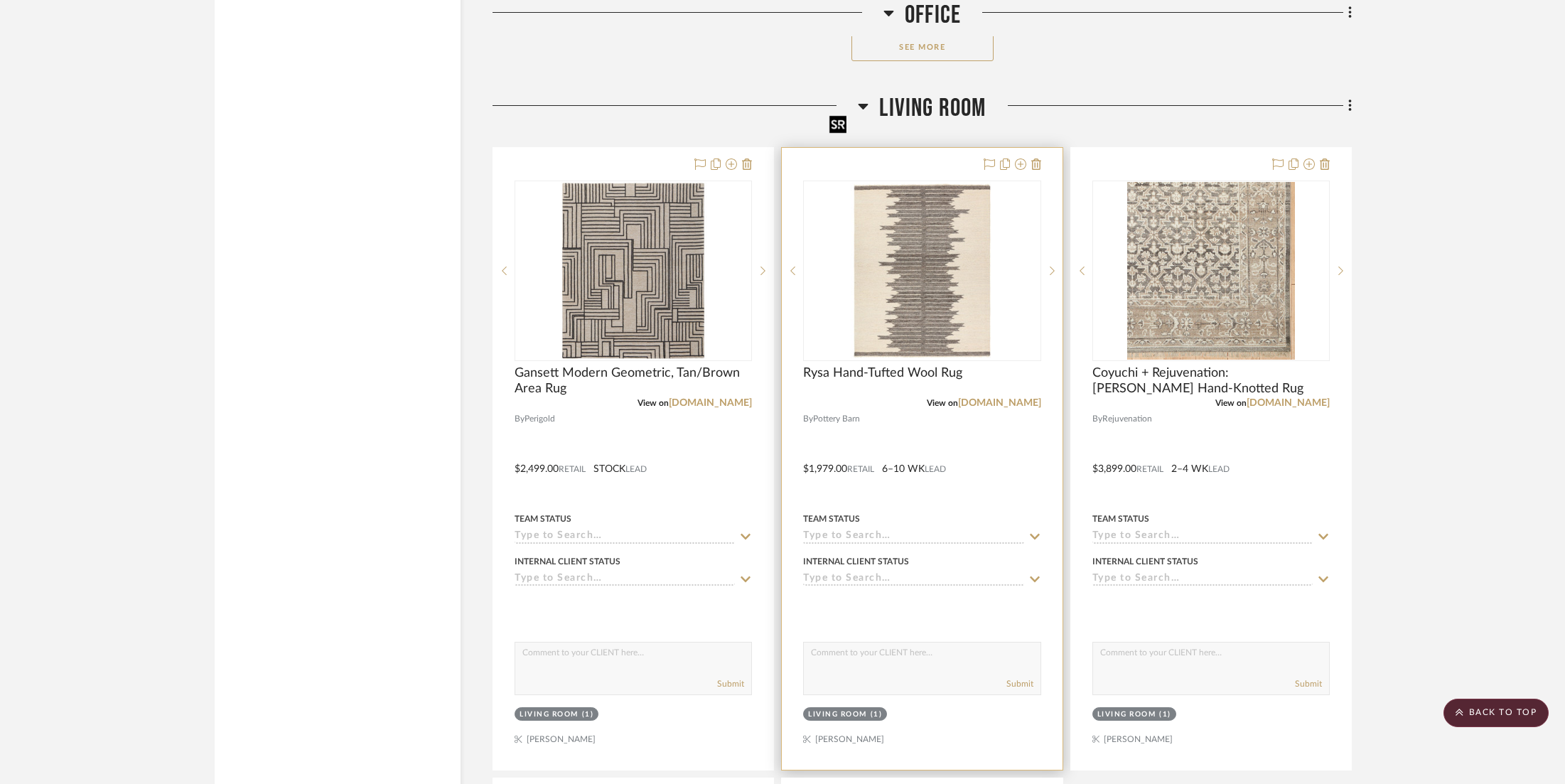
click at [930, 182] on img "0" at bounding box center [923, 271] width 198 height 178
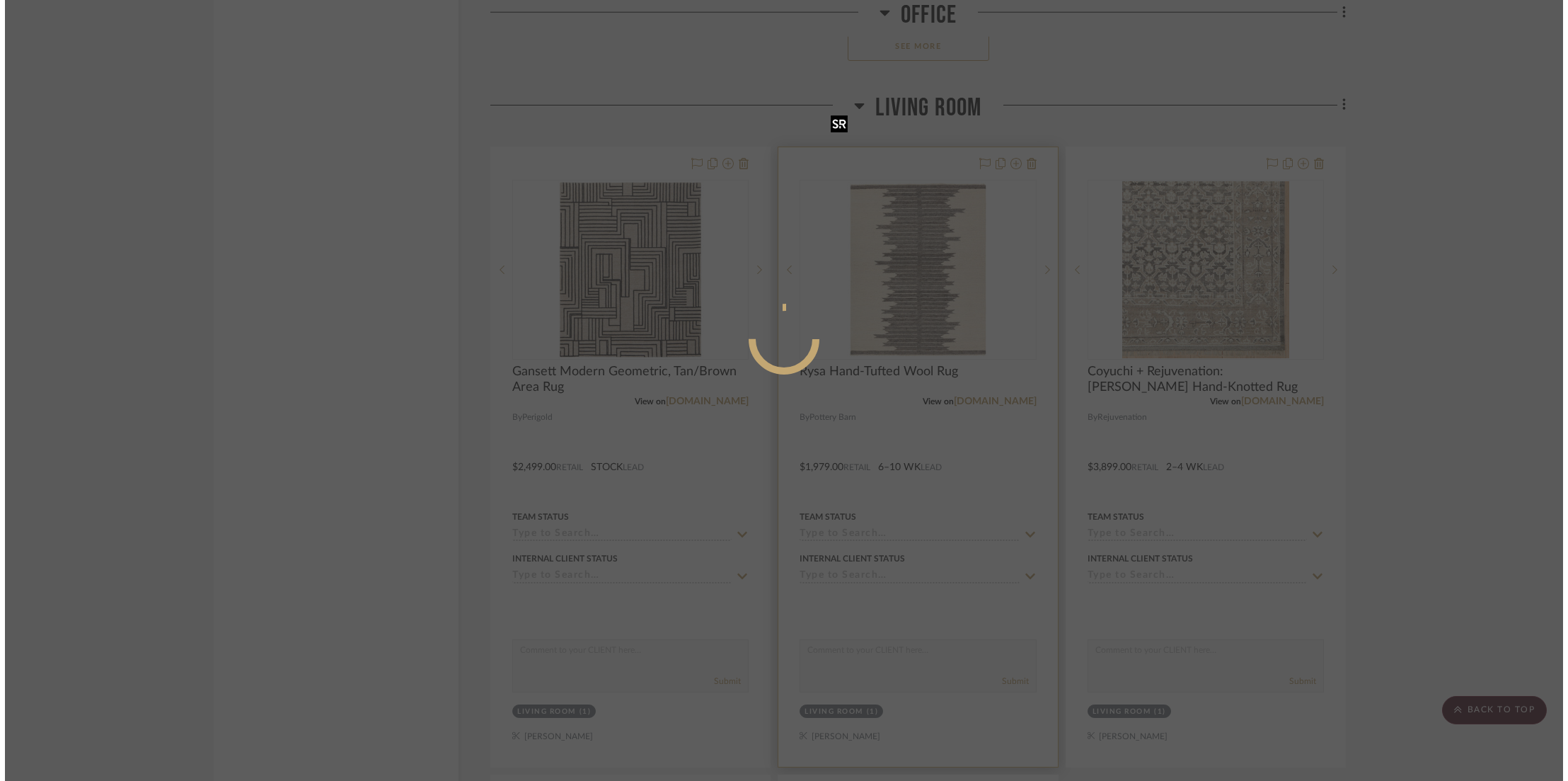
scroll to position [0, 0]
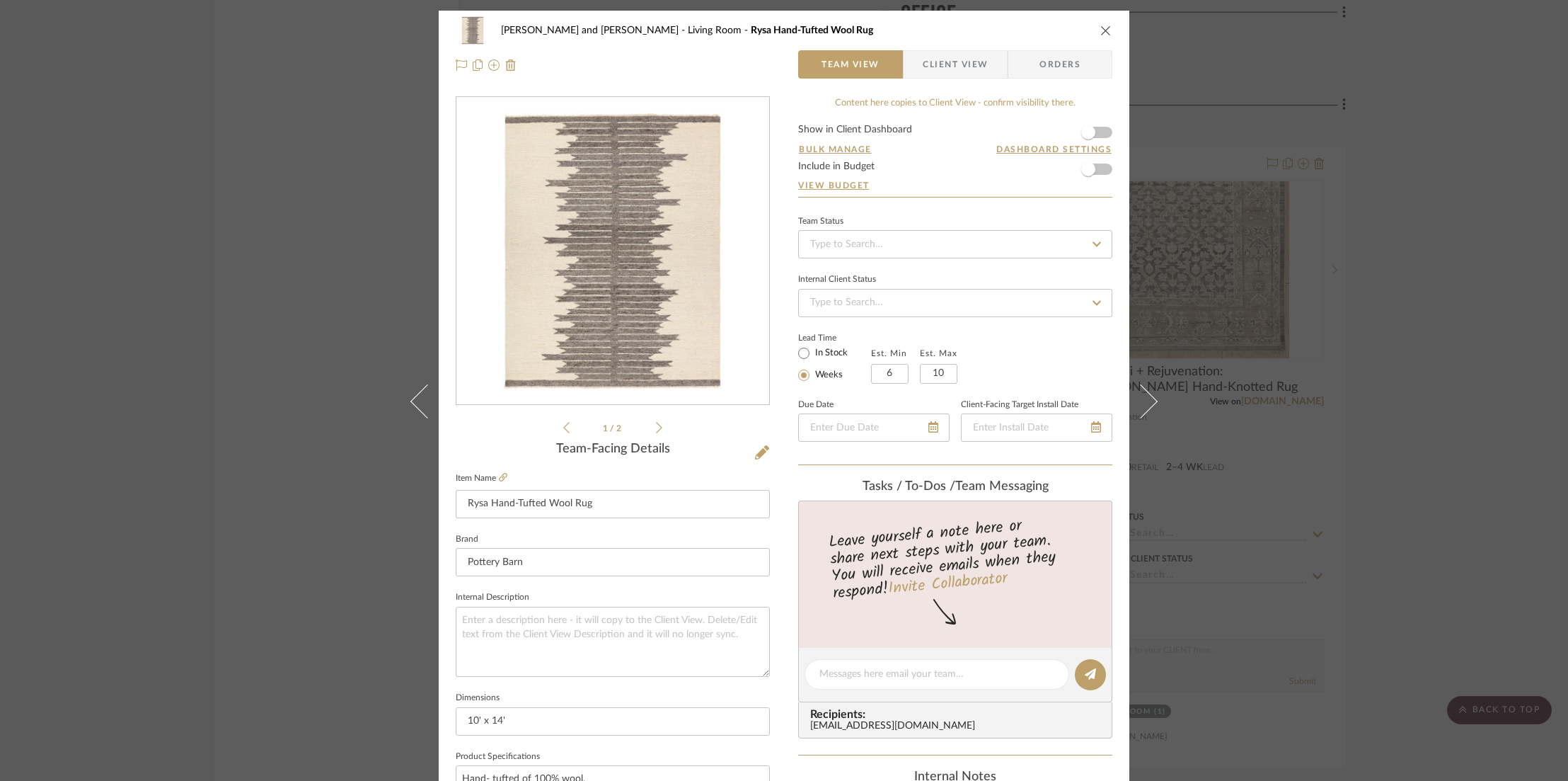
click at [625, 305] on img "0" at bounding box center [613, 251] width 313 height 282
click at [1100, 28] on icon "close" at bounding box center [1106, 30] width 11 height 11
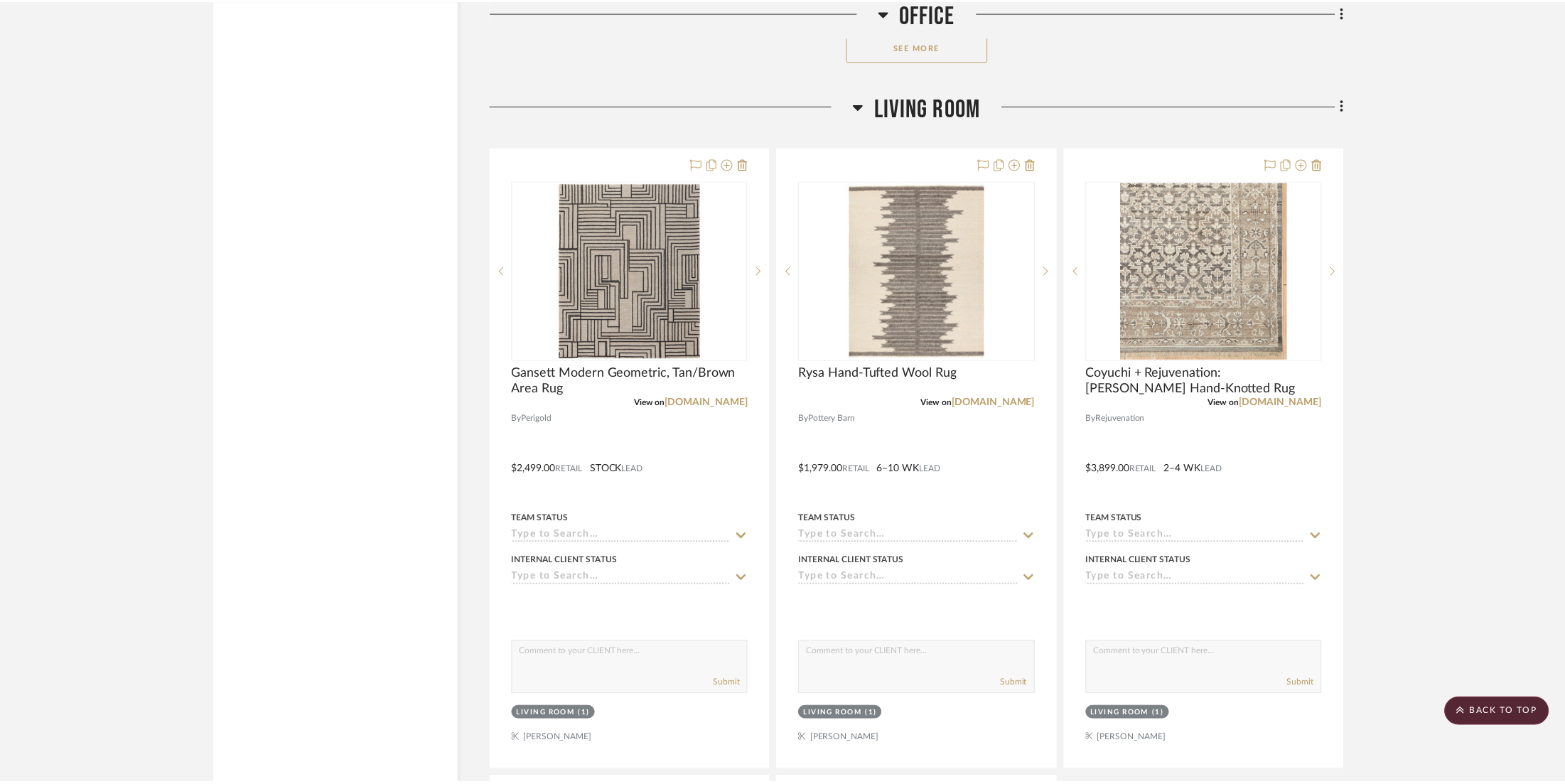
scroll to position [9213, 0]
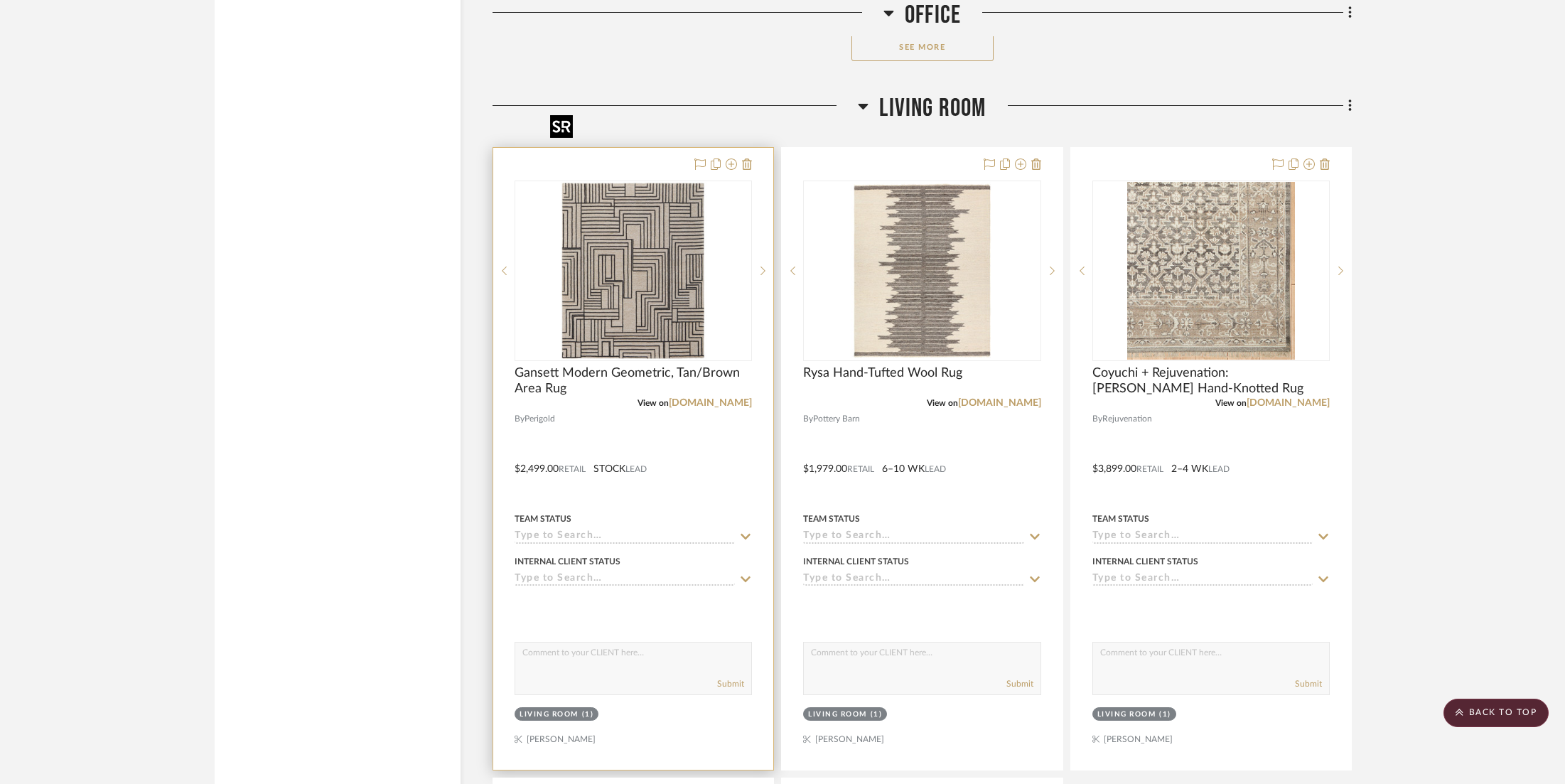
click at [649, 197] on img "0" at bounding box center [633, 271] width 178 height 178
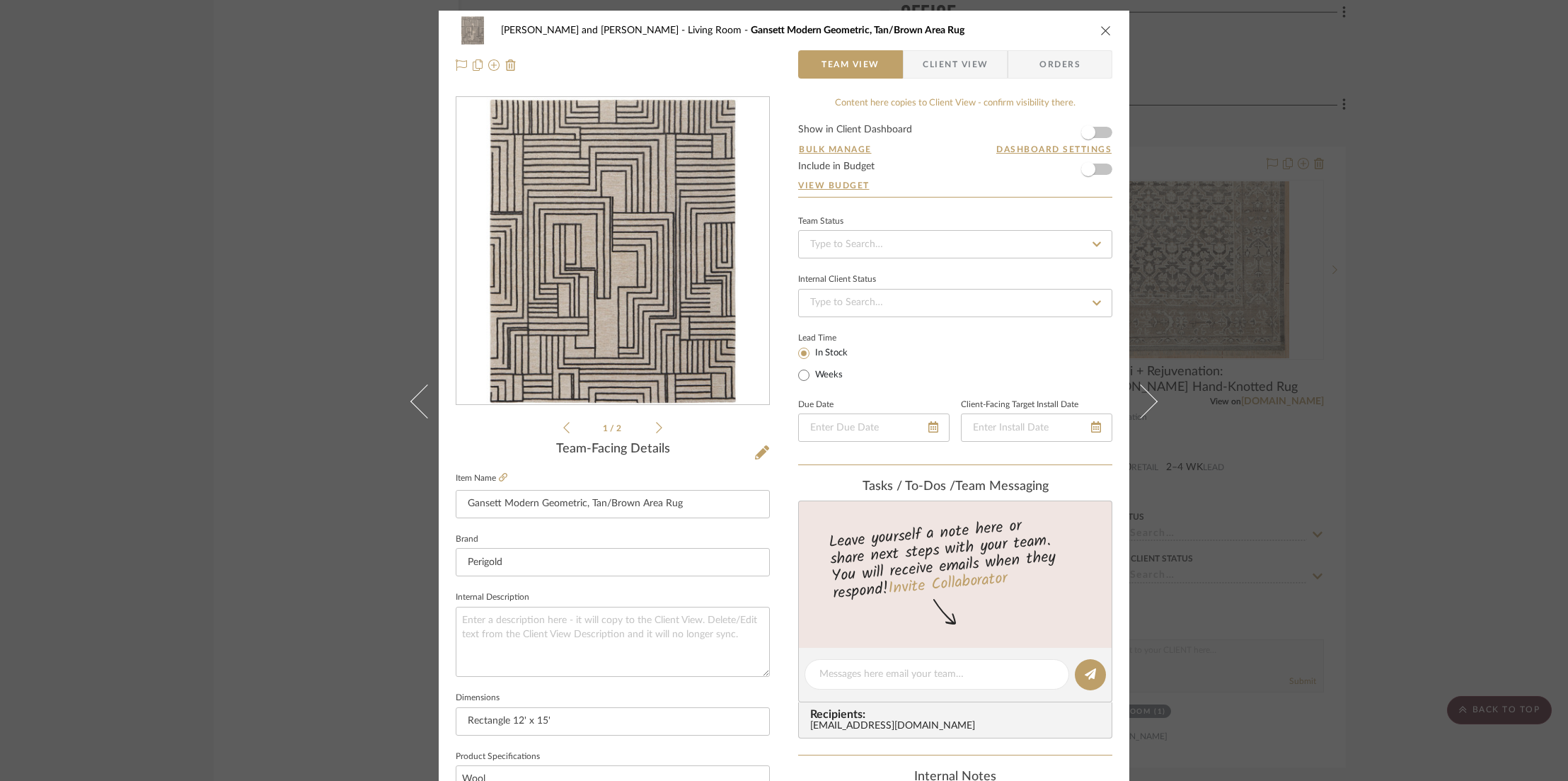
click at [610, 185] on img "0" at bounding box center [613, 251] width 307 height 307
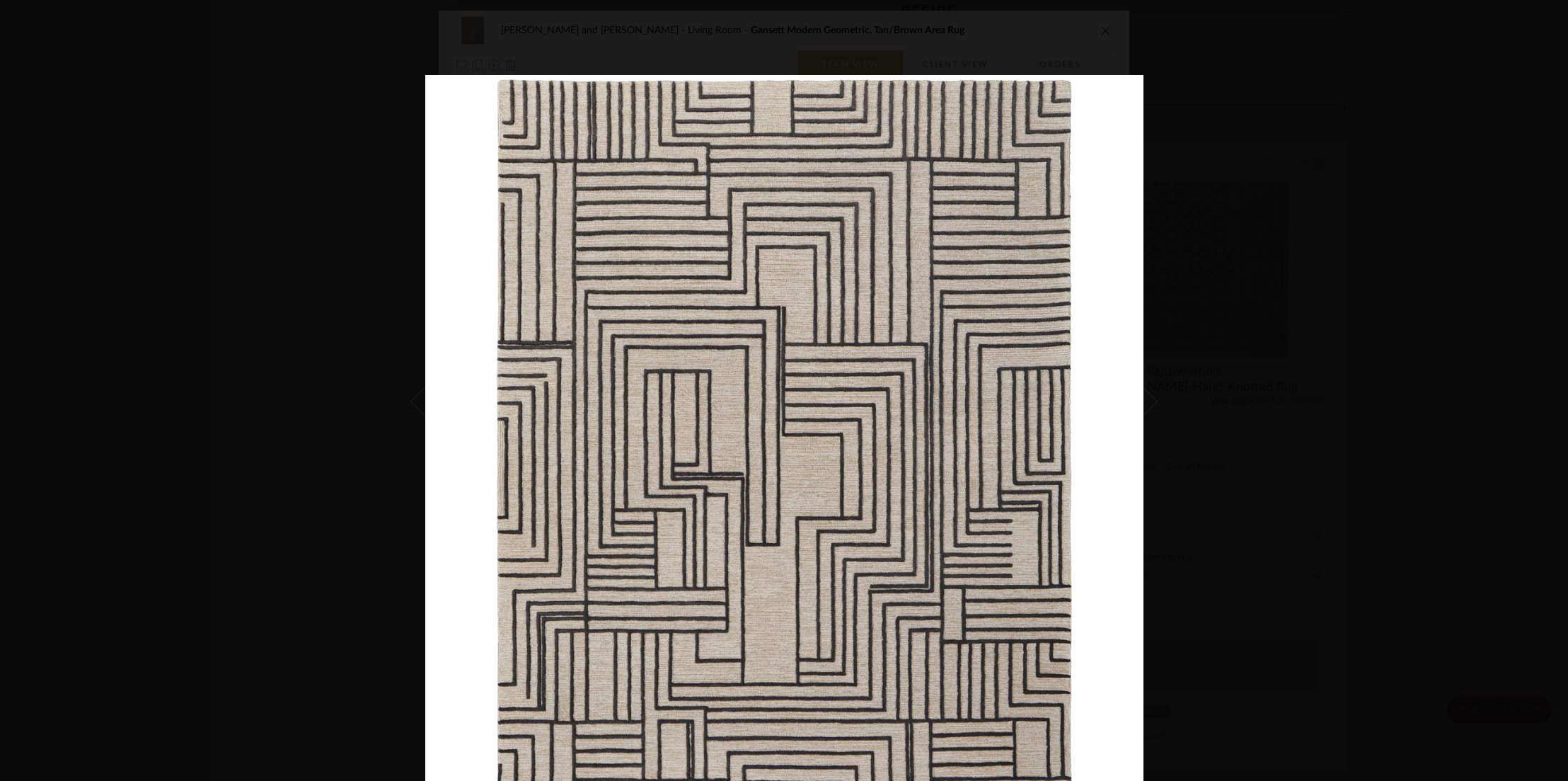
click at [229, 275] on div at bounding box center [784, 390] width 1568 height 781
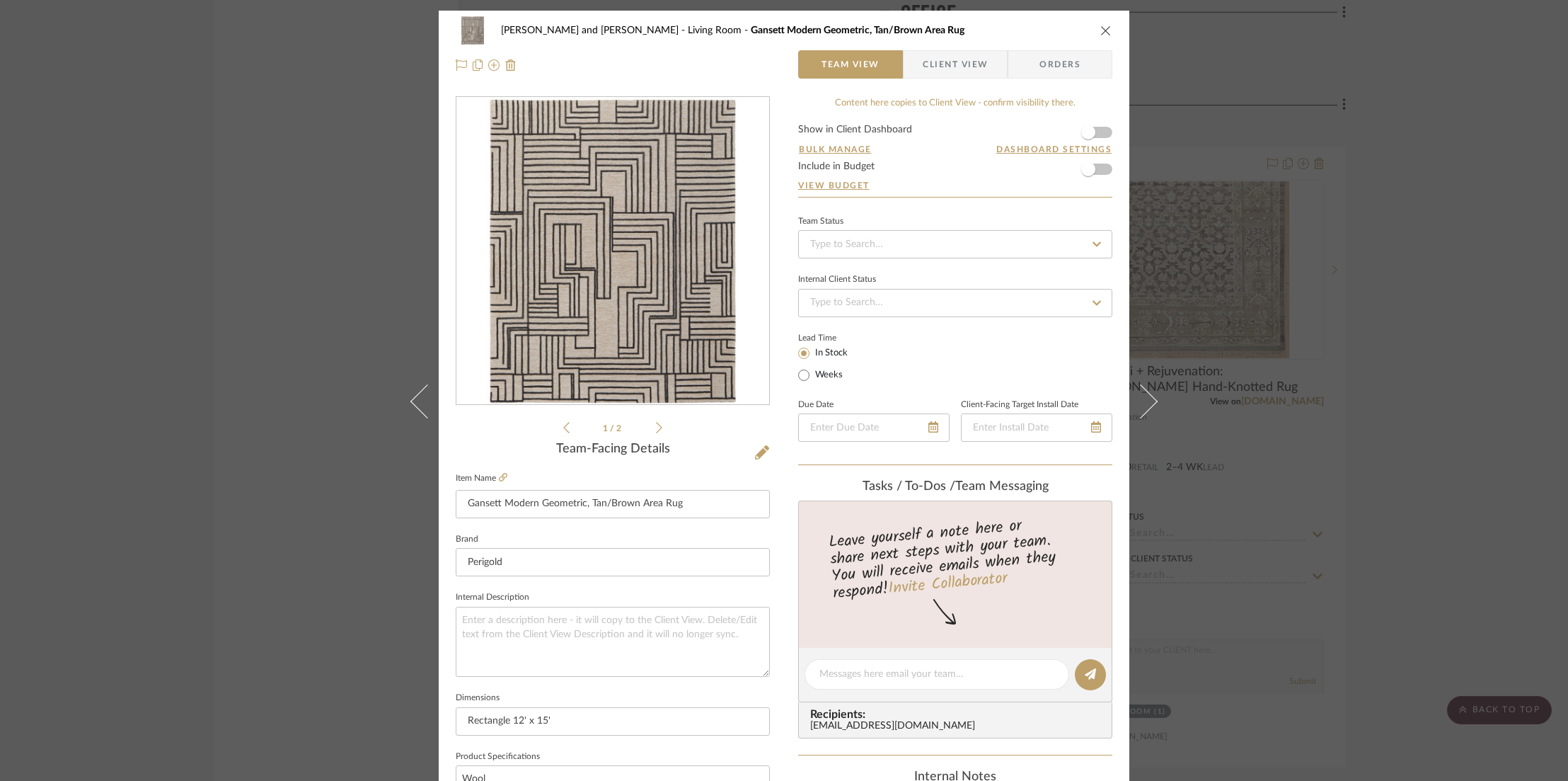
click at [1100, 31] on icon "close" at bounding box center [1106, 30] width 11 height 11
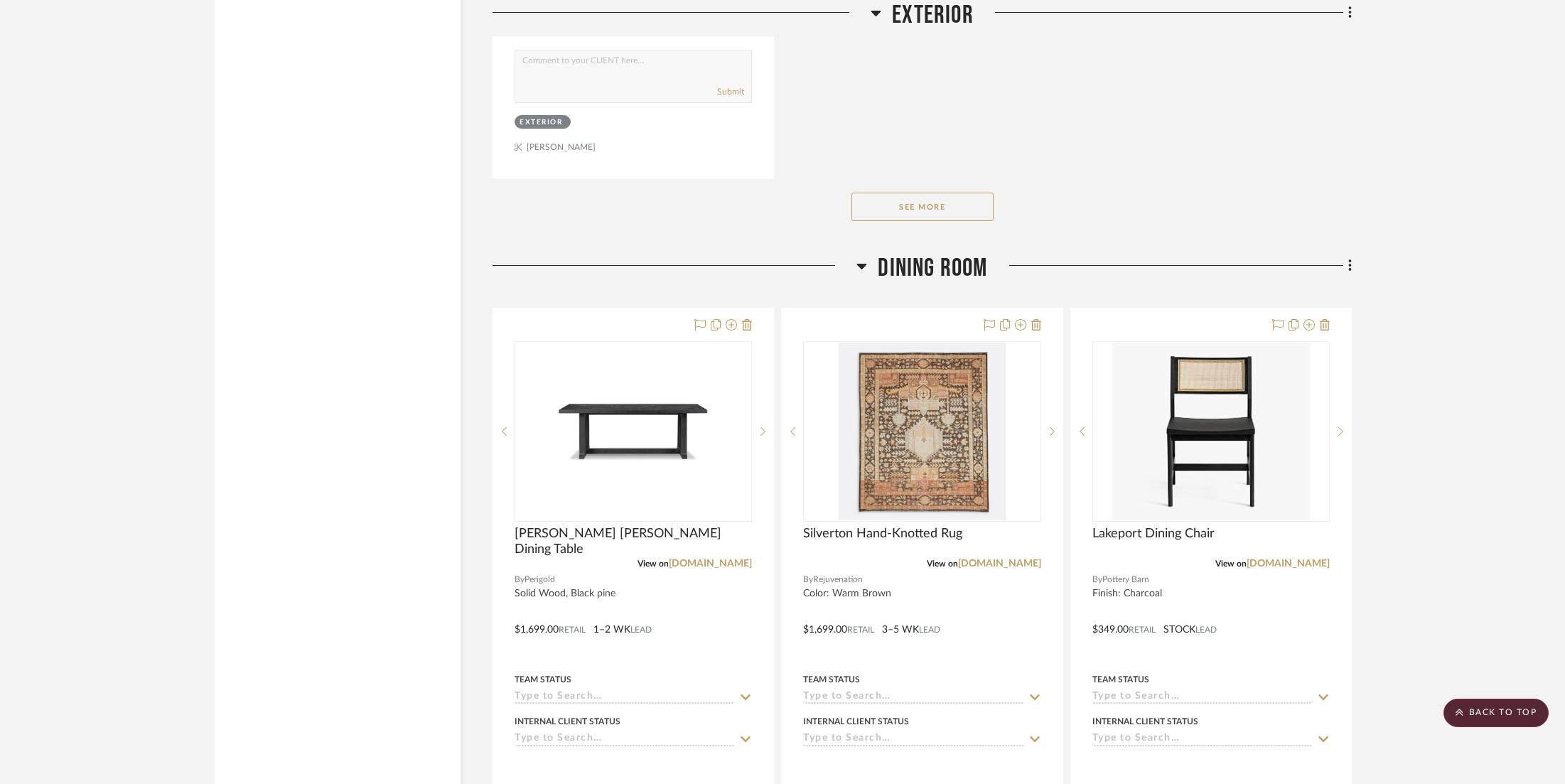
scroll to position [12397, 0]
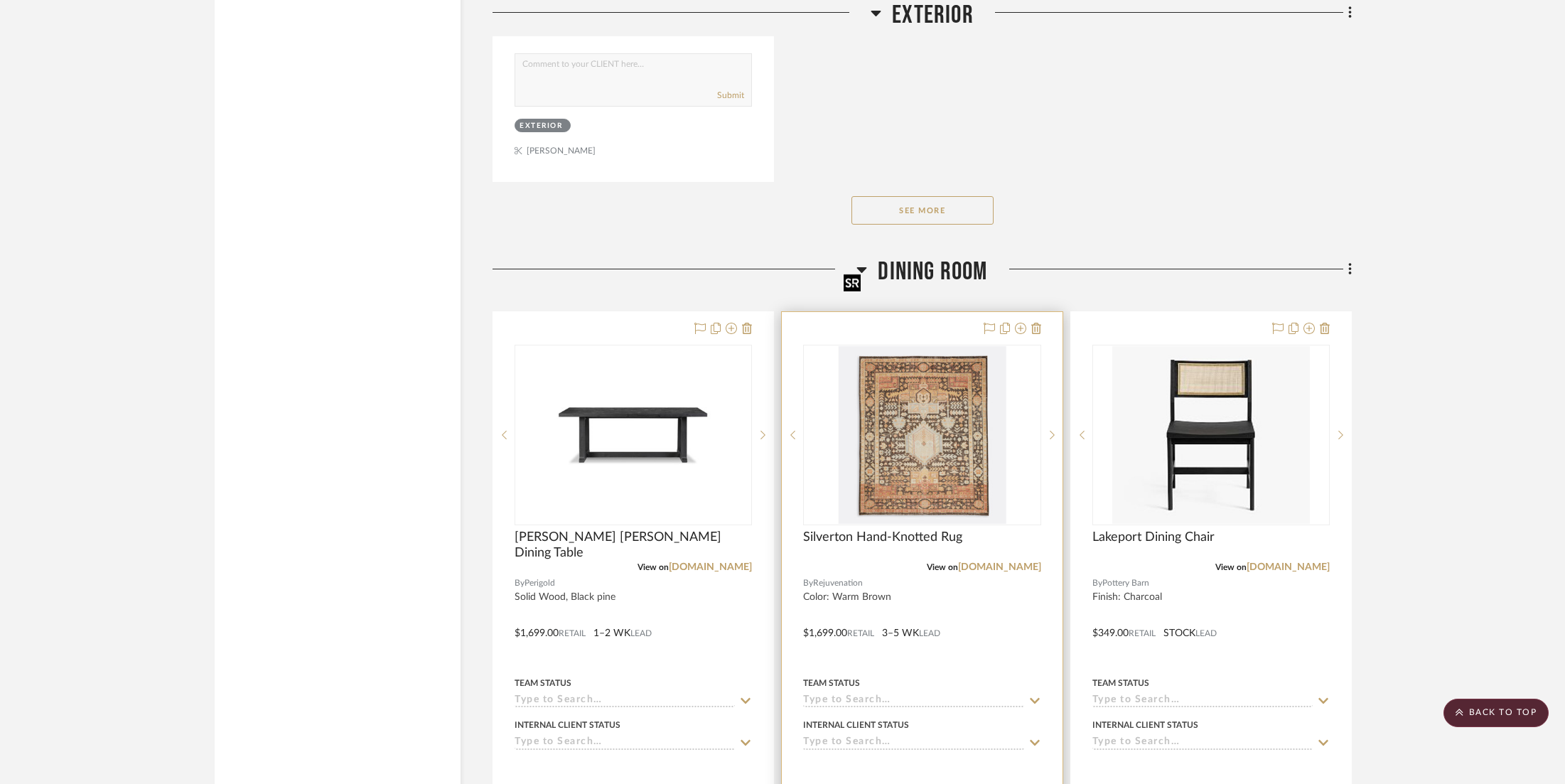
click at [924, 346] on img "0" at bounding box center [921, 435] width 168 height 178
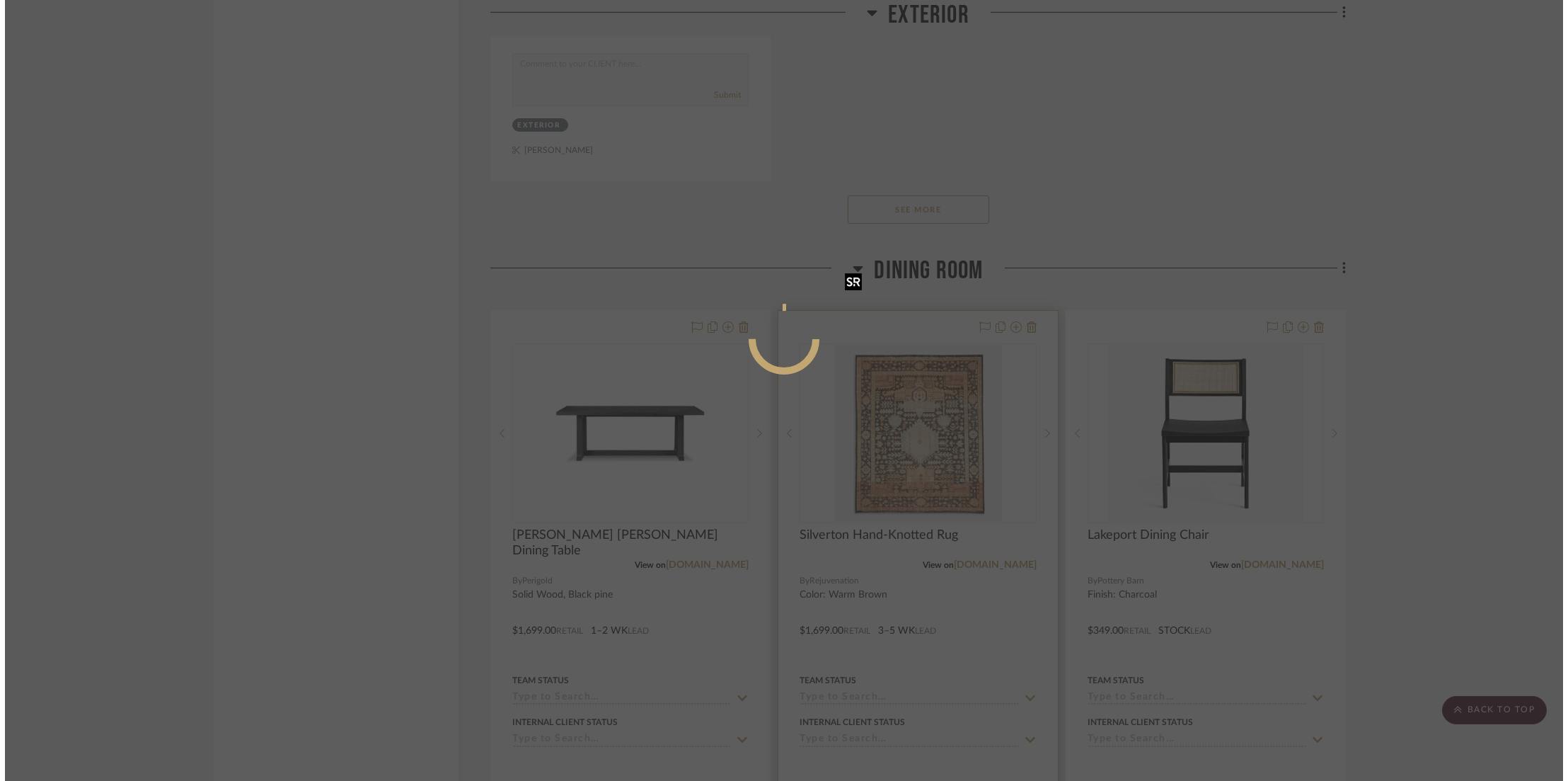
scroll to position [0, 0]
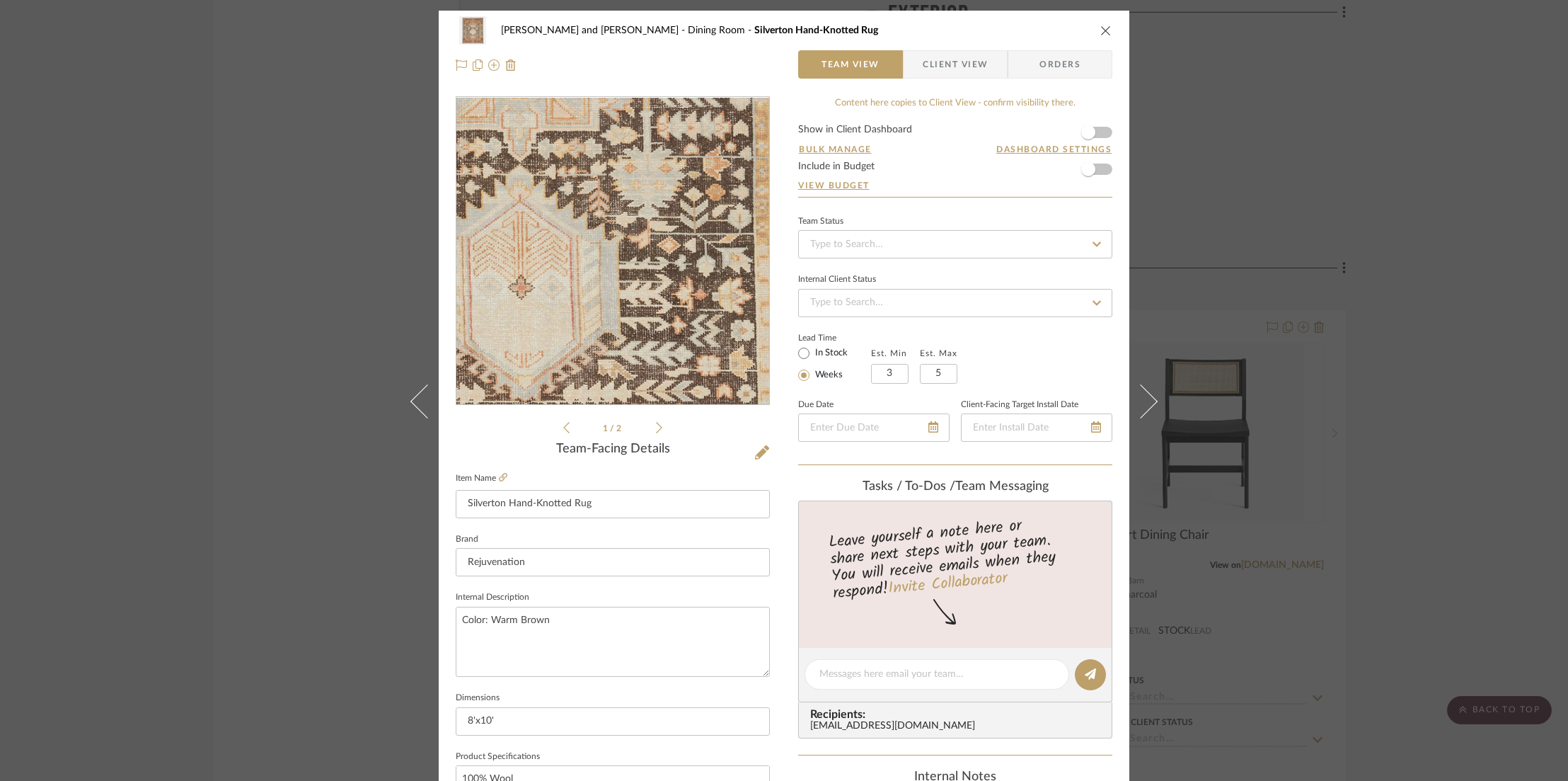
click at [641, 254] on img "0" at bounding box center [613, 251] width 291 height 307
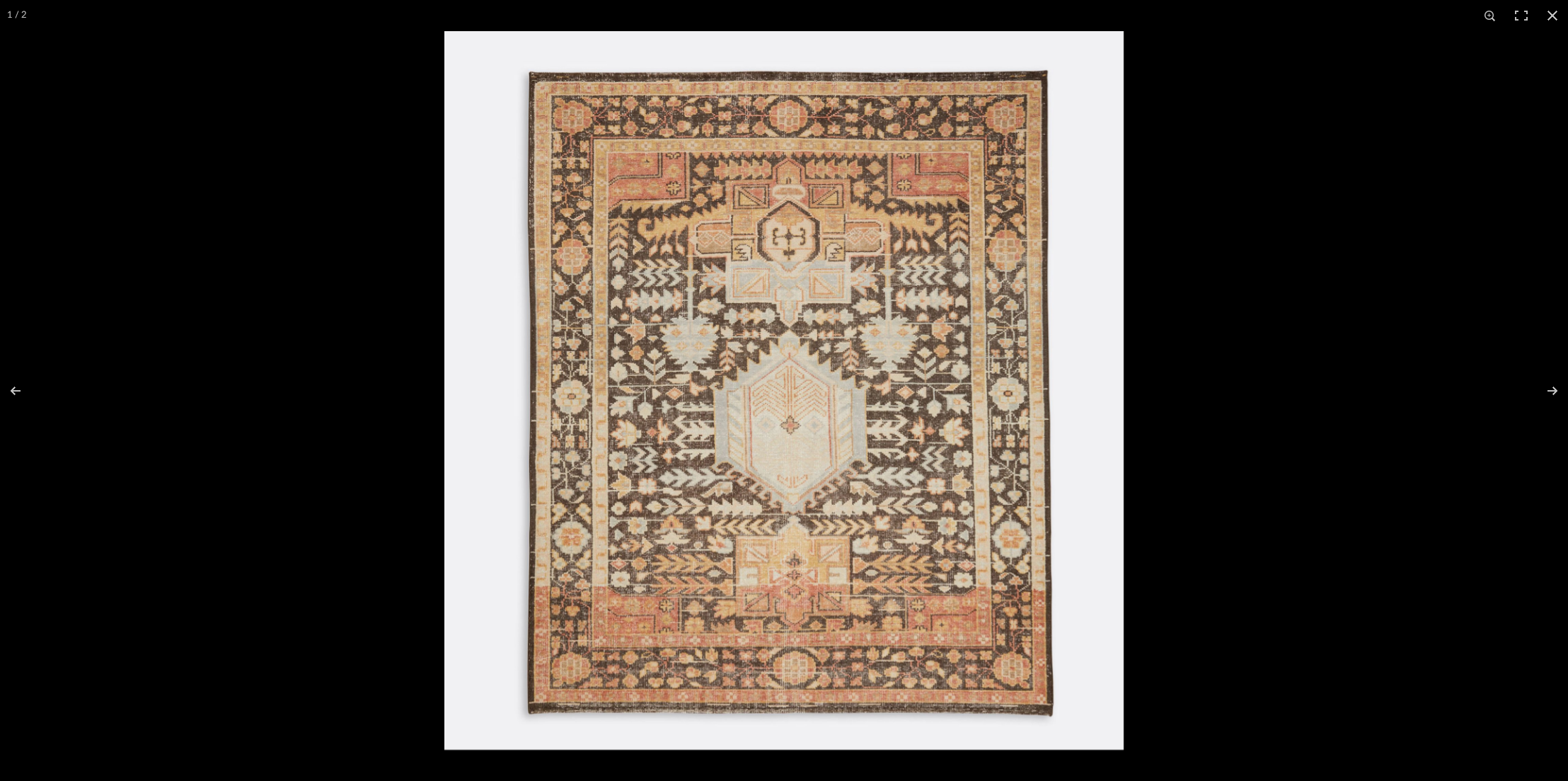
click at [641, 254] on img at bounding box center [784, 390] width 680 height 719
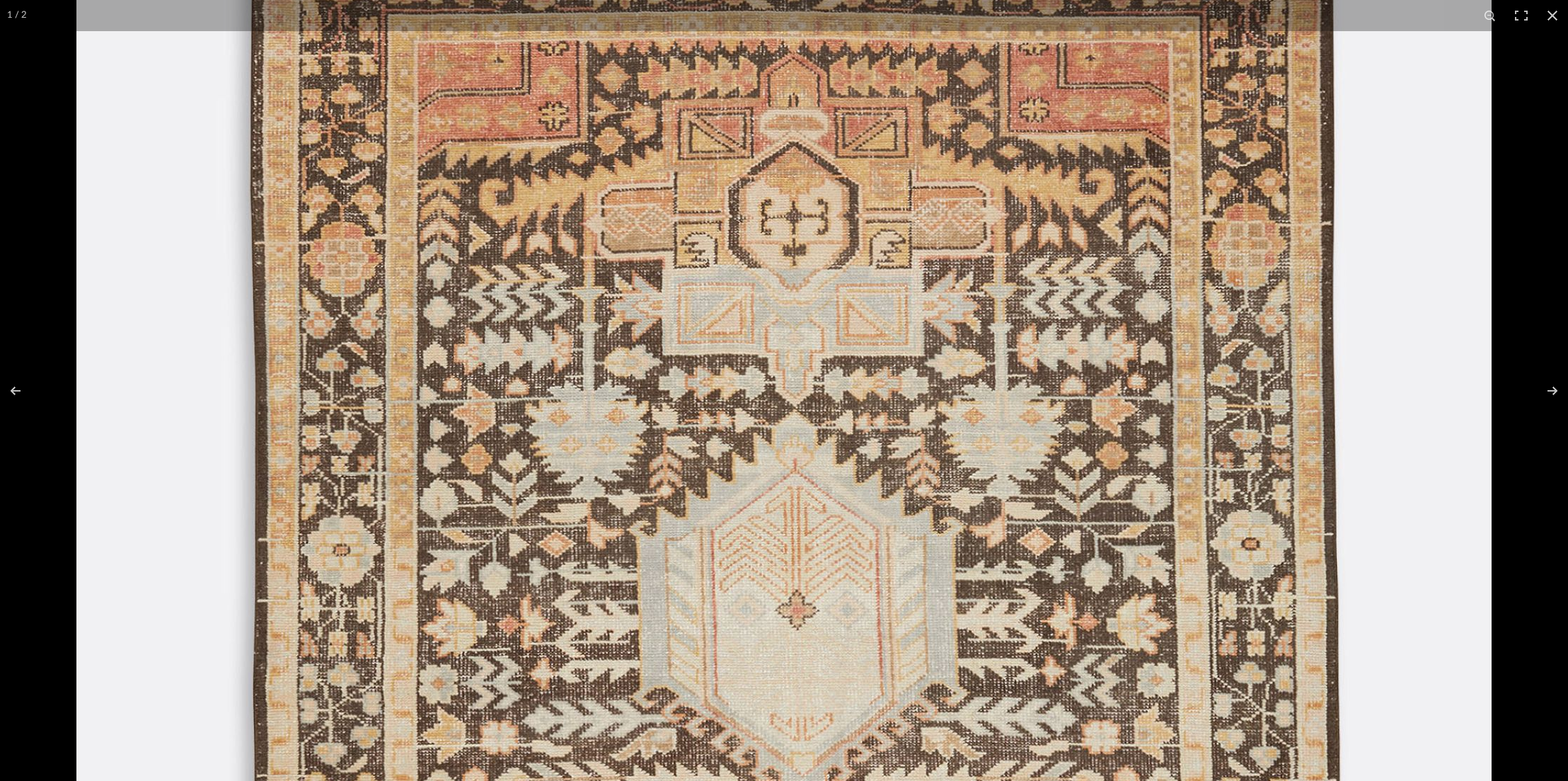
click at [641, 254] on img at bounding box center [784, 537] width 1415 height 1497
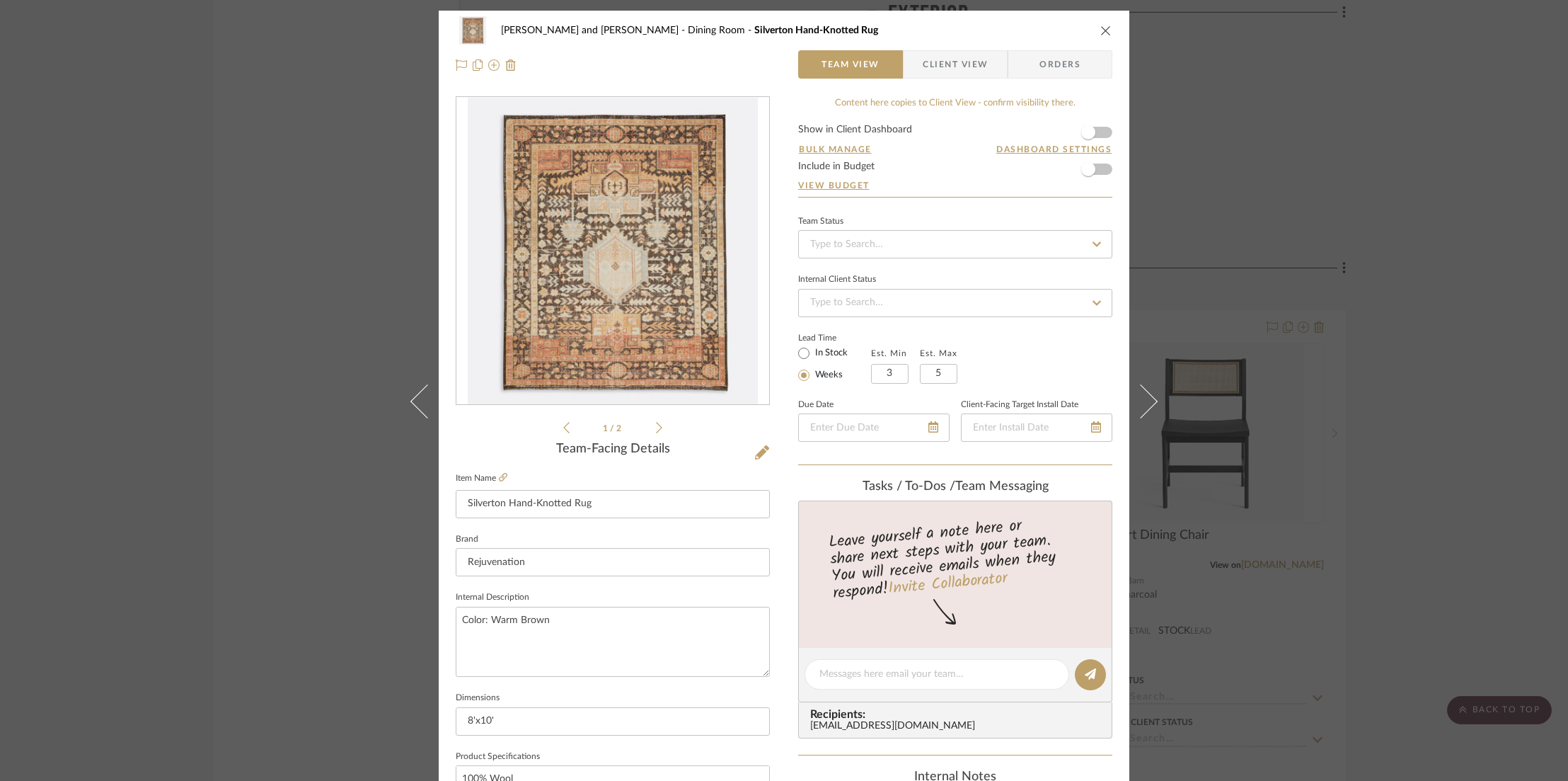
click at [656, 431] on icon at bounding box center [659, 427] width 7 height 13
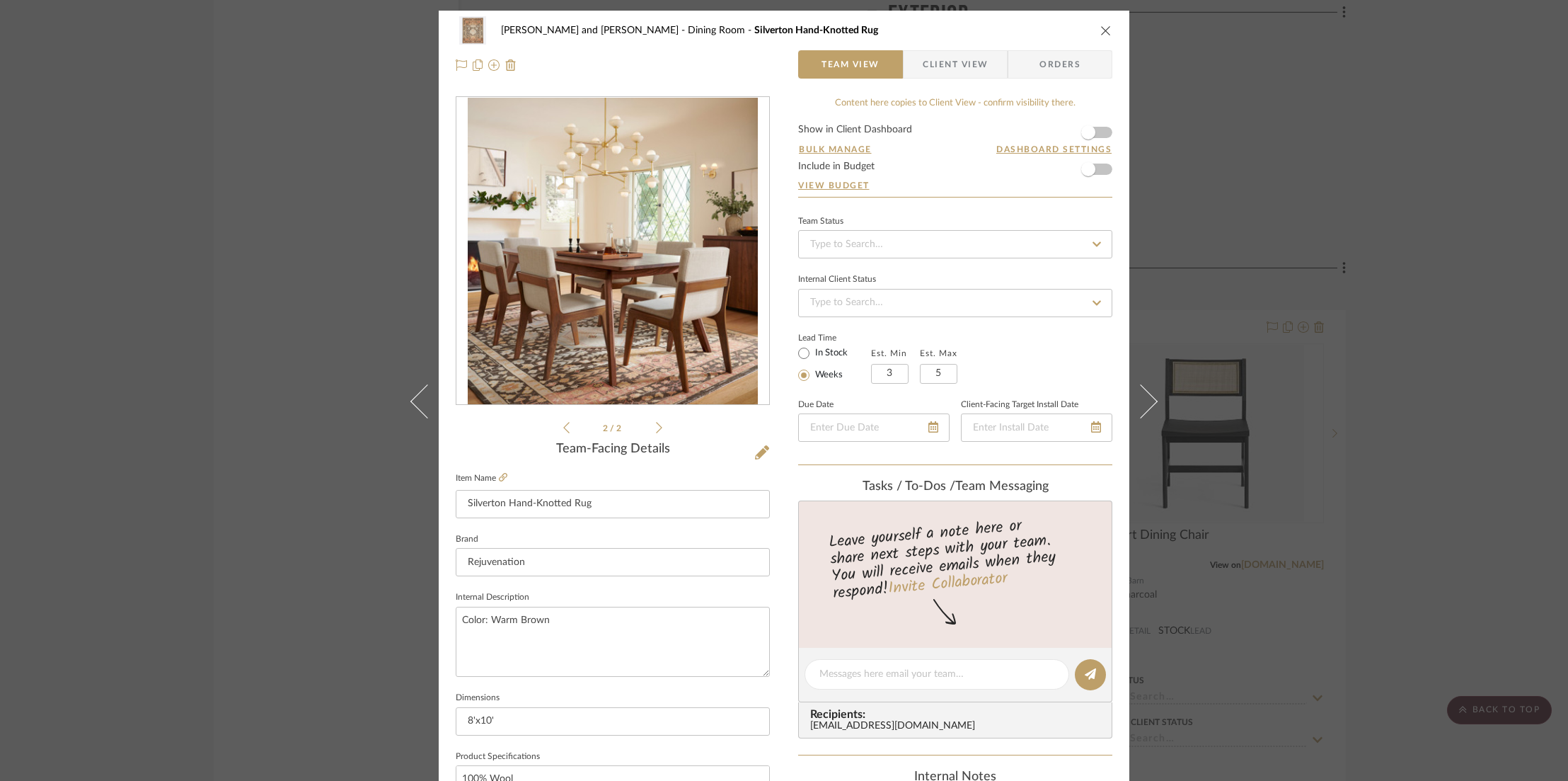
click at [1100, 28] on icon "close" at bounding box center [1106, 30] width 11 height 11
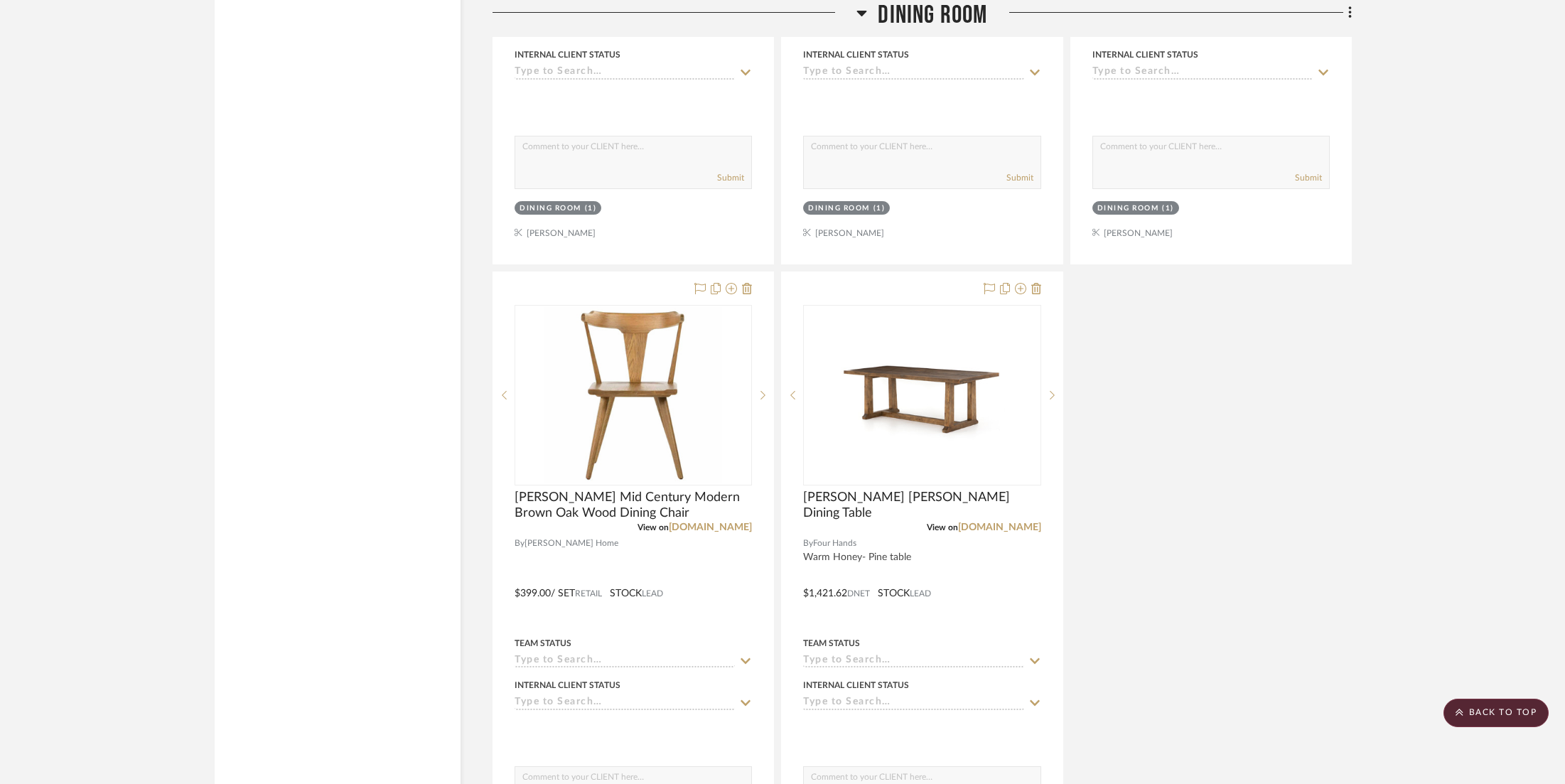
scroll to position [13686, 0]
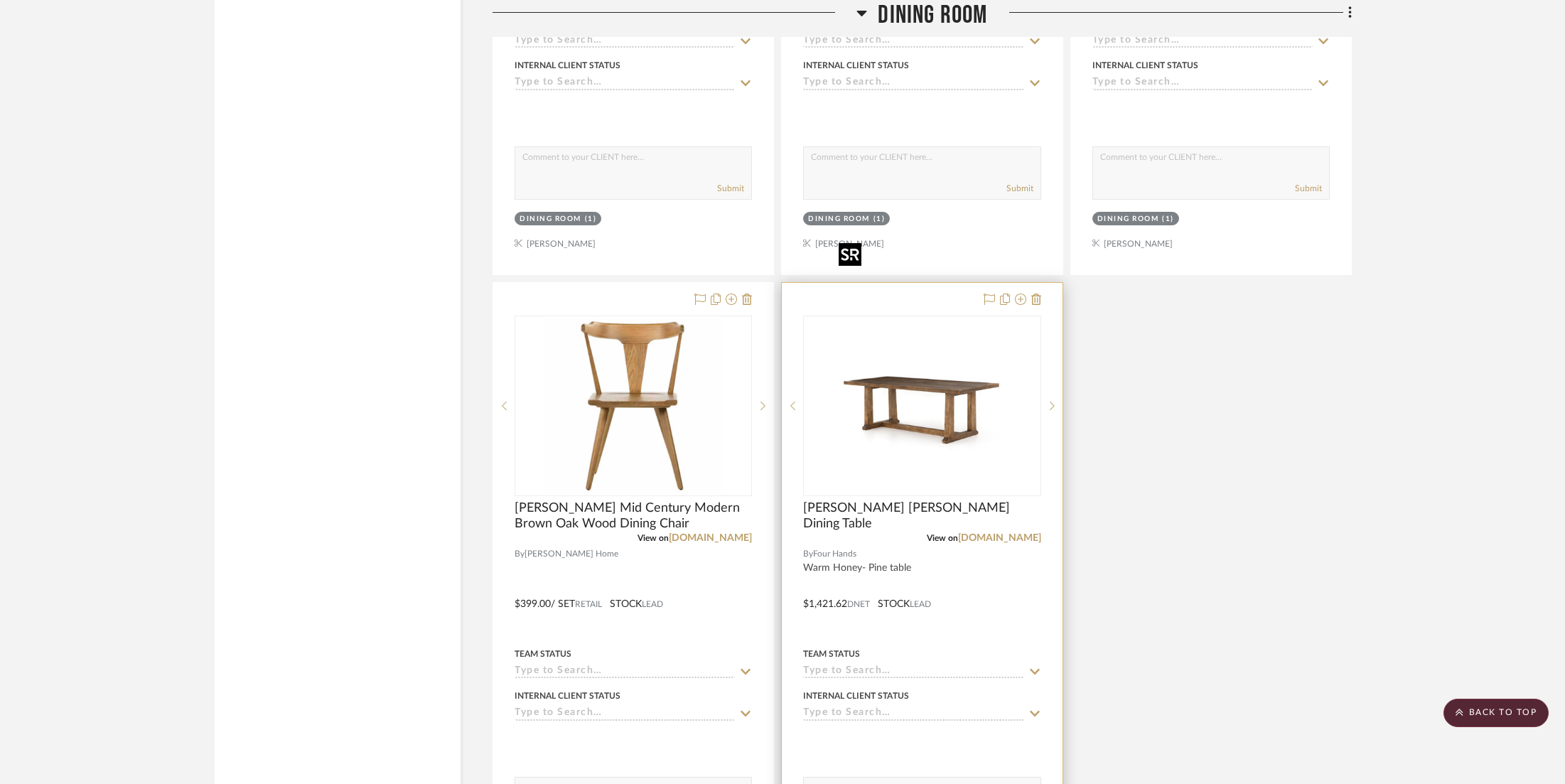
click at [920, 317] on img "0" at bounding box center [921, 406] width 178 height 178
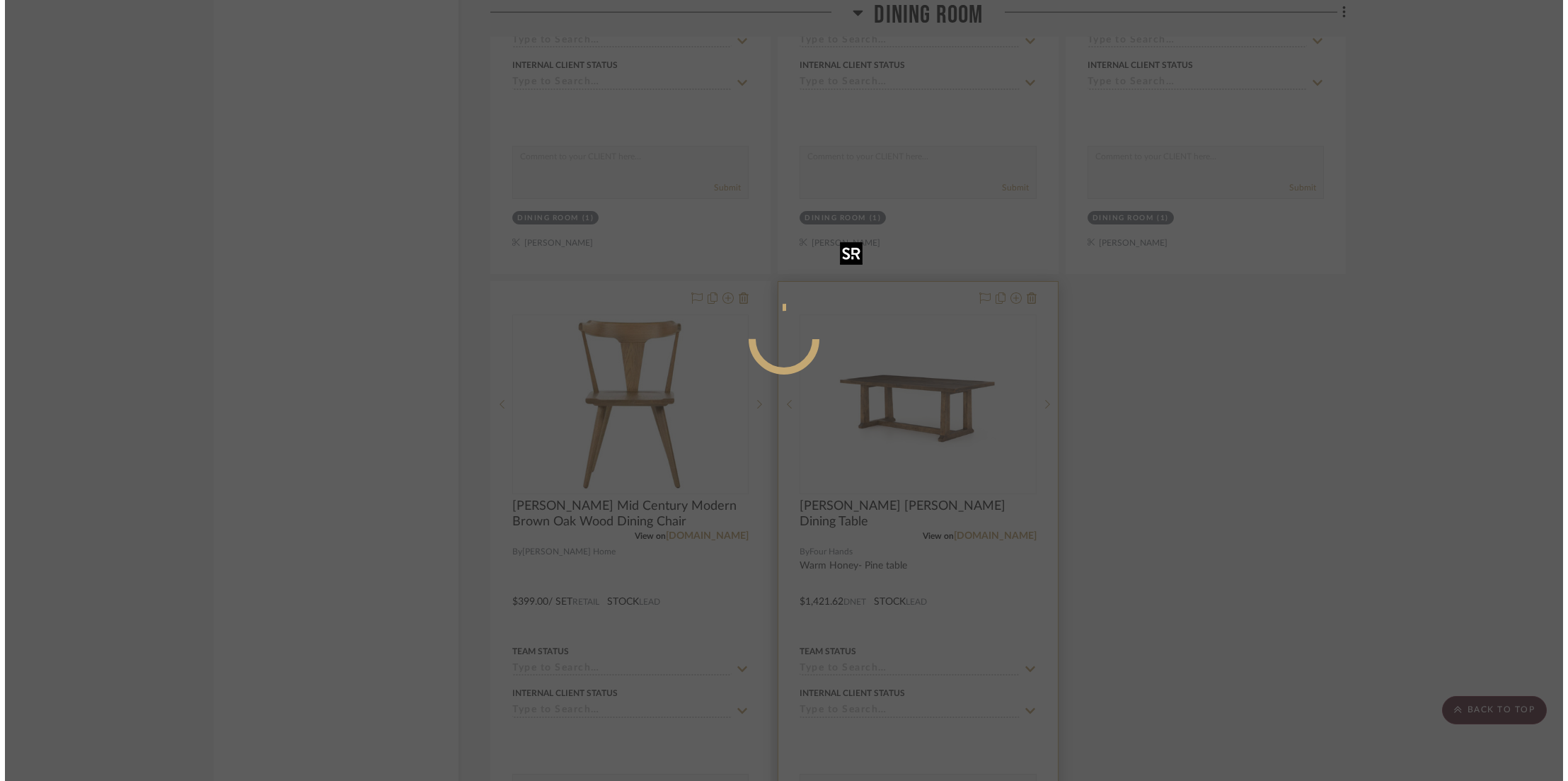
scroll to position [0, 0]
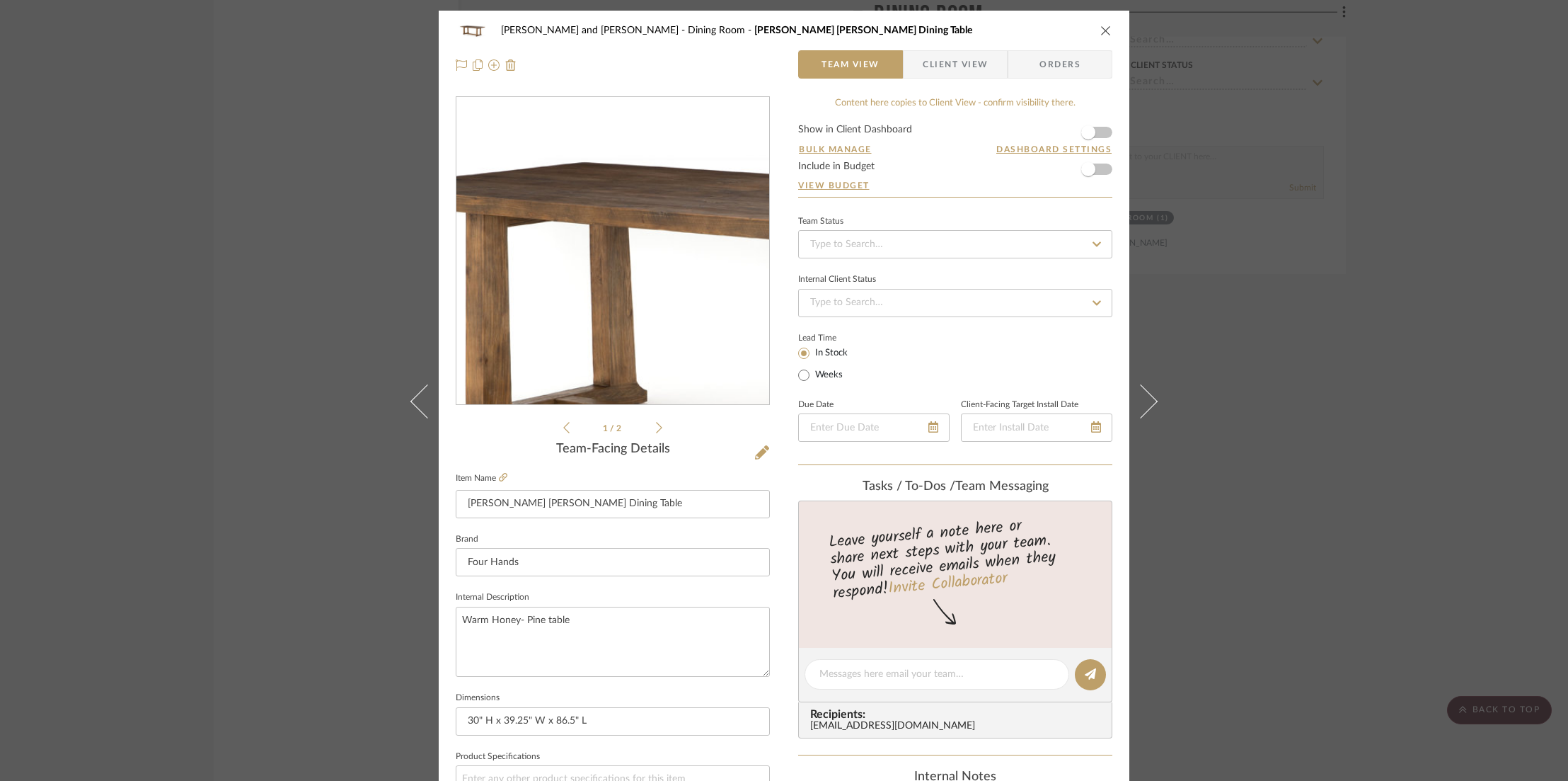
click at [557, 230] on img "0" at bounding box center [613, 251] width 307 height 307
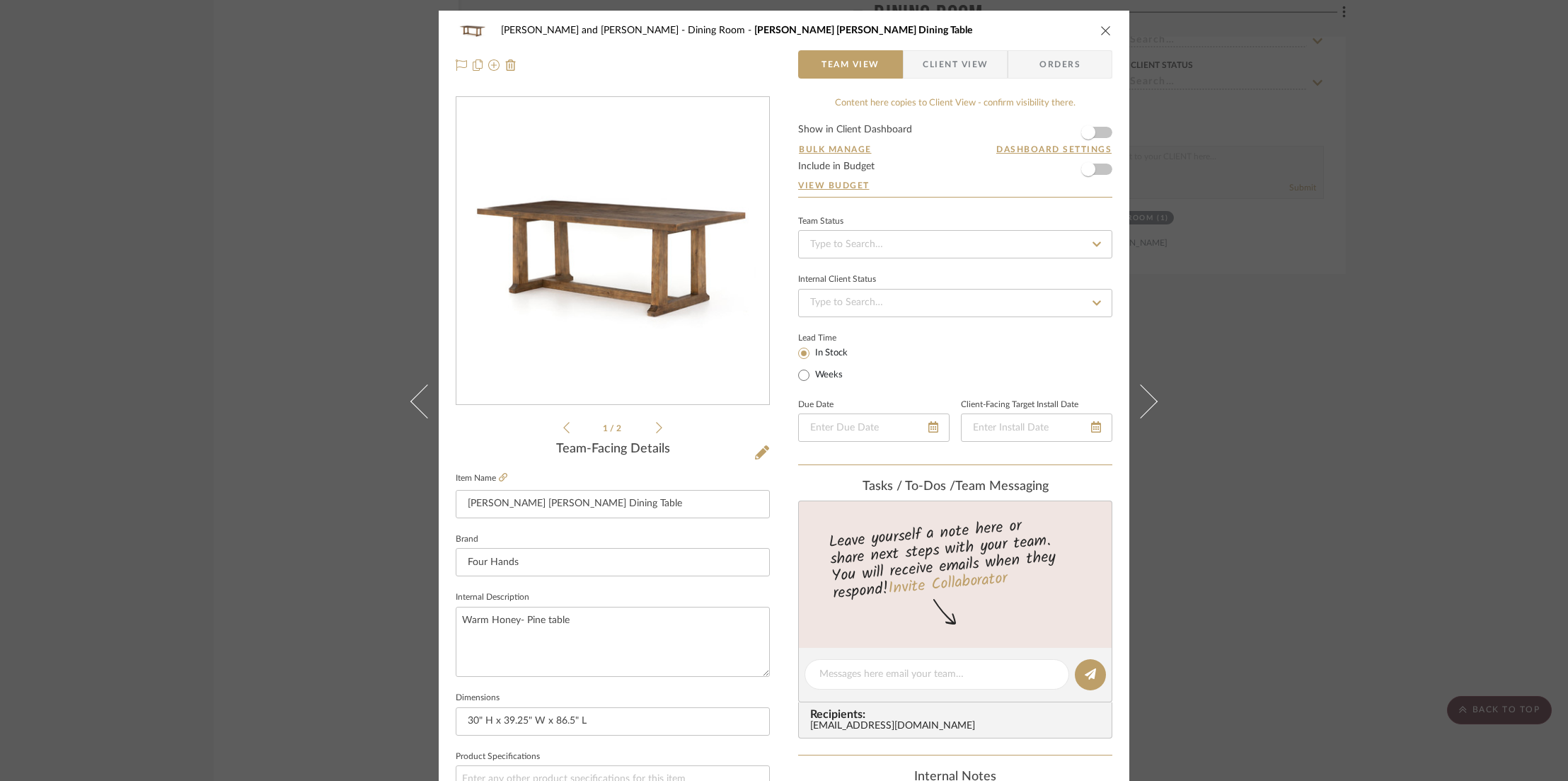
click at [1106, 33] on button "close" at bounding box center [1106, 30] width 13 height 13
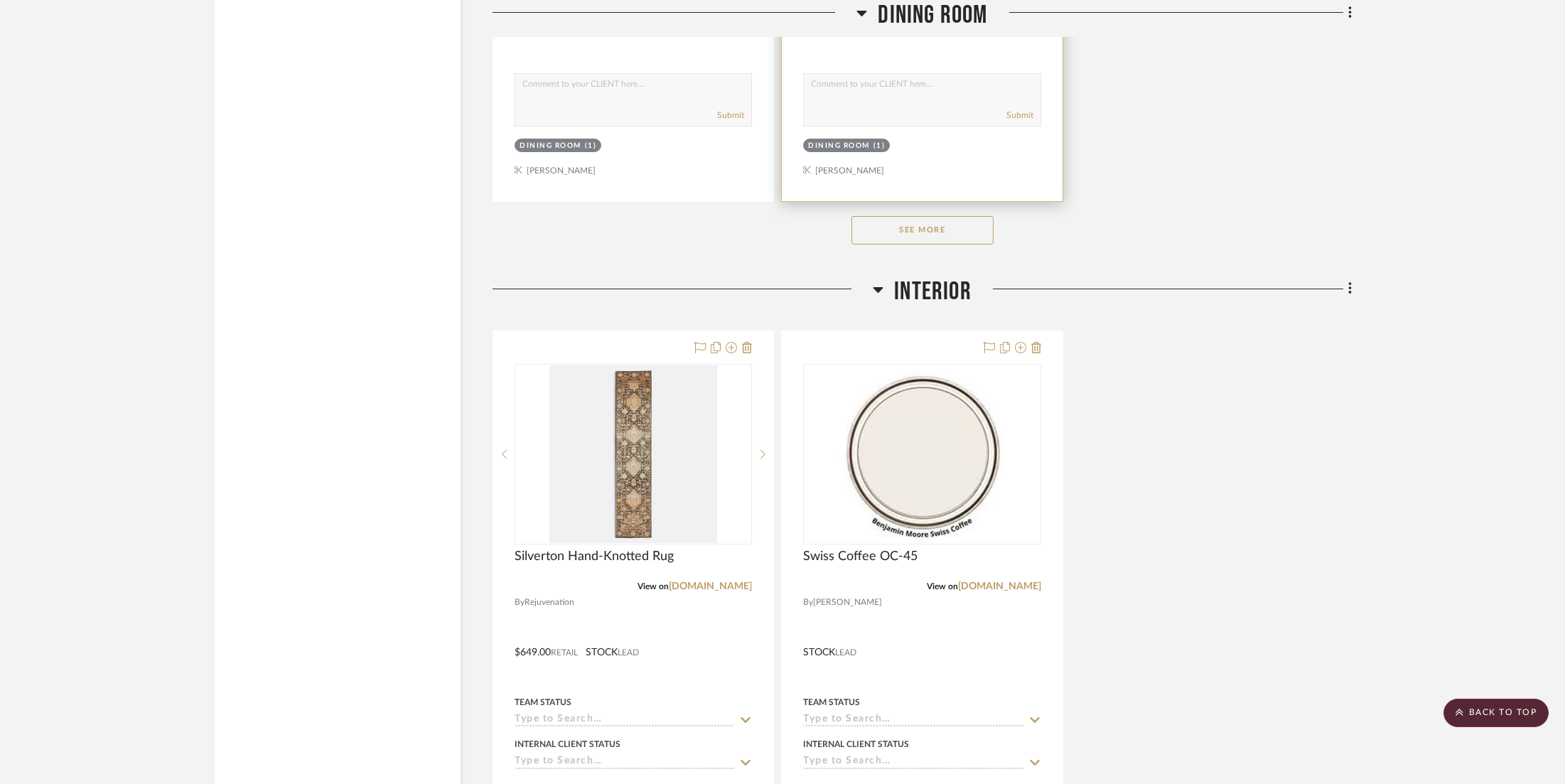
scroll to position [14369, 0]
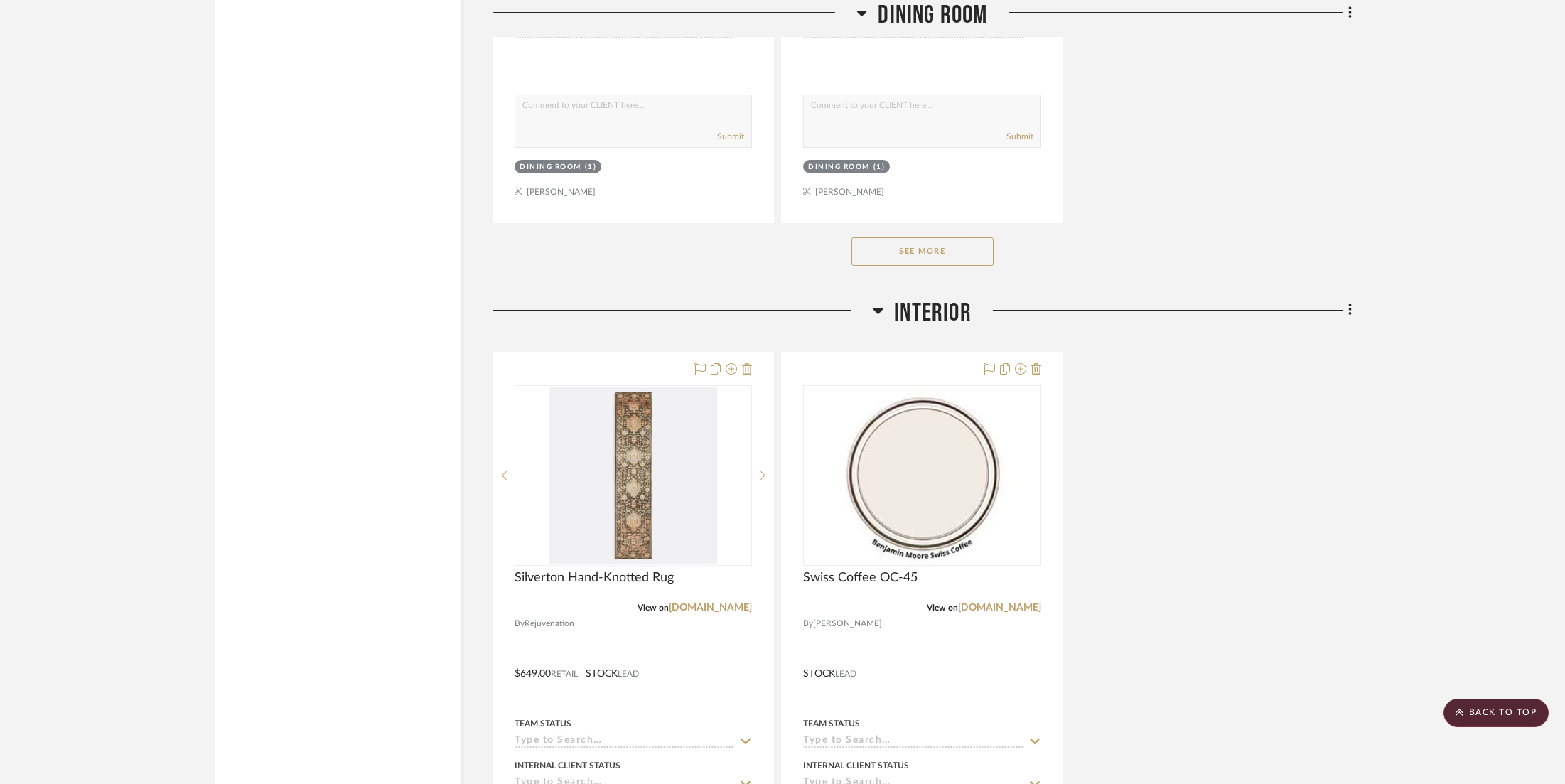
click at [920, 238] on button "See More" at bounding box center [922, 251] width 142 height 28
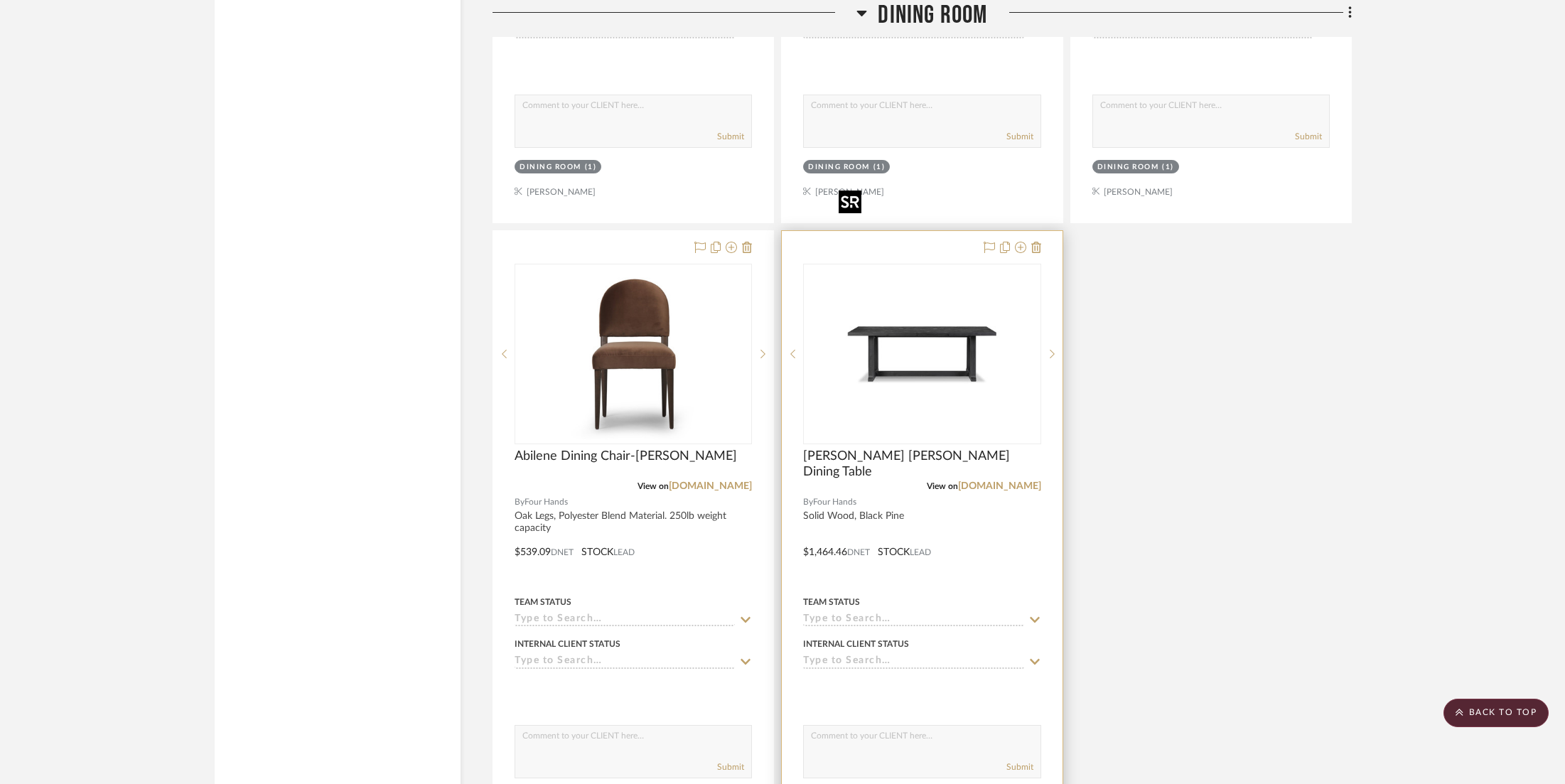
click at [886, 265] on img "0" at bounding box center [921, 354] width 178 height 178
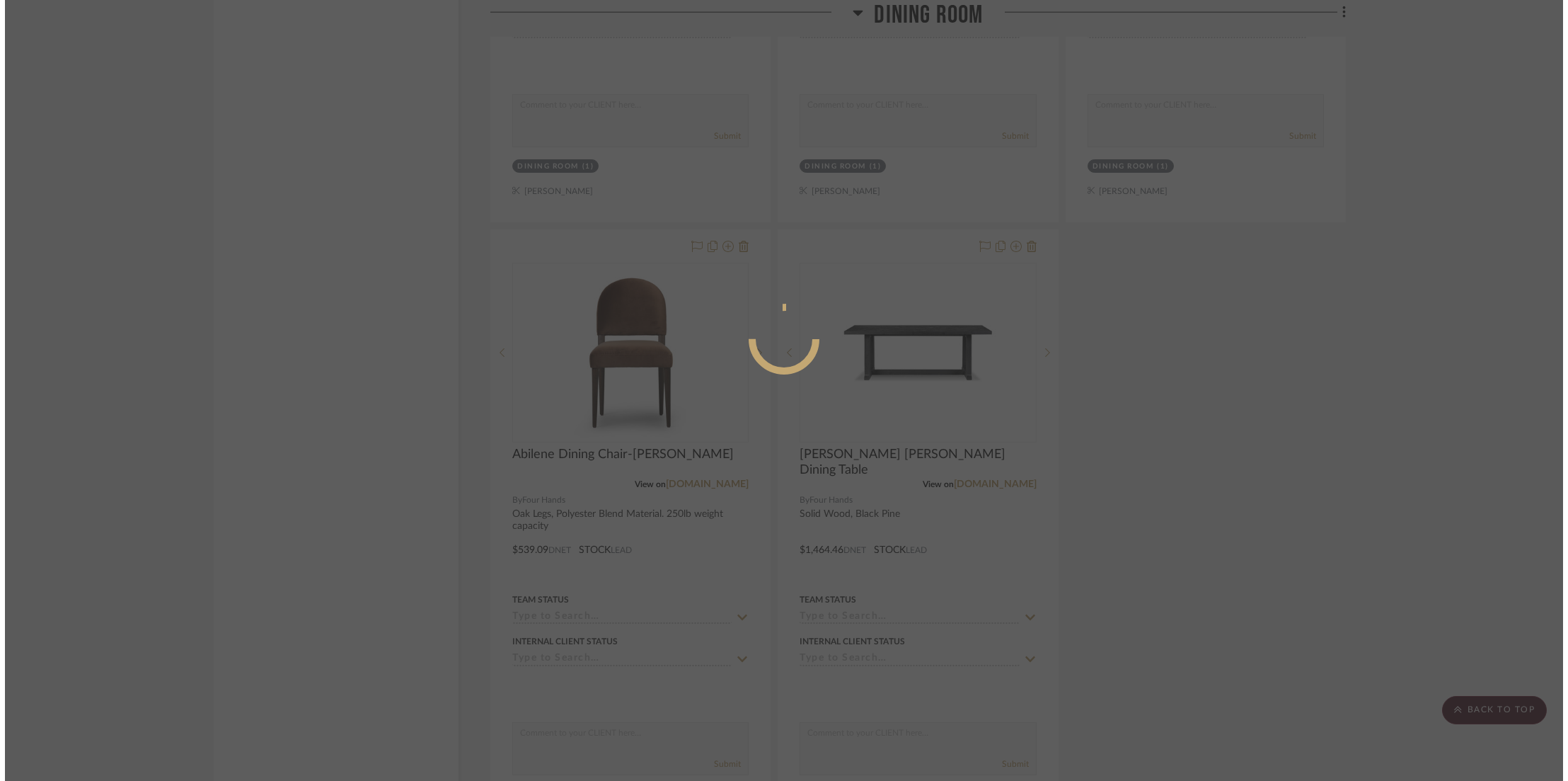
scroll to position [0, 0]
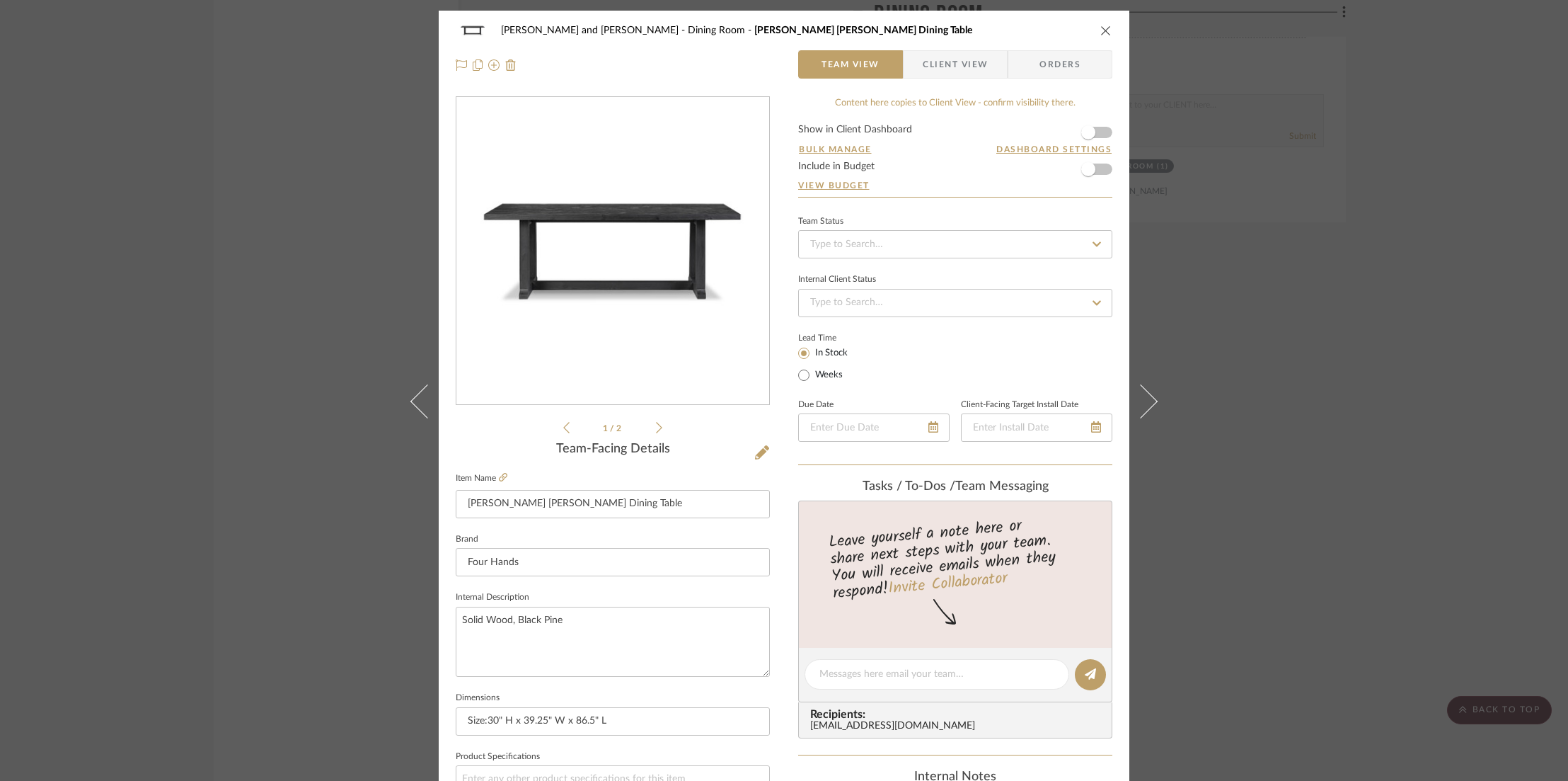
click at [656, 428] on icon at bounding box center [659, 427] width 7 height 13
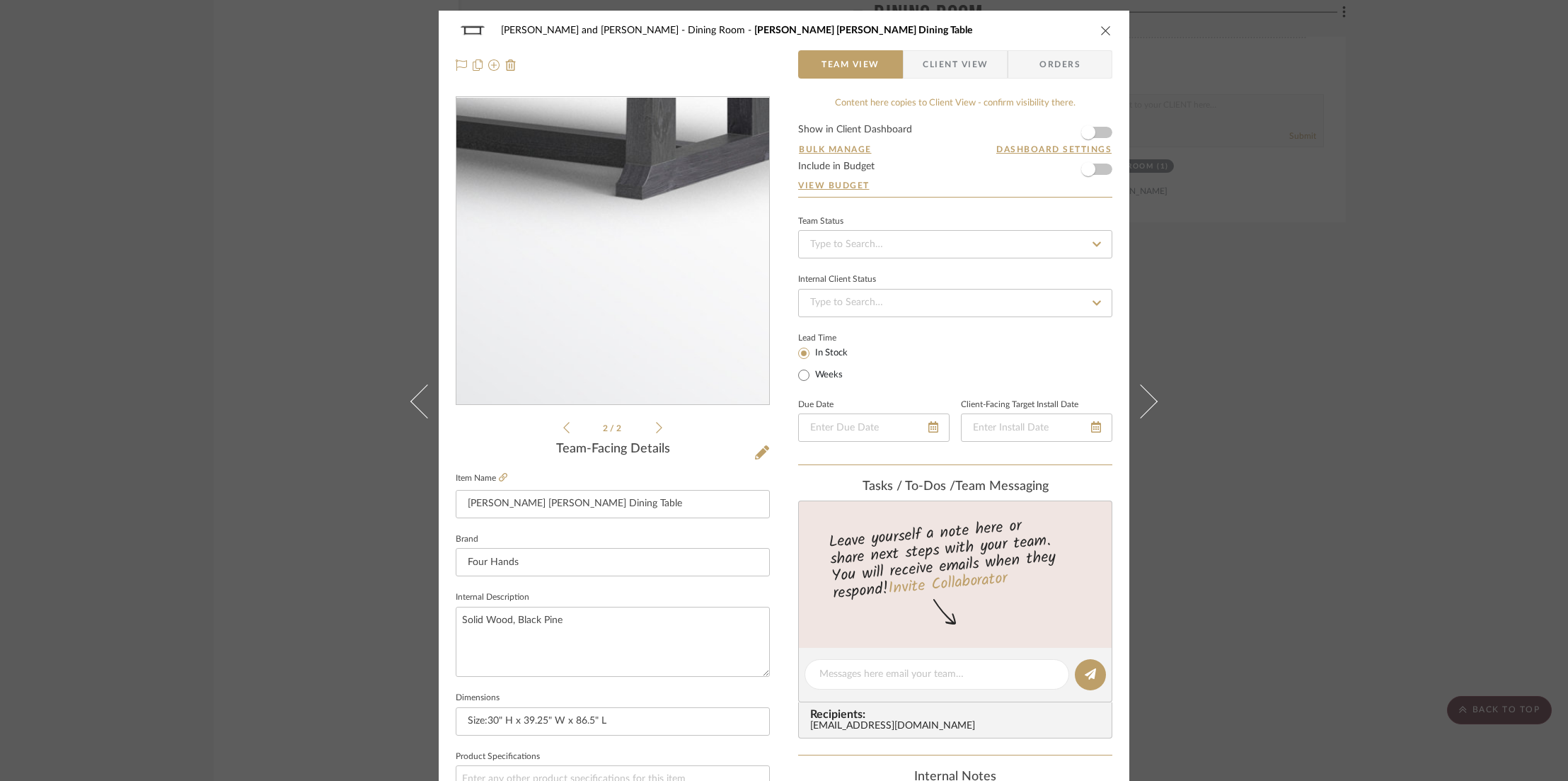
click at [650, 326] on img "1" at bounding box center [613, 251] width 307 height 307
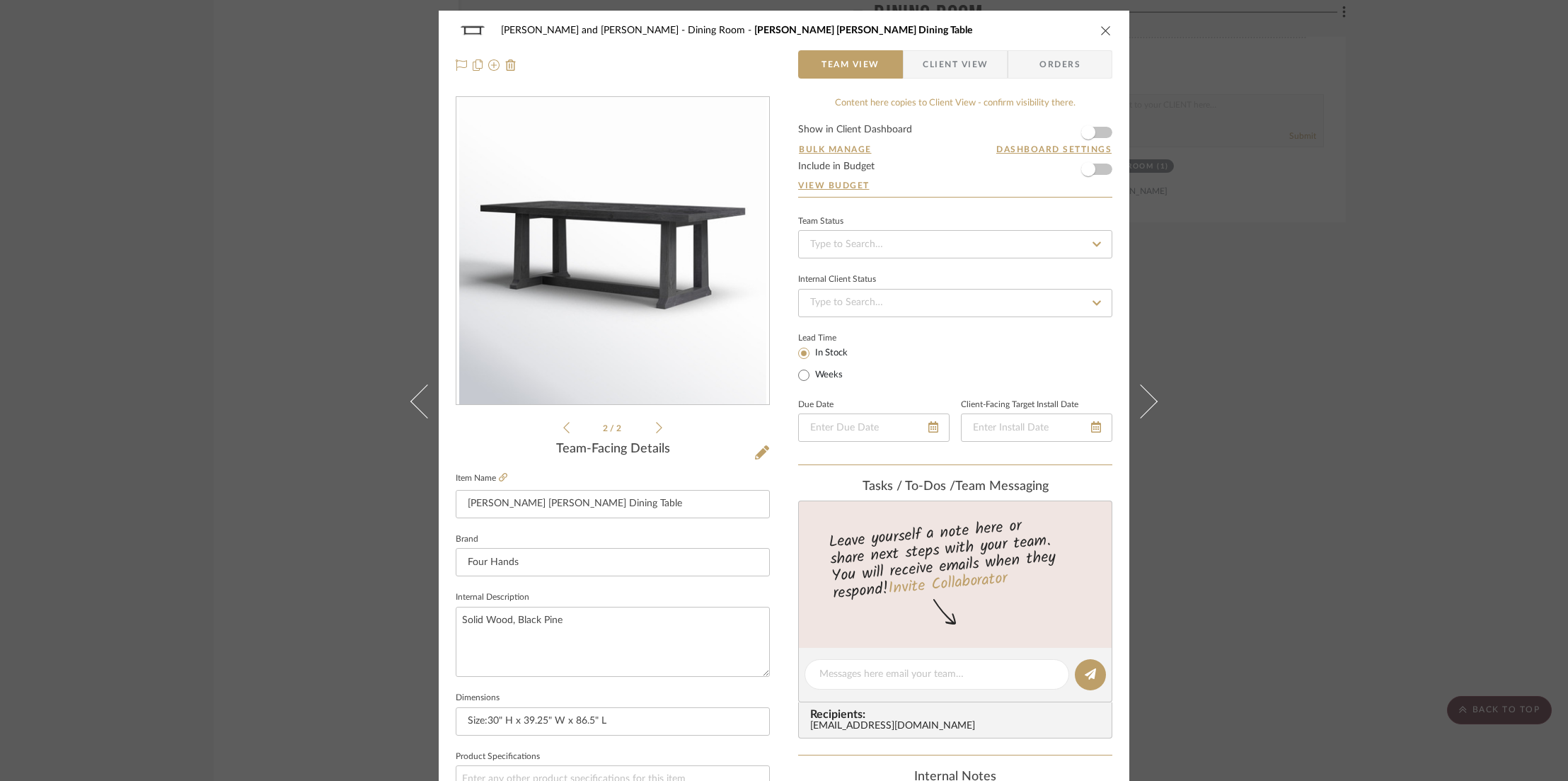
click at [1106, 33] on icon "close" at bounding box center [1106, 30] width 11 height 11
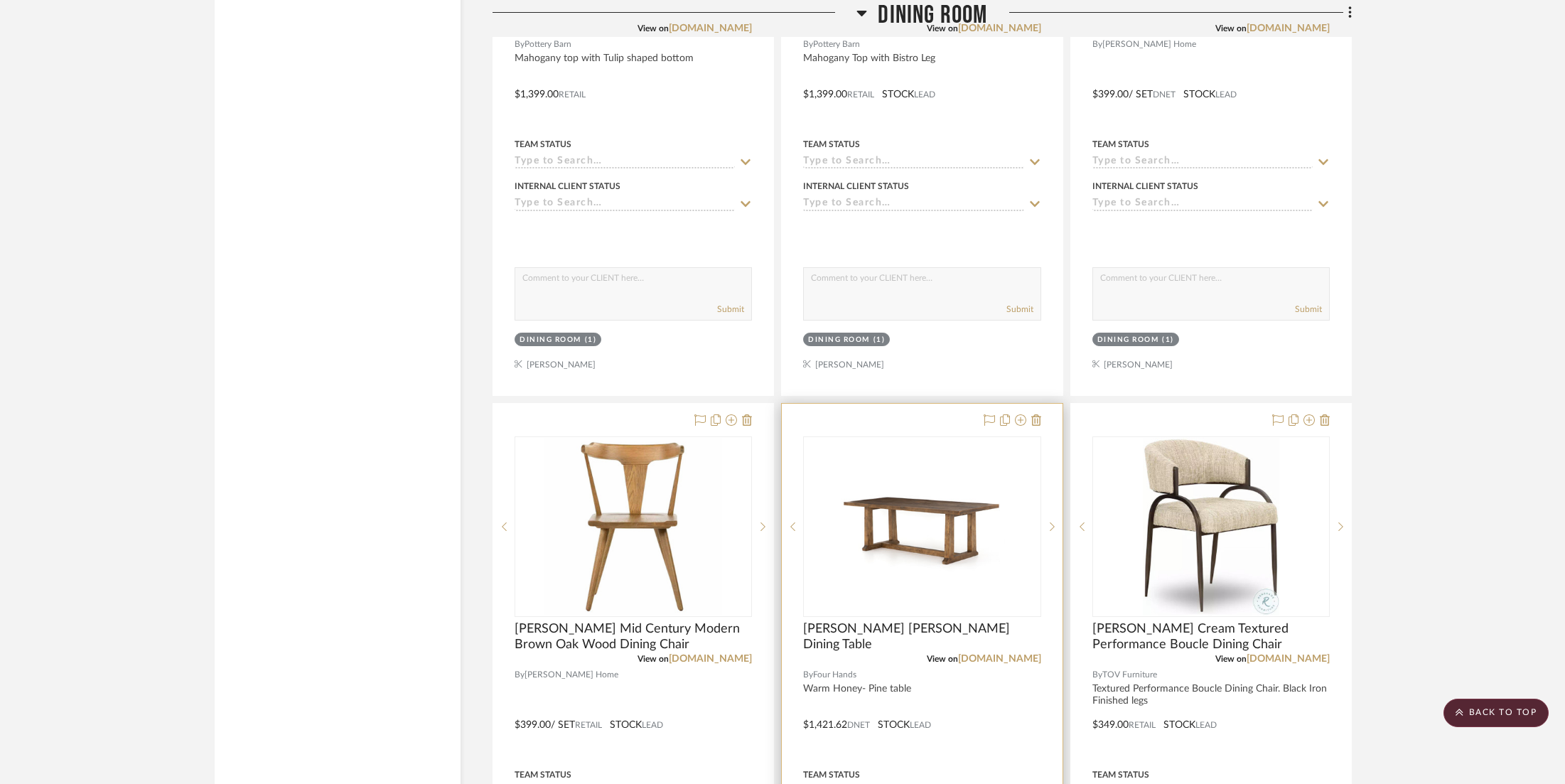
scroll to position [13569, 0]
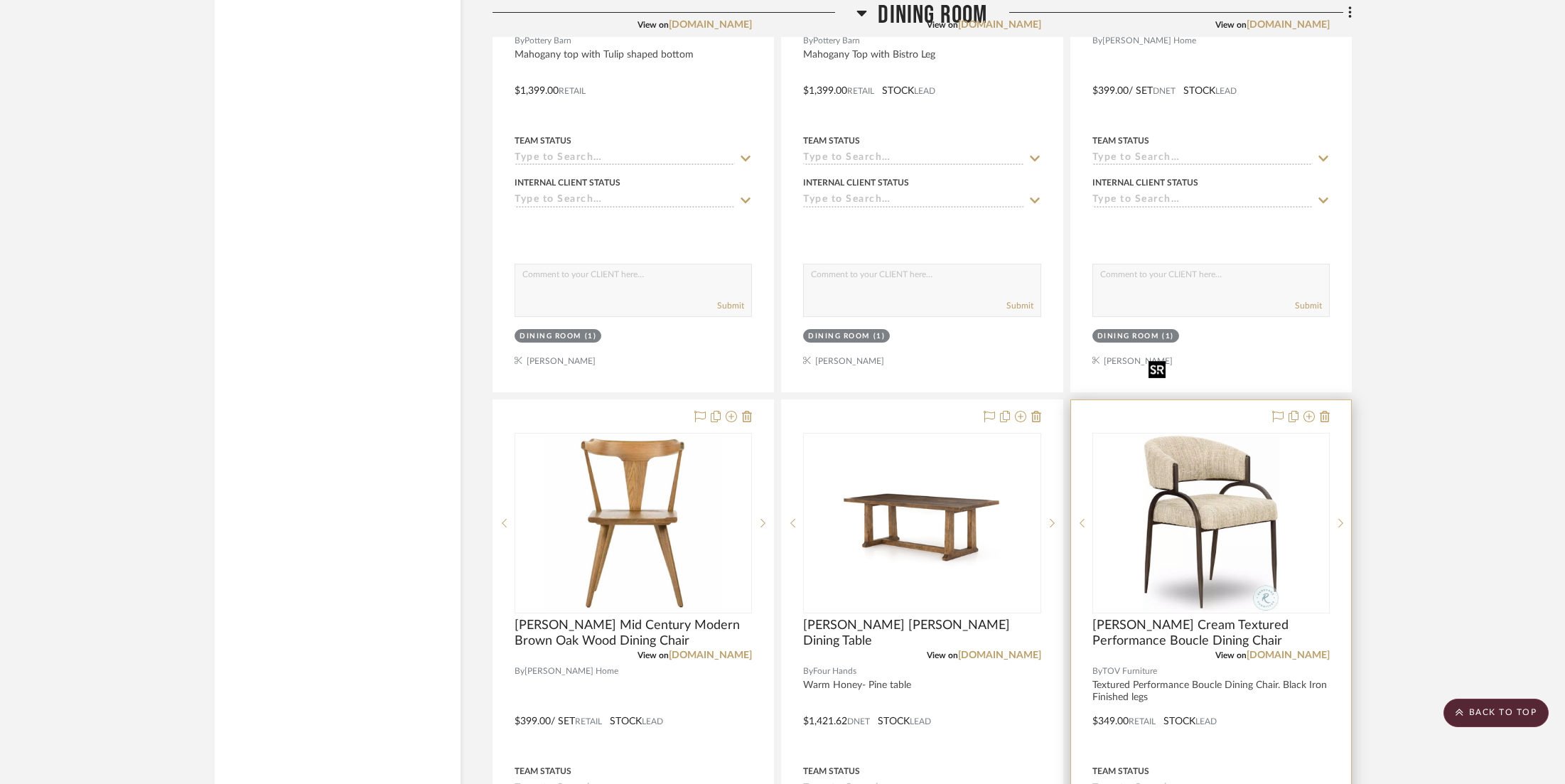
click at [1191, 435] on img "0" at bounding box center [1210, 523] width 136 height 178
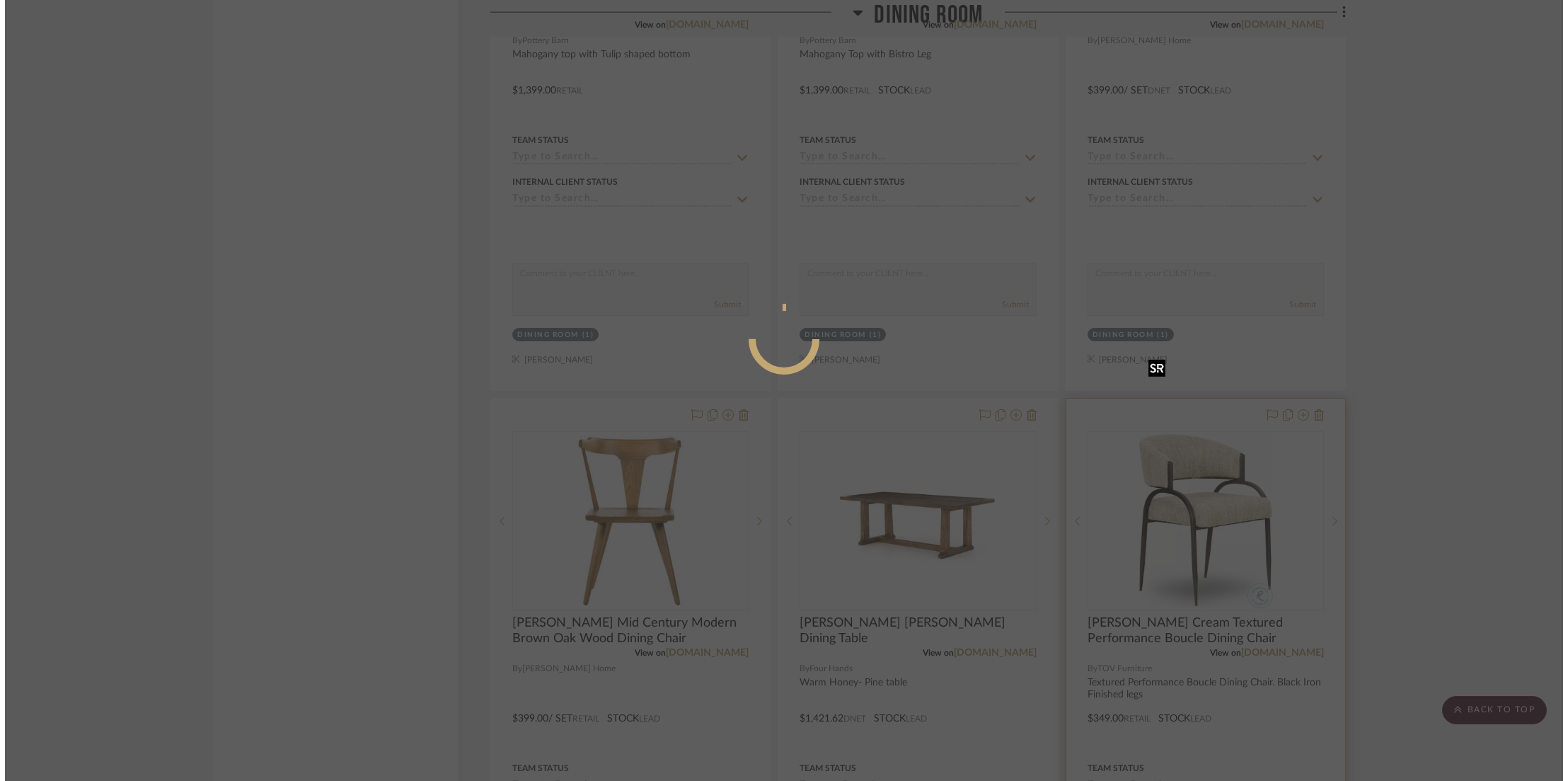
scroll to position [0, 0]
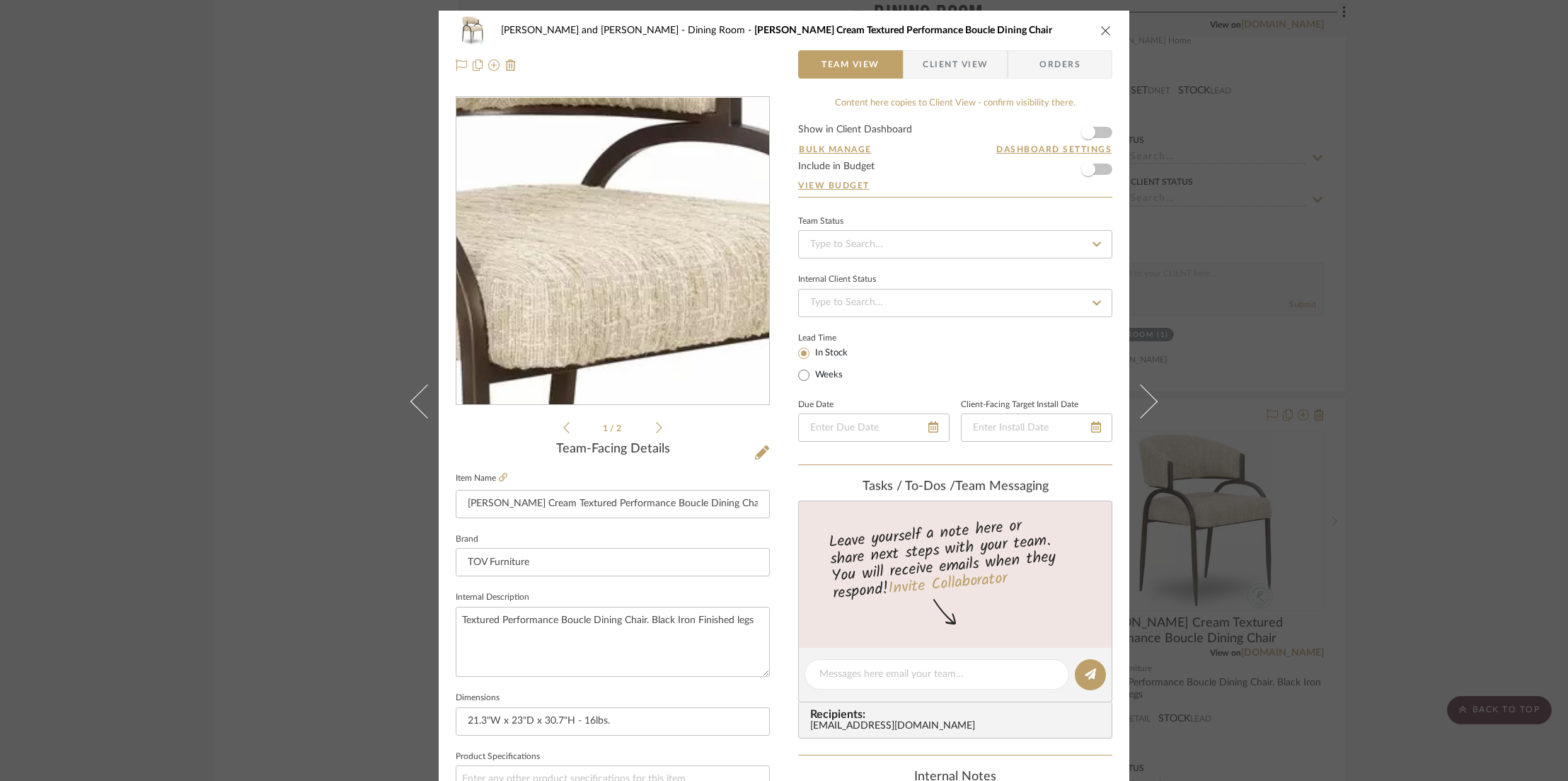
click at [633, 223] on img "0" at bounding box center [613, 251] width 235 height 307
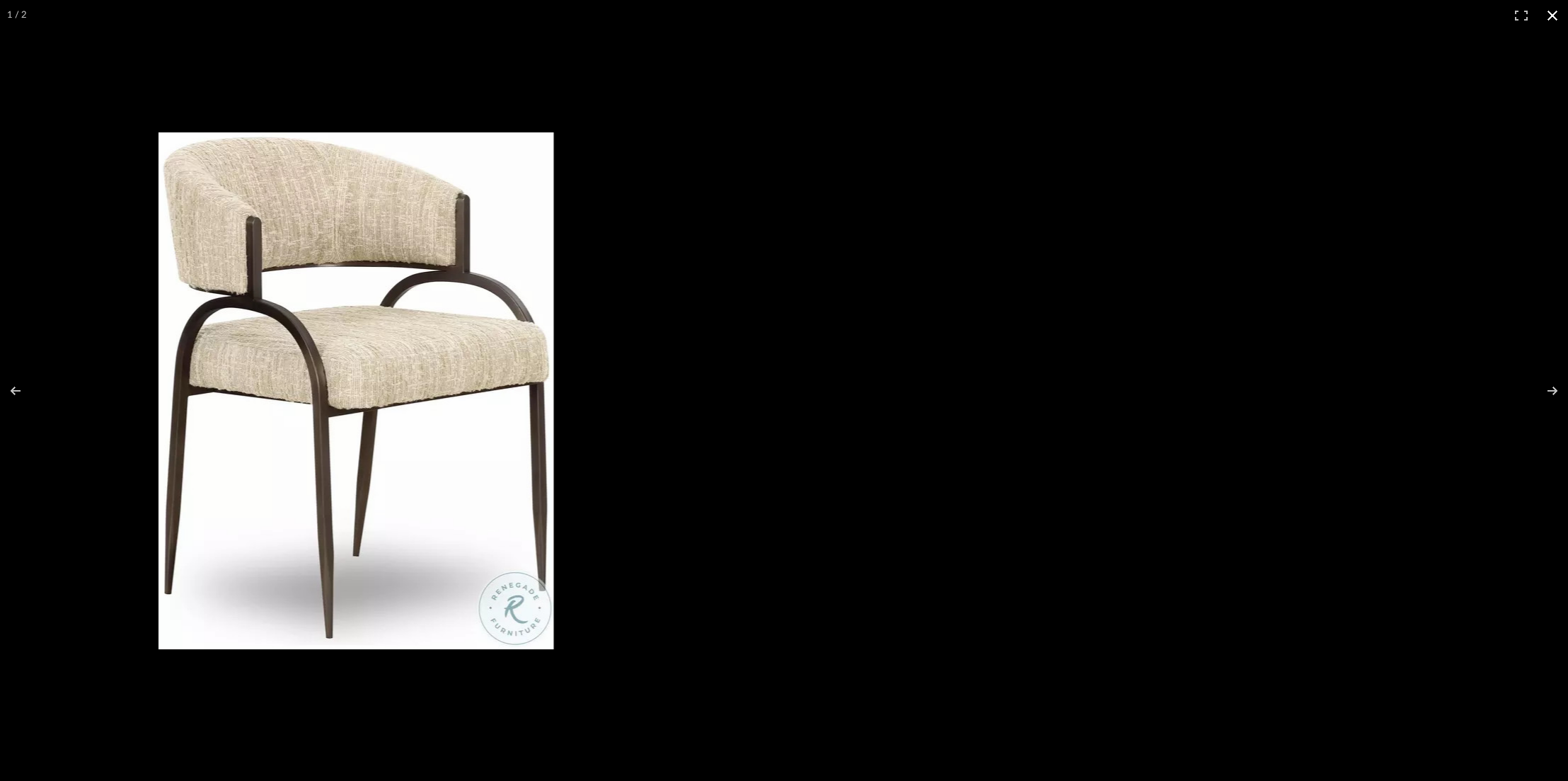
click at [841, 435] on div at bounding box center [722, 413] width 1128 height 561
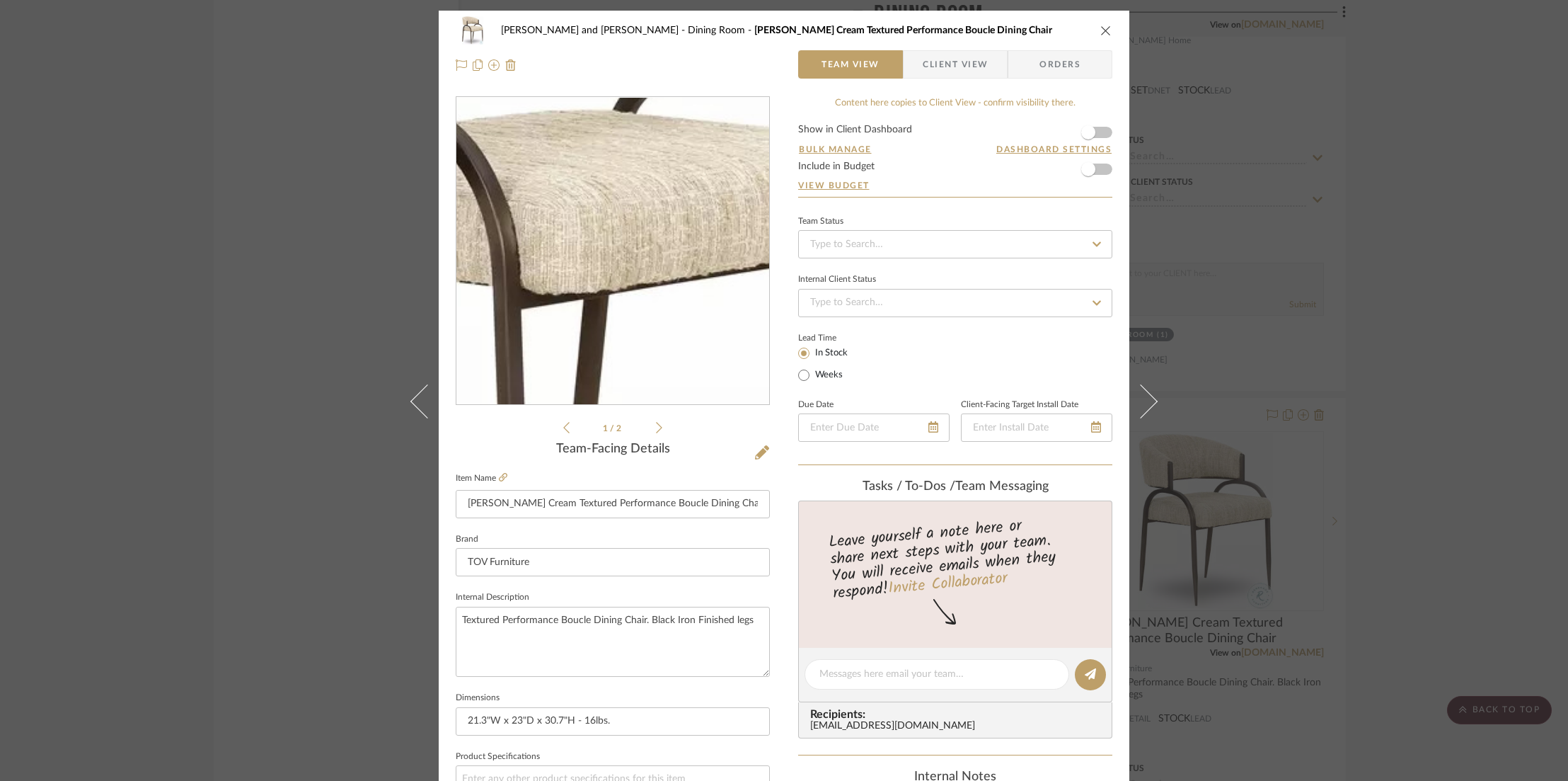
click at [622, 249] on img "0" at bounding box center [613, 251] width 235 height 307
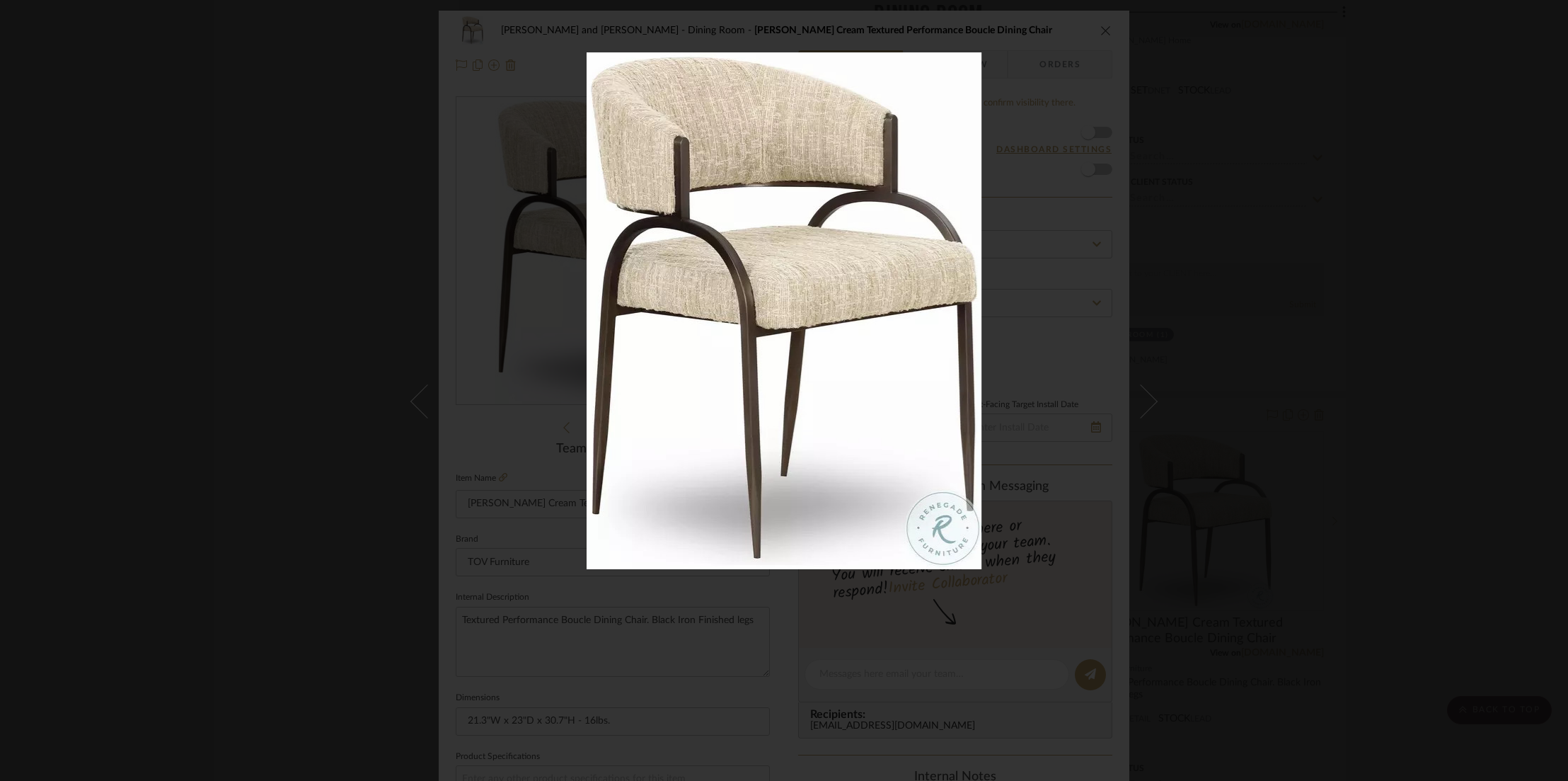
click at [326, 214] on div at bounding box center [784, 390] width 1568 height 781
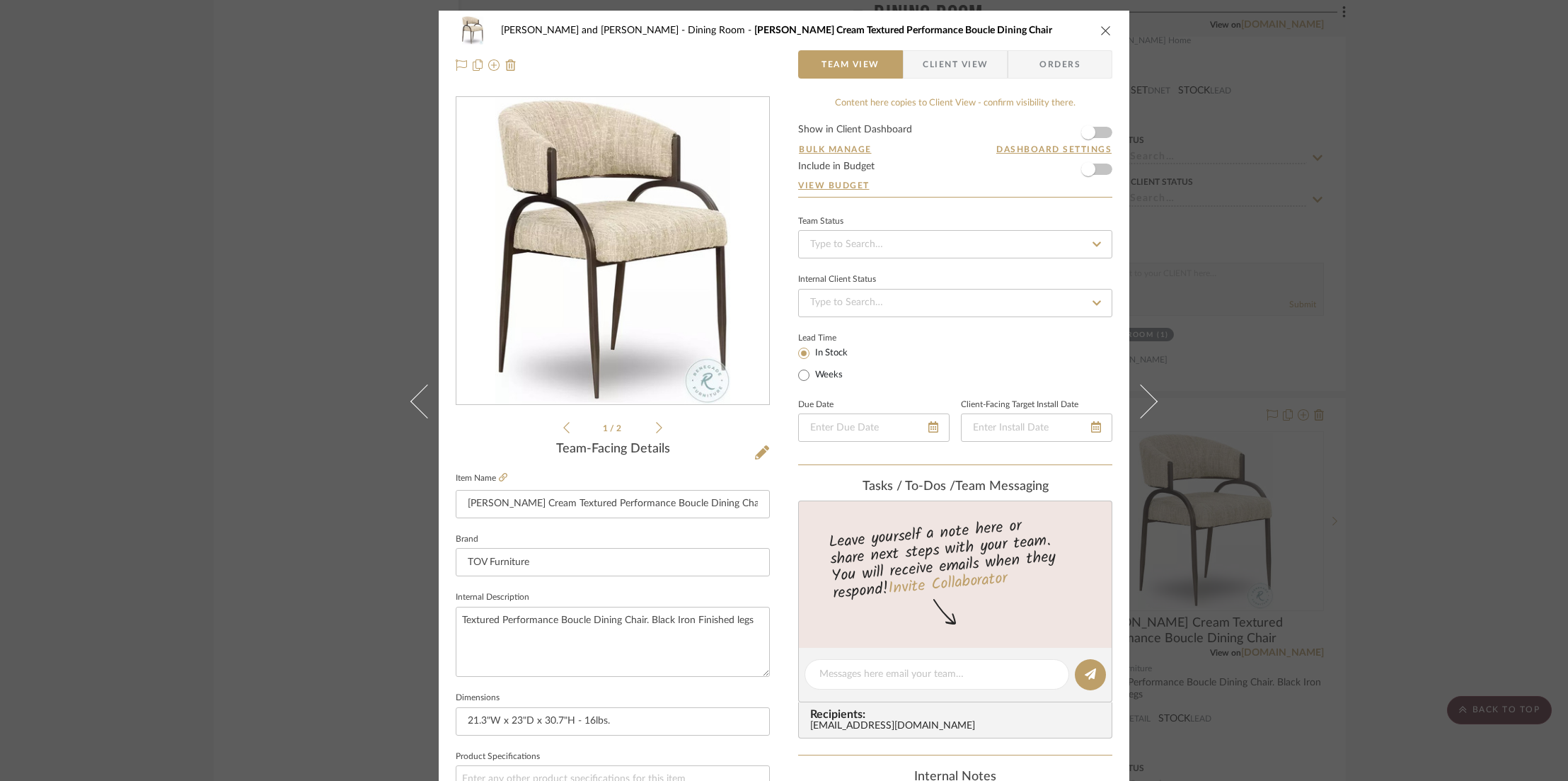
click at [1106, 25] on icon "close" at bounding box center [1106, 30] width 11 height 11
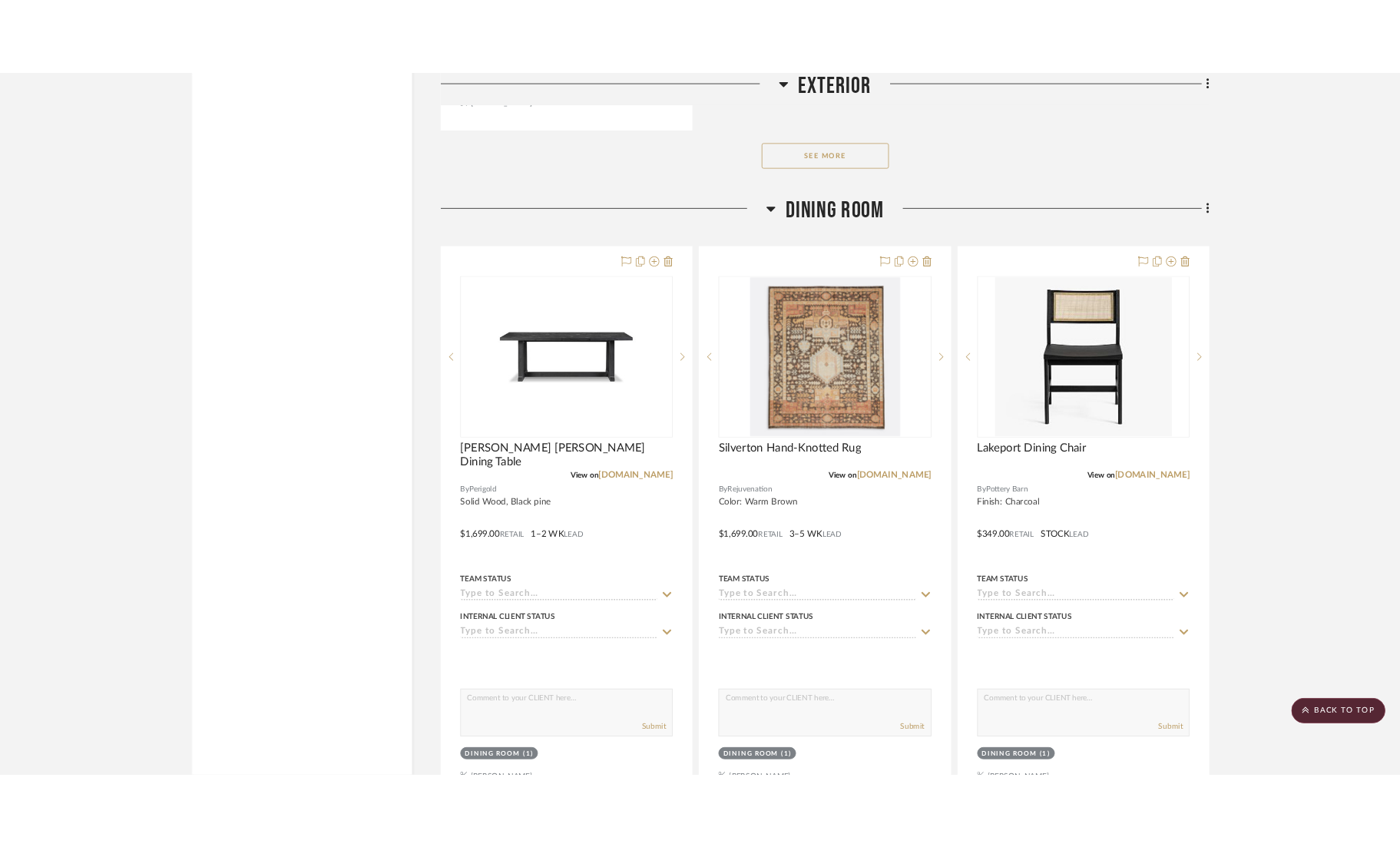
scroll to position [13515, 0]
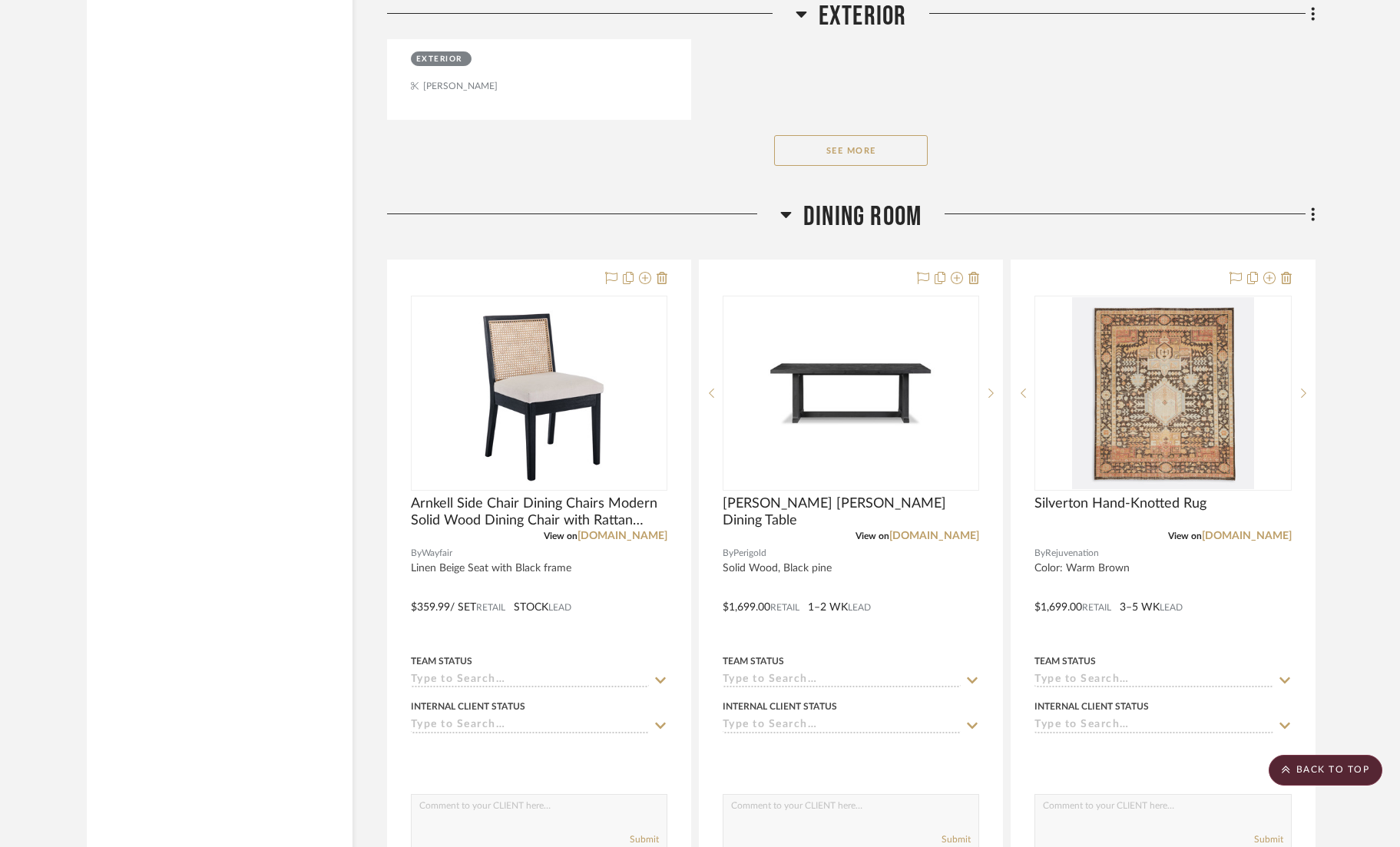
scroll to position [13457, 0]
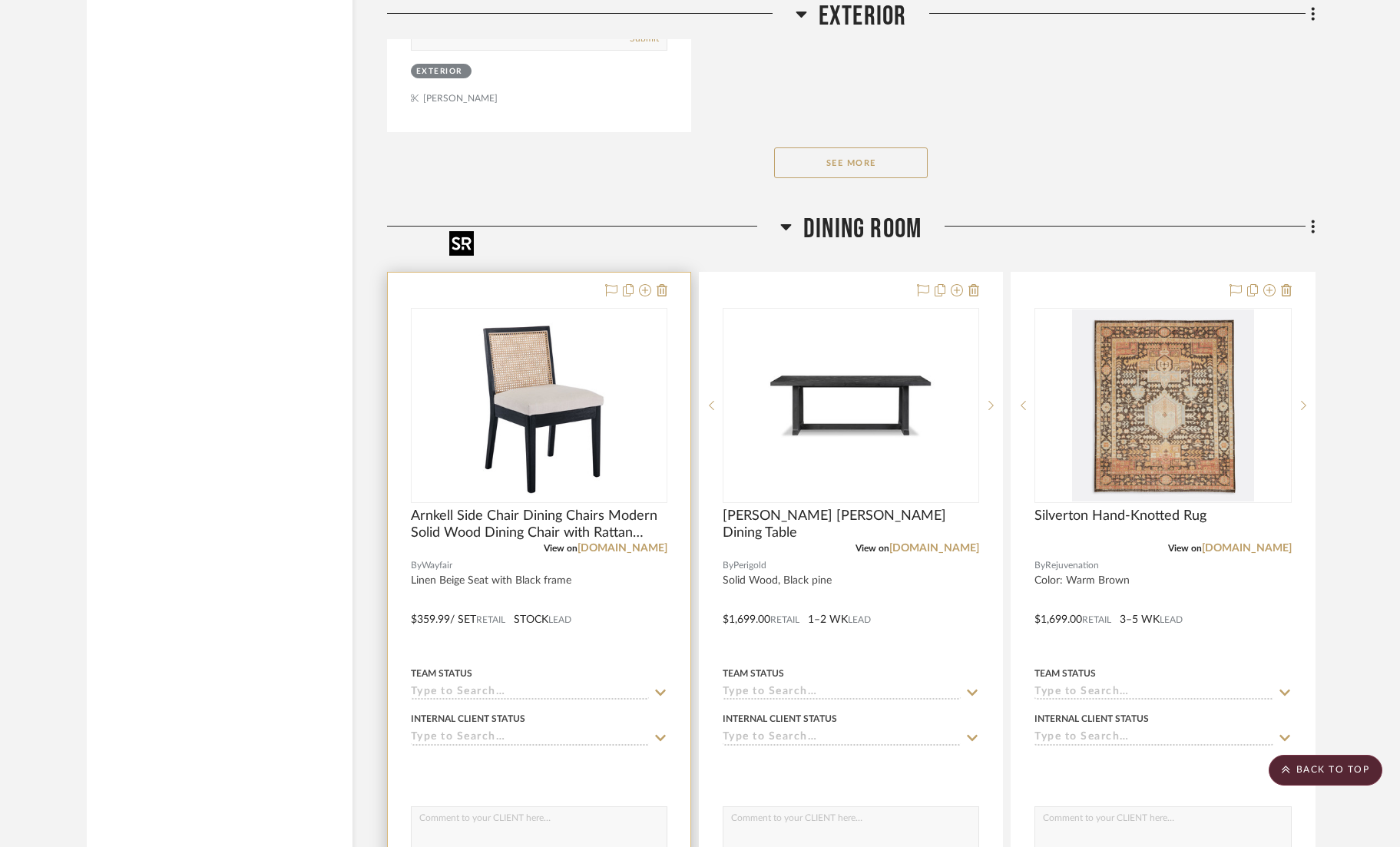
click at [571, 309] on img "0" at bounding box center [539, 405] width 192 height 192
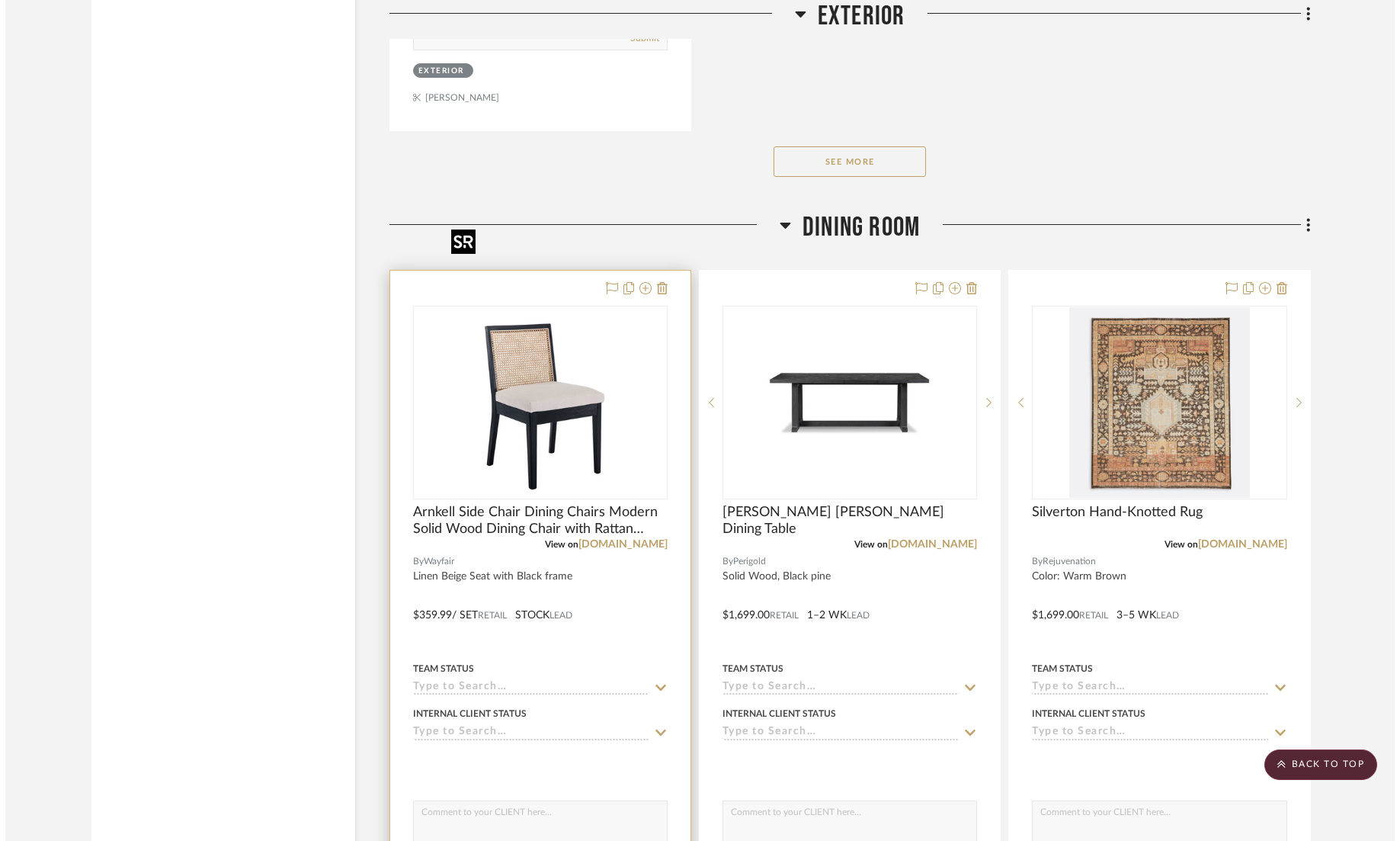
scroll to position [0, 0]
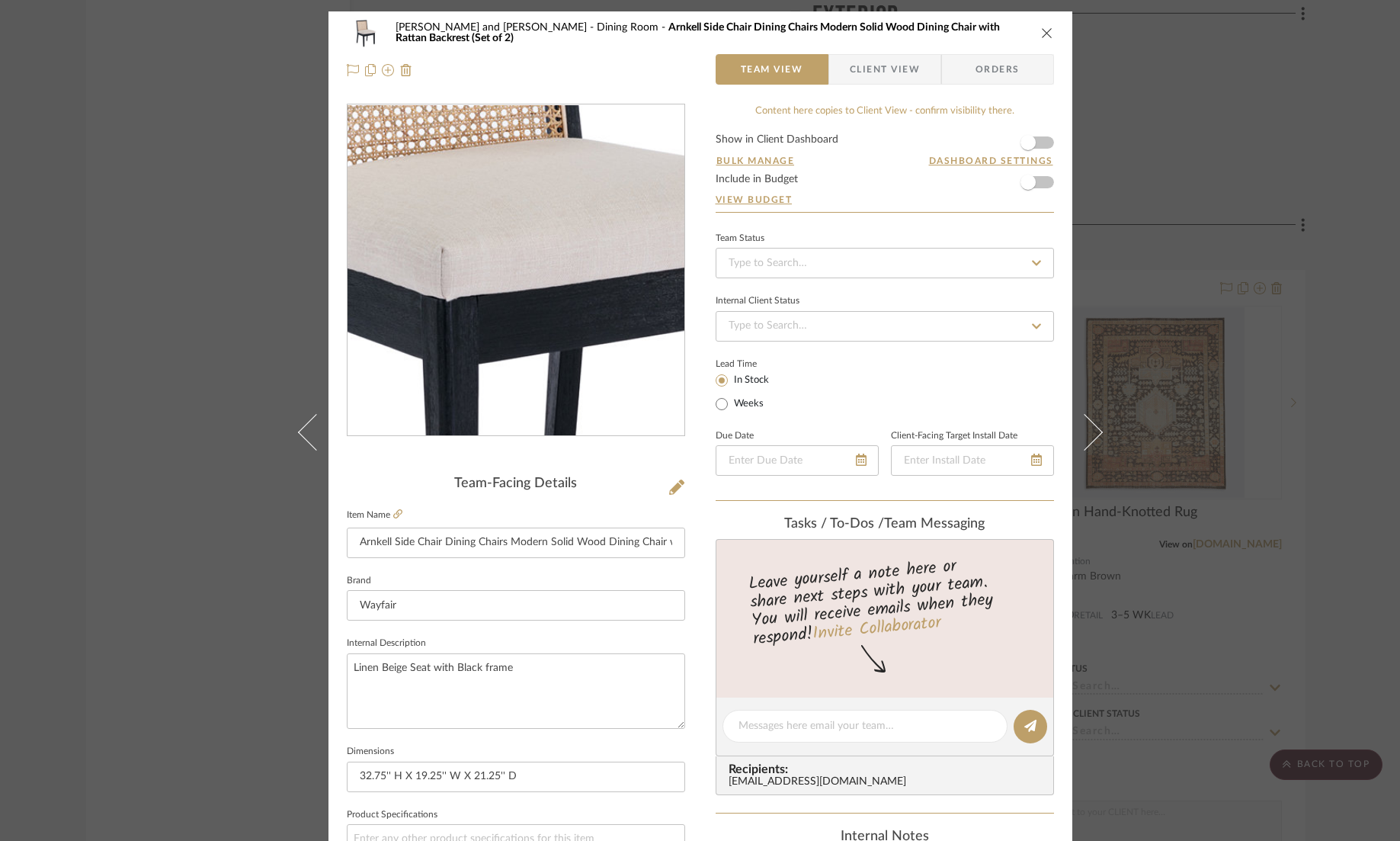
click at [516, 278] on img "0" at bounding box center [516, 271] width 331 height 331
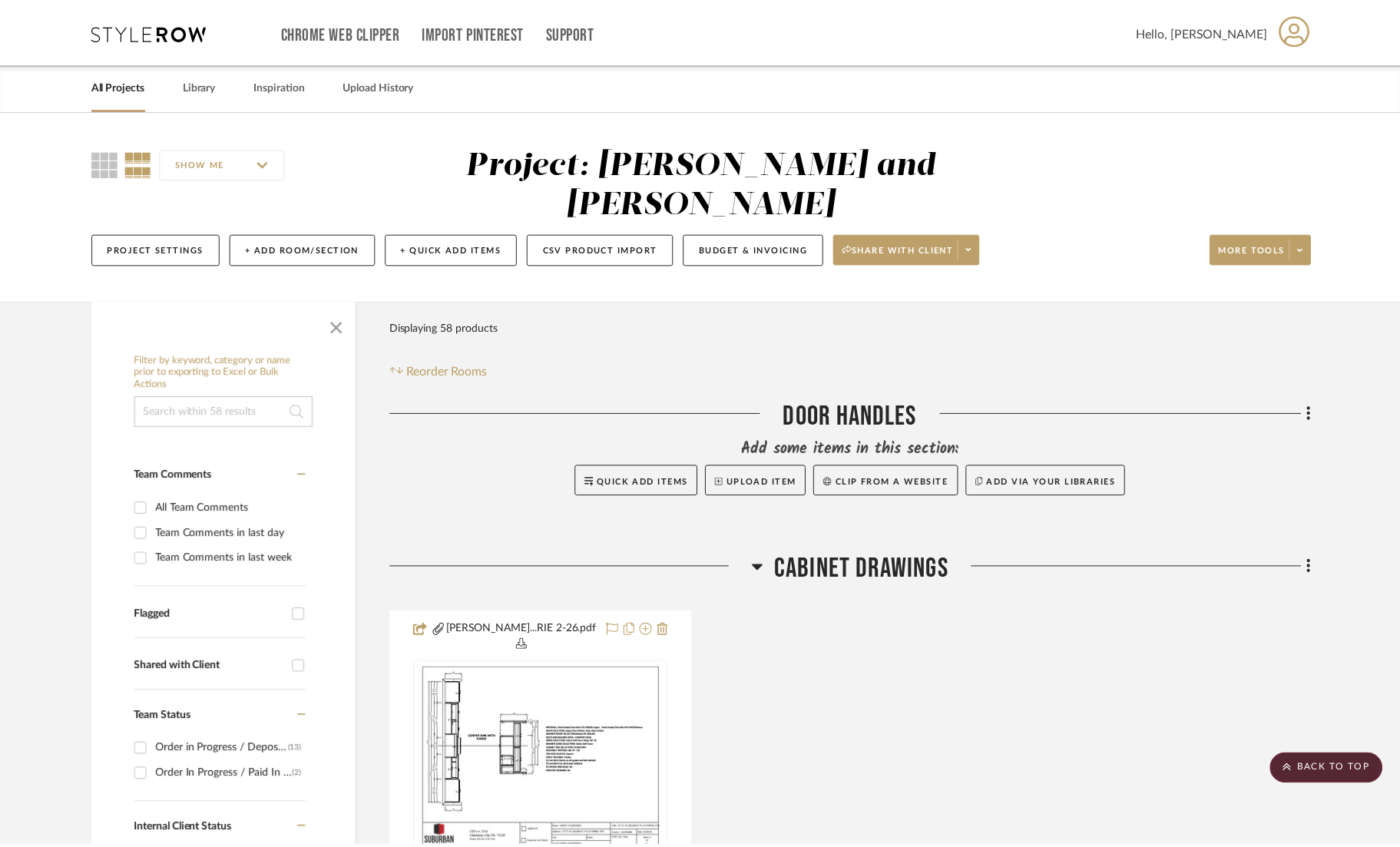
scroll to position [178, 0]
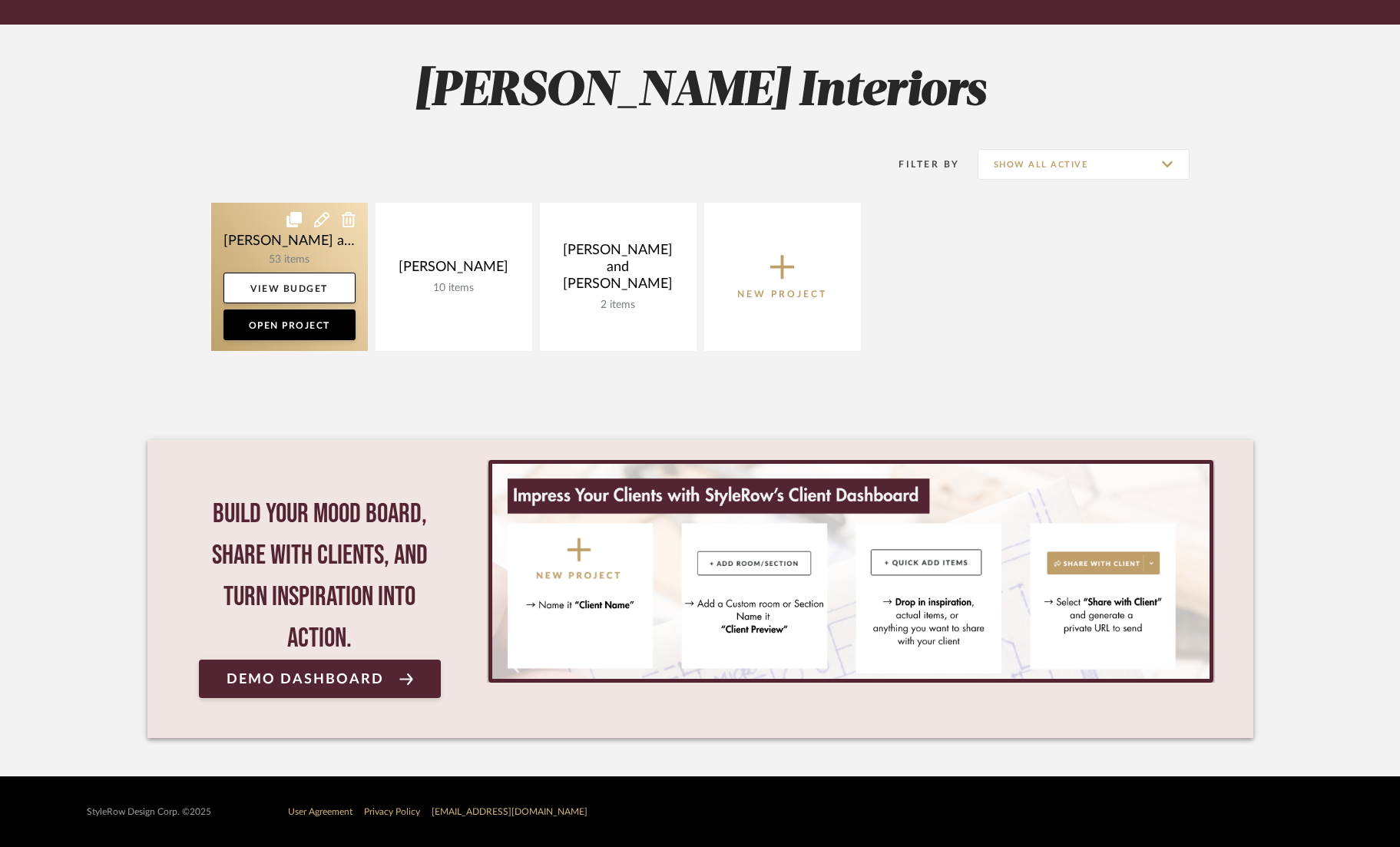
click at [280, 248] on link at bounding box center [289, 276] width 157 height 148
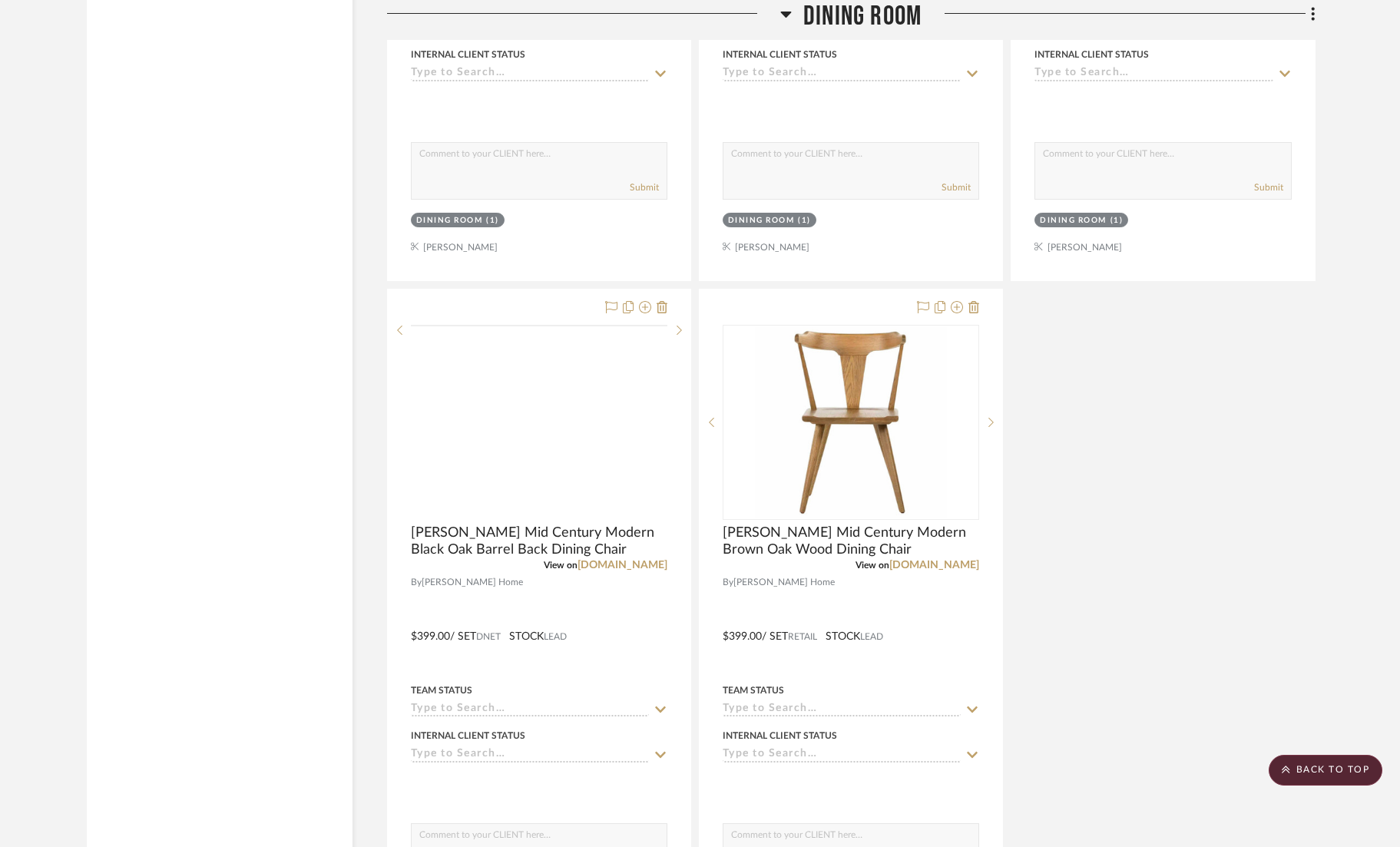
scroll to position [14807, 0]
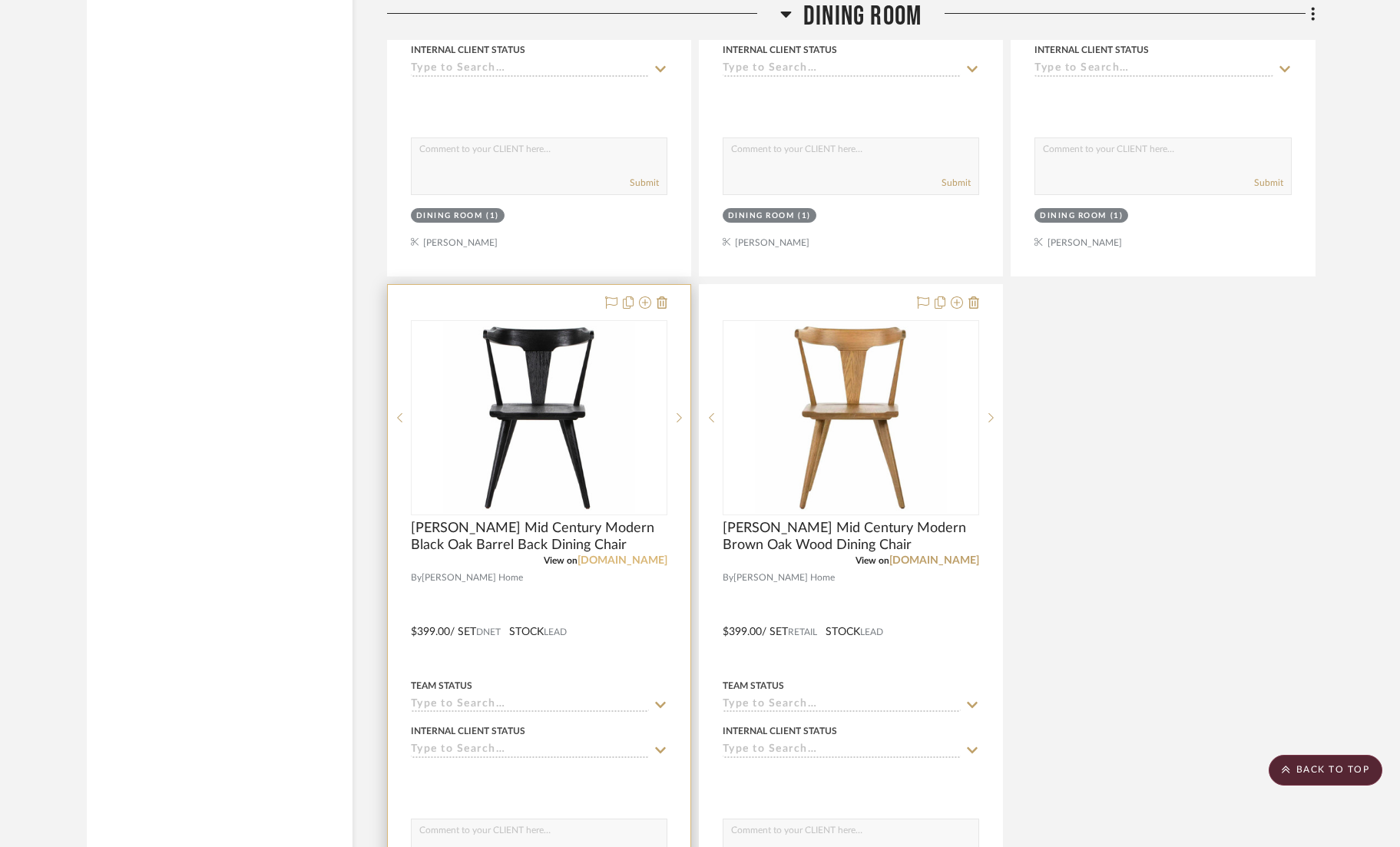
click at [607, 555] on link "[DOMAIN_NAME]" at bounding box center [623, 561] width 90 height 11
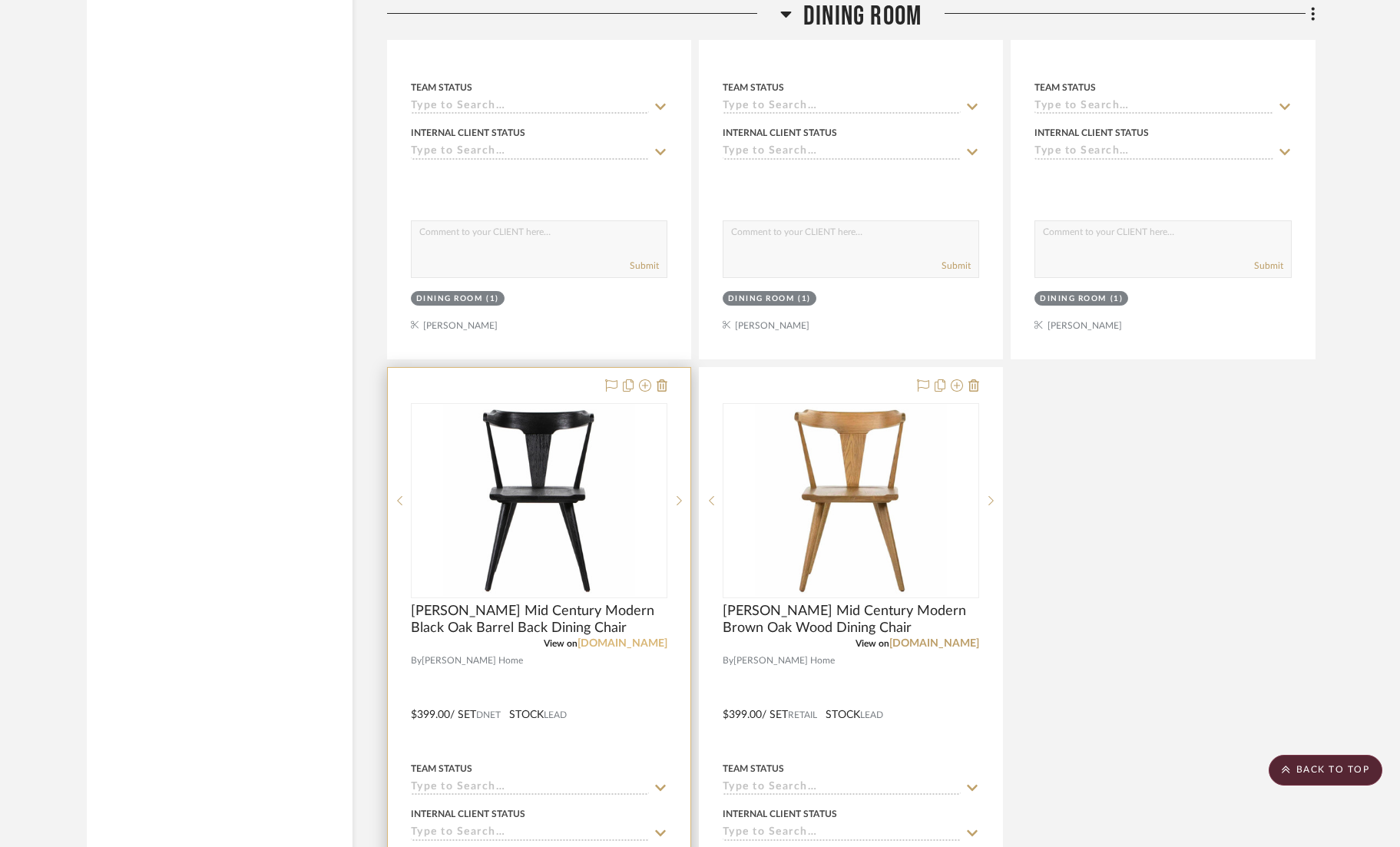
scroll to position [14723, 0]
click at [624, 639] on link "[DOMAIN_NAME]" at bounding box center [623, 644] width 90 height 11
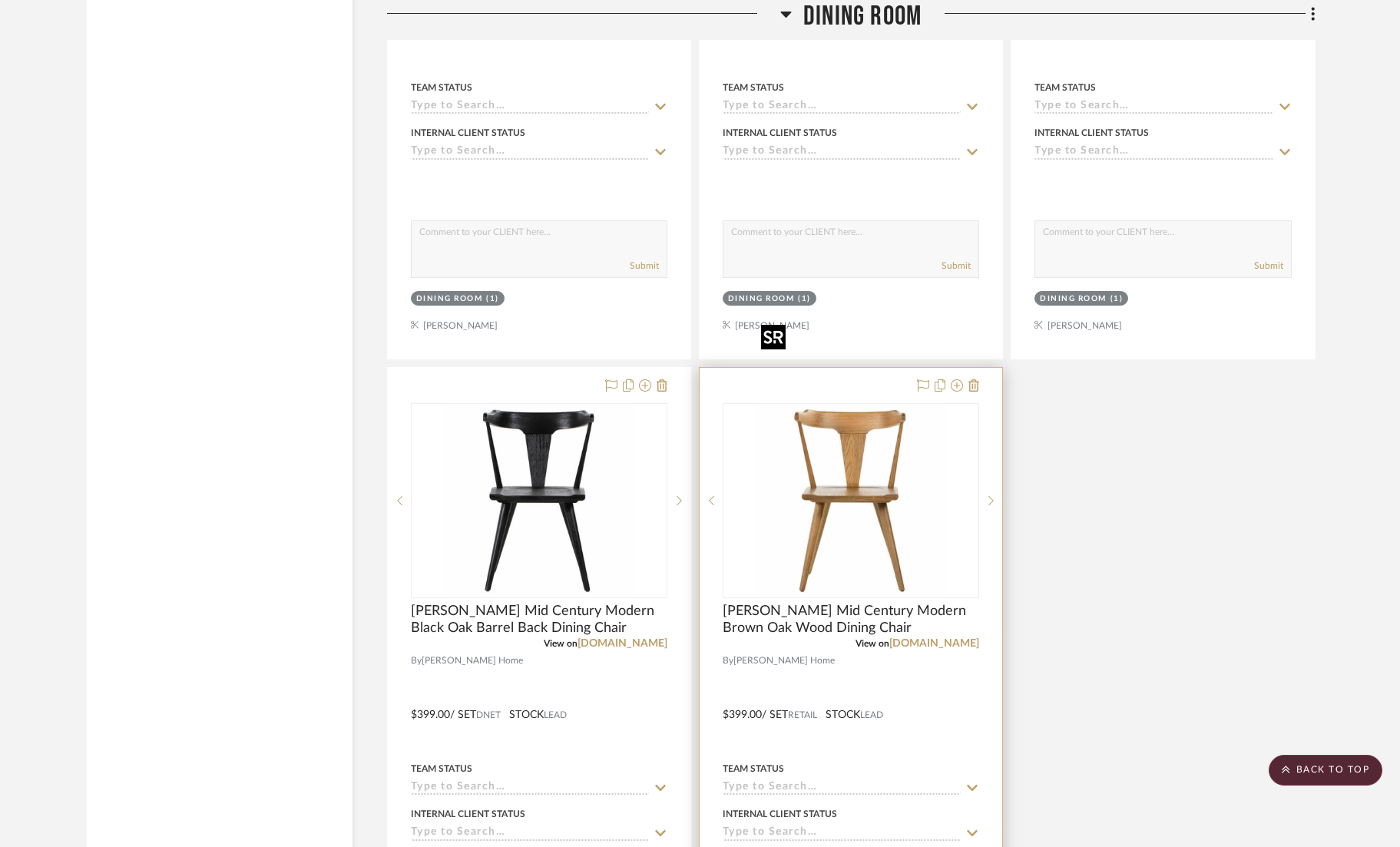
click at [874, 405] on img "0" at bounding box center [851, 501] width 192 height 192
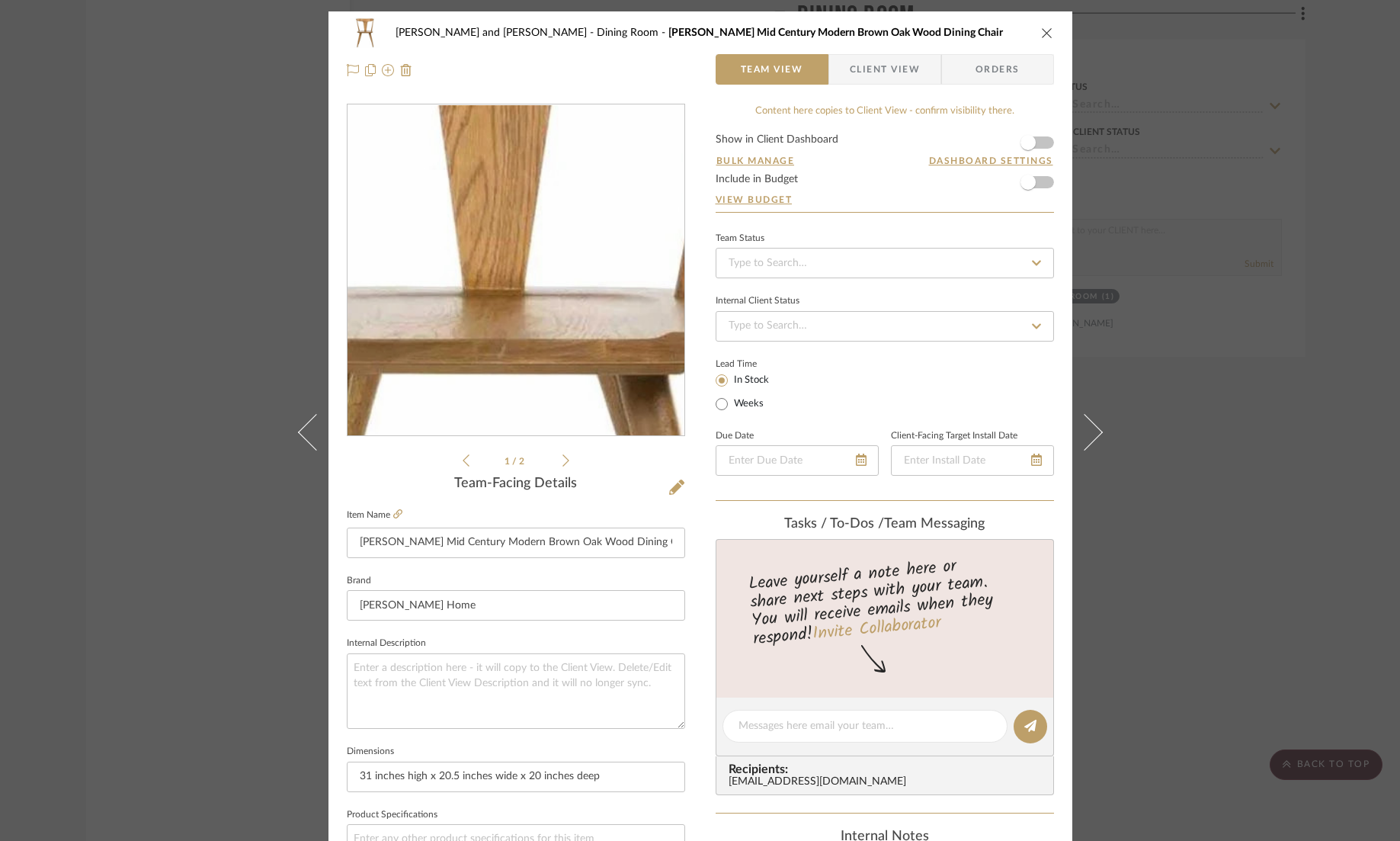
click at [521, 240] on img "0" at bounding box center [516, 271] width 331 height 331
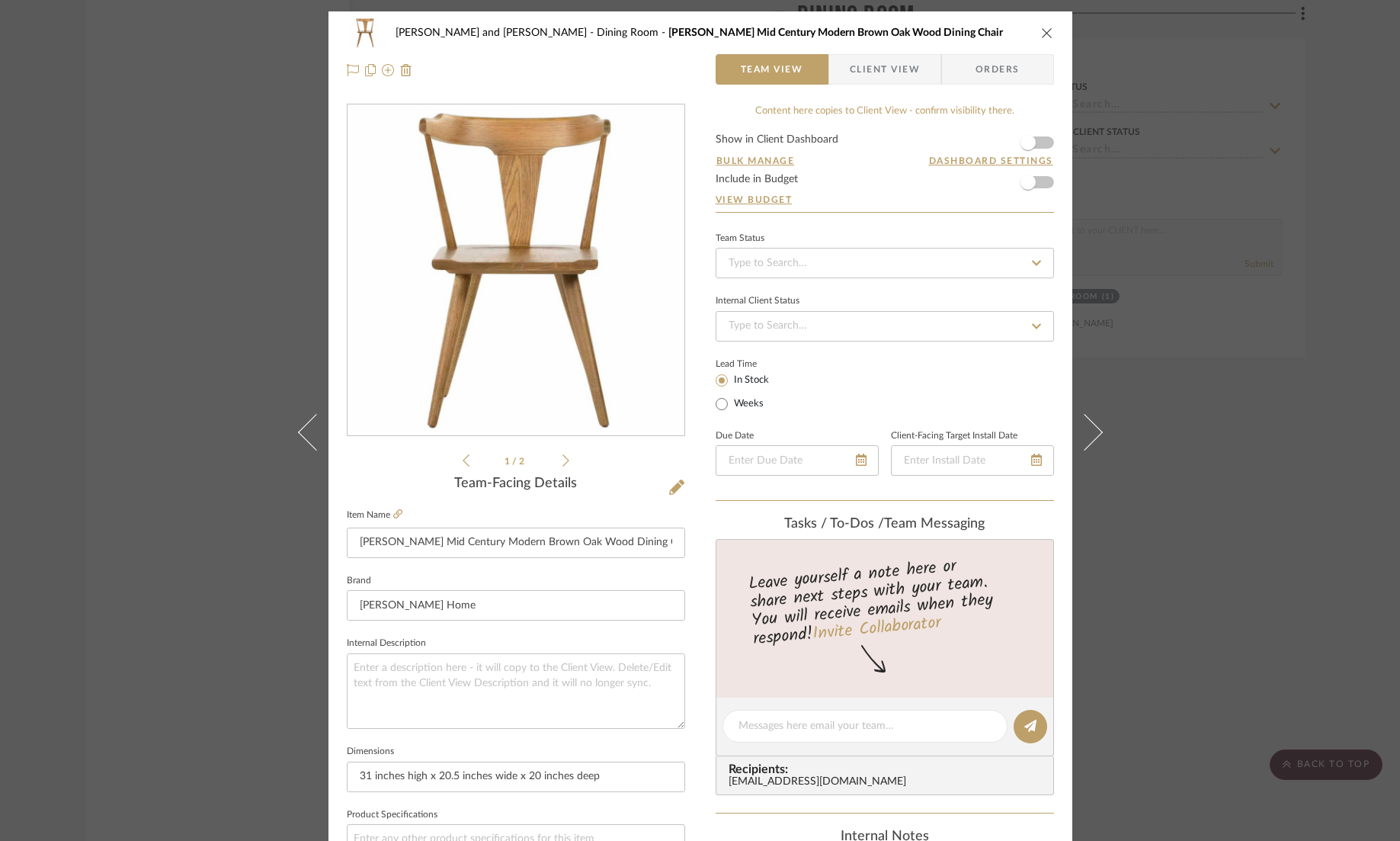
click at [1045, 37] on icon "close" at bounding box center [1046, 32] width 12 height 12
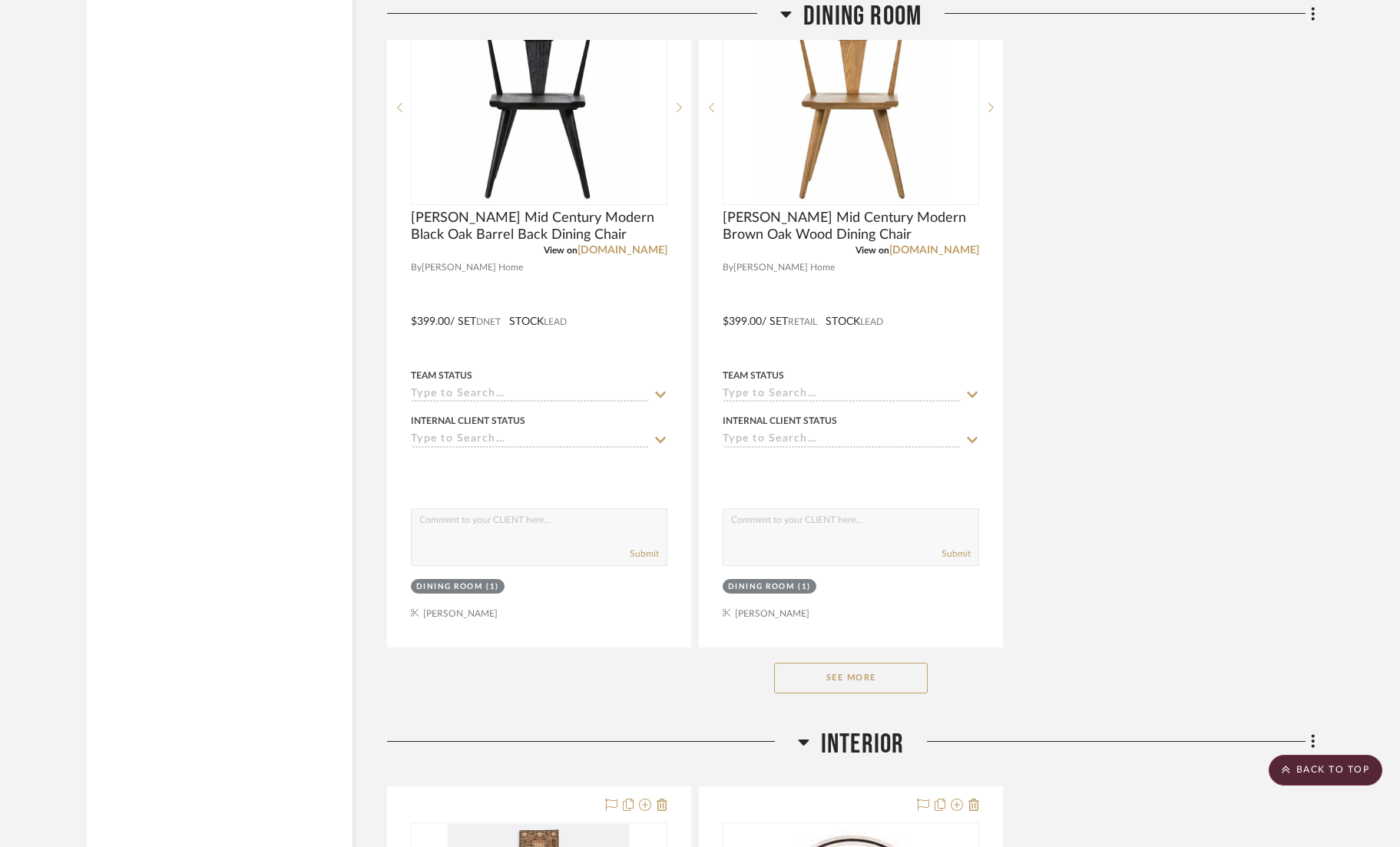
scroll to position [15182, 0]
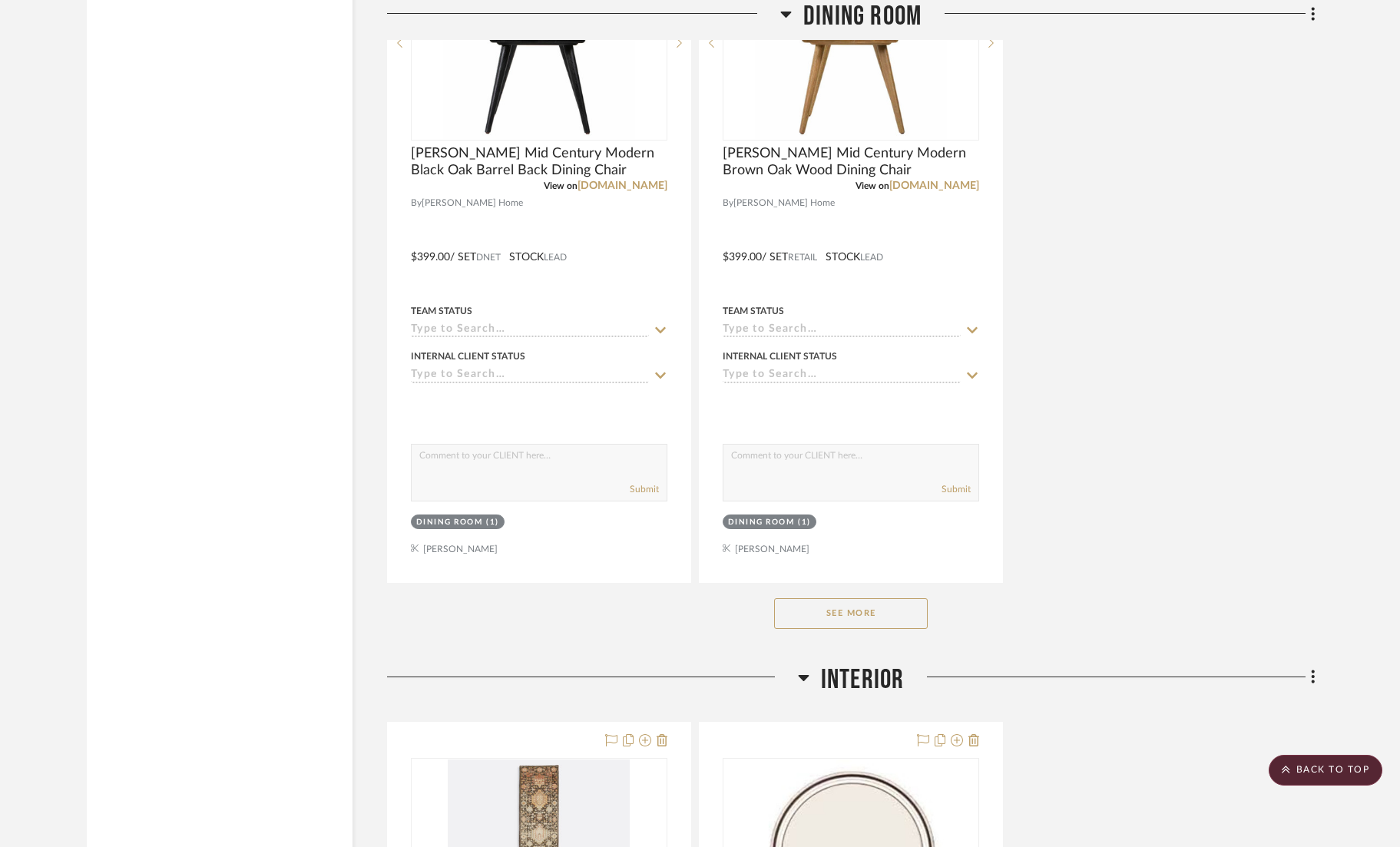
click at [854, 598] on button "See More" at bounding box center [851, 613] width 154 height 30
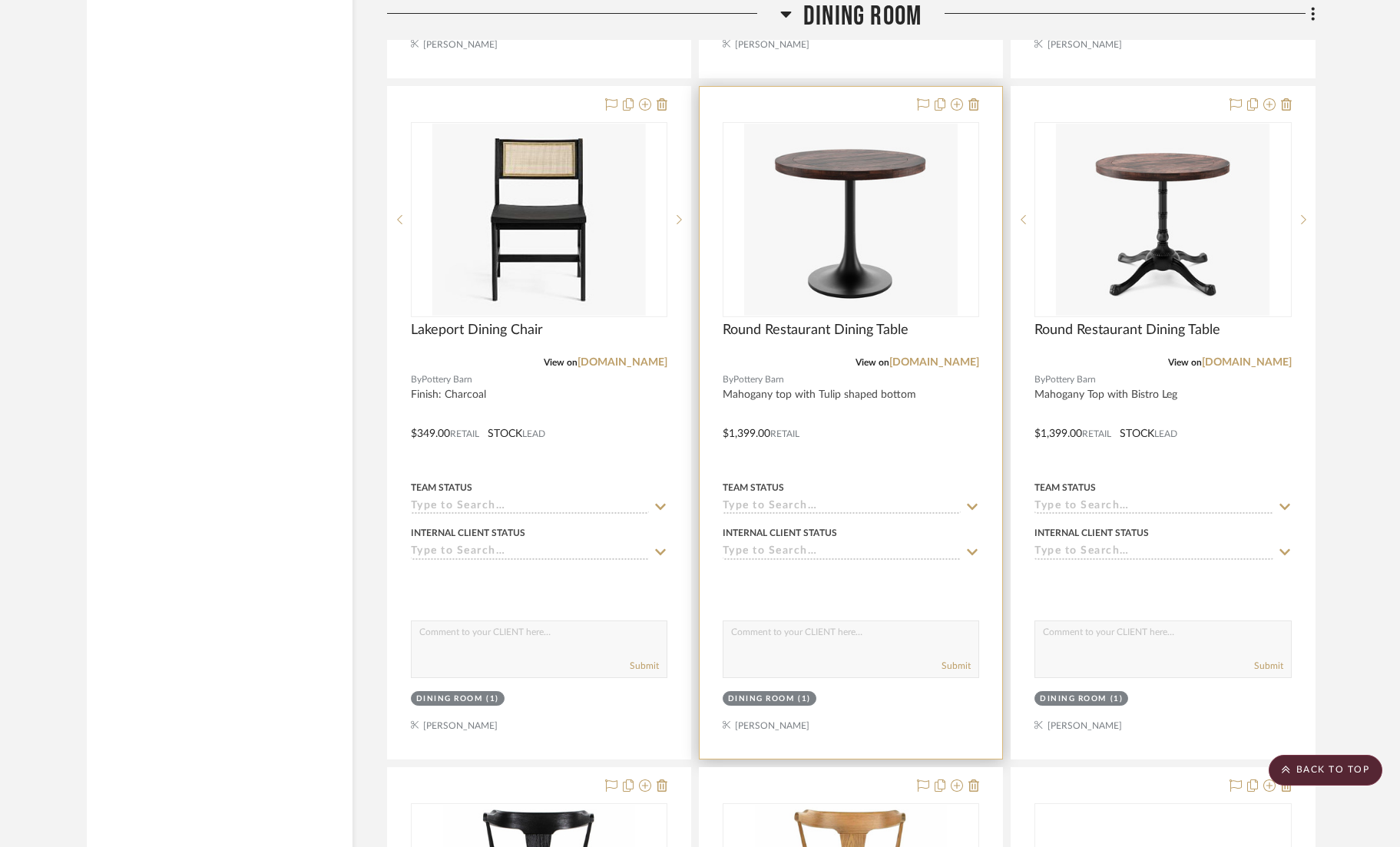
scroll to position [14309, 0]
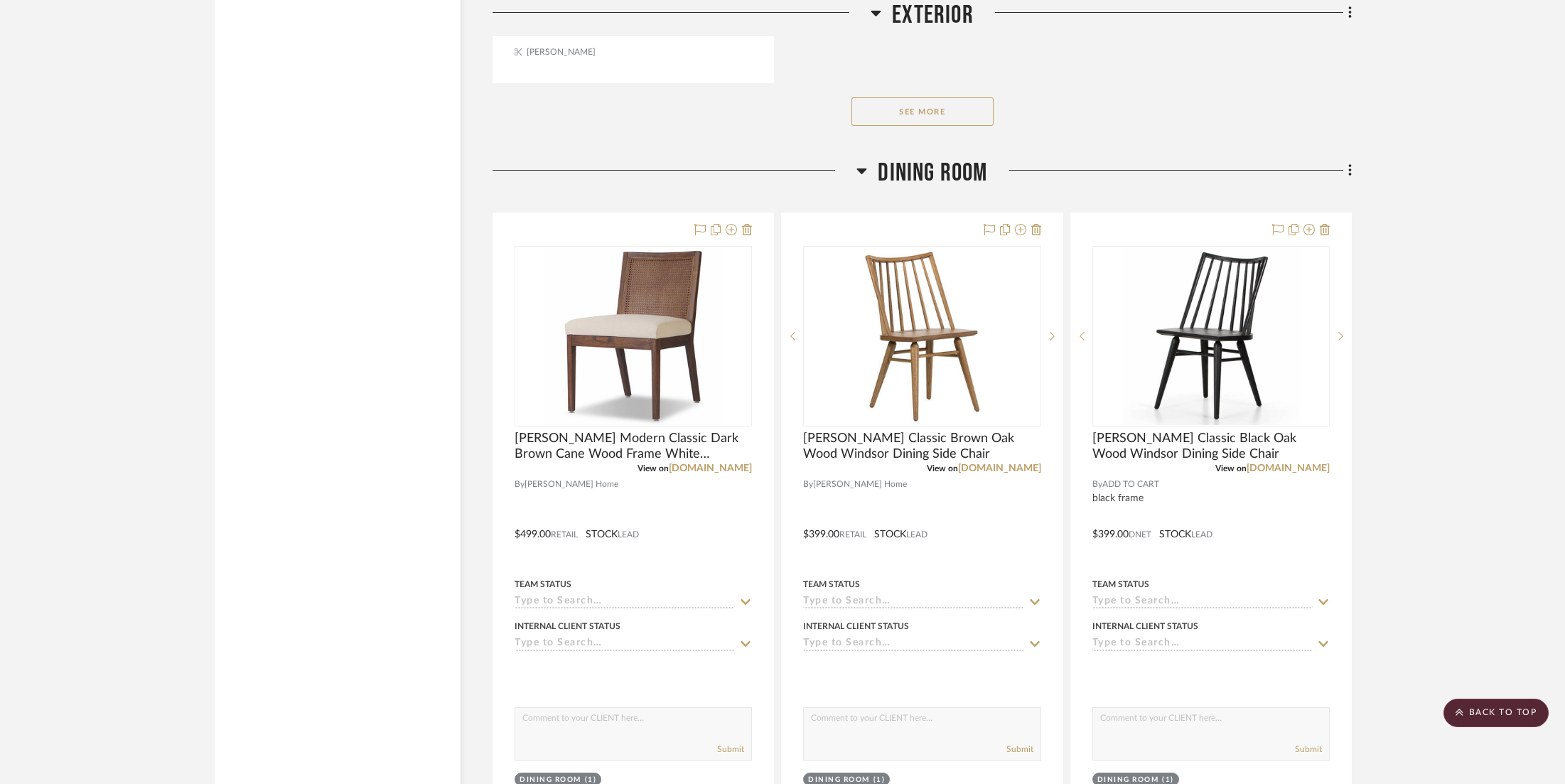
scroll to position [12499, 0]
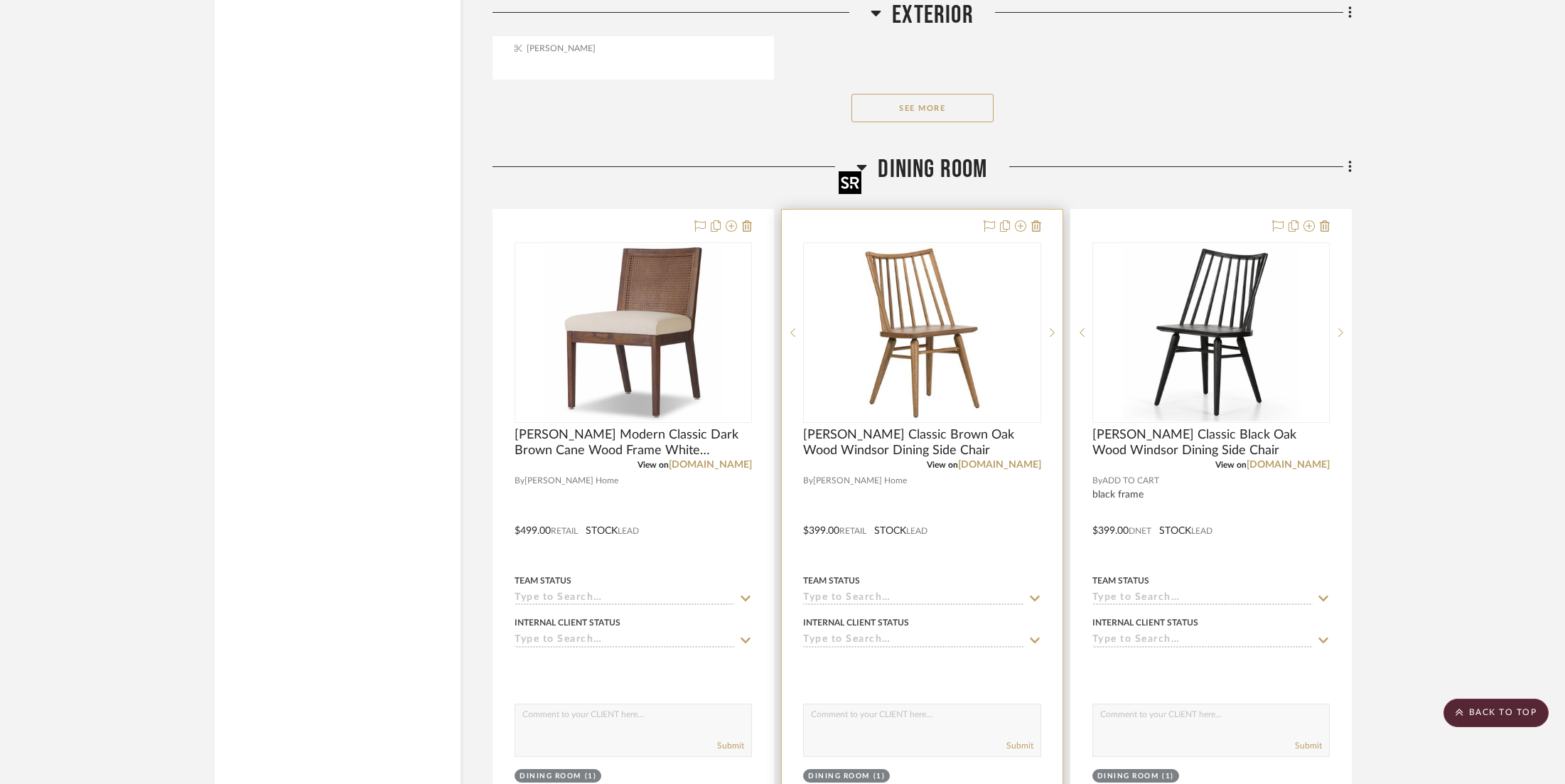
click at [913, 276] on img "0" at bounding box center [921, 332] width 178 height 178
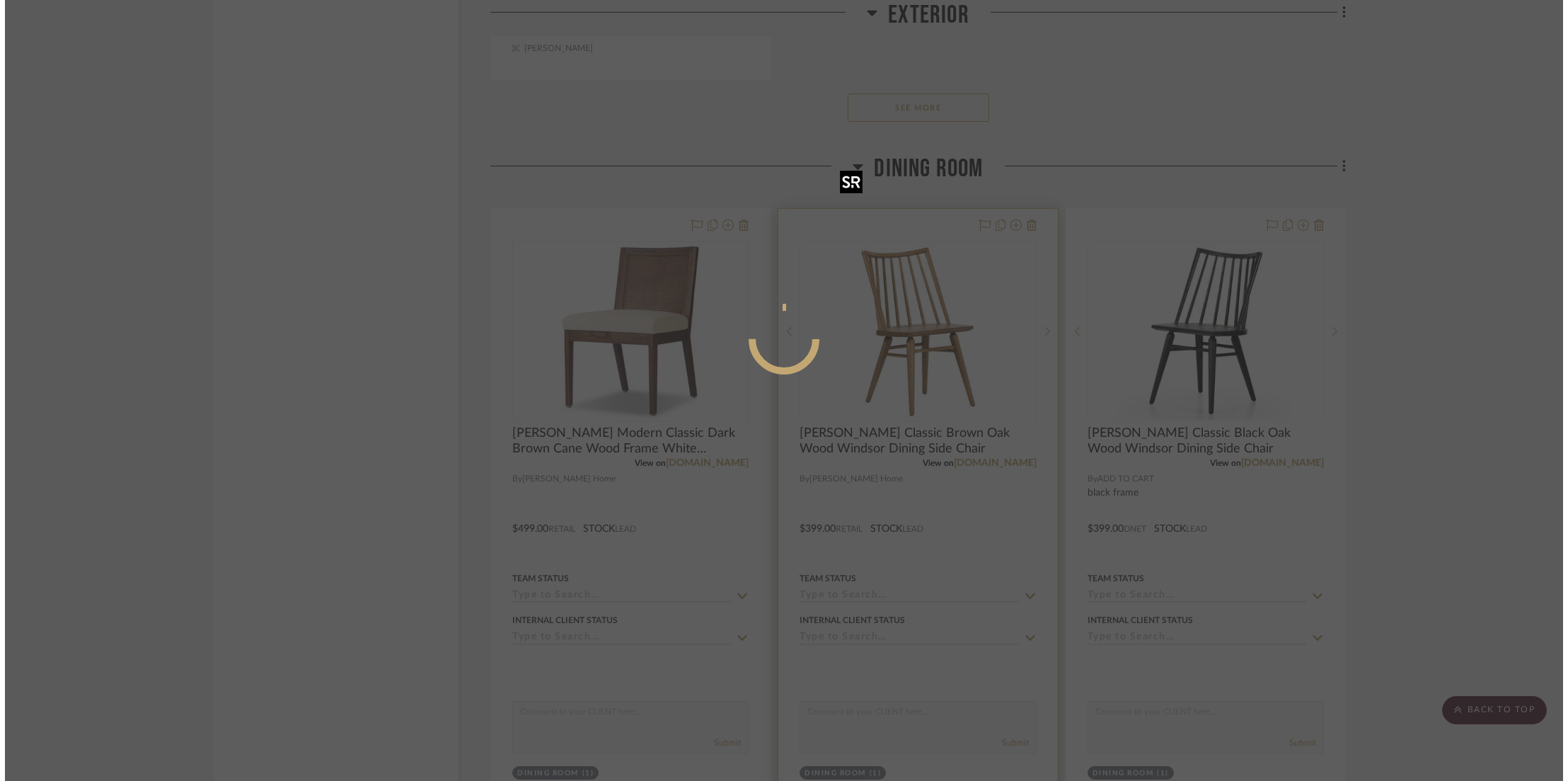
scroll to position [0, 0]
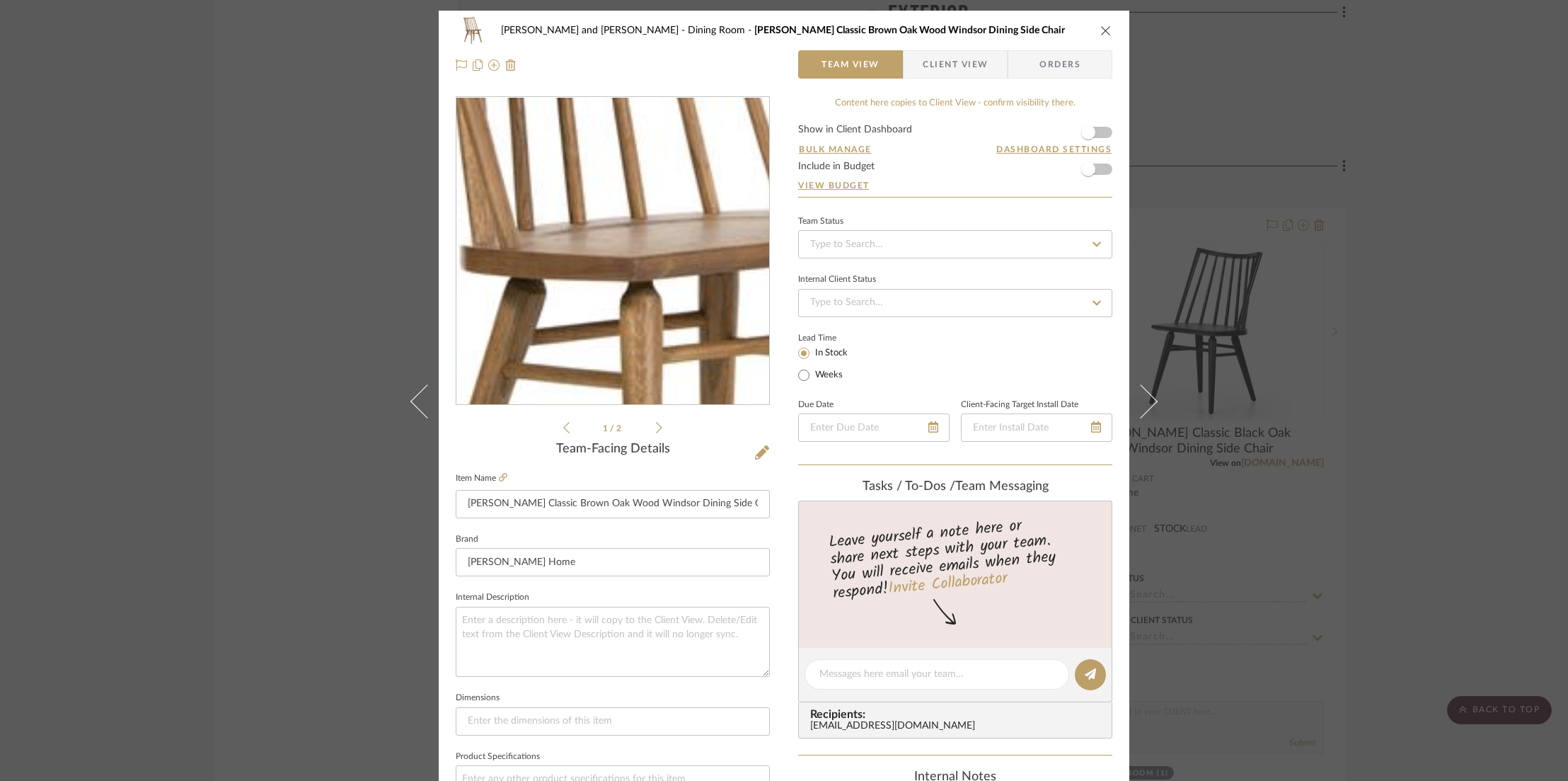
click at [585, 251] on img "0" at bounding box center [613, 251] width 307 height 307
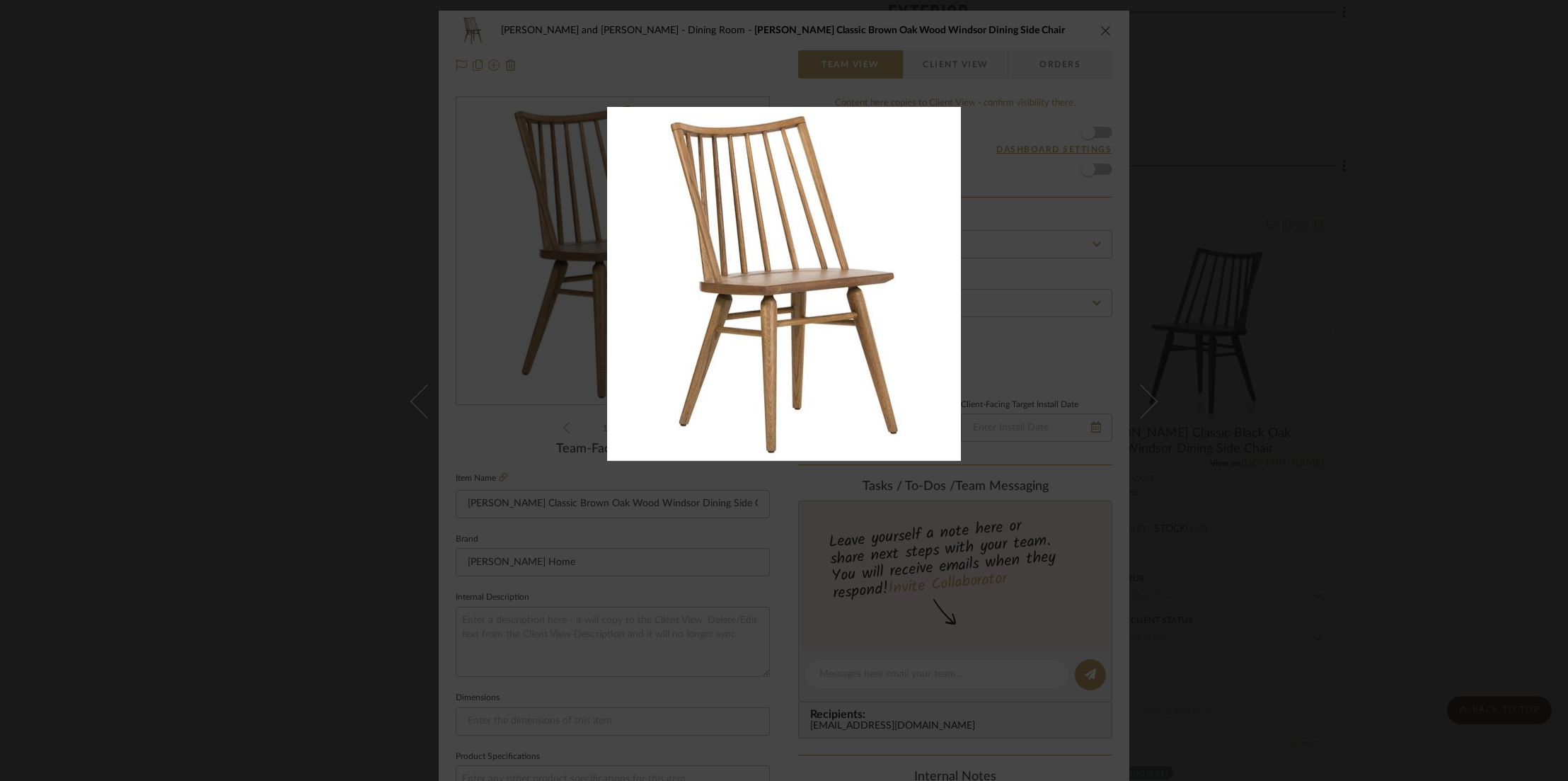
click at [370, 157] on div at bounding box center [784, 390] width 1568 height 781
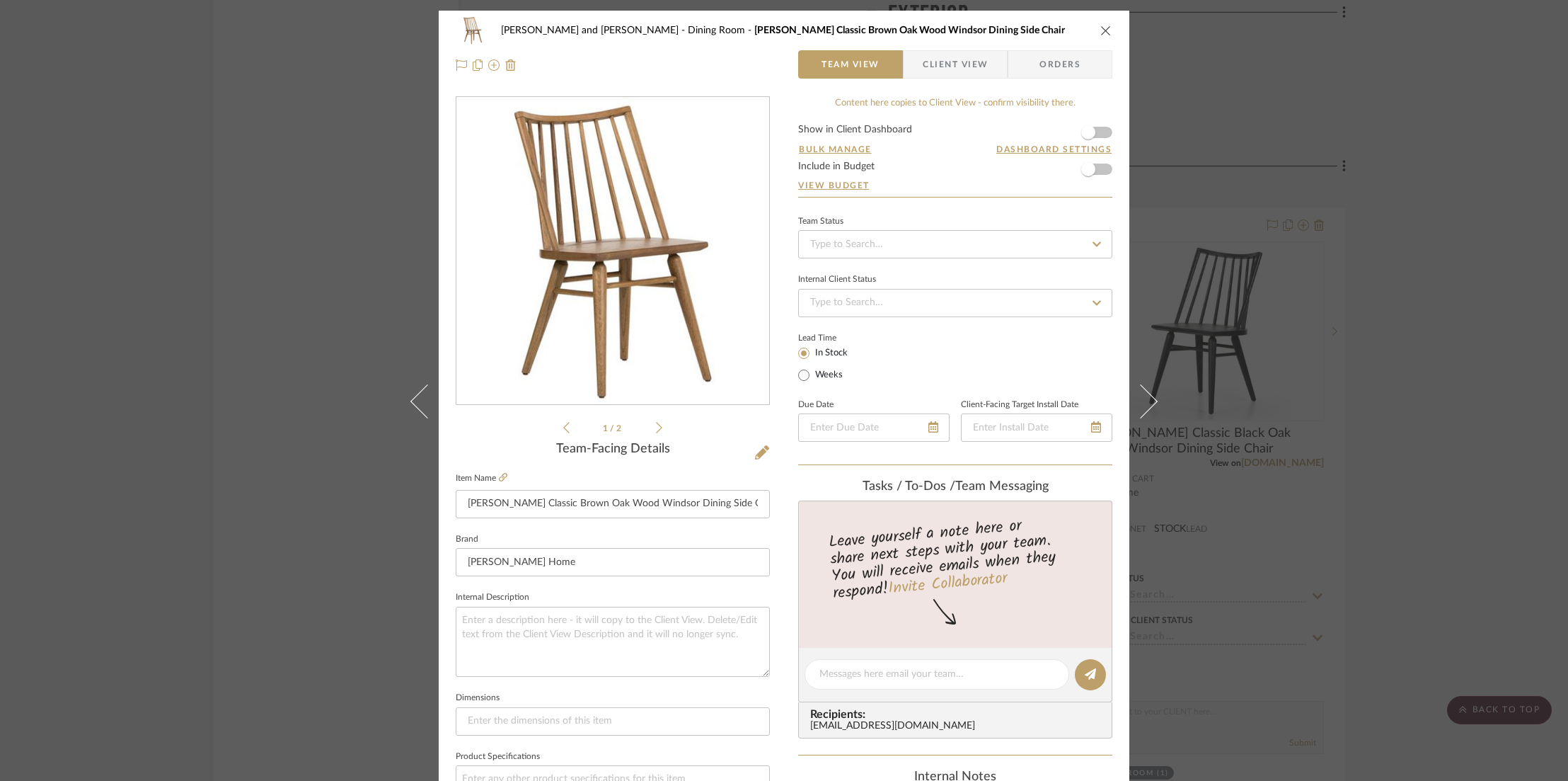
click at [1104, 32] on icon "close" at bounding box center [1106, 30] width 11 height 11
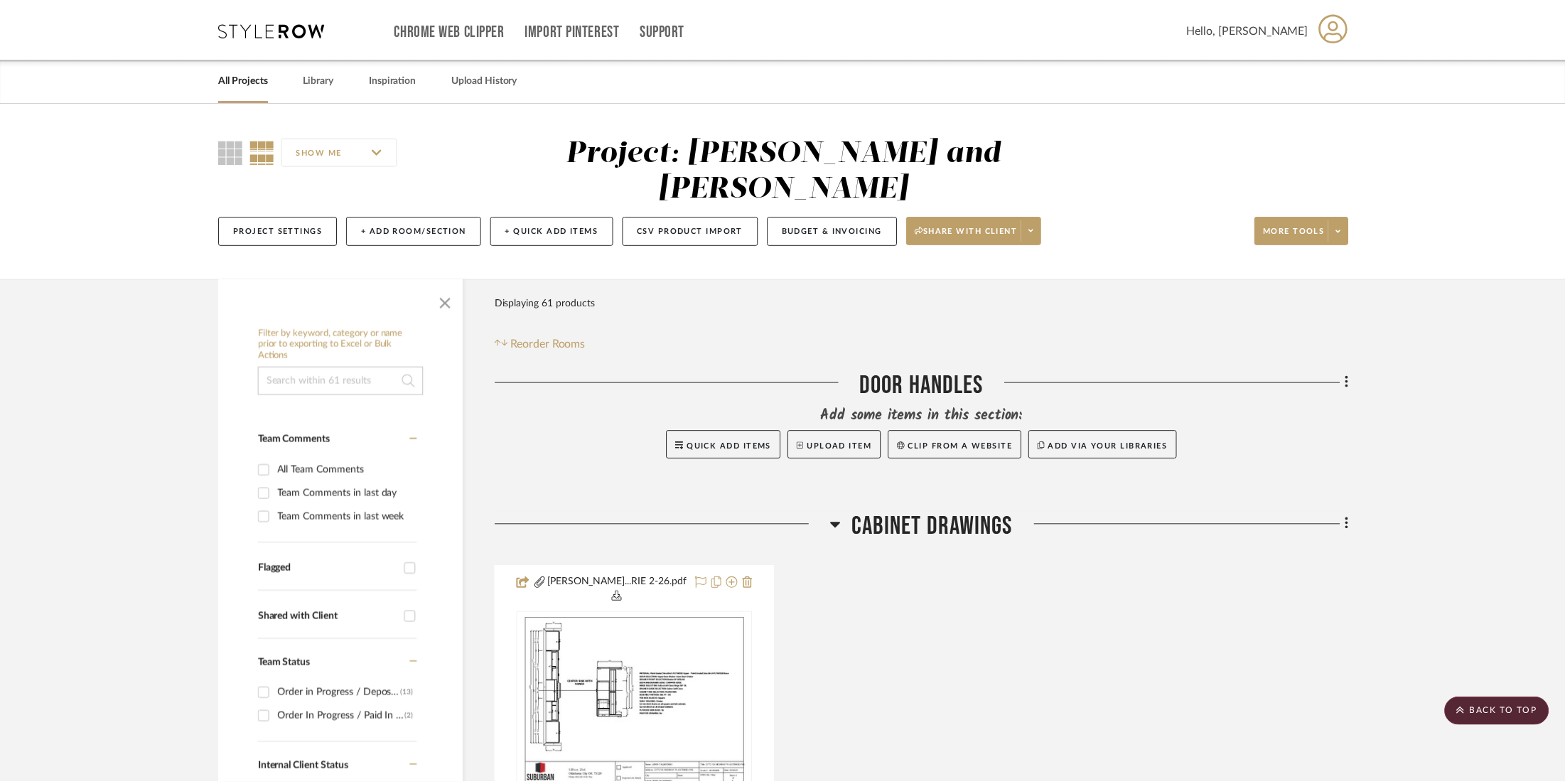
scroll to position [12499, 0]
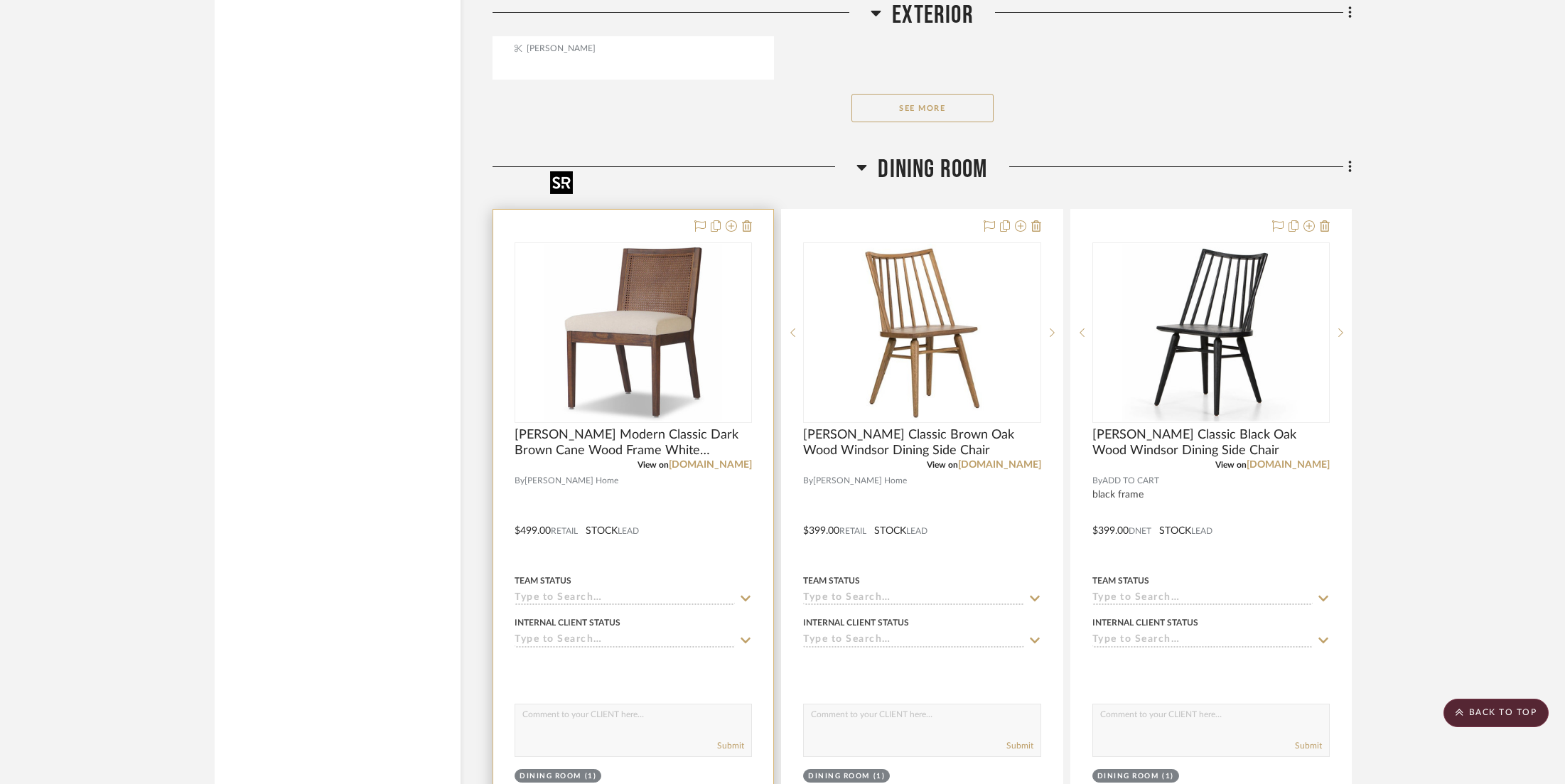
click at [660, 262] on img "0" at bounding box center [633, 332] width 178 height 178
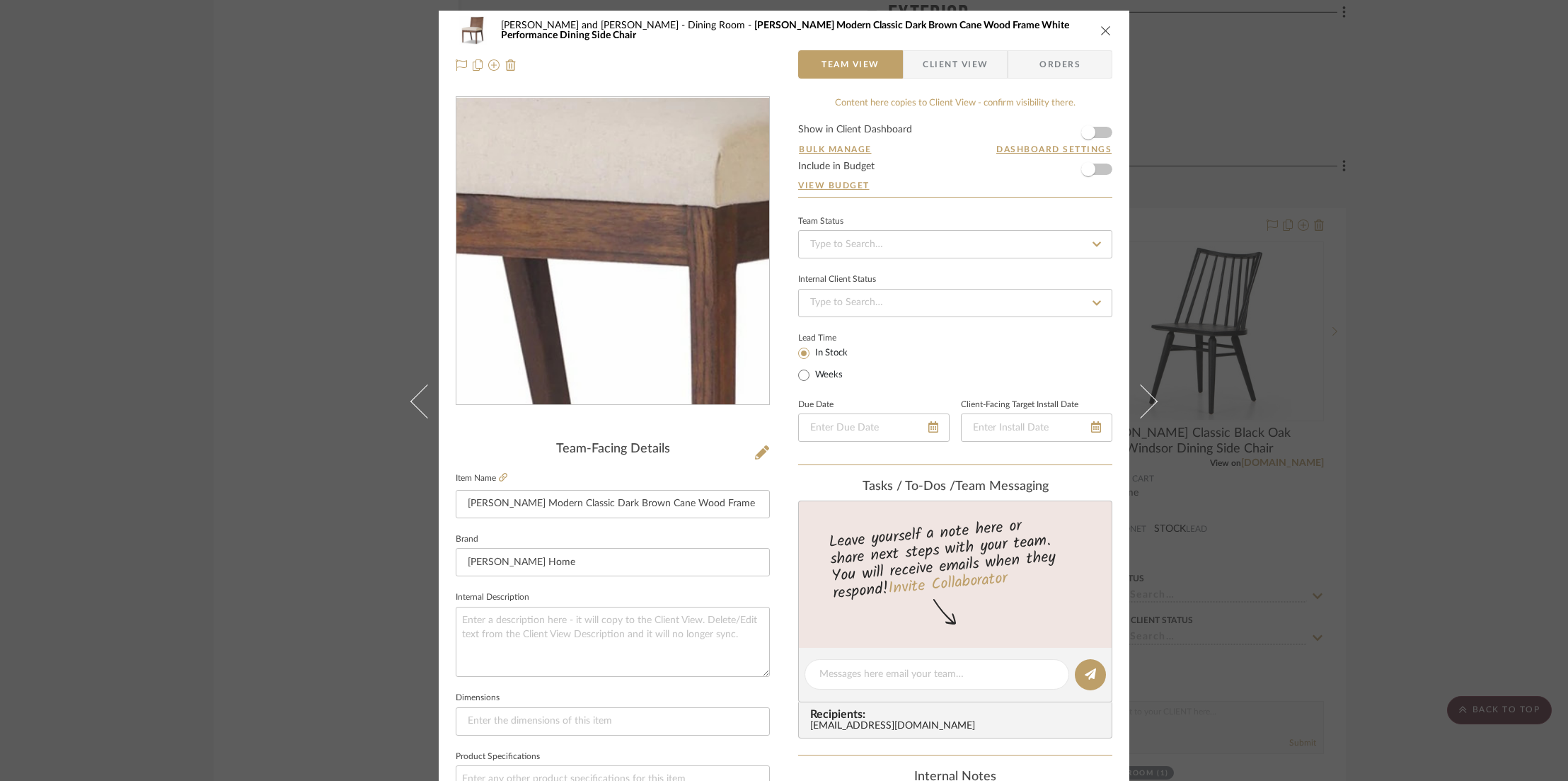
click at [613, 271] on img "0" at bounding box center [613, 251] width 307 height 307
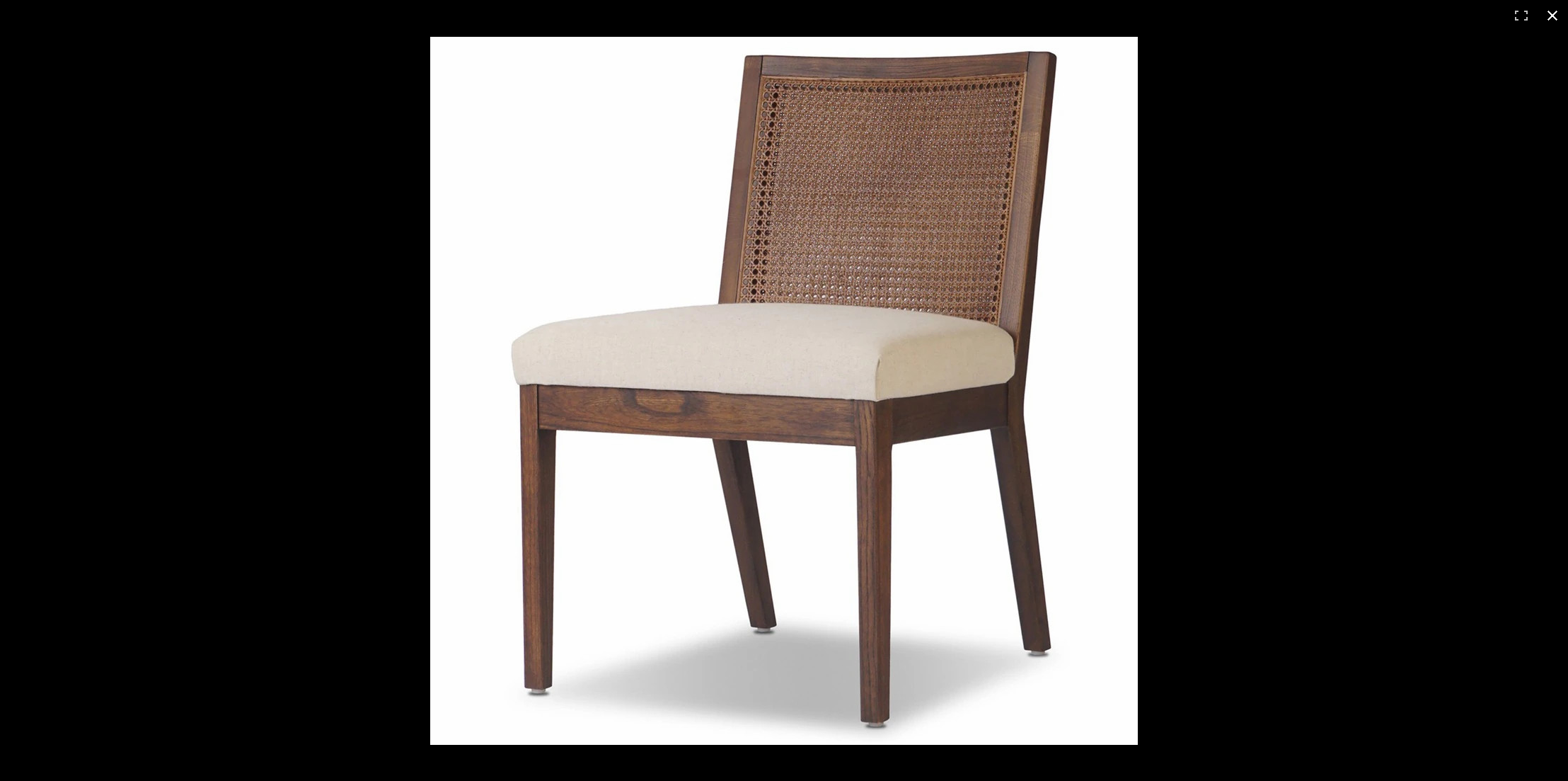
click at [1299, 266] on div at bounding box center [1202, 421] width 1545 height 770
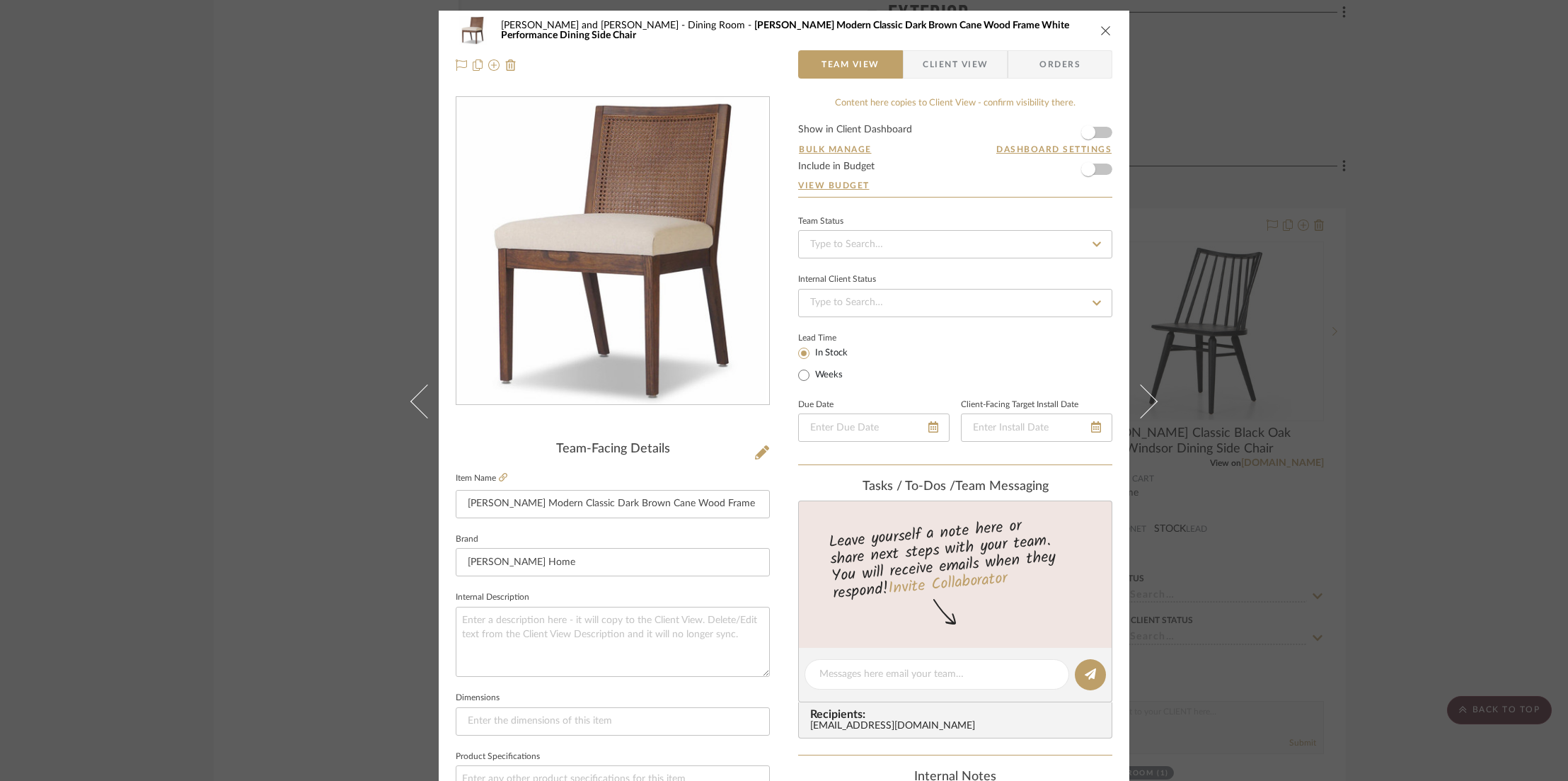
click at [1108, 31] on div "Jamie and Gary Guthrie Dining Room Annette Modern Classic Dark Brown Cane Wood …" at bounding box center [784, 48] width 691 height 75
click at [1101, 30] on icon "close" at bounding box center [1106, 30] width 11 height 11
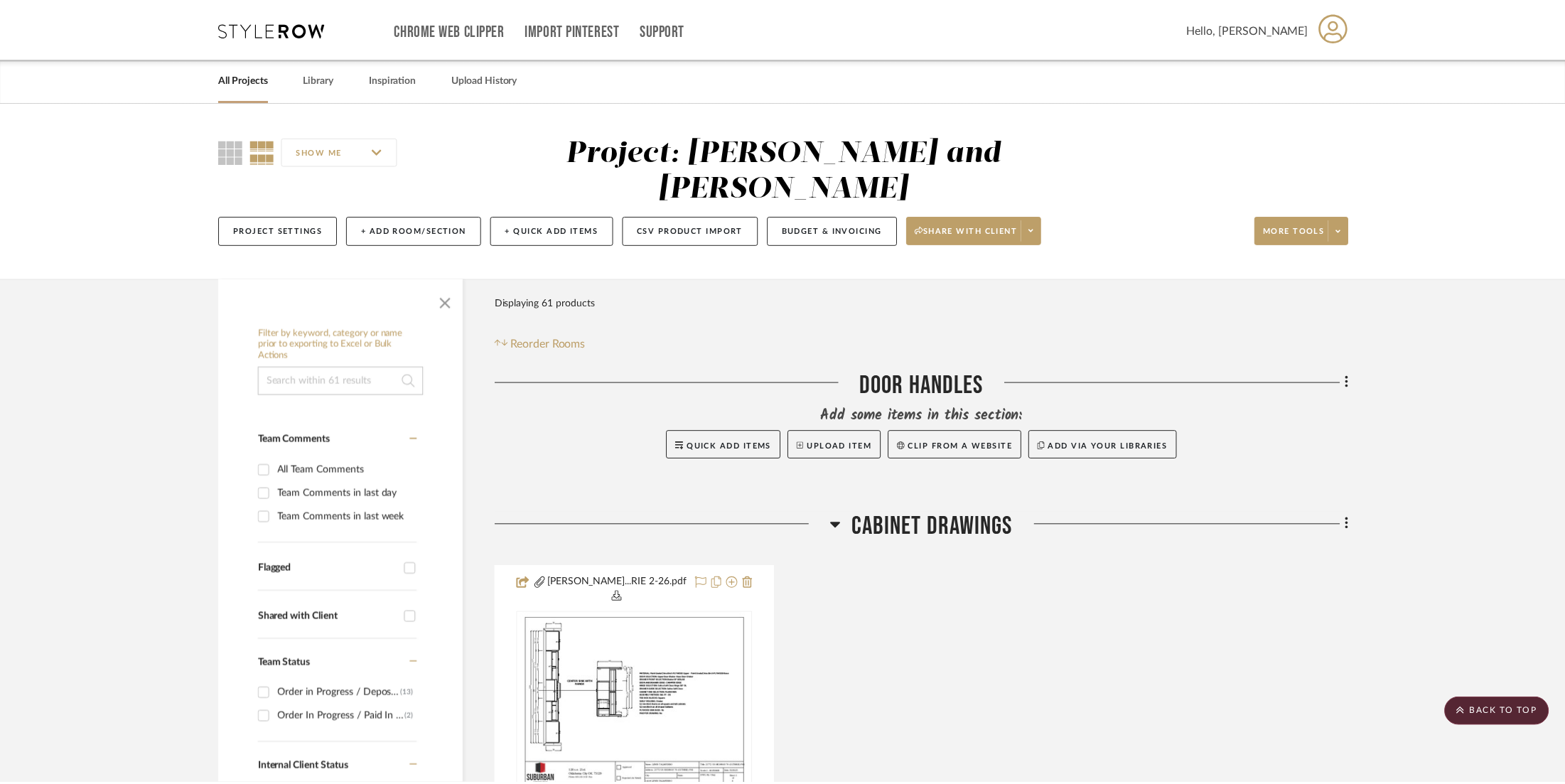
scroll to position [12499, 0]
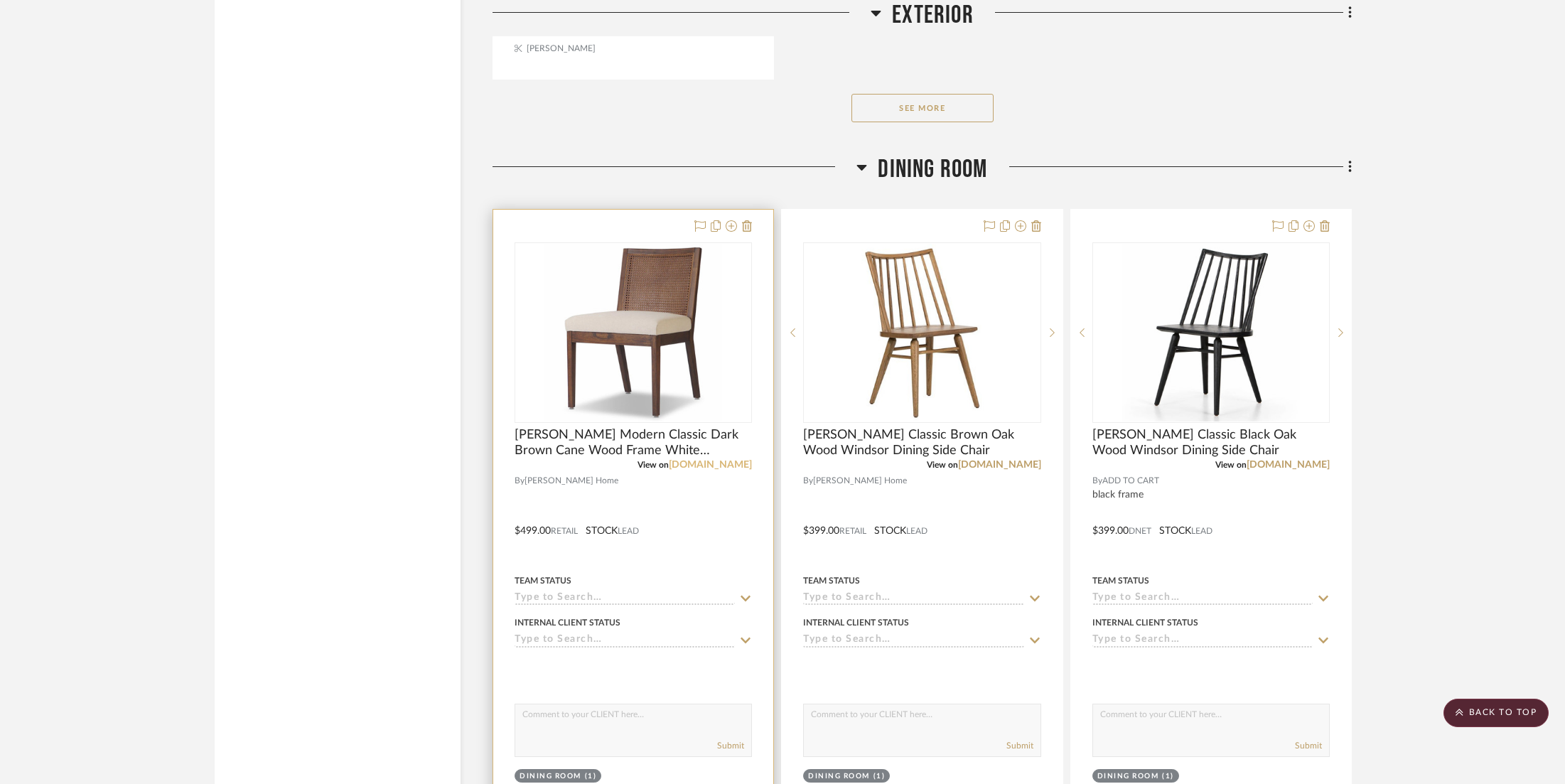
click at [698, 460] on link "[DOMAIN_NAME]" at bounding box center [711, 465] width 84 height 10
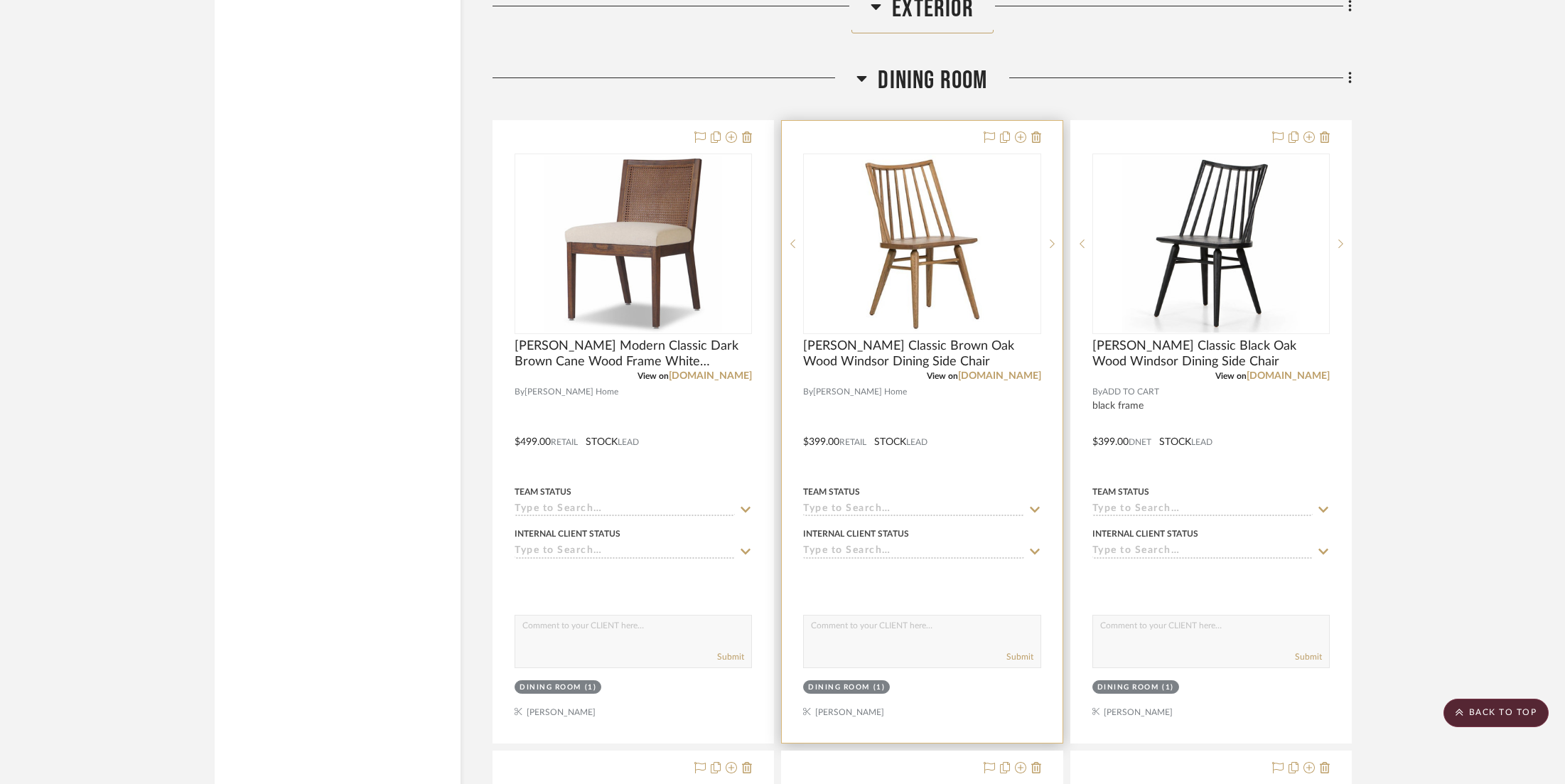
scroll to position [12564, 0]
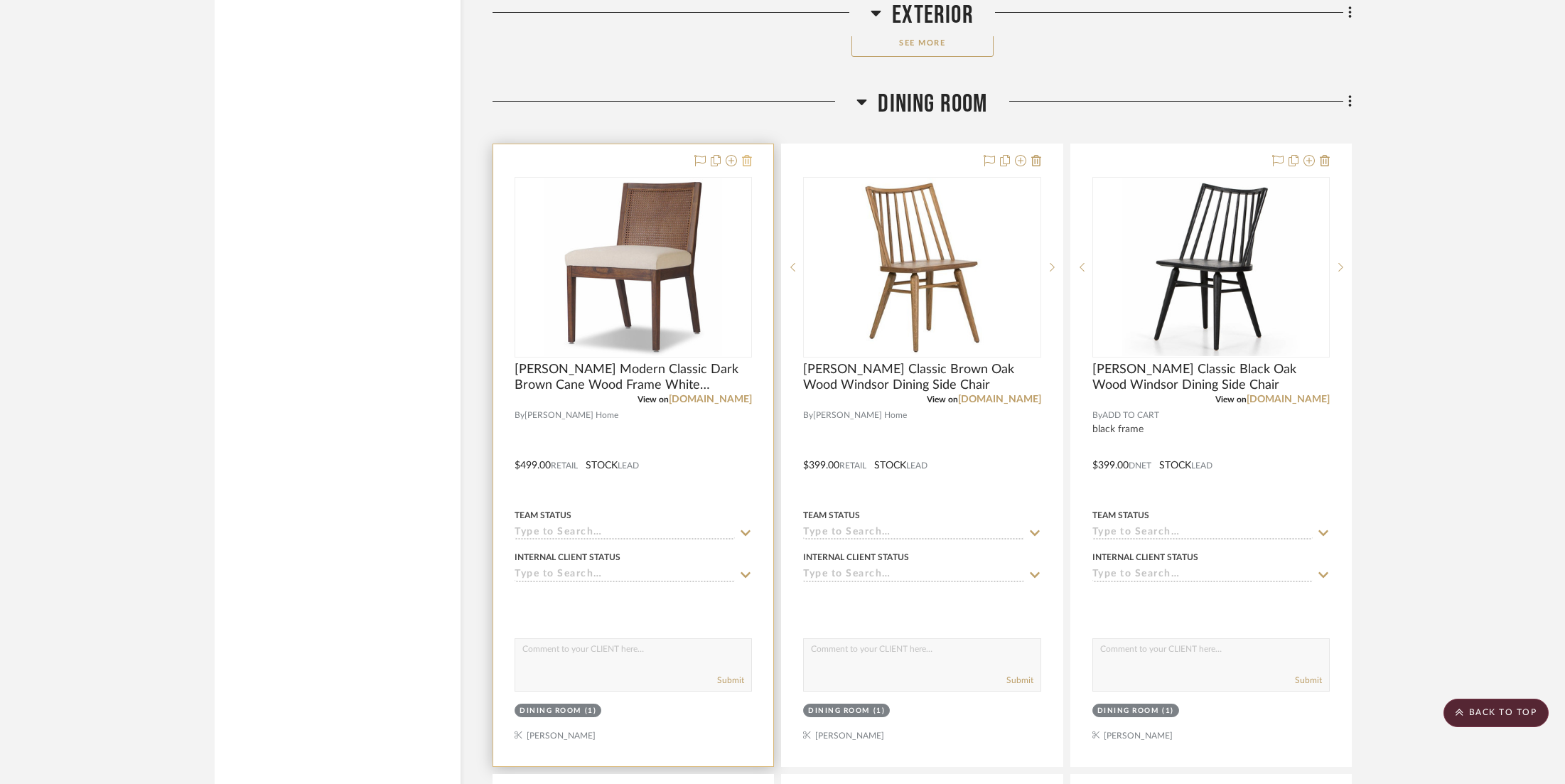
click at [748, 155] on icon at bounding box center [748, 160] width 10 height 11
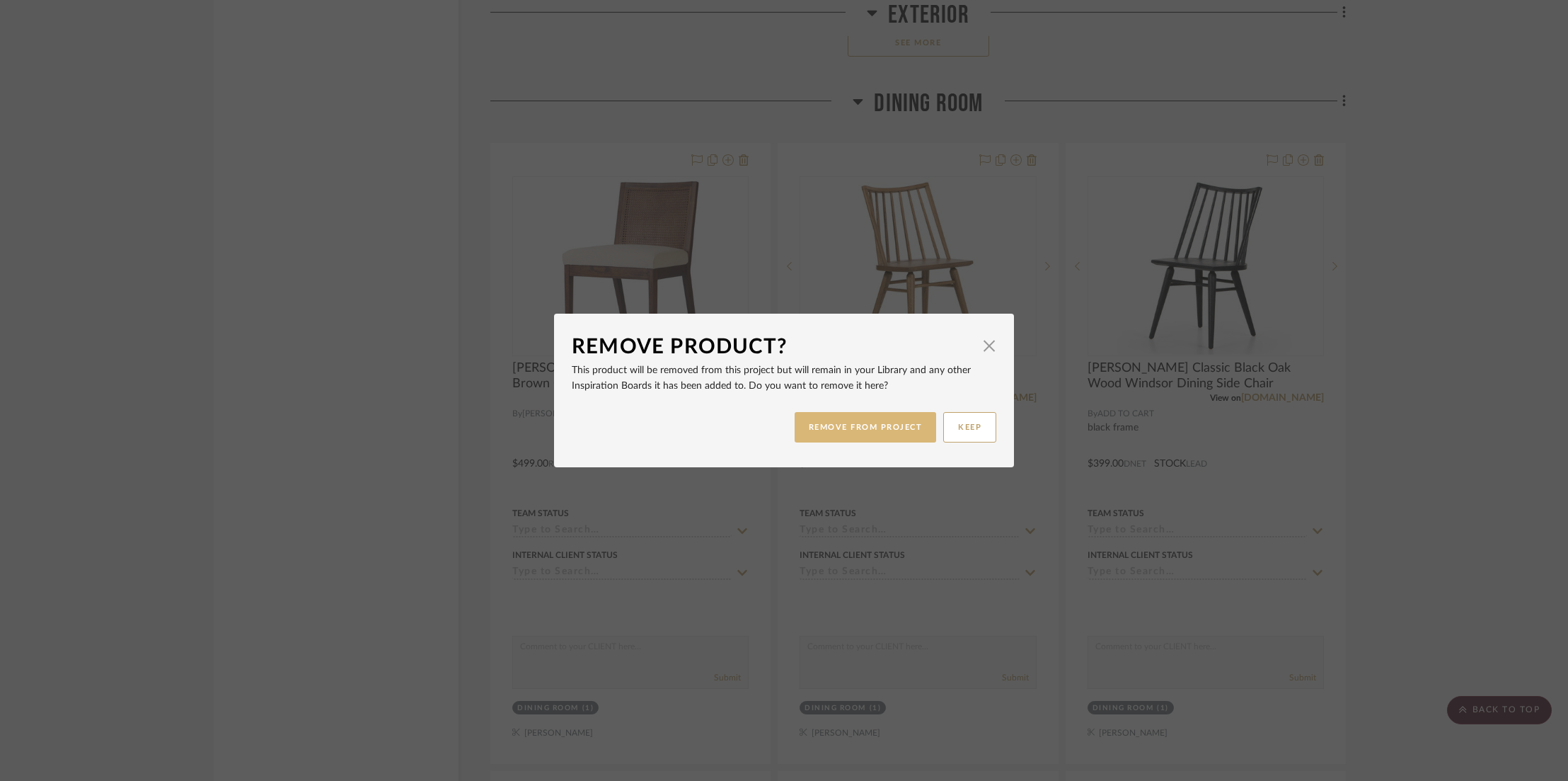
click at [872, 428] on button "REMOVE FROM PROJECT" at bounding box center [866, 427] width 143 height 31
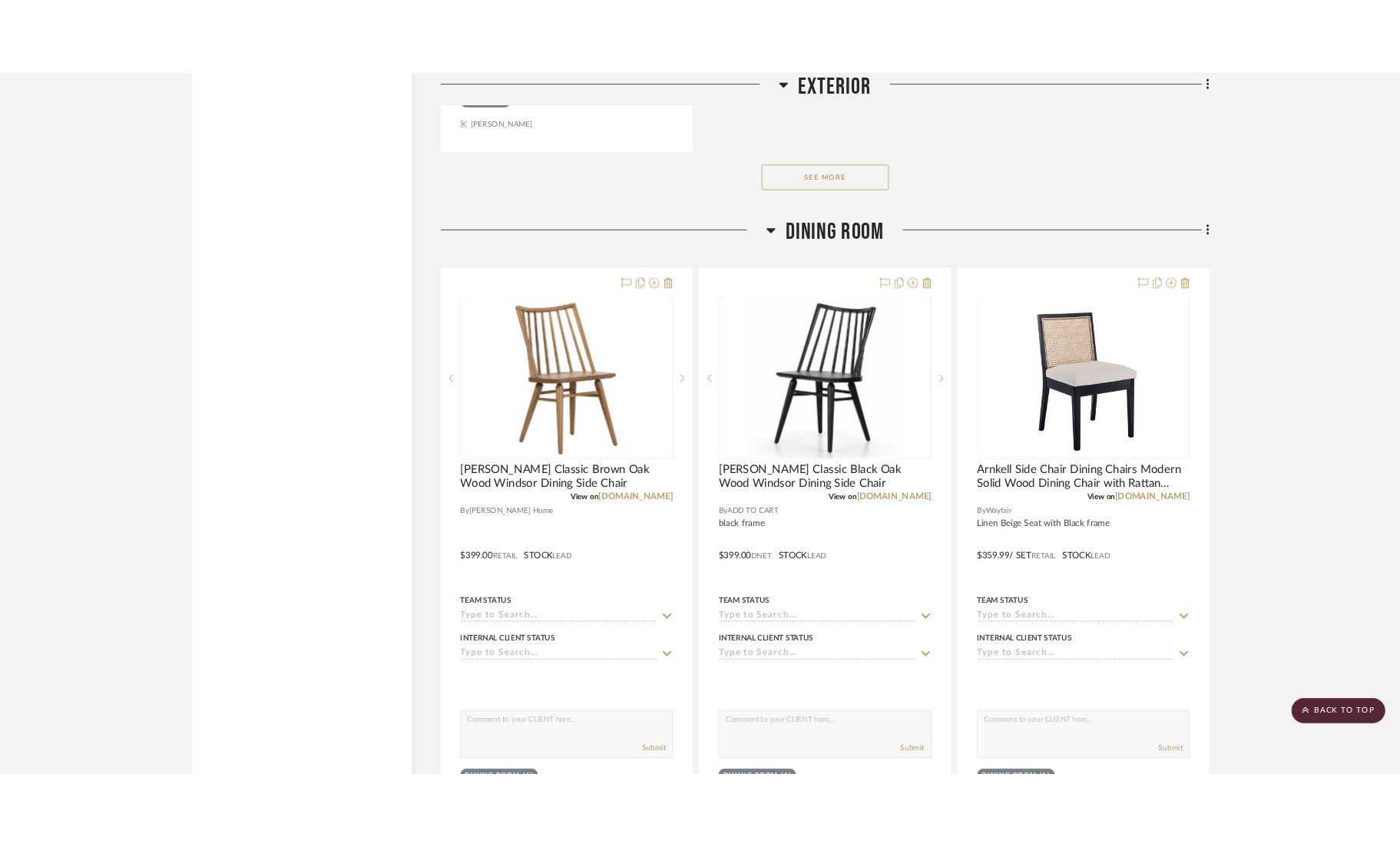
scroll to position [13495, 0]
